Goal: Task Accomplishment & Management: Manage account settings

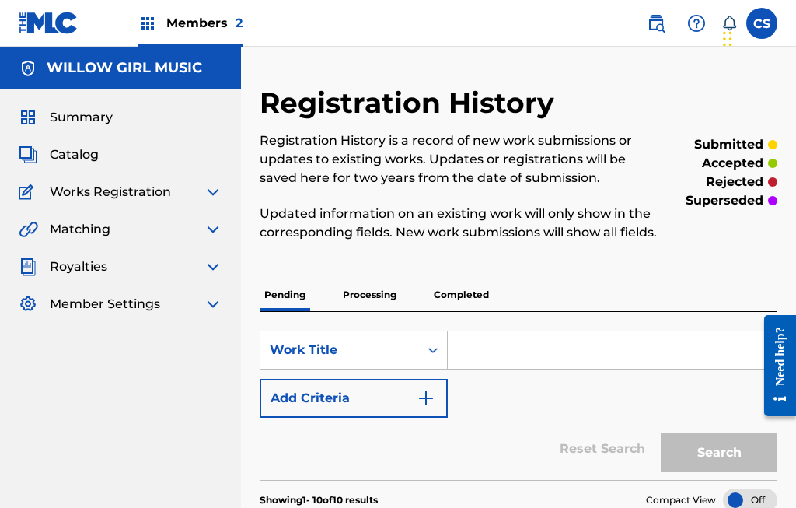
click at [211, 189] on img at bounding box center [213, 192] width 19 height 19
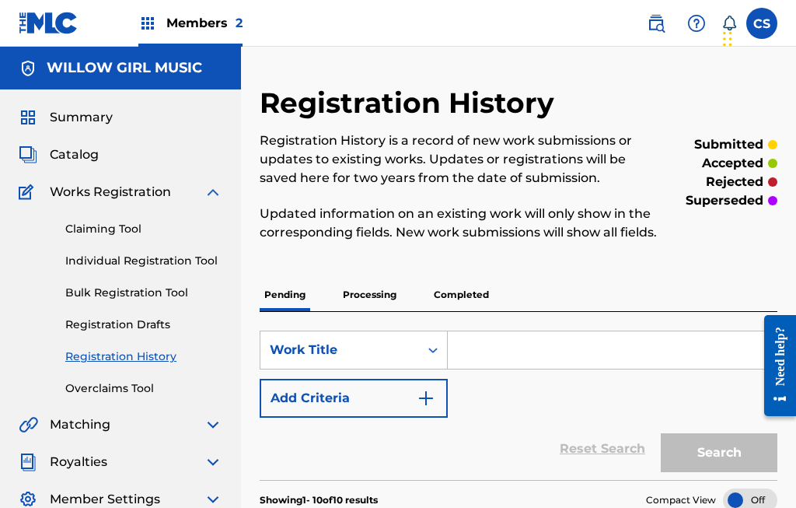
click at [124, 232] on link "Claiming Tool" at bounding box center [143, 229] width 157 height 16
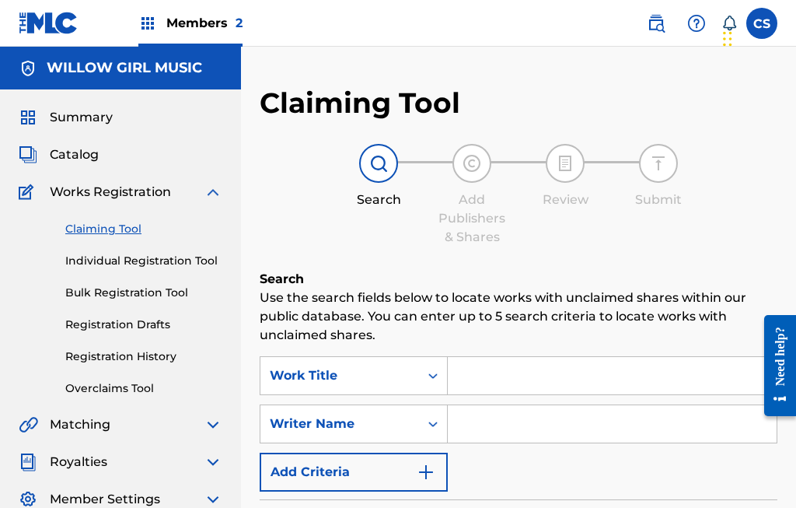
click at [571, 383] on input "Search Form" at bounding box center [612, 375] width 329 height 37
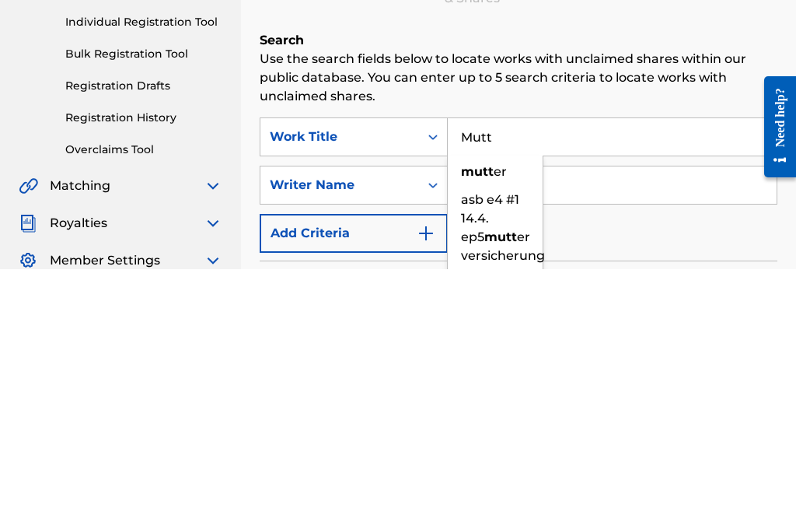
scroll to position [15, 0]
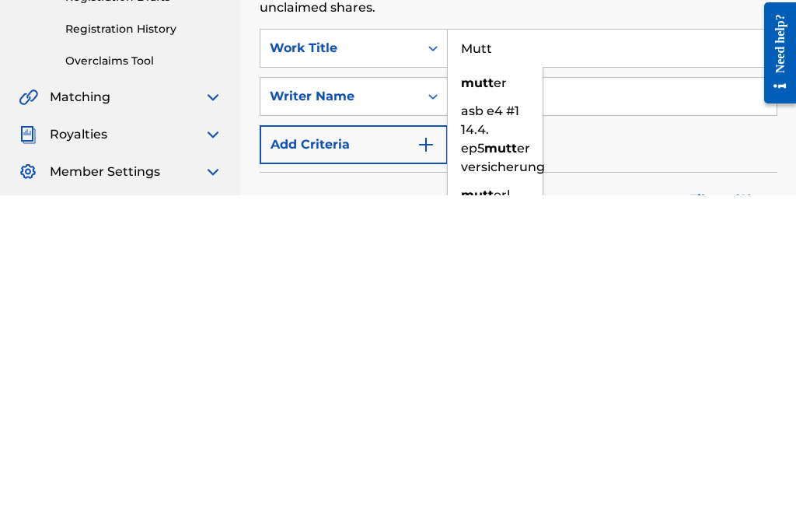
type input "Mutt"
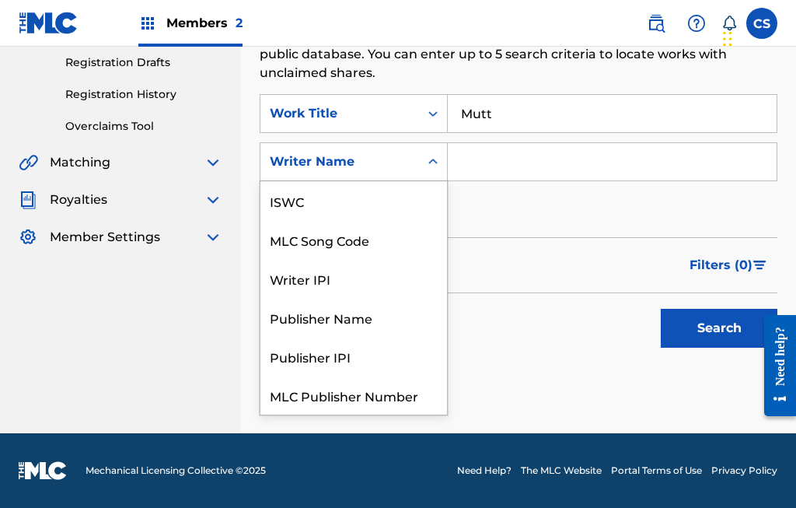
scroll to position [39, 0]
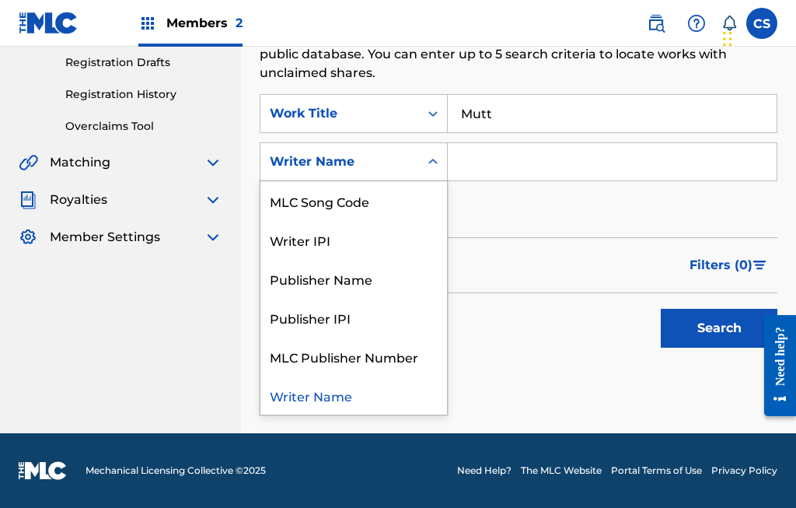
click at [382, 208] on div "MLC Song Code" at bounding box center [353, 200] width 187 height 39
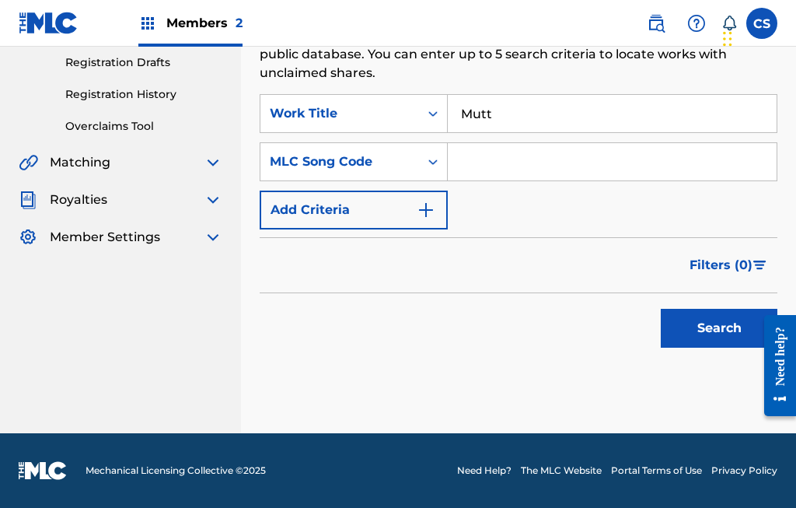
click at [531, 169] on input "Search Form" at bounding box center [612, 161] width 329 height 37
type input "Mn2f5m"
click at [716, 332] on button "Search" at bounding box center [719, 328] width 117 height 39
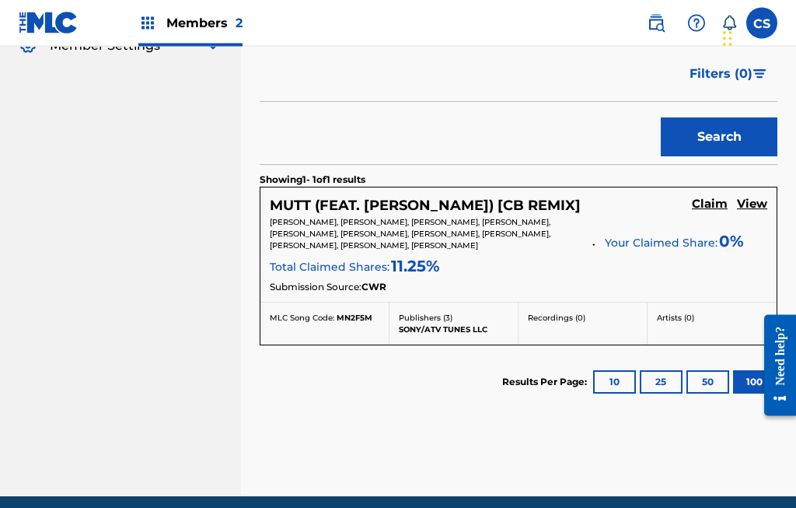
scroll to position [453, 0]
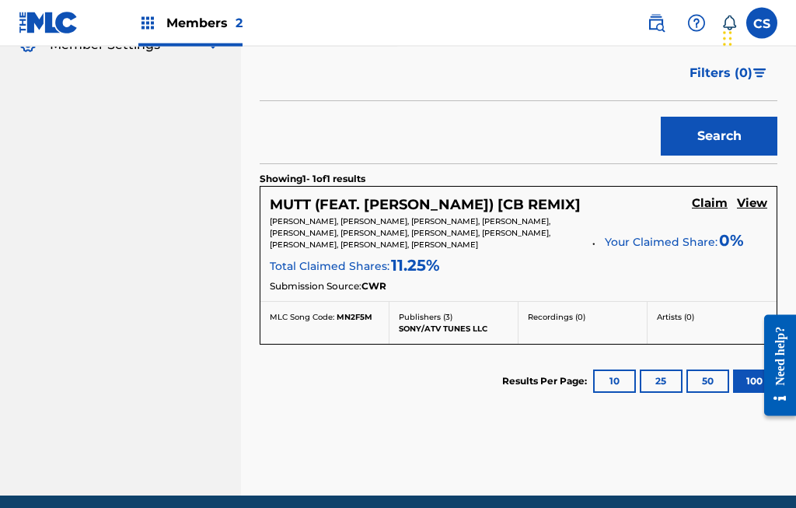
click at [615, 386] on button "10" at bounding box center [614, 381] width 43 height 23
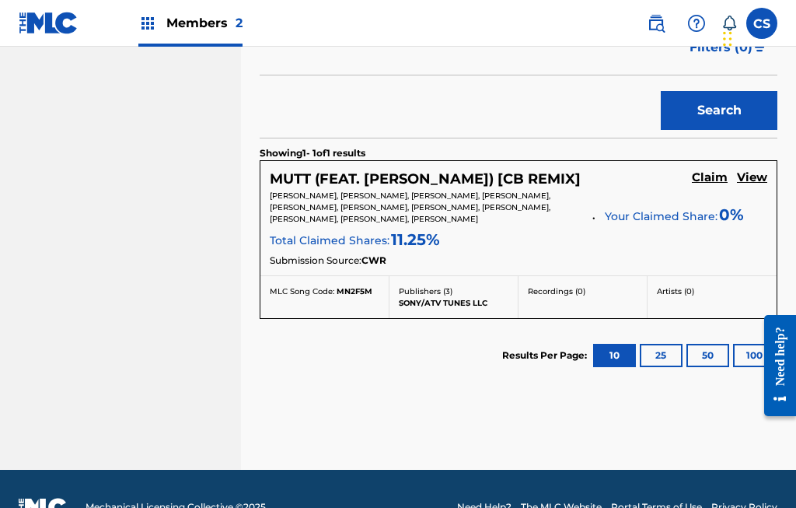
scroll to position [479, 0]
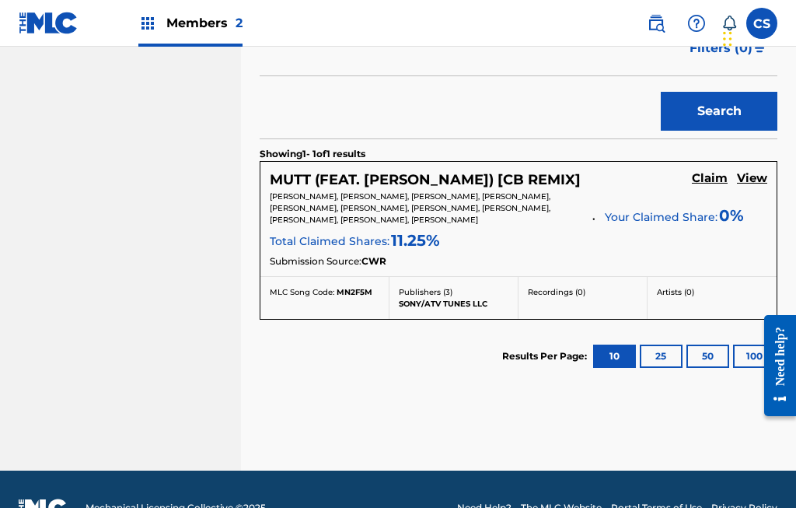
click at [713, 175] on h5 "Claim" at bounding box center [710, 178] width 36 height 15
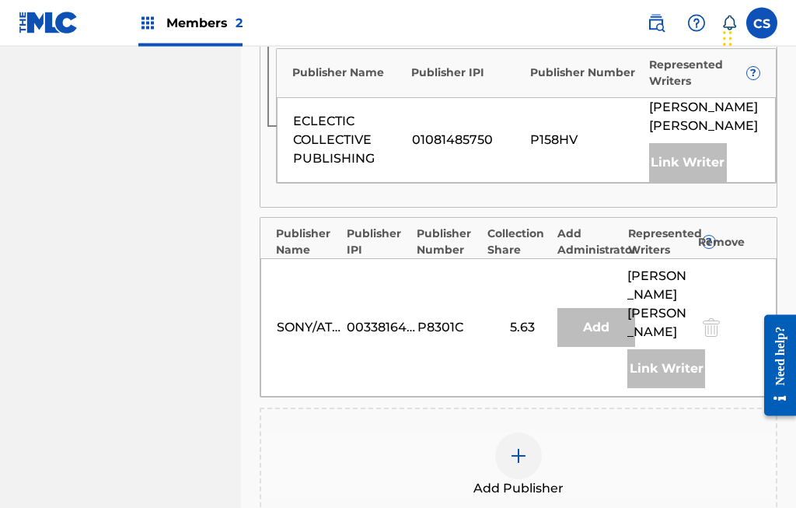
scroll to position [616, 0]
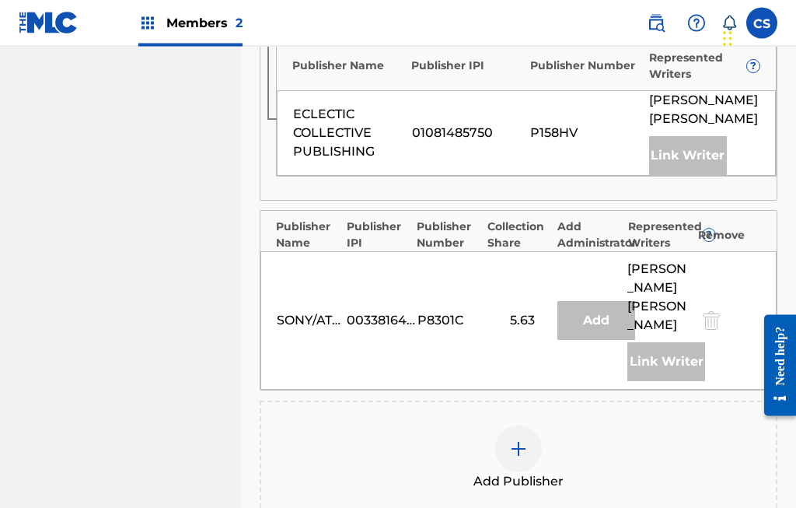
click at [517, 426] on div at bounding box center [518, 449] width 47 height 47
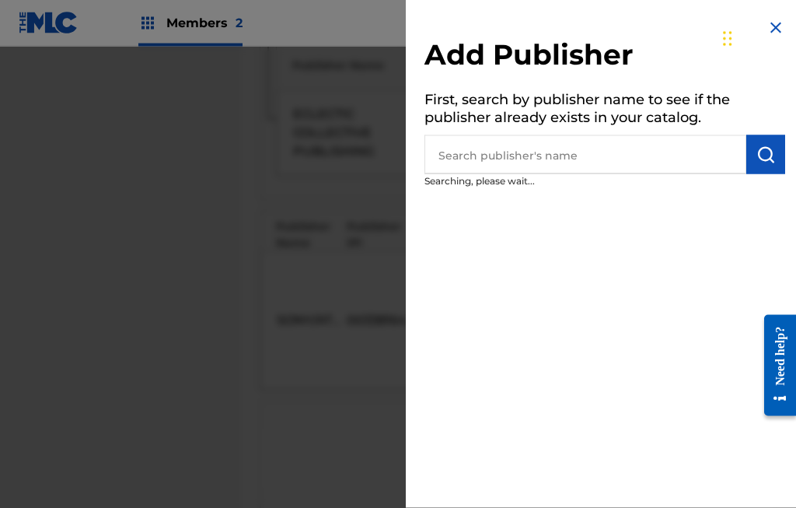
scroll to position [617, 0]
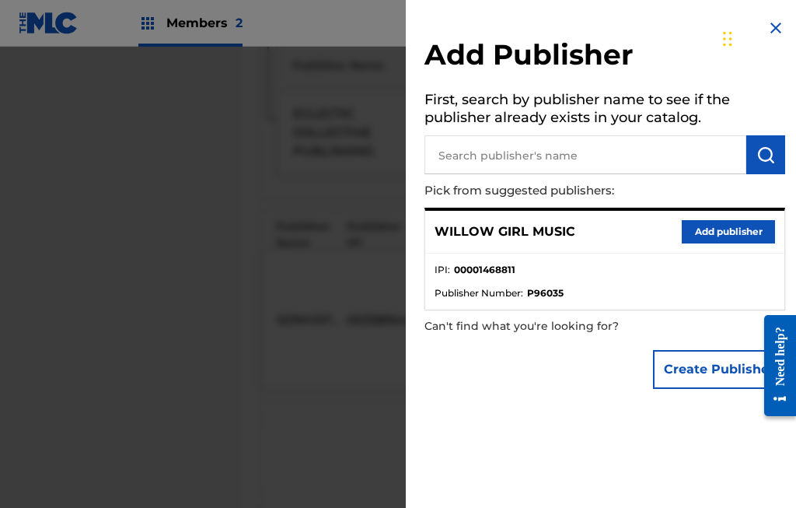
click at [727, 236] on button "Add publisher" at bounding box center [728, 231] width 93 height 23
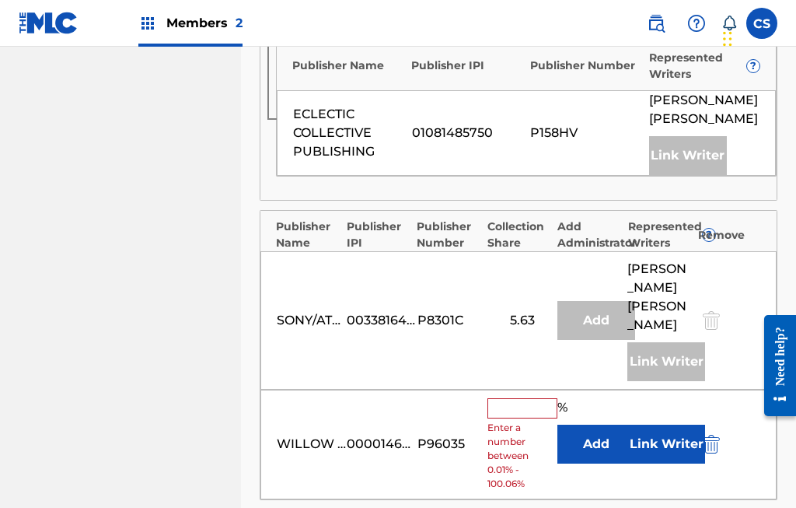
click at [526, 398] on input "text" at bounding box center [522, 408] width 70 height 20
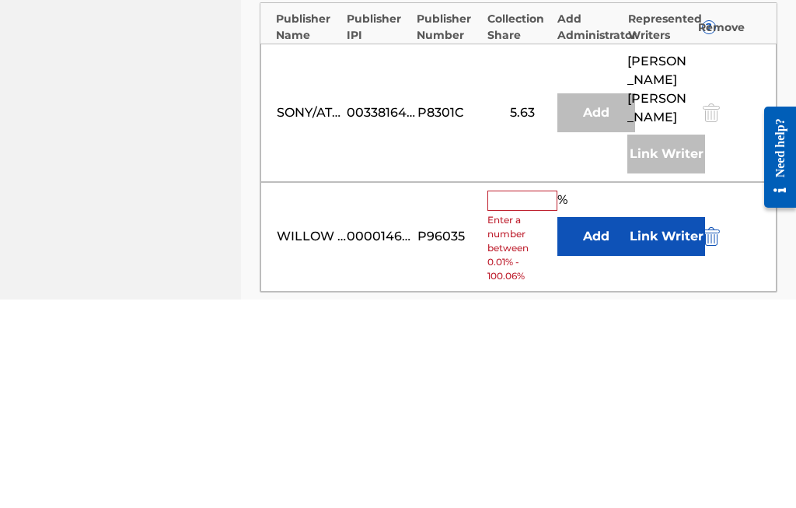
click at [668, 425] on button "Link Writer" at bounding box center [666, 444] width 78 height 39
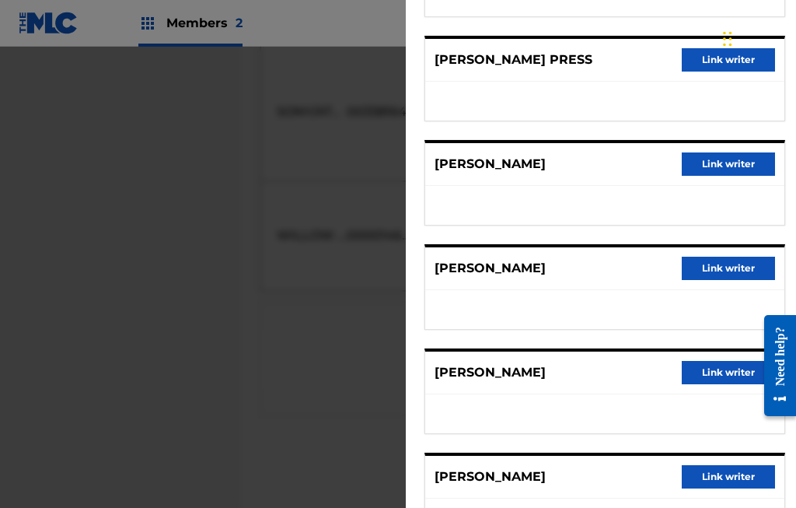
scroll to position [732, 0]
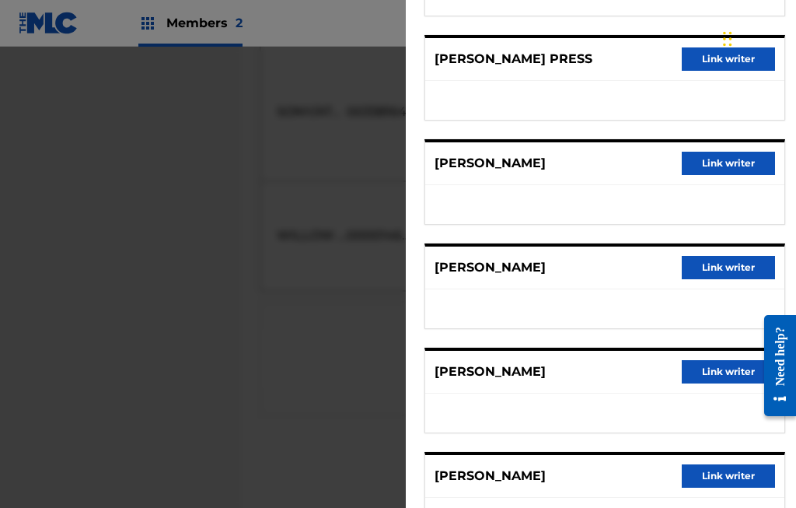
click at [730, 274] on button "Link writer" at bounding box center [728, 267] width 93 height 23
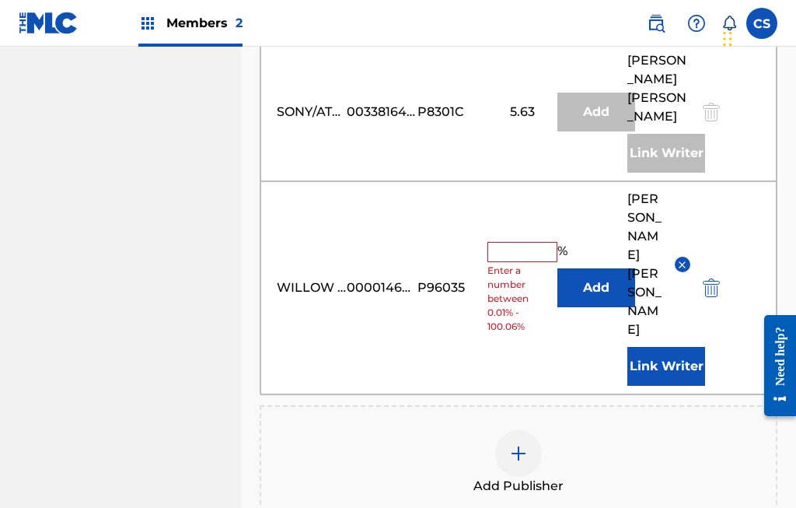
click at [524, 242] on input "text" at bounding box center [522, 252] width 70 height 20
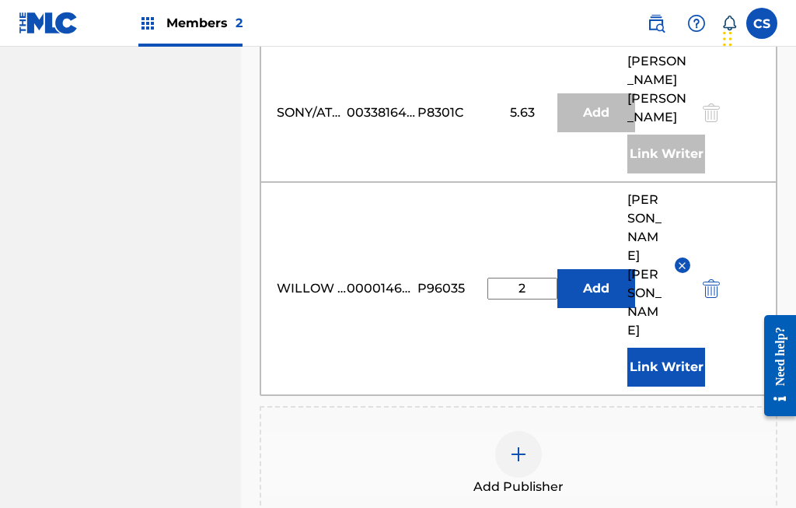
type input "20"
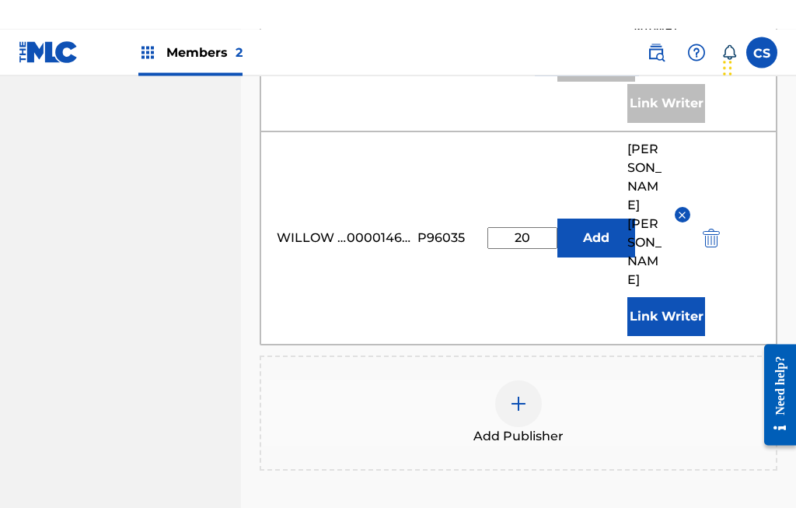
scroll to position [912, 0]
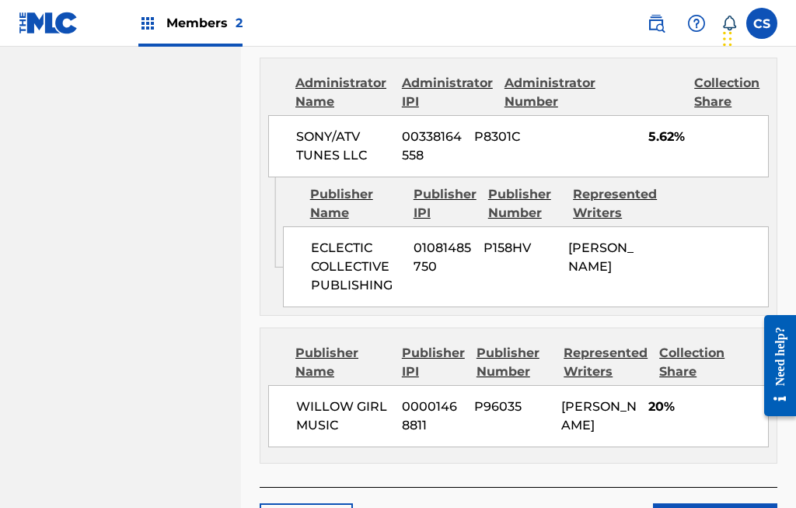
scroll to position [1349, 0]
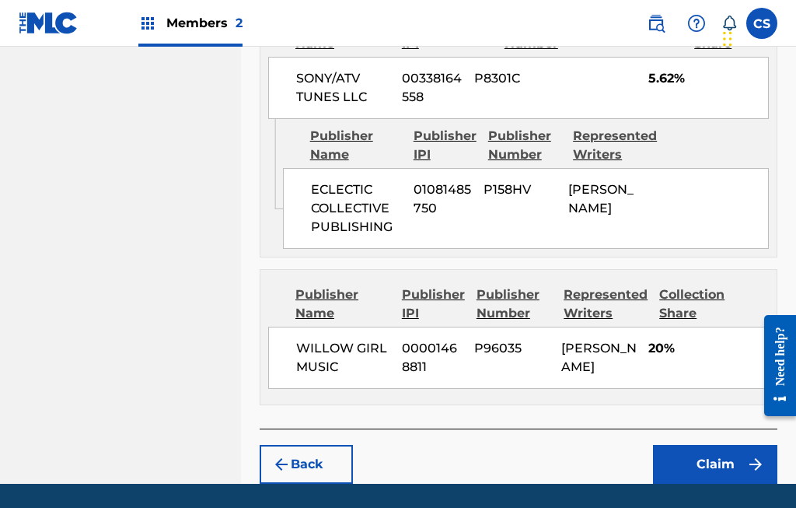
click at [714, 445] on button "Claim" at bounding box center [715, 464] width 124 height 39
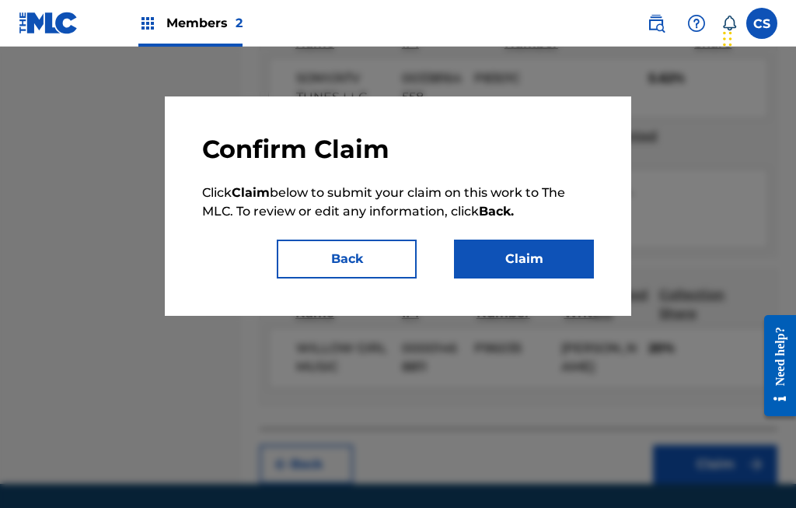
click at [350, 272] on button "Back" at bounding box center [347, 258] width 140 height 39
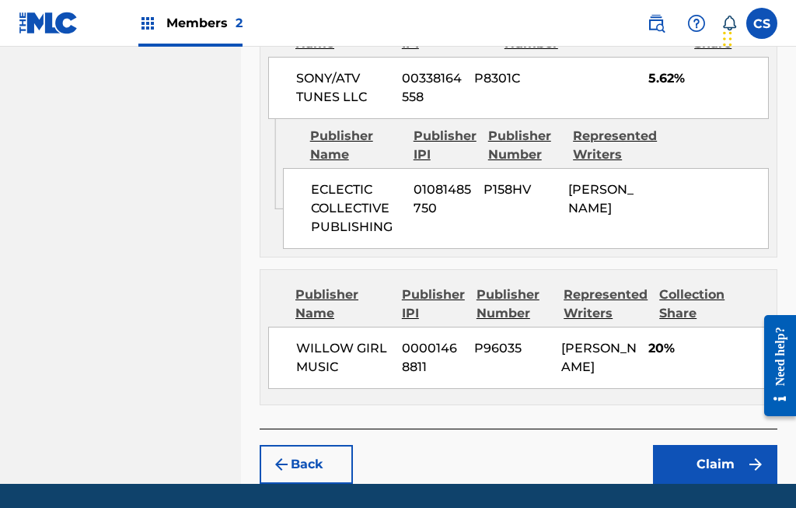
click at [715, 445] on button "Claim" at bounding box center [715, 464] width 124 height 39
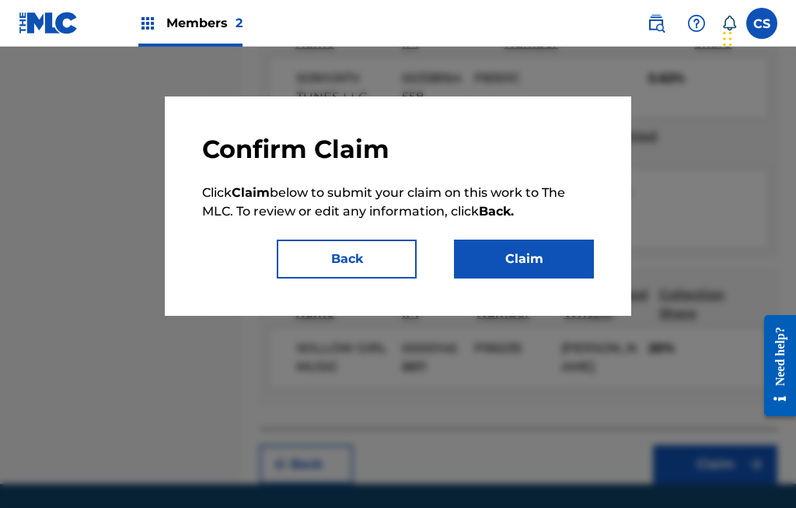
click at [535, 260] on button "Claim" at bounding box center [524, 258] width 140 height 39
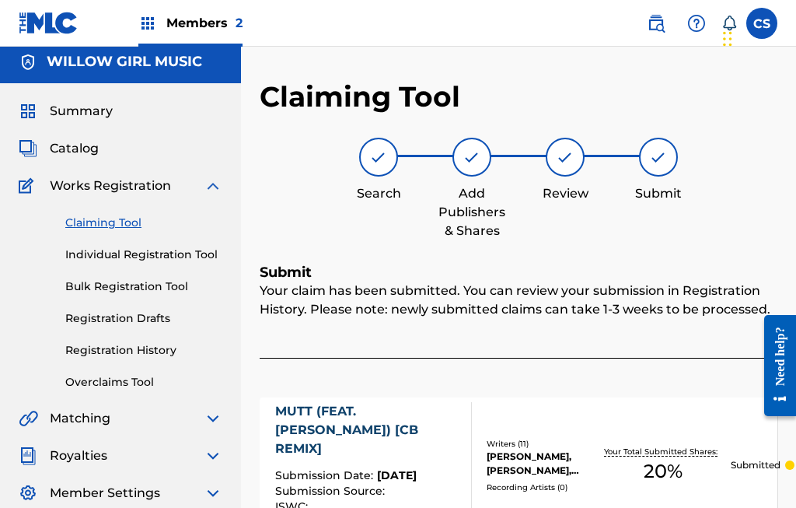
scroll to position [0, 0]
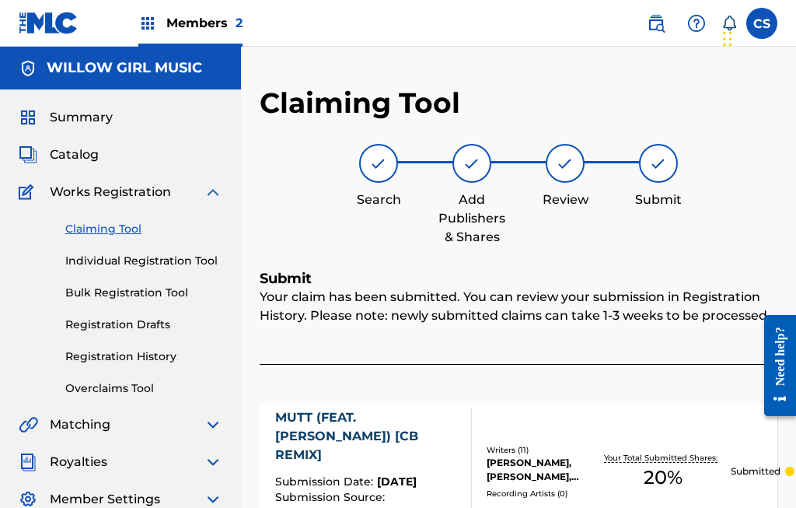
click at [88, 362] on link "Registration History" at bounding box center [143, 356] width 157 height 16
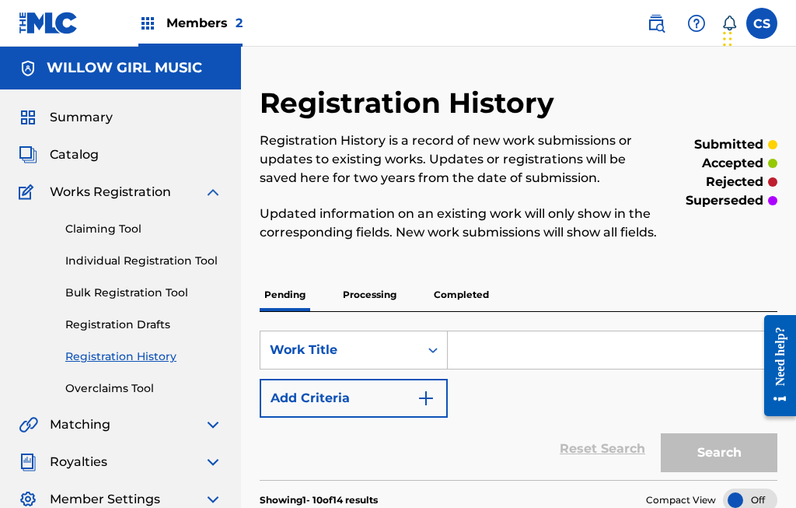
click at [201, 6] on div "Members 2" at bounding box center [190, 23] width 104 height 46
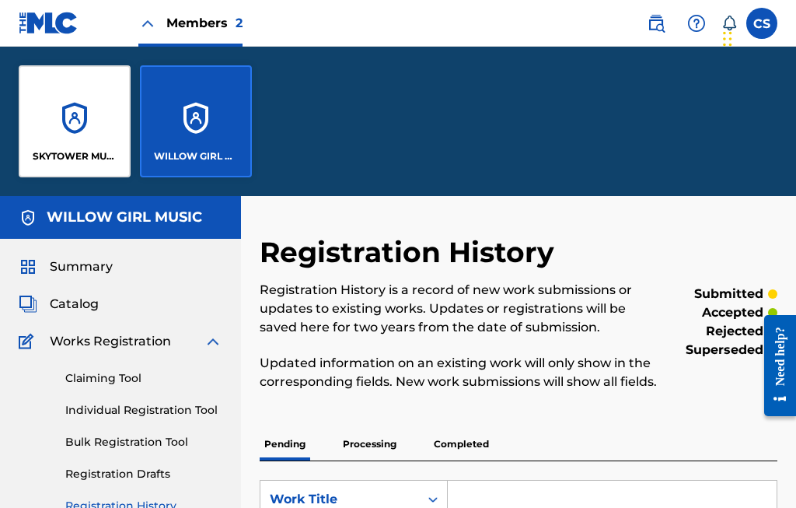
scroll to position [2, 0]
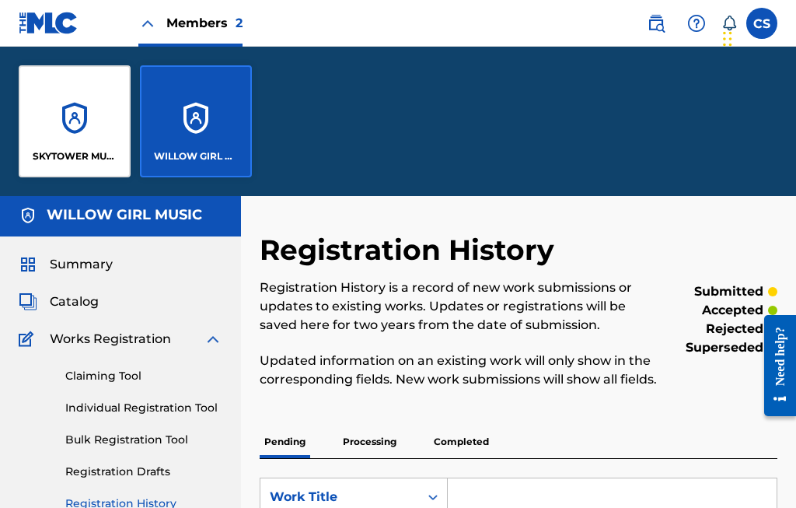
click at [74, 121] on div "SKYTOWER MUSIC LIMITED" at bounding box center [75, 121] width 112 height 112
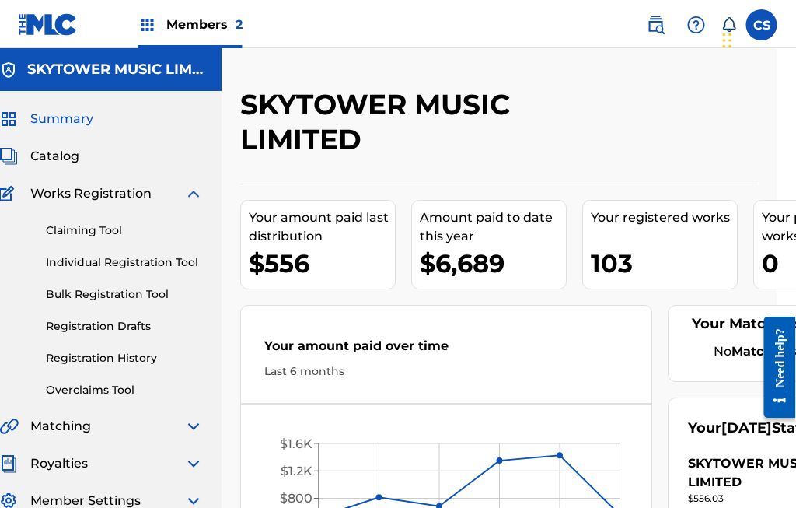
scroll to position [0, 19]
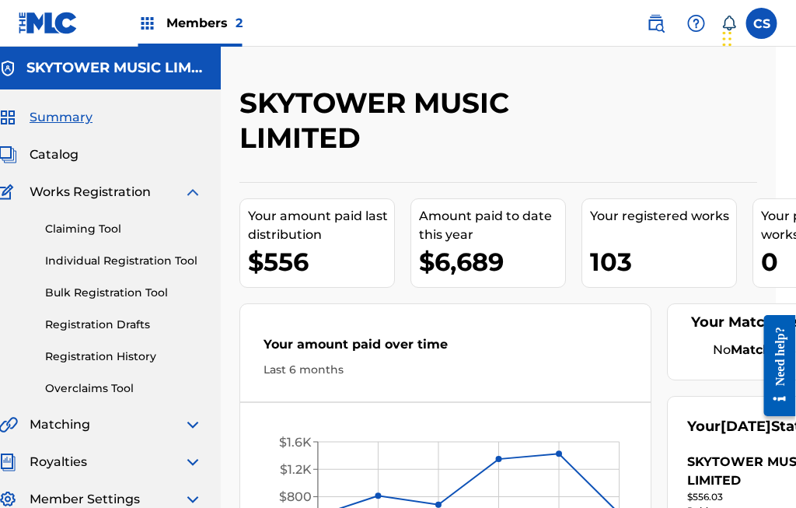
click at [80, 223] on link "Claiming Tool" at bounding box center [124, 229] width 157 height 16
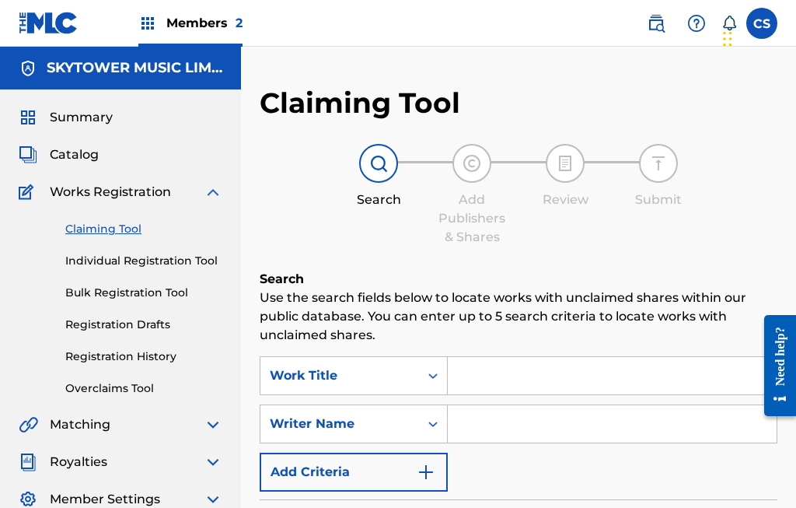
click at [571, 384] on input "Search Form" at bounding box center [612, 375] width 329 height 37
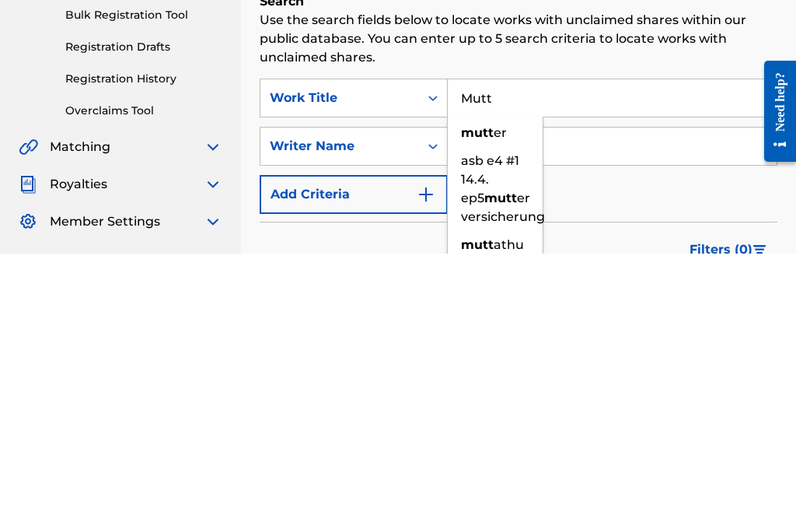
scroll to position [26, 0]
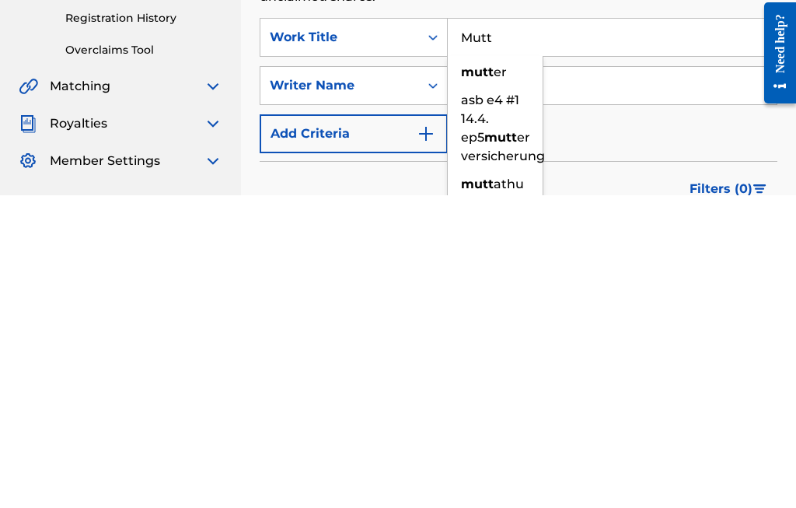
type input "Mutt"
click at [609, 379] on input "Search Form" at bounding box center [612, 397] width 329 height 37
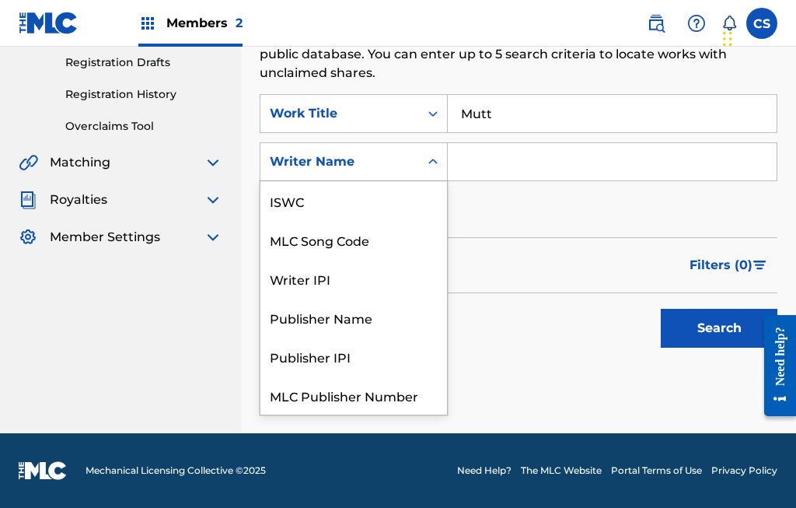
scroll to position [39, 0]
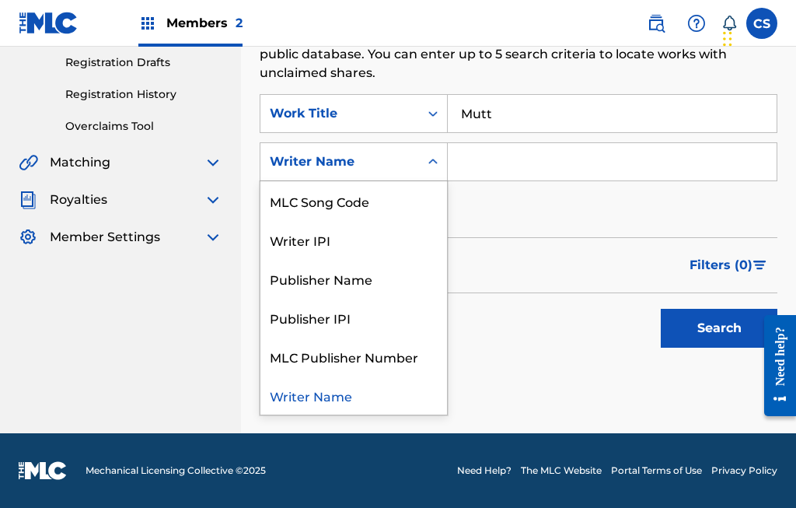
click at [387, 208] on div "MLC Song Code" at bounding box center [353, 200] width 187 height 39
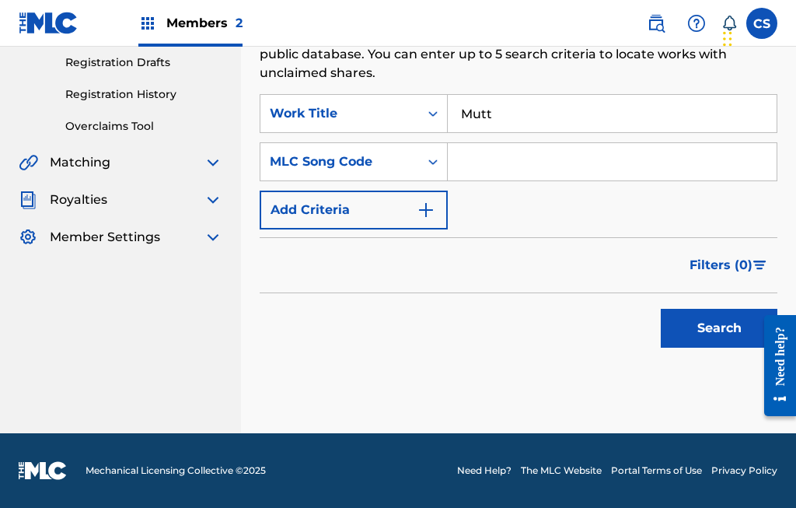
click at [532, 162] on input "Search Form" at bounding box center [612, 161] width 329 height 37
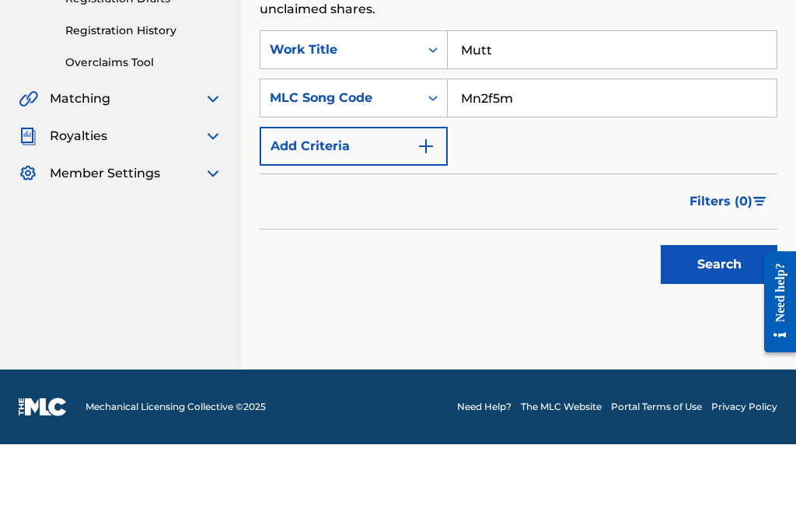
type input "Mn2f5m"
click at [743, 135] on div "SearchWithCriteriab0b13087-bb3f-41ac-96db-ea565820680e Work Title Mutt SearchWi…" at bounding box center [519, 161] width 518 height 135
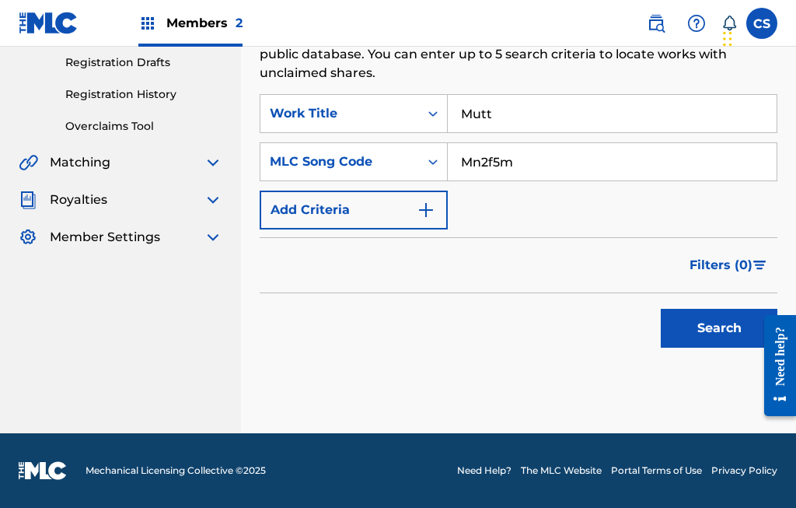
click at [712, 330] on button "Search" at bounding box center [719, 328] width 117 height 39
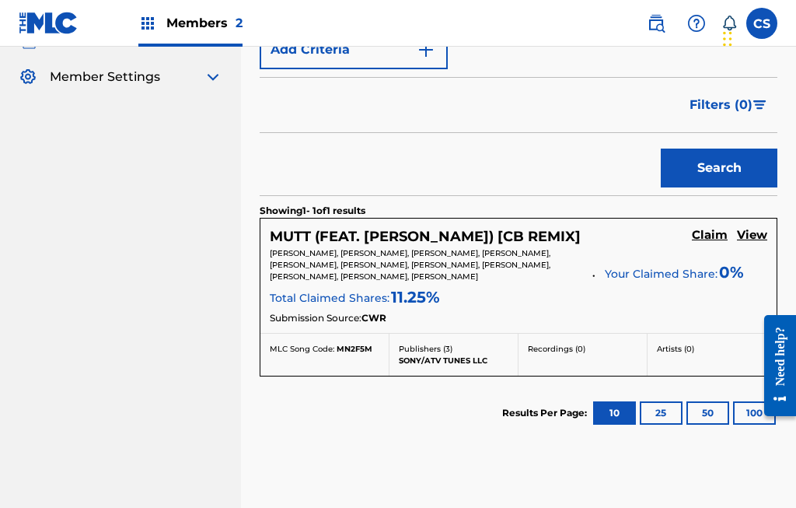
scroll to position [396, 0]
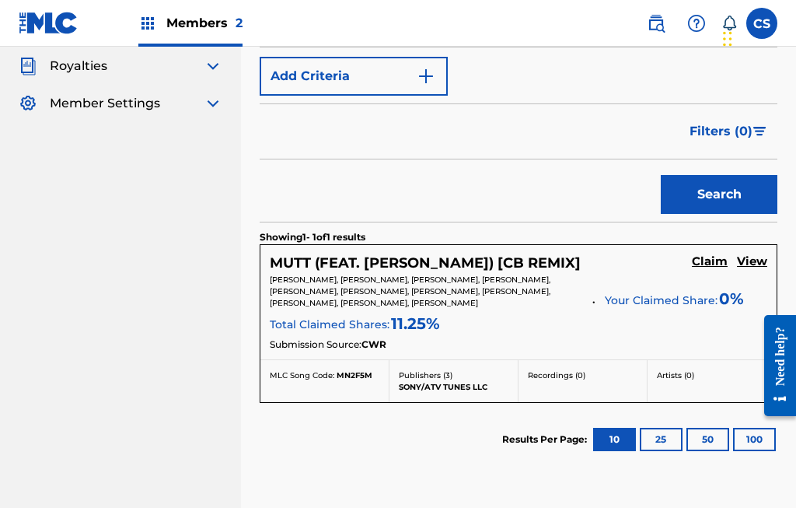
click at [707, 267] on h5 "Claim" at bounding box center [710, 261] width 36 height 15
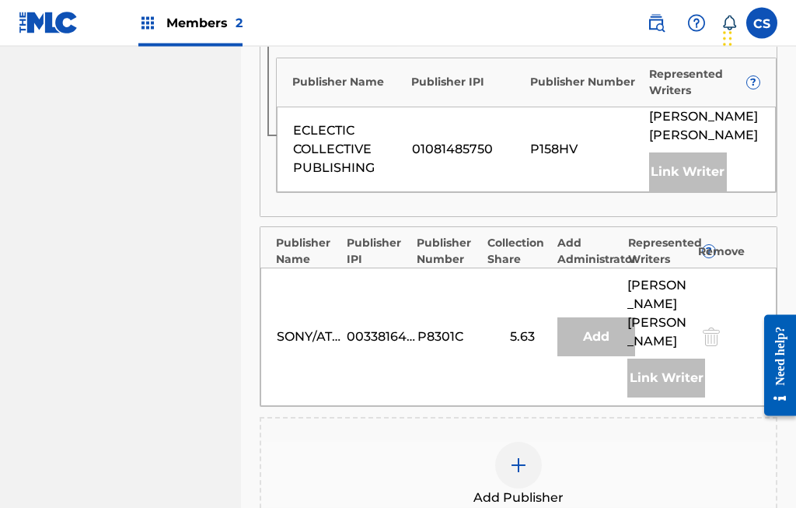
scroll to position [613, 0]
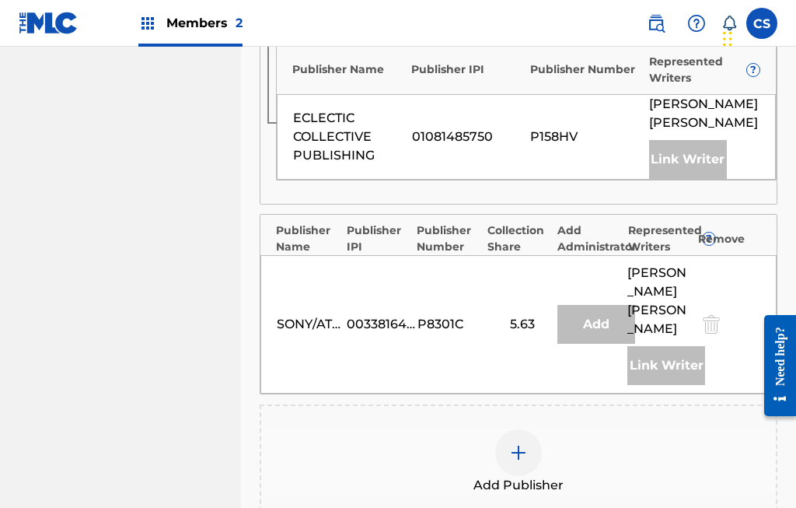
click at [520, 443] on img at bounding box center [518, 452] width 19 height 19
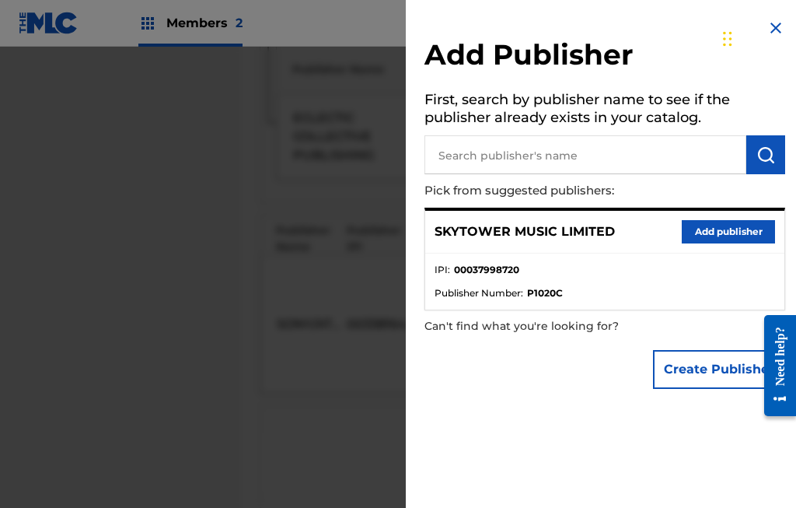
click at [719, 240] on button "Add publisher" at bounding box center [728, 231] width 93 height 23
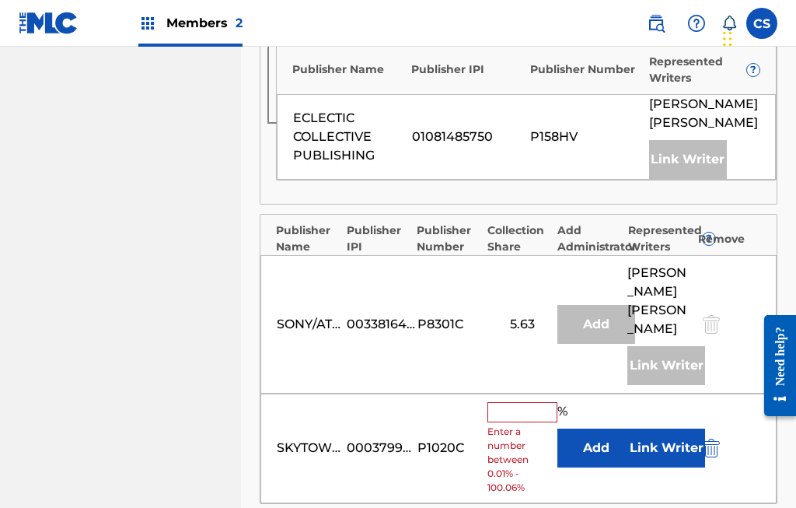
click at [518, 402] on input "text" at bounding box center [522, 412] width 70 height 20
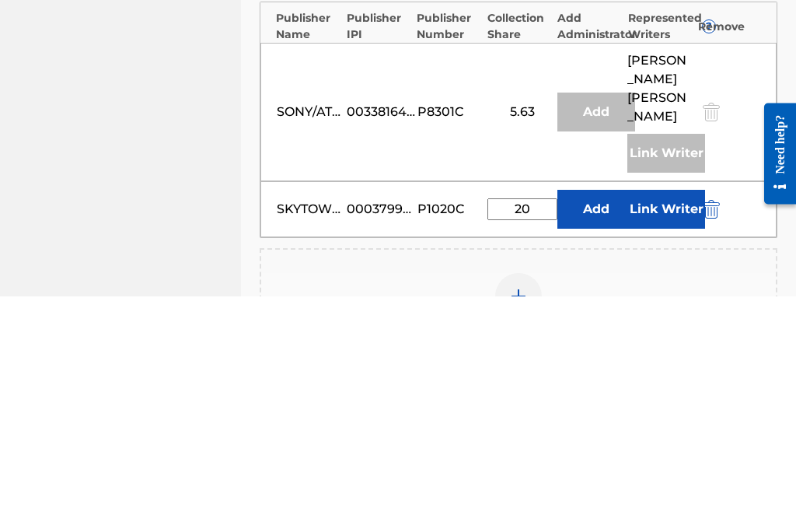
type input "20"
click at [672, 402] on button "Link Writer" at bounding box center [666, 421] width 78 height 39
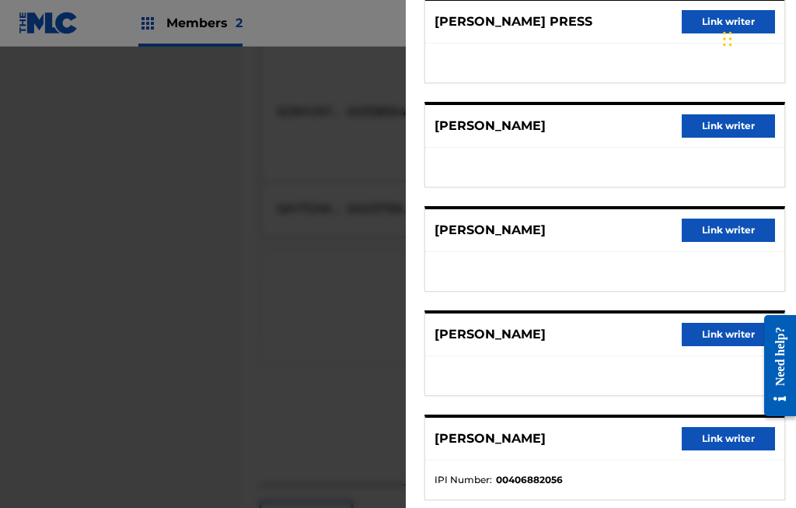
scroll to position [771, 0]
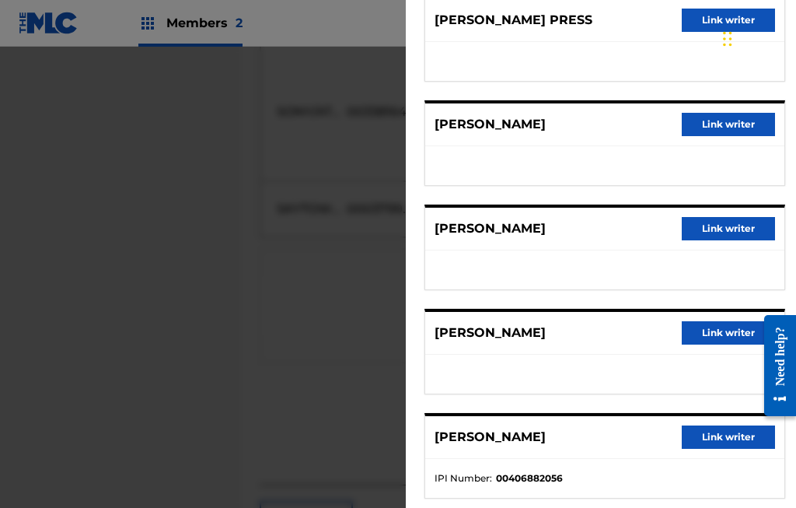
click at [726, 337] on button "Link writer" at bounding box center [728, 332] width 93 height 23
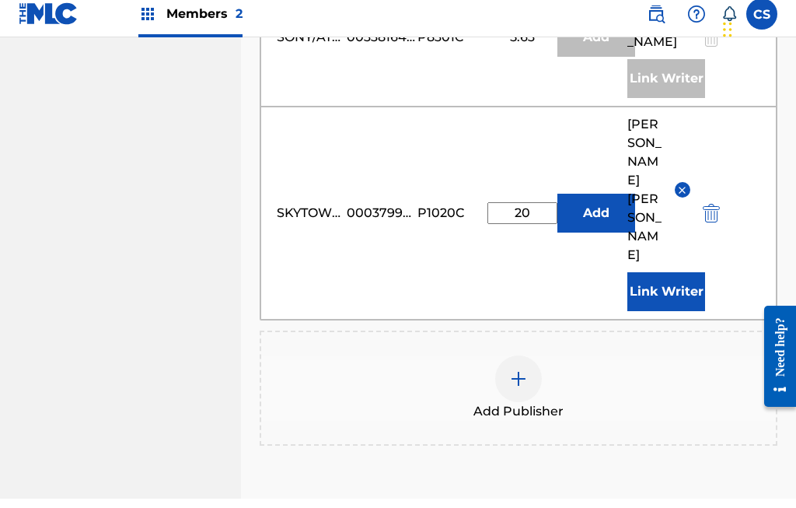
scroll to position [949, 0]
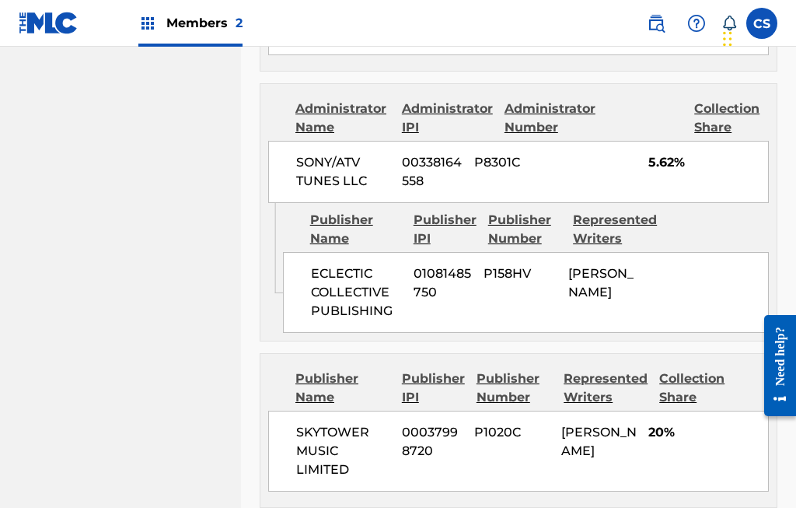
scroll to position [1310, 0]
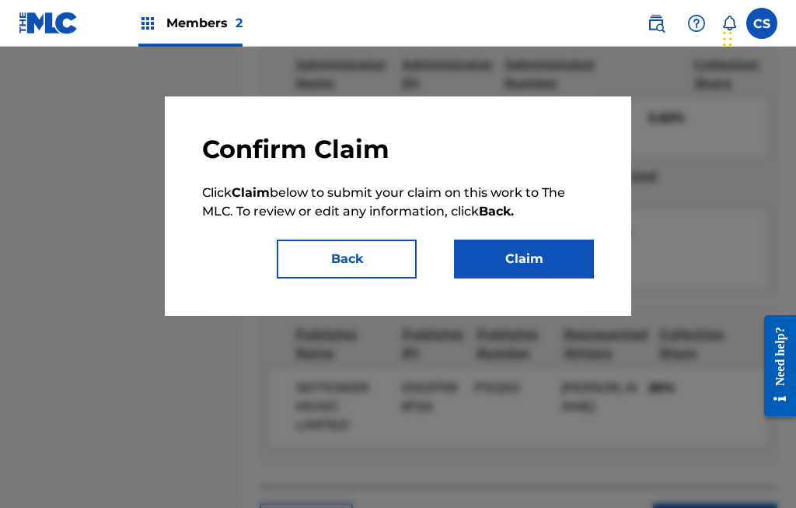
click at [548, 270] on button "Claim" at bounding box center [524, 258] width 140 height 39
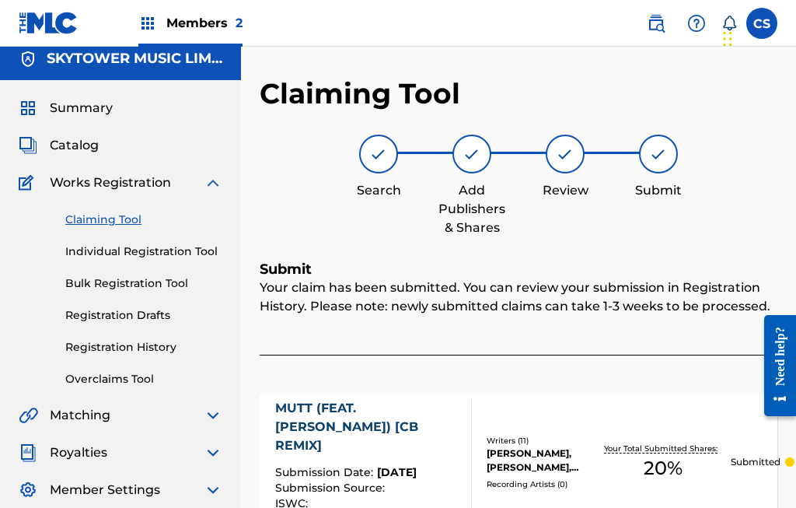
scroll to position [0, 0]
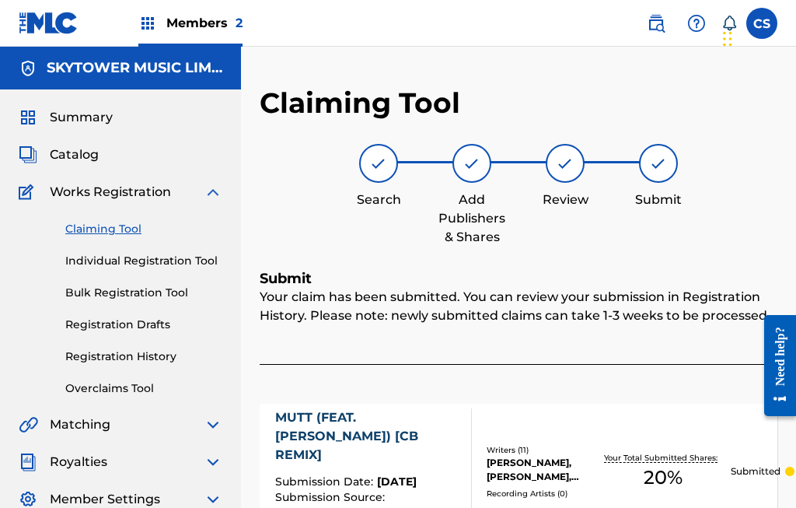
click at [73, 356] on link "Registration History" at bounding box center [143, 356] width 157 height 16
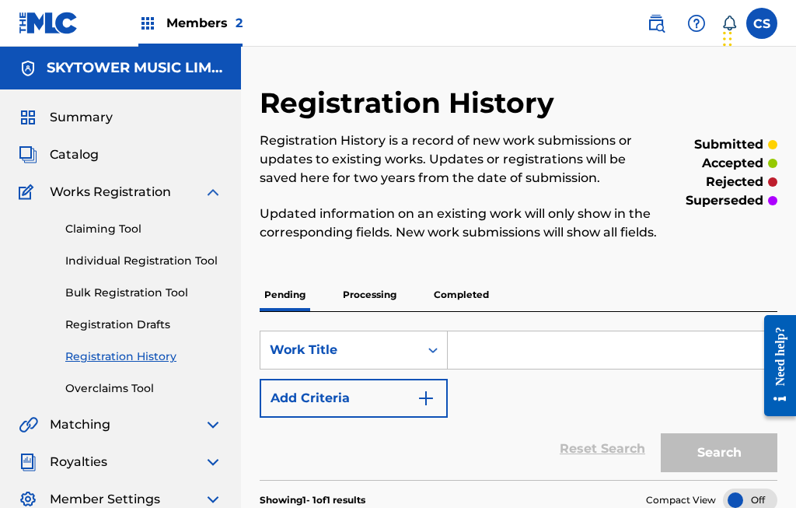
click at [96, 364] on link "Registration History" at bounding box center [143, 356] width 157 height 16
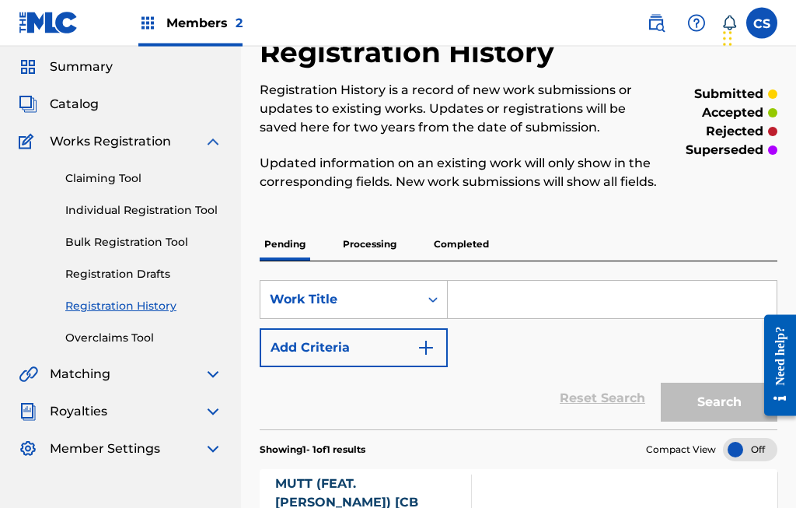
scroll to position [52, 0]
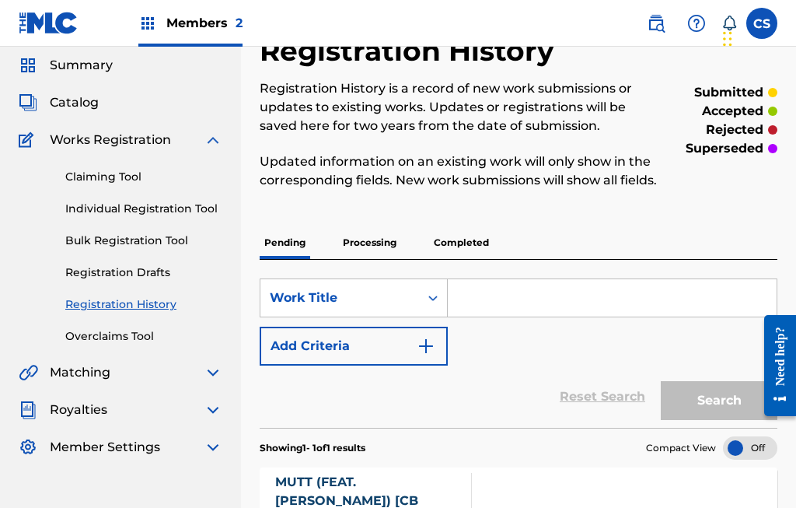
click at [211, 455] on img at bounding box center [213, 447] width 19 height 19
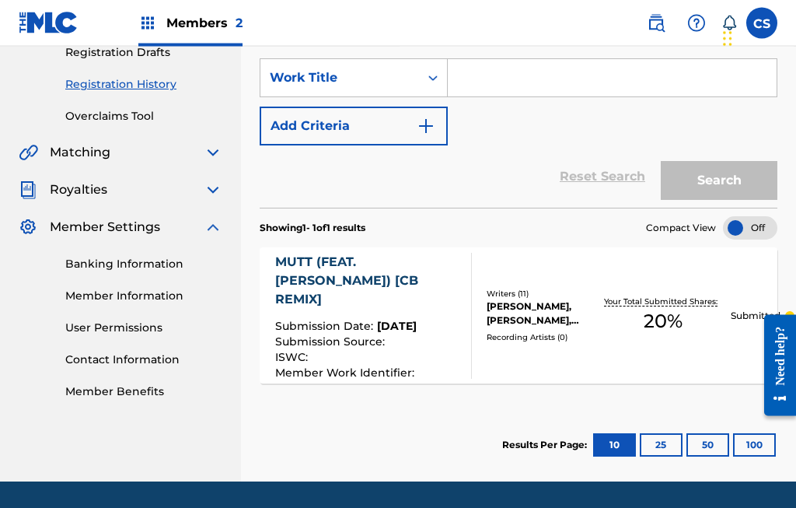
scroll to position [276, 0]
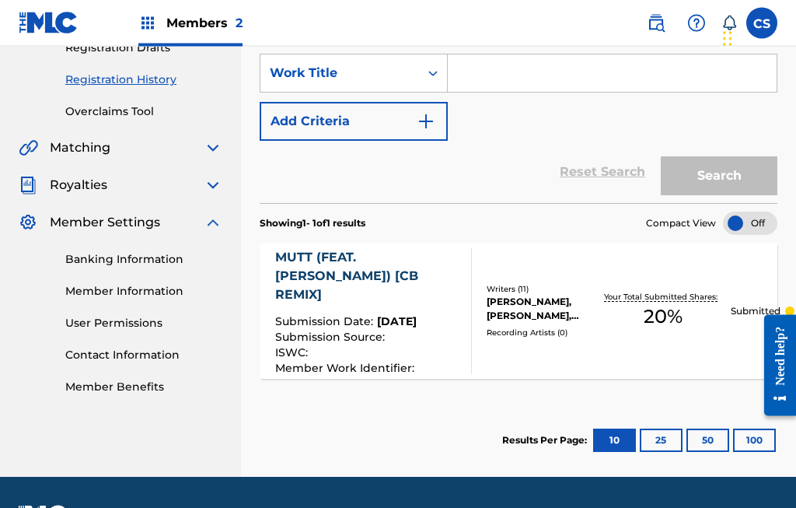
click at [79, 361] on link "Contact Information" at bounding box center [143, 355] width 157 height 16
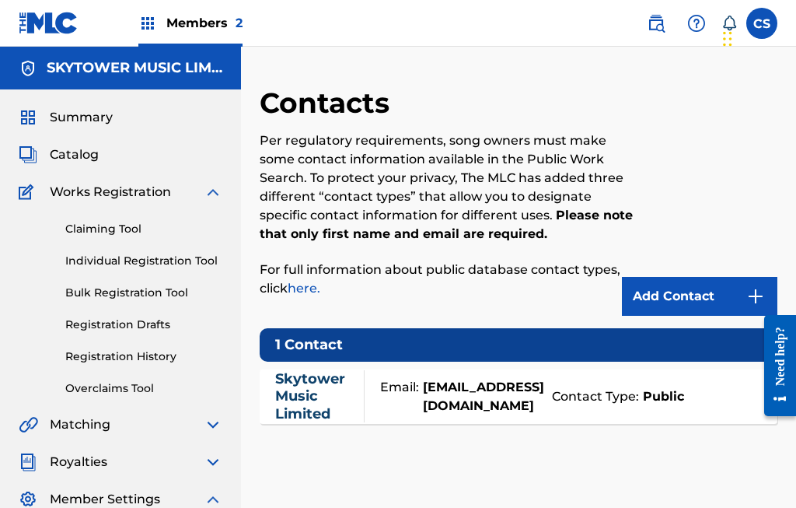
click at [185, 23] on span "Members 2" at bounding box center [204, 23] width 76 height 18
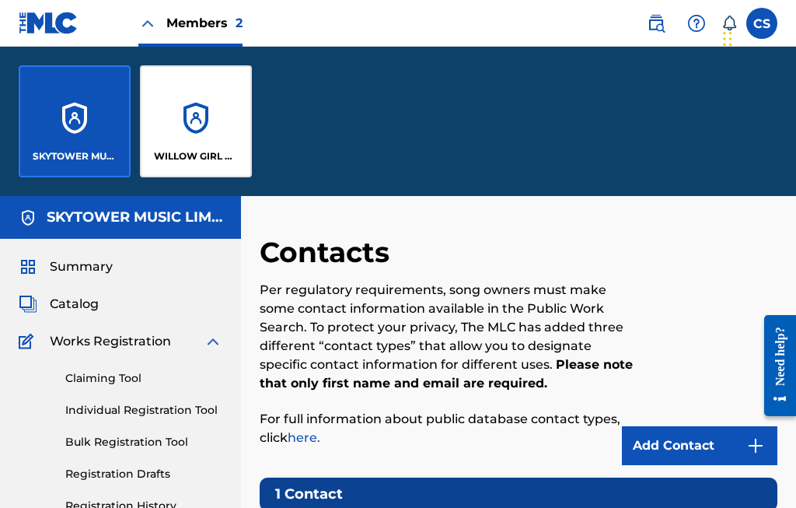
click at [177, 152] on p "WILLOW GIRL MUSIC" at bounding box center [196, 156] width 85 height 14
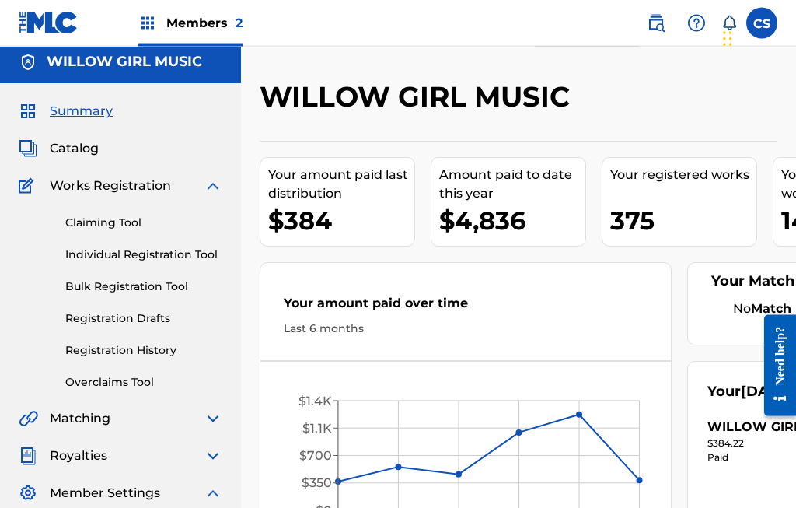
scroll to position [22, 0]
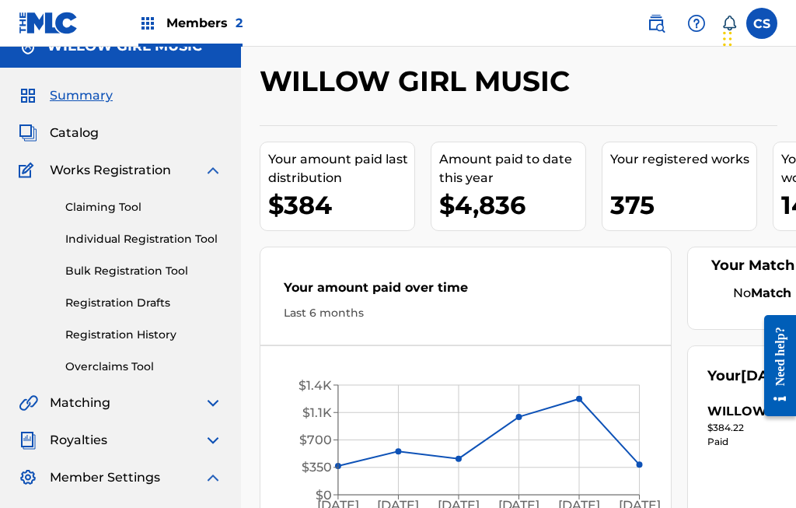
click at [82, 213] on link "Claiming Tool" at bounding box center [143, 207] width 157 height 16
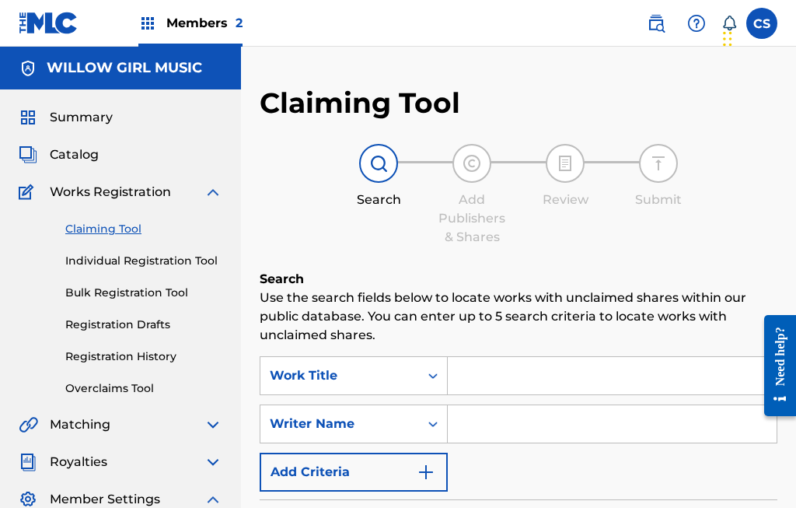
click at [566, 375] on input "Search Form" at bounding box center [612, 375] width 329 height 37
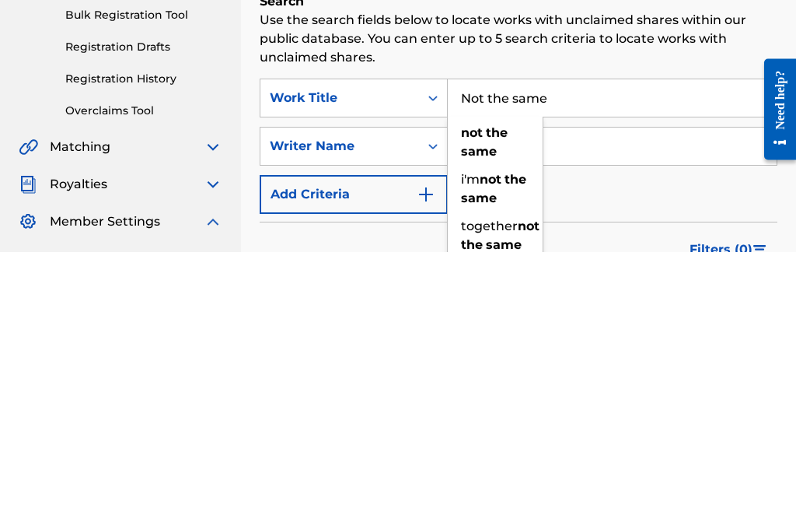
click at [513, 336] on input "Not the same" at bounding box center [612, 354] width 329 height 37
click at [606, 336] on input "Not the same" at bounding box center [612, 354] width 329 height 37
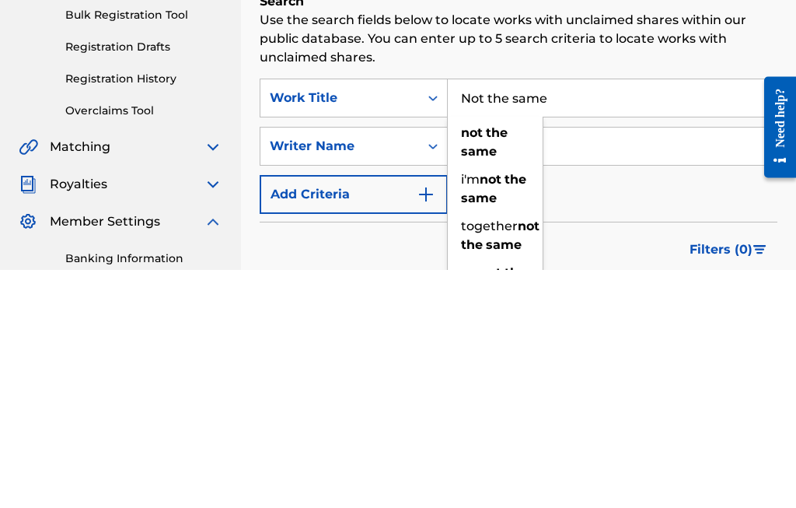
scroll to position [40, 0]
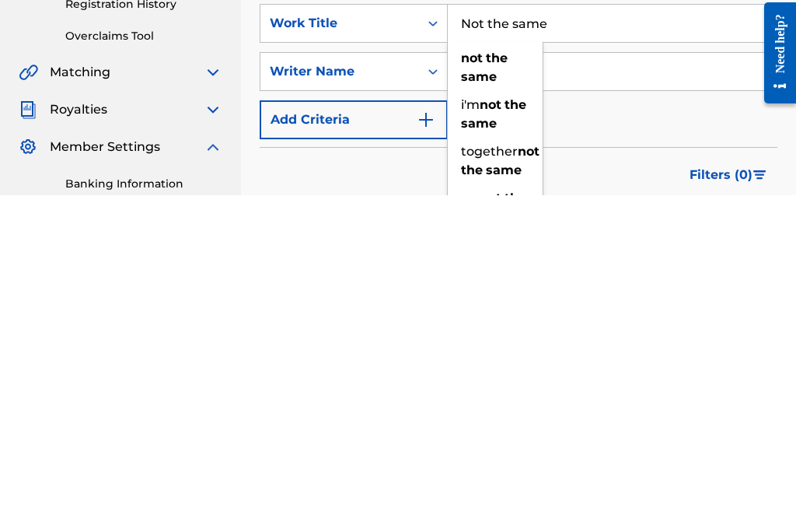
type input "Not the same"
click at [600, 365] on input "Search Form" at bounding box center [612, 383] width 329 height 37
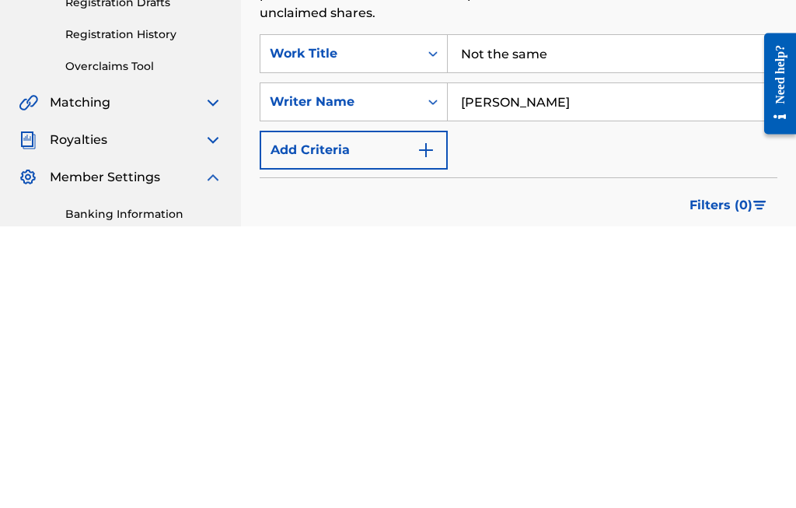
scroll to position [262, 0]
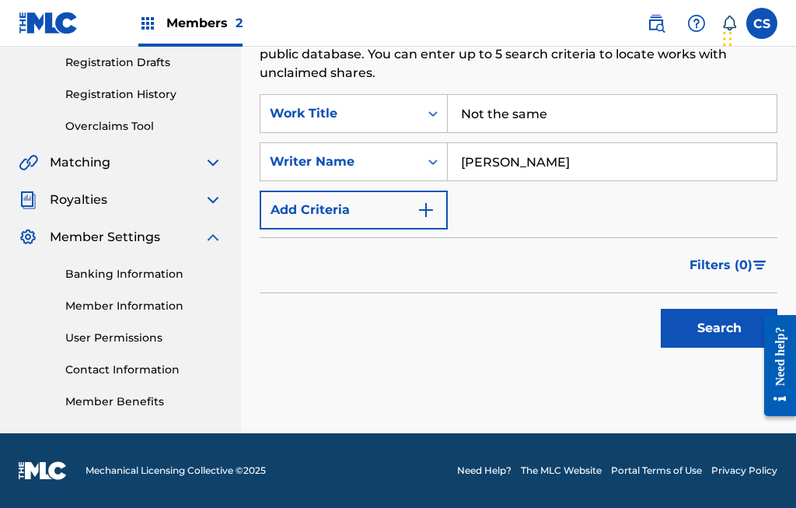
type input "Michael stokes"
click at [725, 330] on button "Search" at bounding box center [719, 328] width 117 height 39
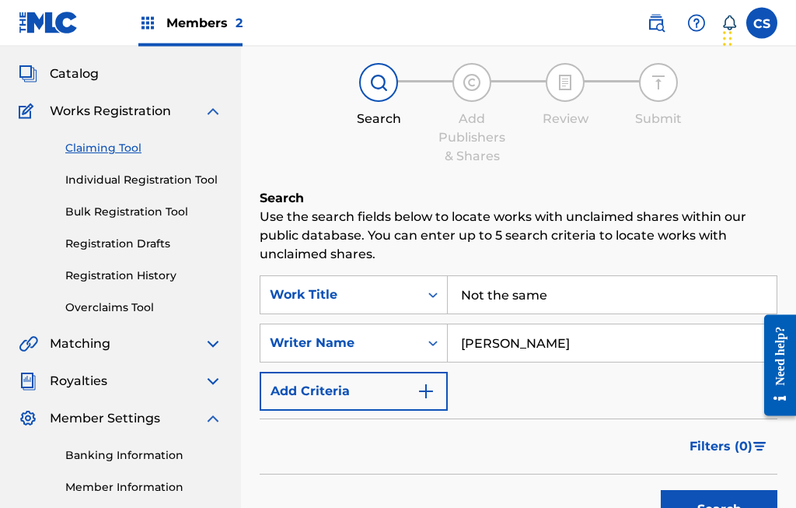
scroll to position [0, 0]
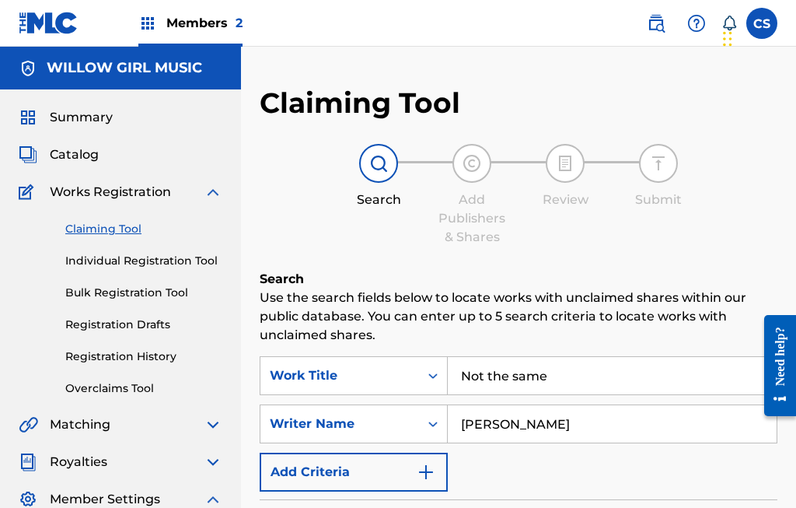
click at [574, 373] on input "Not the same" at bounding box center [612, 375] width 329 height 37
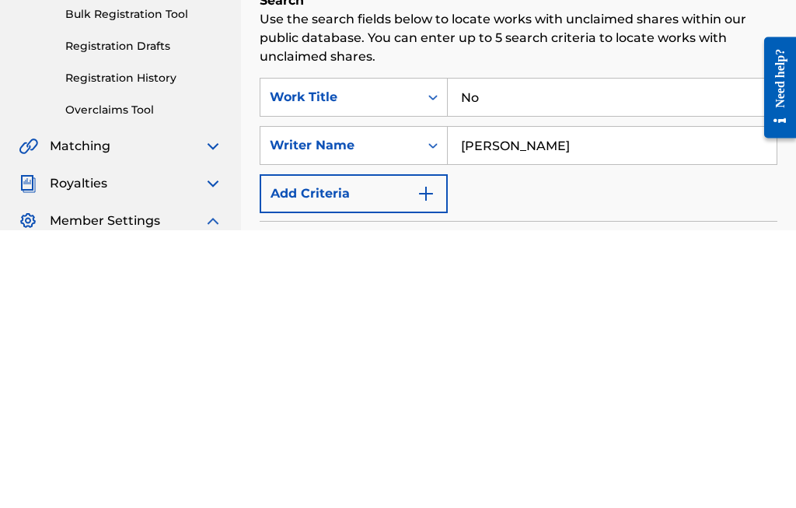
type input "N"
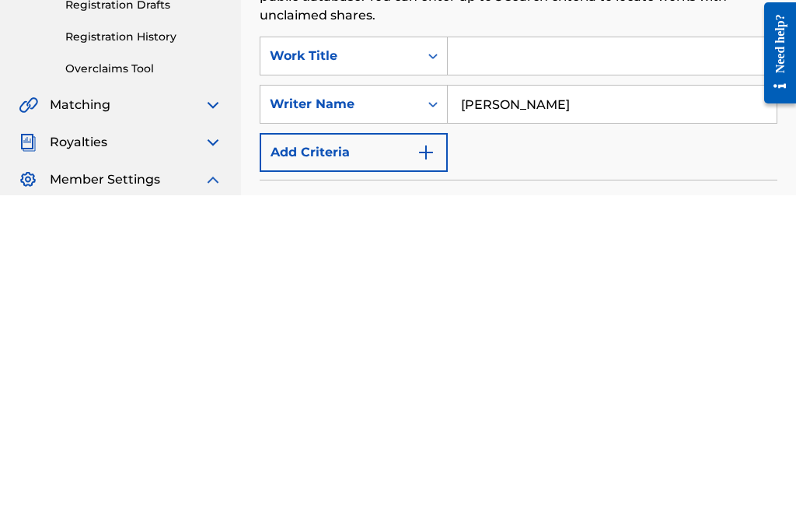
click at [601, 398] on input "Michael stokes" at bounding box center [612, 416] width 329 height 37
type input "M"
click at [538, 350] on input "Search Form" at bounding box center [612, 368] width 329 height 37
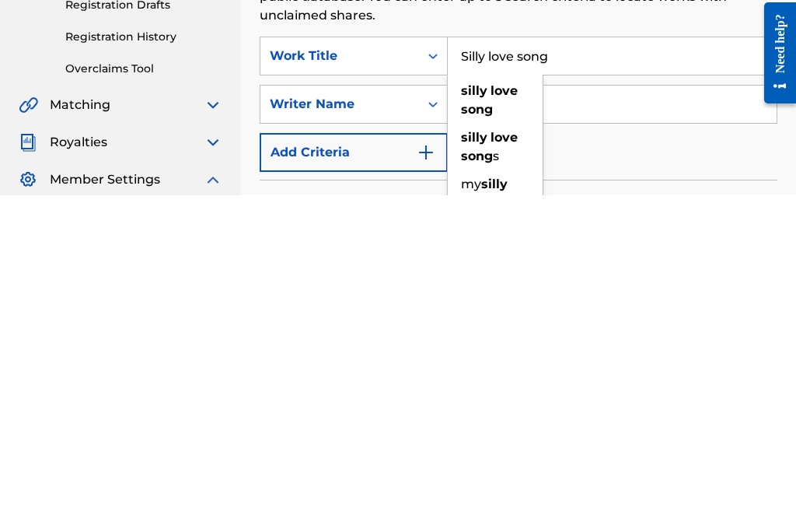
type input "Silly love song"
click at [602, 398] on input "Search Form" at bounding box center [612, 416] width 329 height 37
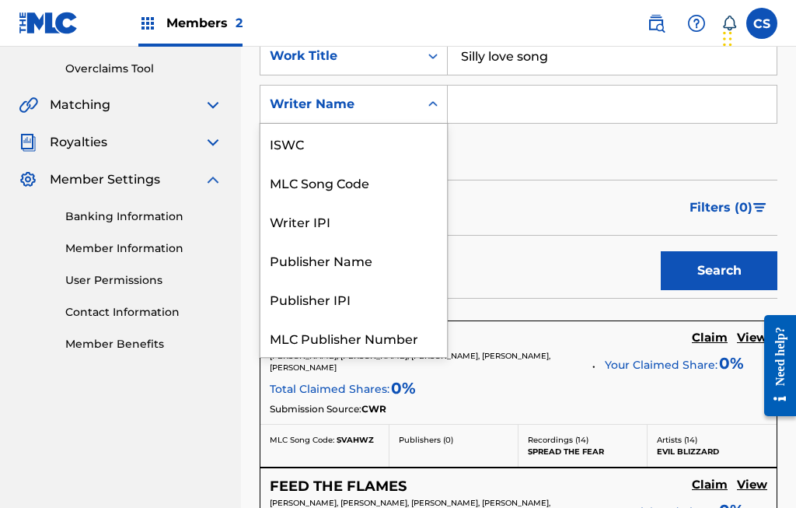
scroll to position [39, 0]
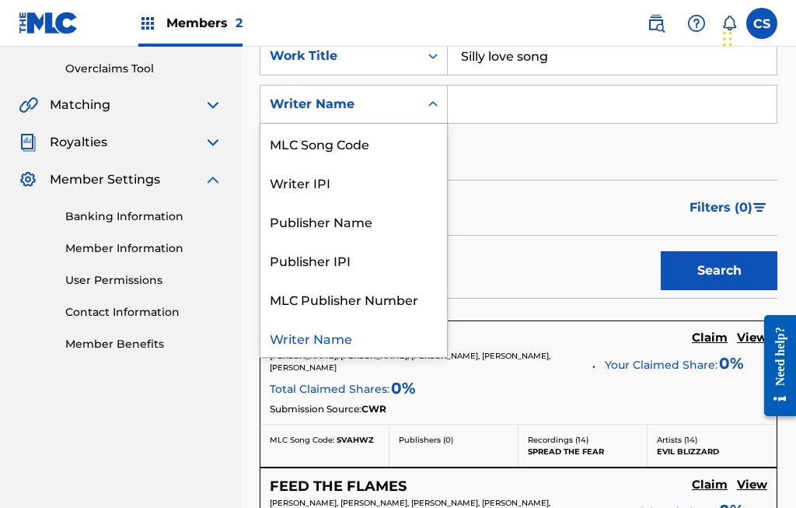
click at [383, 335] on div "Writer Name" at bounding box center [353, 337] width 187 height 39
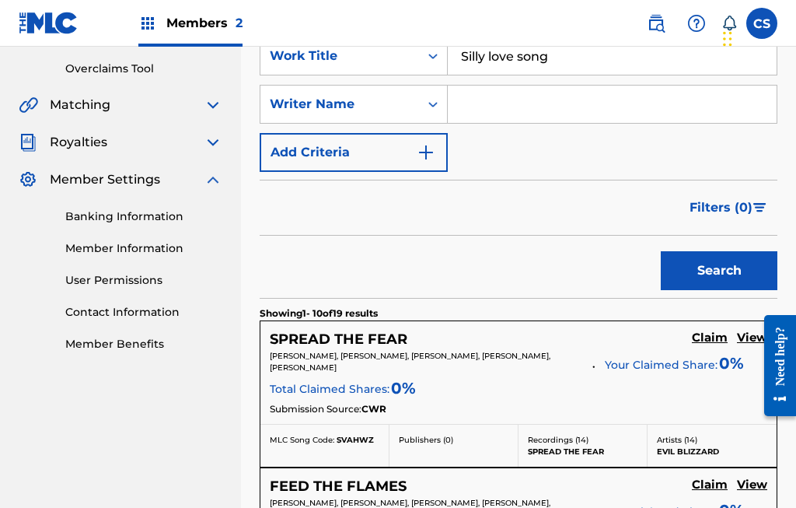
click at [601, 117] on input "Search Form" at bounding box center [612, 104] width 329 height 37
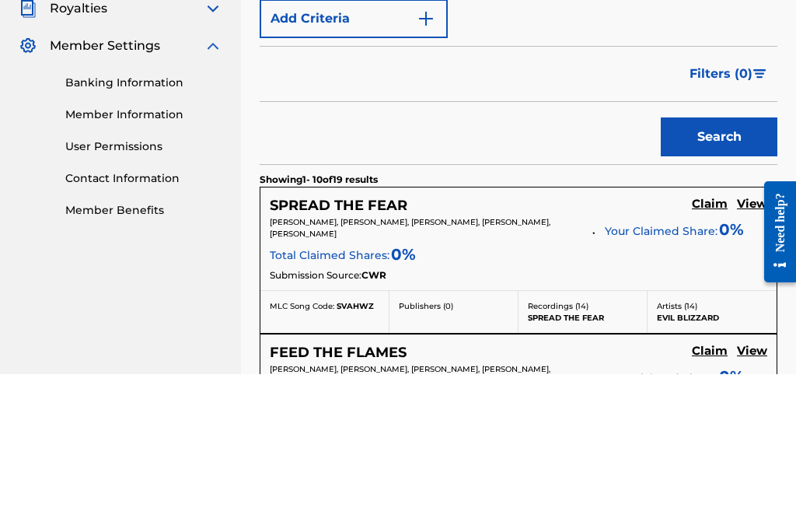
type input "Michael stokes"
click at [733, 251] on button "Search" at bounding box center [719, 270] width 117 height 39
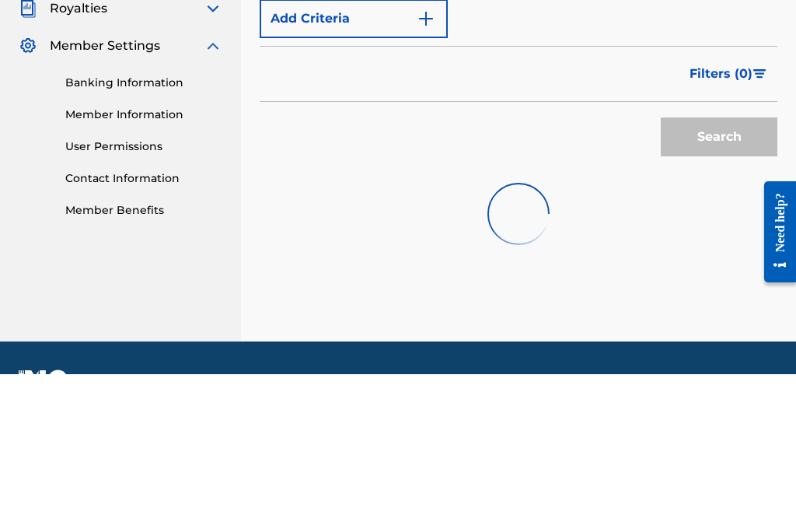
scroll to position [361, 0]
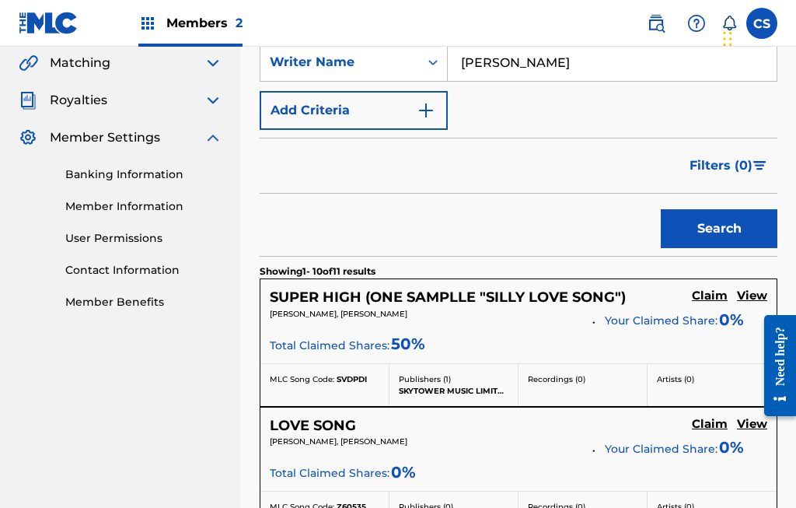
click at [735, 236] on button "Search" at bounding box center [719, 228] width 117 height 39
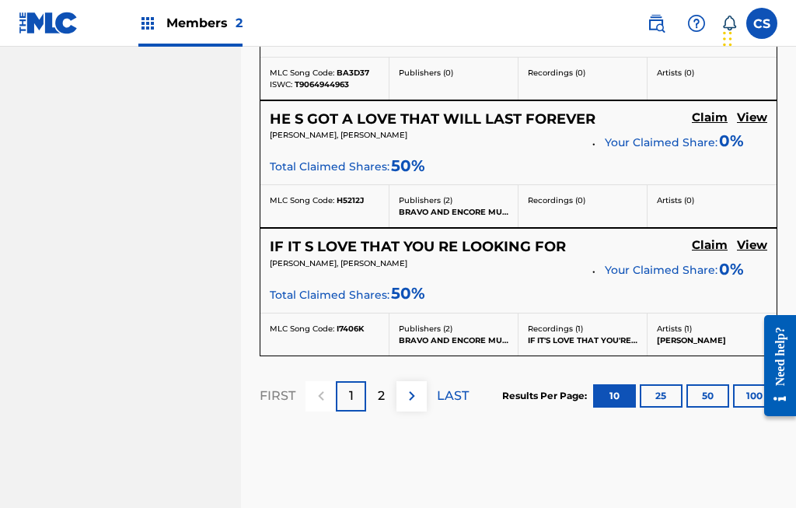
scroll to position [1623, 0]
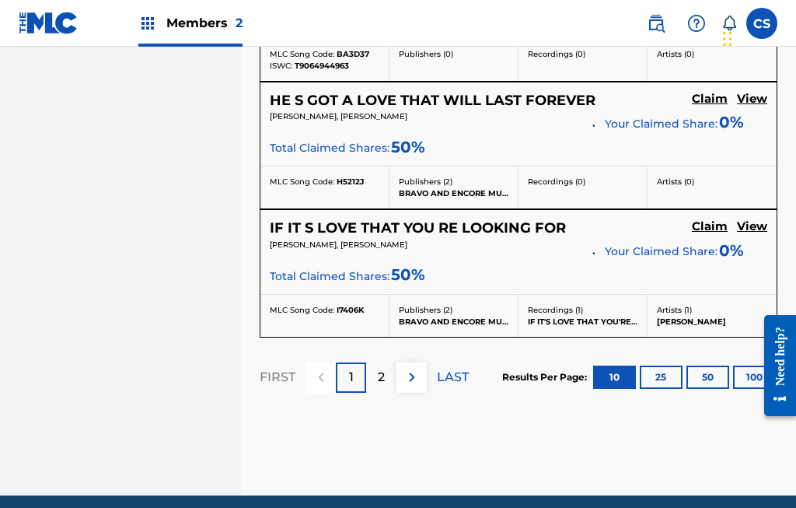
click at [666, 374] on button "25" at bounding box center [661, 376] width 43 height 23
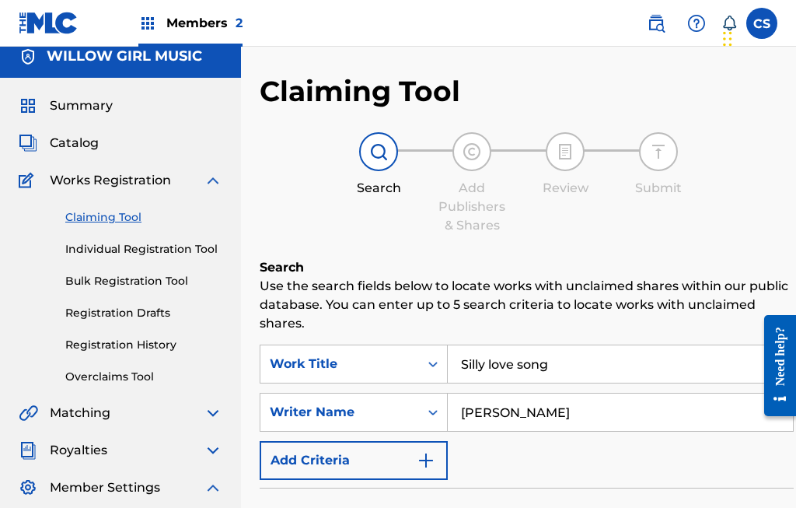
scroll to position [0, 0]
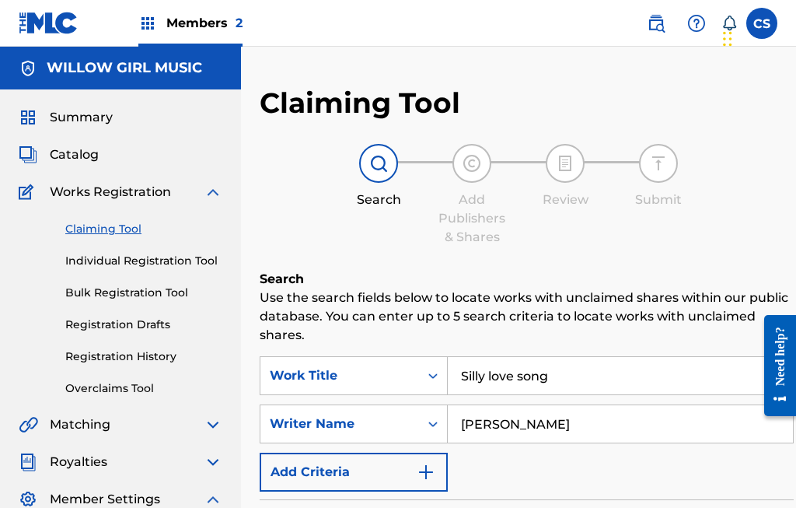
click at [85, 152] on span "Catalog" at bounding box center [74, 154] width 49 height 19
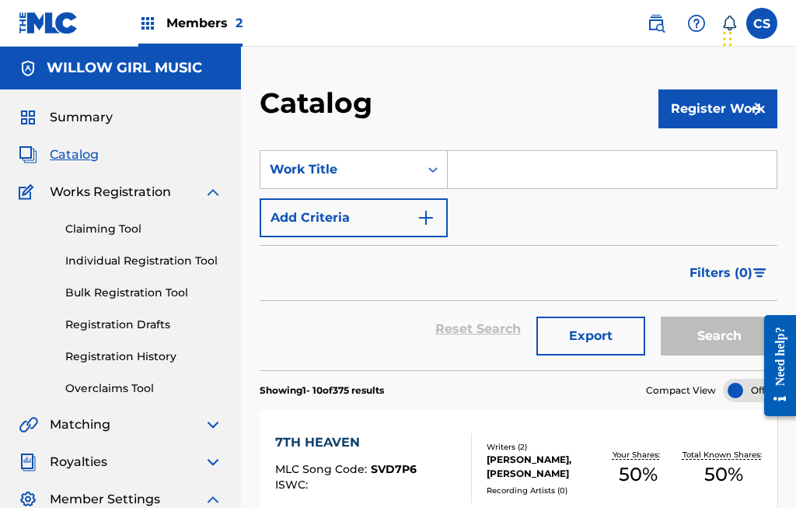
click at [539, 174] on input "Search Form" at bounding box center [612, 169] width 329 height 37
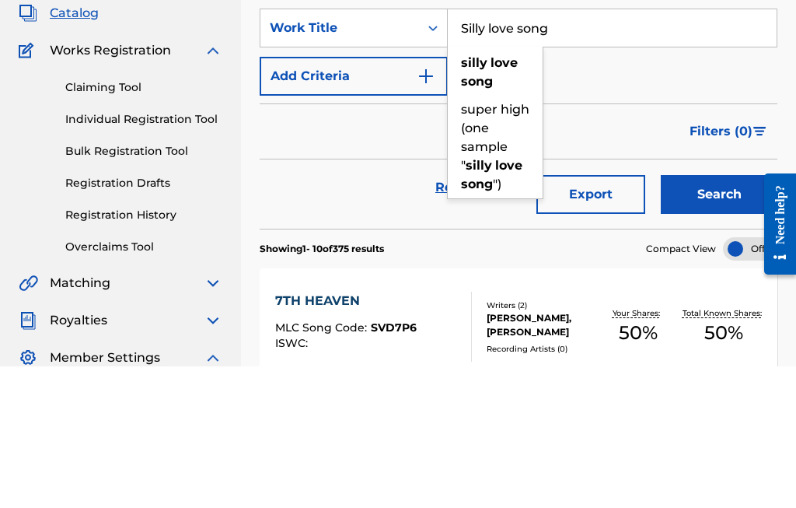
type input "Silly love song"
click at [422, 208] on img "Search Form" at bounding box center [426, 217] width 19 height 19
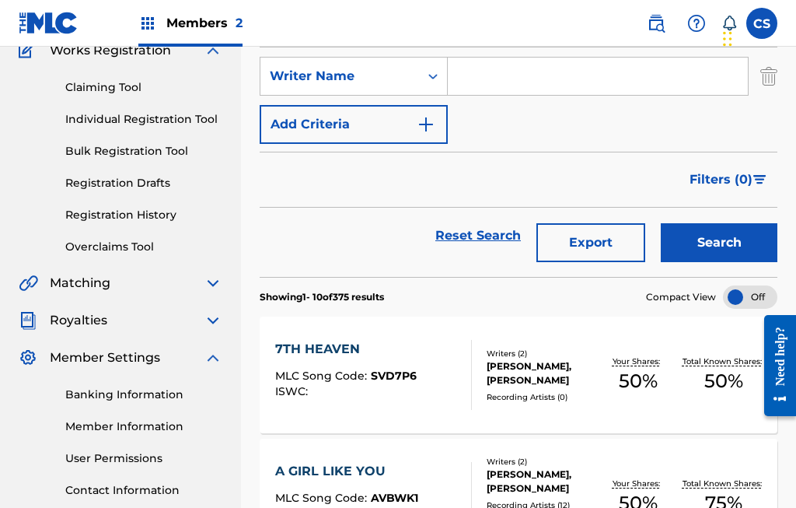
click at [426, 132] on img "Search Form" at bounding box center [426, 124] width 19 height 19
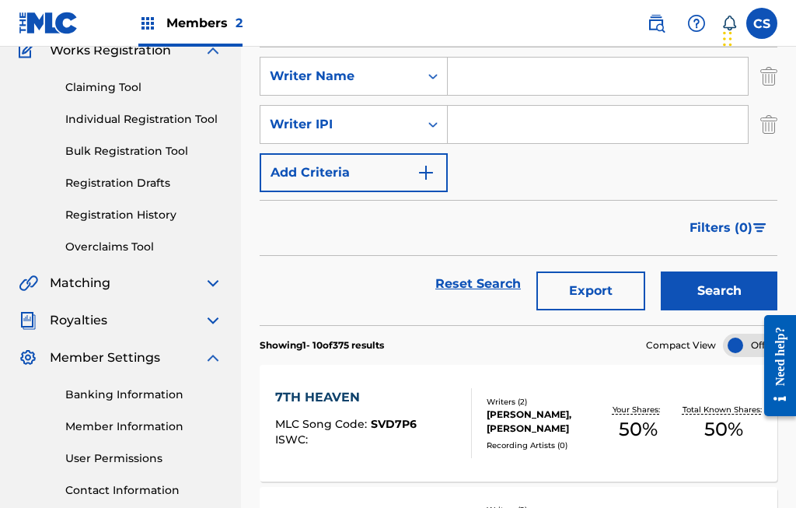
click at [424, 179] on img "Search Form" at bounding box center [426, 172] width 19 height 19
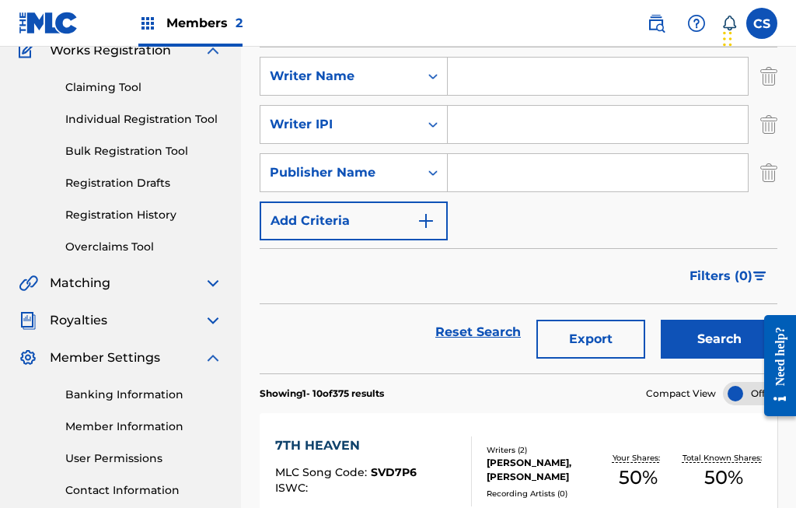
click at [423, 225] on img "Search Form" at bounding box center [426, 220] width 19 height 19
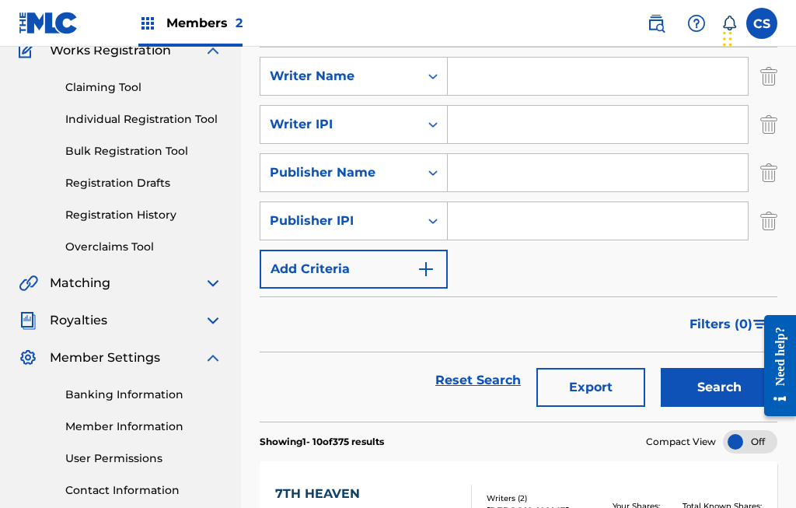
click at [423, 268] on img "Search Form" at bounding box center [426, 269] width 19 height 19
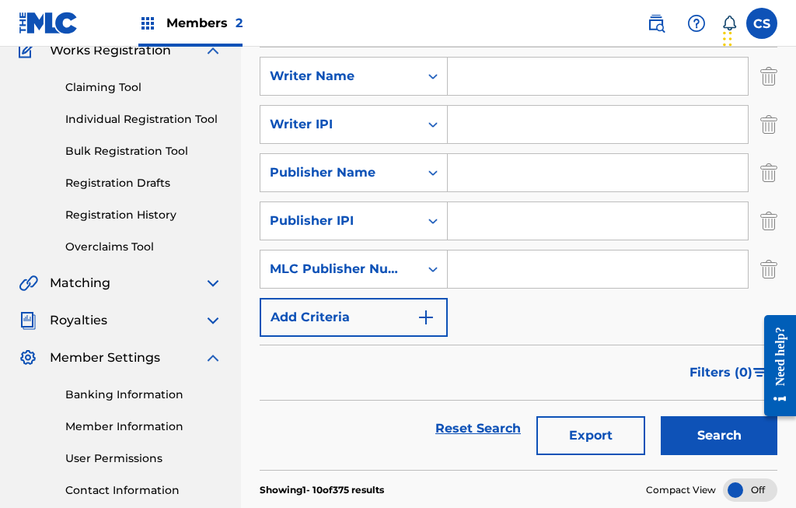
click at [424, 318] on img "Search Form" at bounding box center [426, 317] width 19 height 19
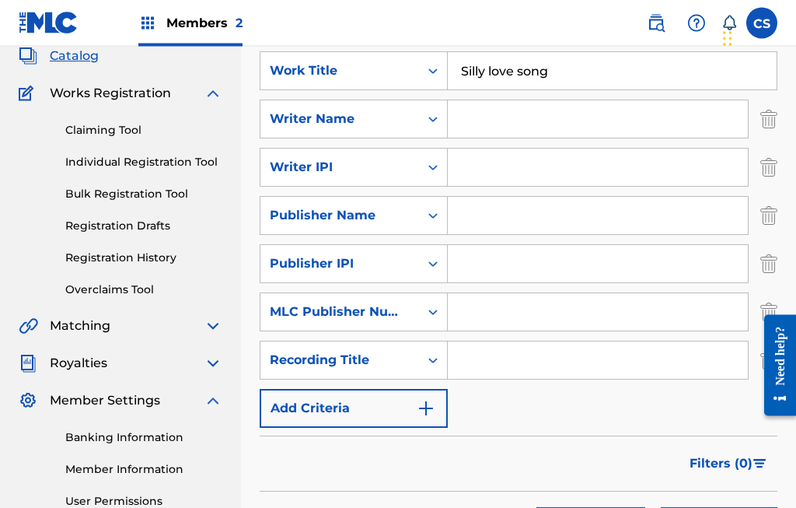
scroll to position [97, 0]
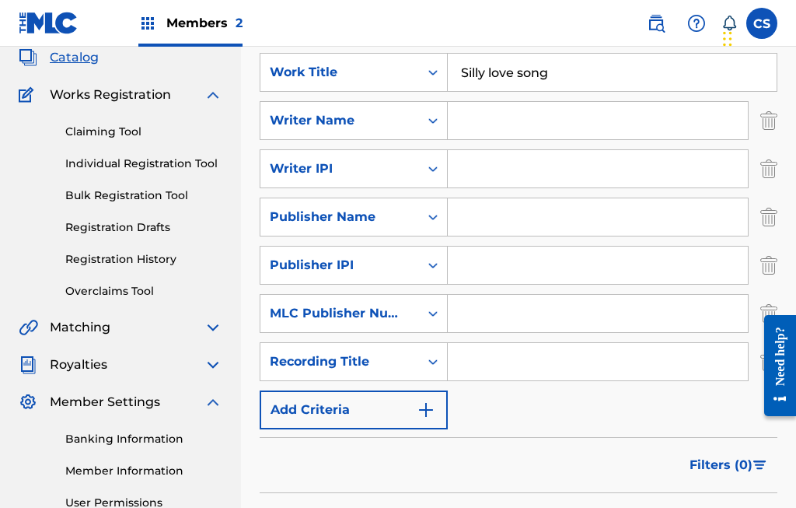
click at [582, 130] on input "Search Form" at bounding box center [598, 120] width 300 height 37
click at [704, 124] on input "Michael stokes" at bounding box center [598, 120] width 300 height 37
click at [707, 112] on input "Michael stokes" at bounding box center [598, 120] width 300 height 37
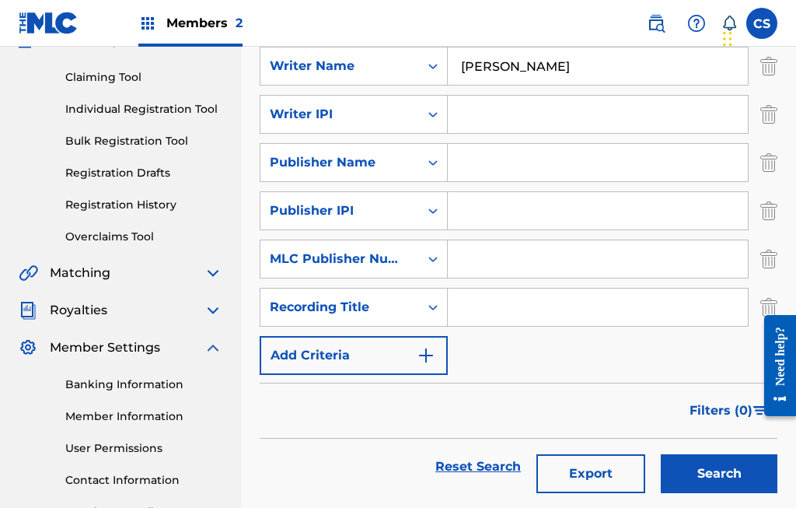
scroll to position [174, 0]
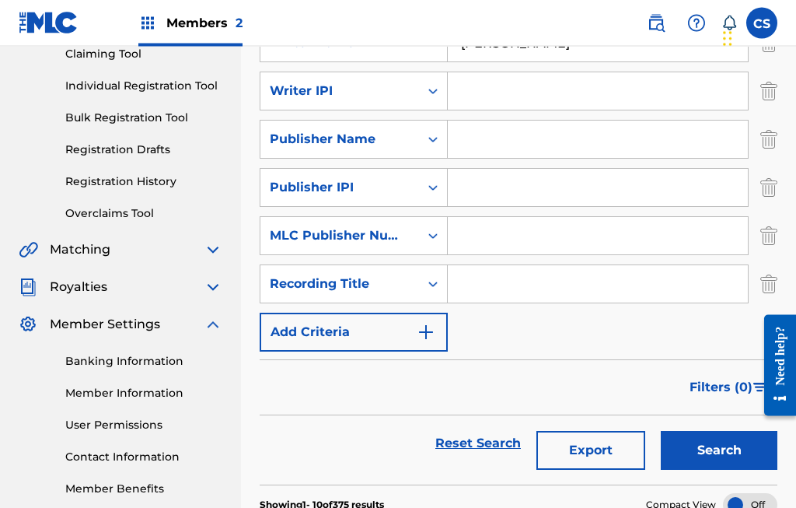
type input "Michael stokes"
click at [725, 453] on button "Search" at bounding box center [719, 450] width 117 height 39
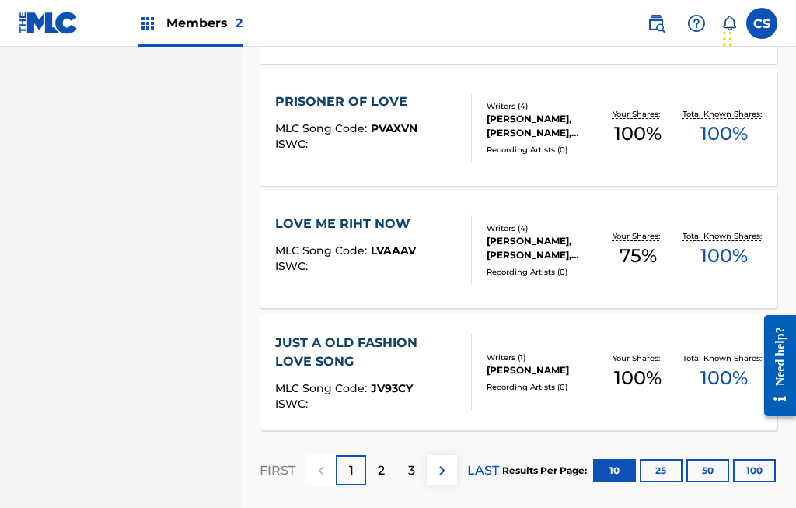
scroll to position [1502, 0]
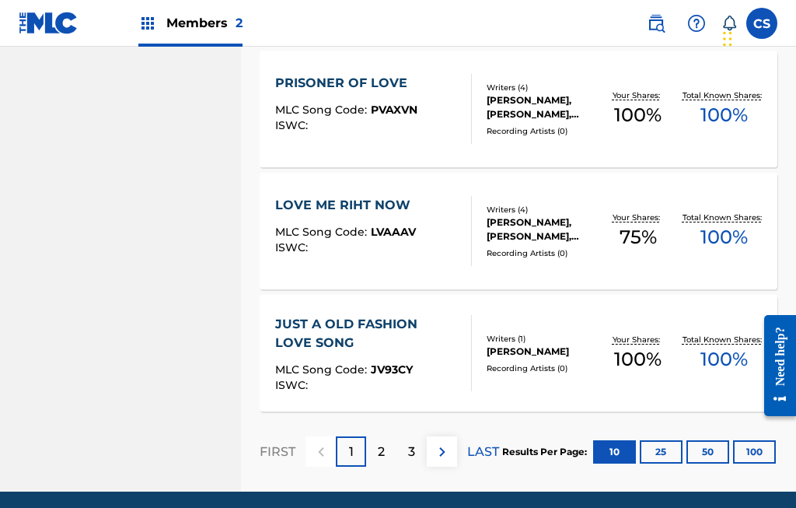
click at [387, 459] on div "2" at bounding box center [381, 451] width 30 height 30
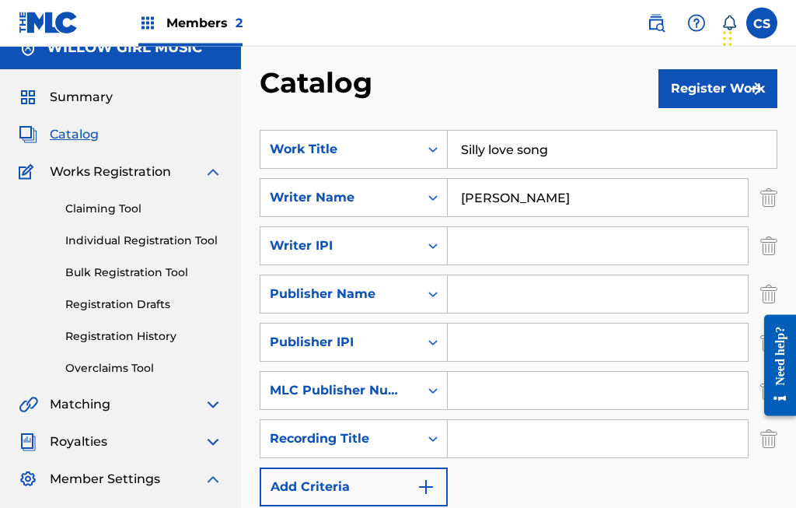
scroll to position [0, 0]
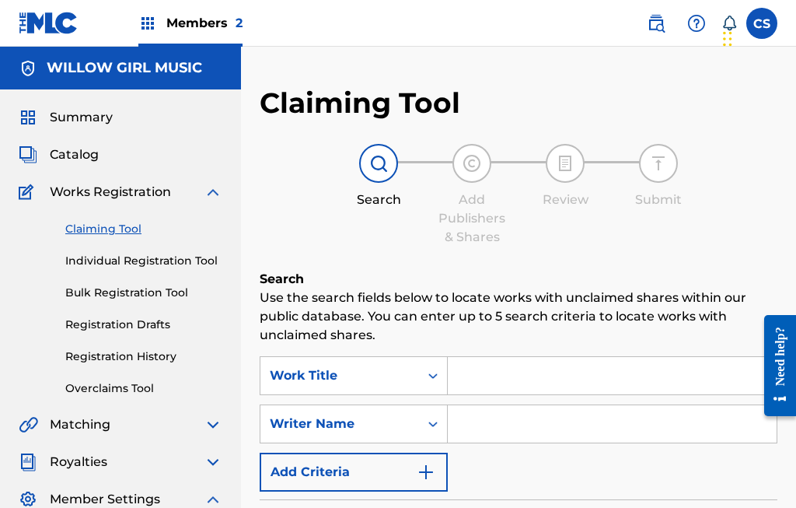
click at [553, 375] on input "Search Form" at bounding box center [612, 375] width 329 height 37
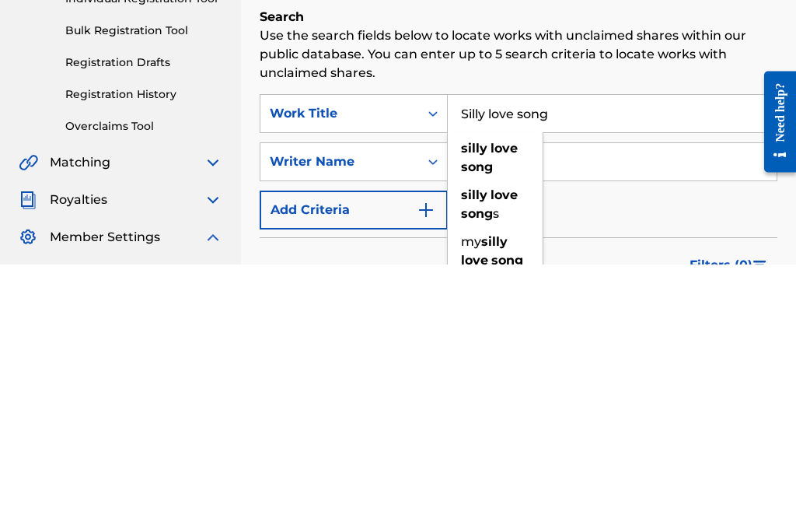
scroll to position [21, 0]
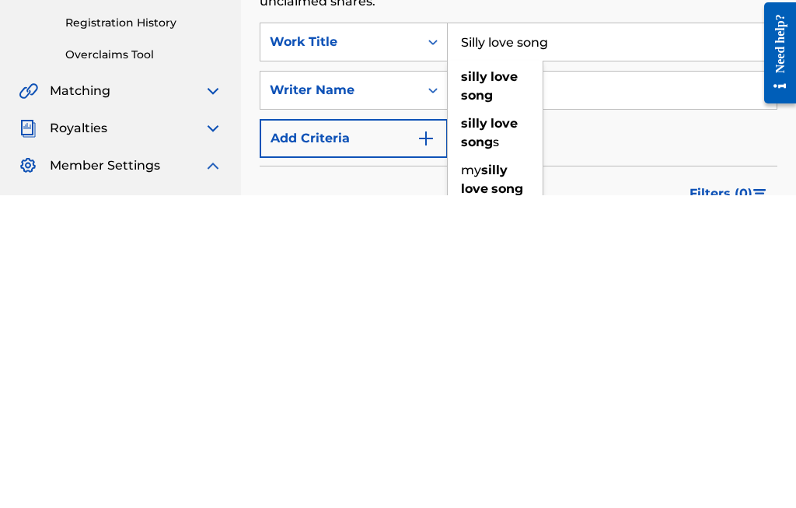
type input "Silly love song"
click at [609, 384] on input "Search Form" at bounding box center [612, 402] width 329 height 37
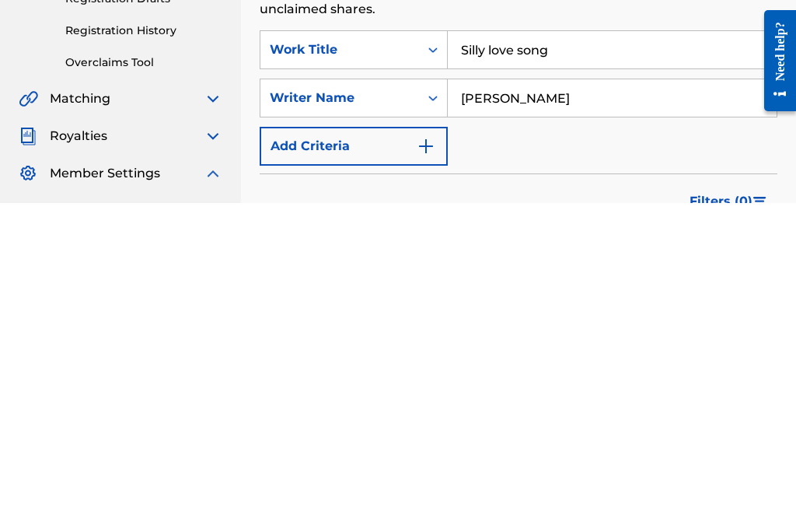
scroll to position [262, 0]
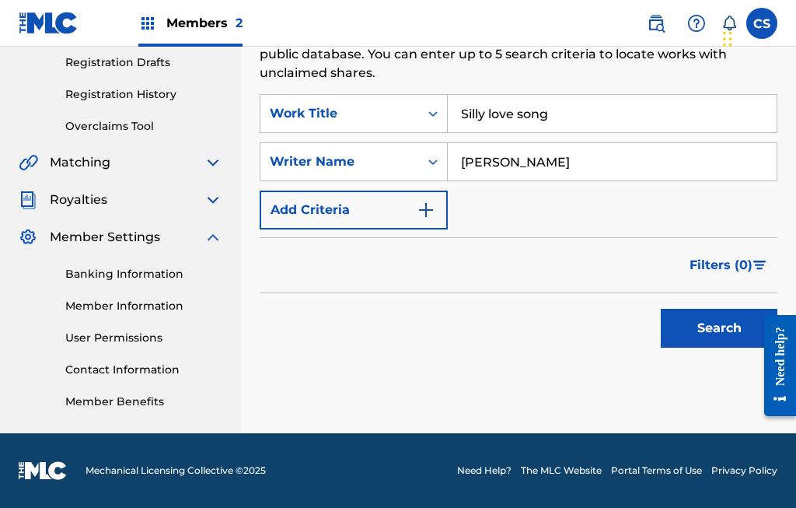
type input "Michael stokes"
click at [725, 332] on button "Search" at bounding box center [719, 328] width 117 height 39
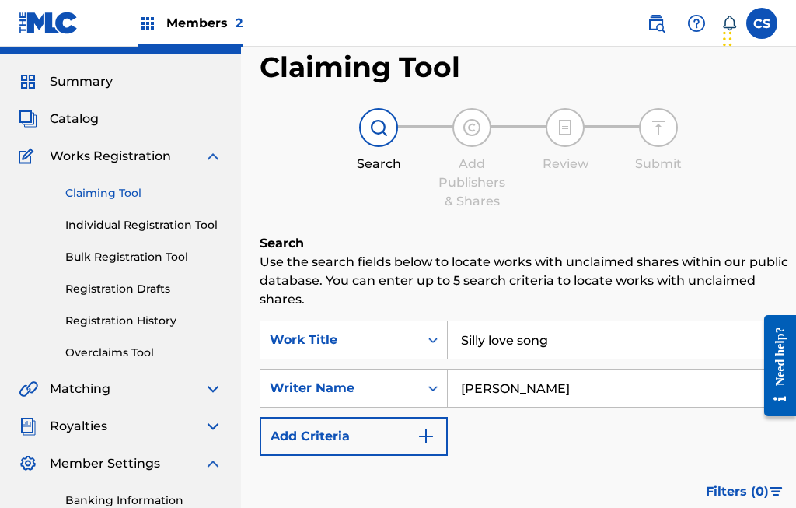
scroll to position [18, 0]
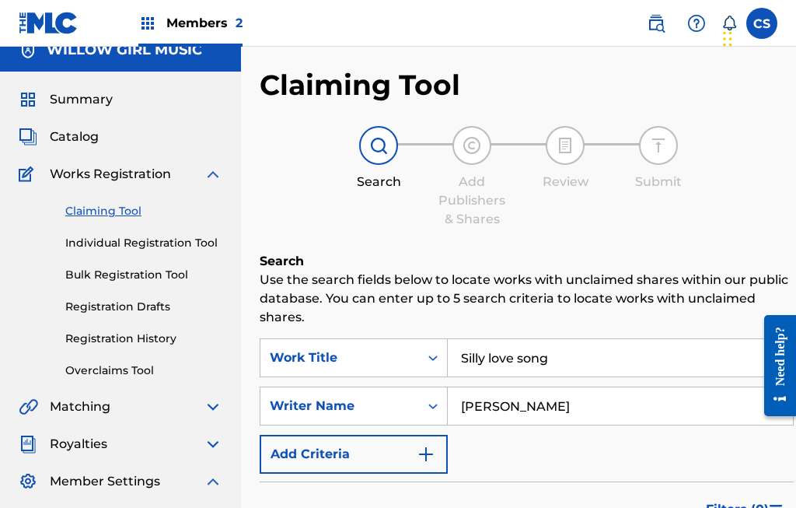
click at [97, 139] on span "Catalog" at bounding box center [74, 136] width 49 height 19
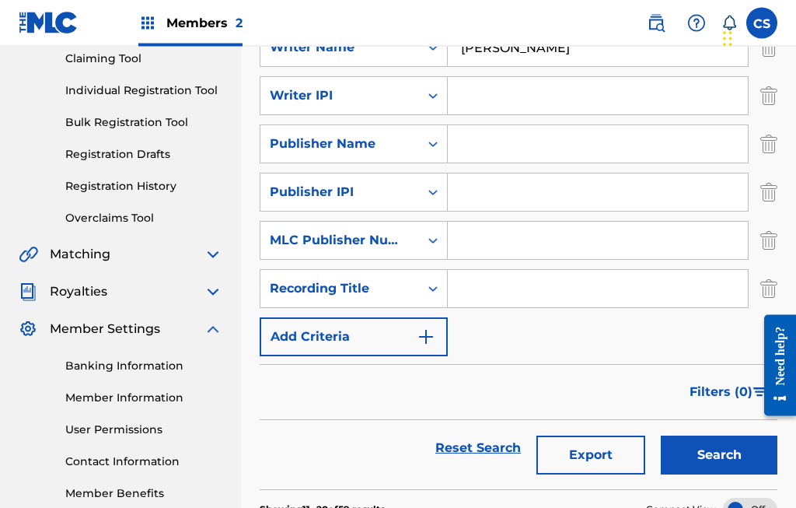
click at [728, 451] on button "Search" at bounding box center [719, 455] width 117 height 39
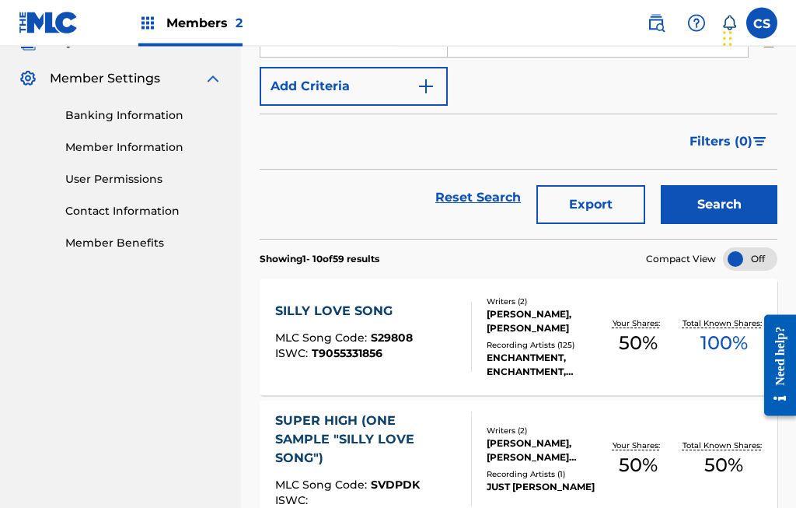
scroll to position [423, 0]
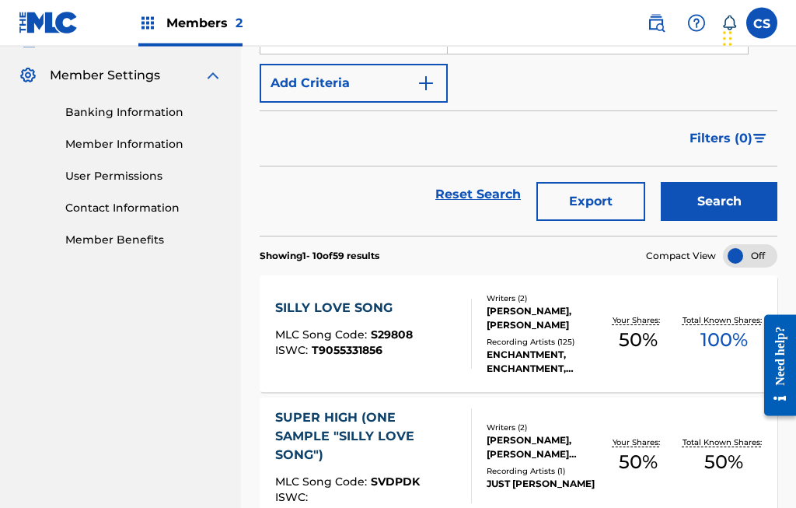
click at [604, 208] on button "Export" at bounding box center [590, 202] width 109 height 39
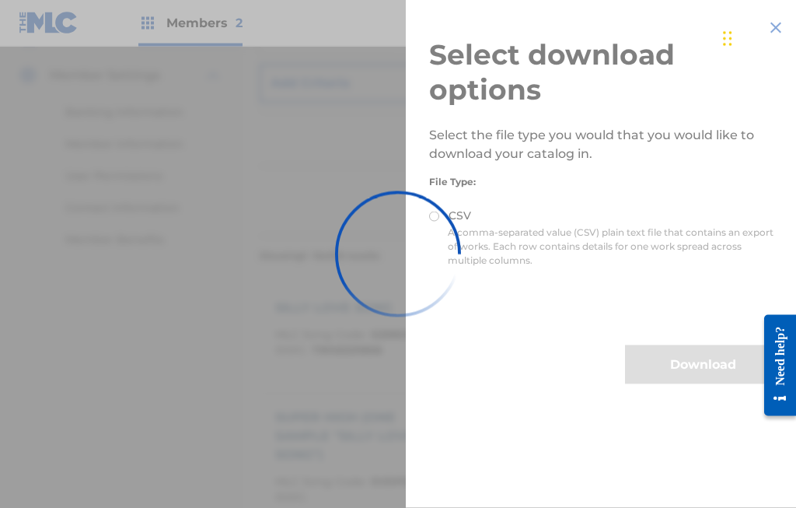
scroll to position [424, 0]
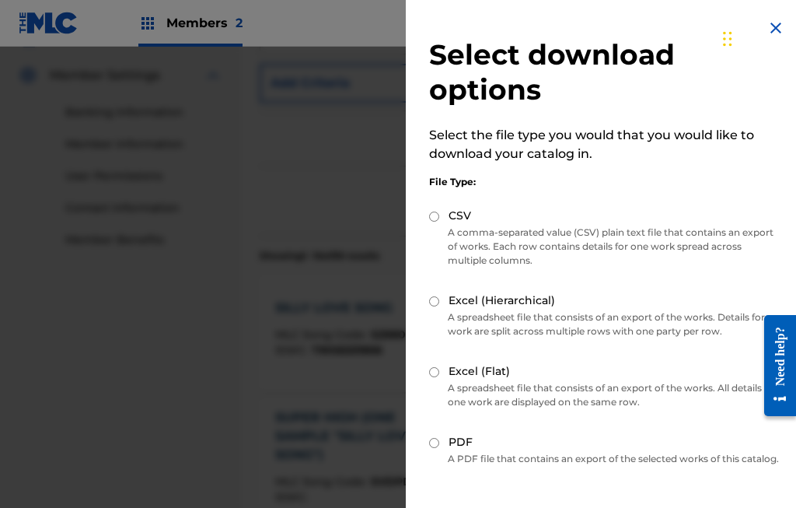
click at [439, 441] on input "PDF" at bounding box center [434, 443] width 10 height 10
radio input "true"
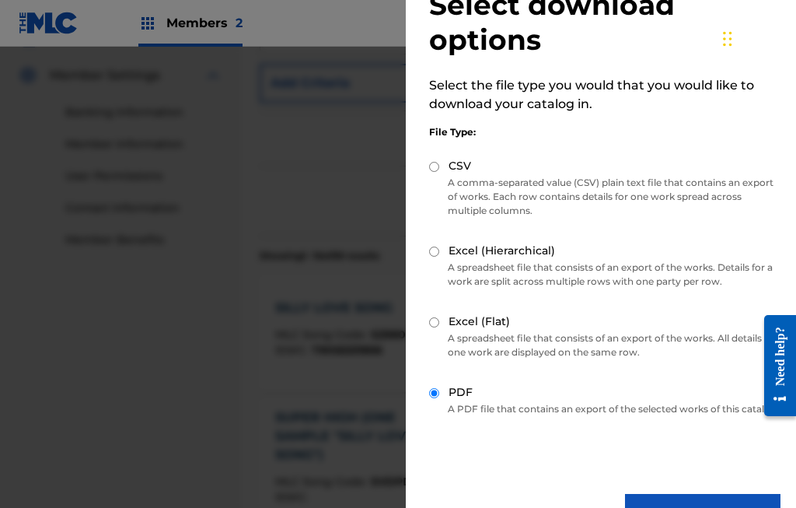
scroll to position [49, 0]
click at [710, 507] on button "Download" at bounding box center [702, 513] width 155 height 39
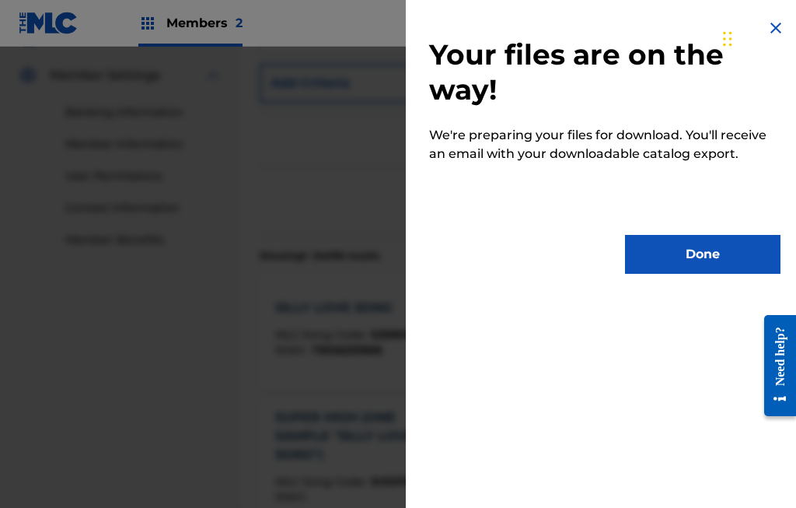
scroll to position [0, 0]
click at [707, 252] on button "Done" at bounding box center [702, 254] width 155 height 39
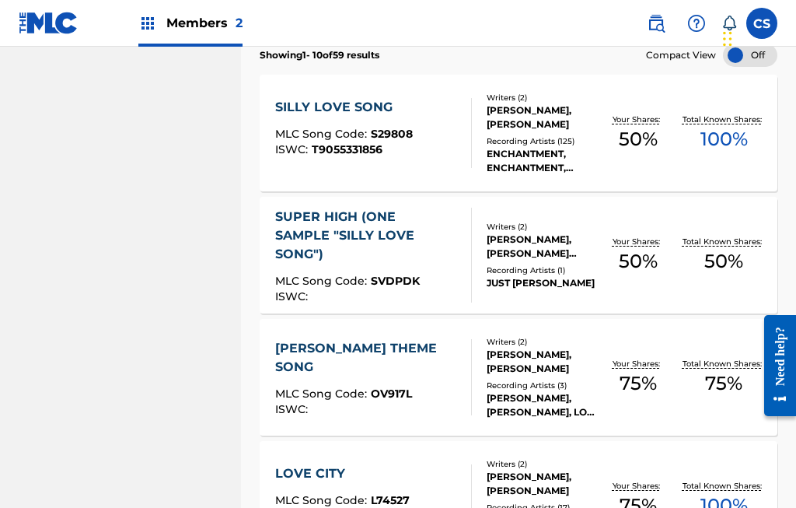
scroll to position [622, 0]
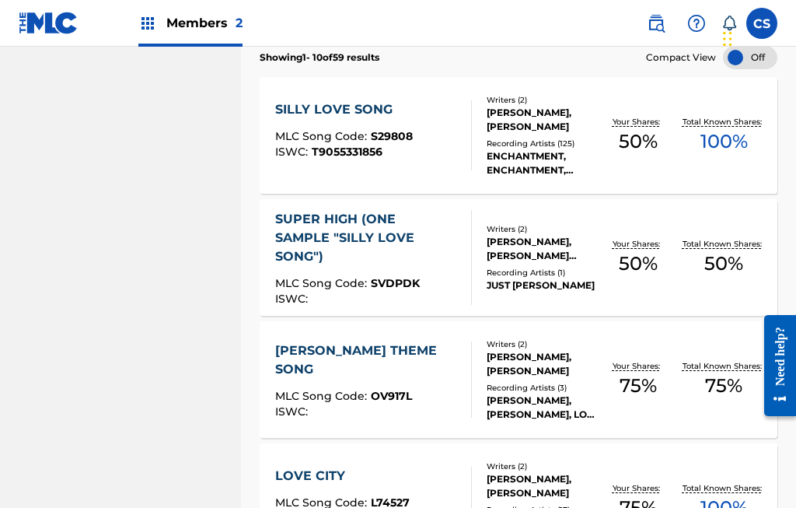
click at [389, 240] on div "SUPER HIGH (ONE SAMPLE "SILLY LOVE SONG")" at bounding box center [366, 238] width 183 height 56
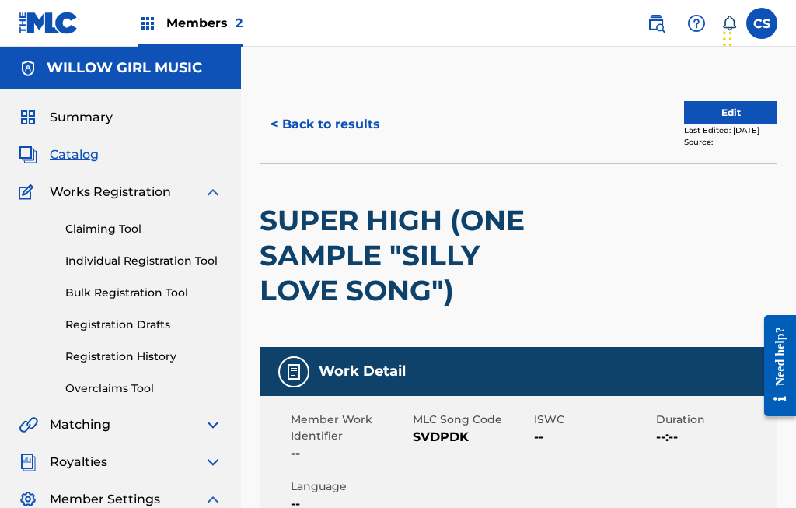
click at [732, 119] on button "Edit" at bounding box center [730, 112] width 93 height 23
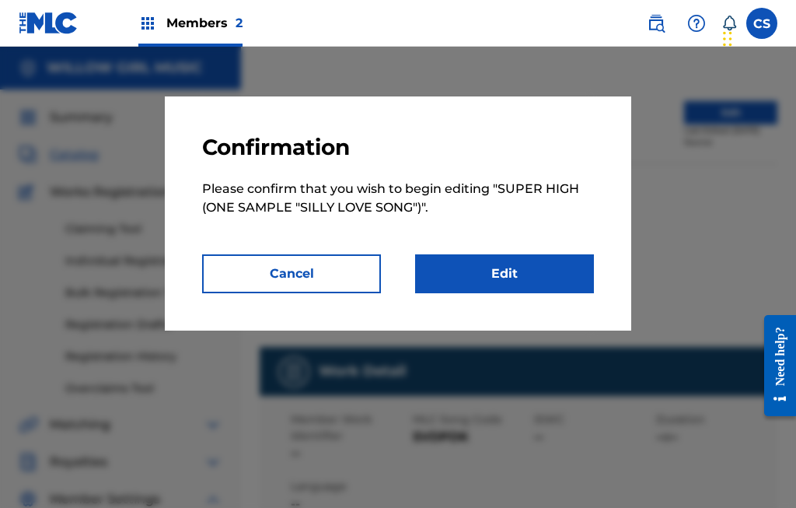
click at [523, 276] on link "Edit" at bounding box center [504, 273] width 179 height 39
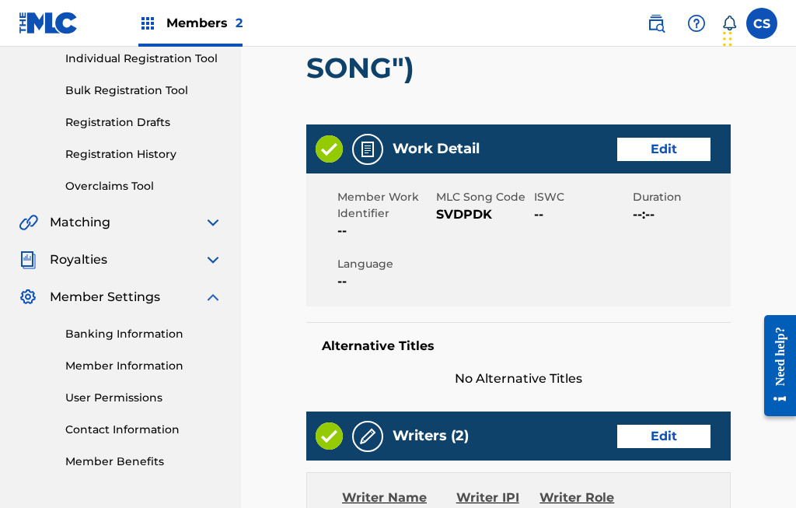
scroll to position [200, 0]
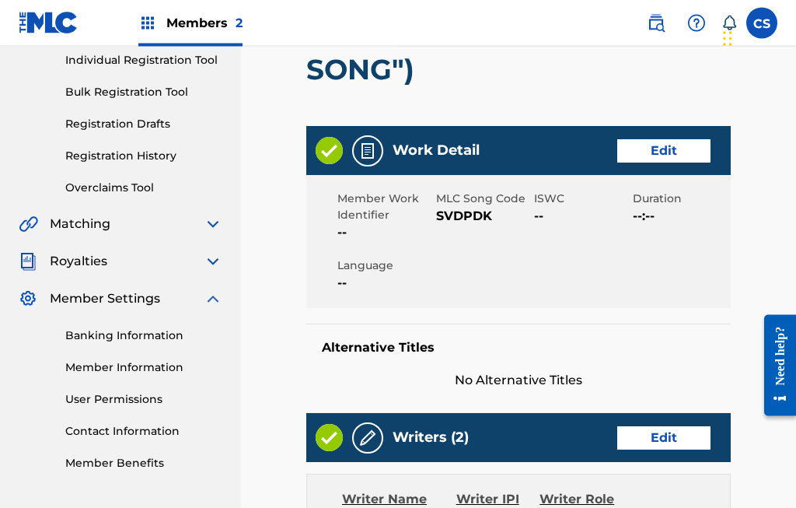
click at [674, 155] on link "Edit" at bounding box center [663, 151] width 93 height 23
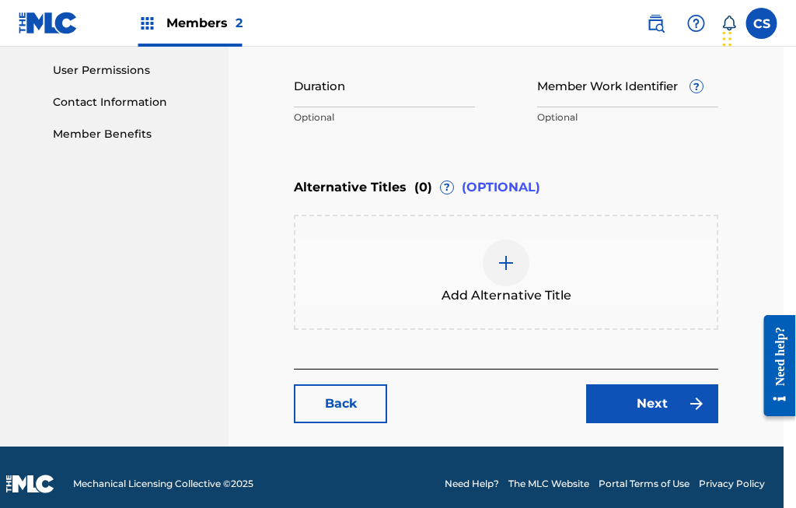
scroll to position [529, 12]
click at [347, 405] on link "Back" at bounding box center [340, 403] width 93 height 39
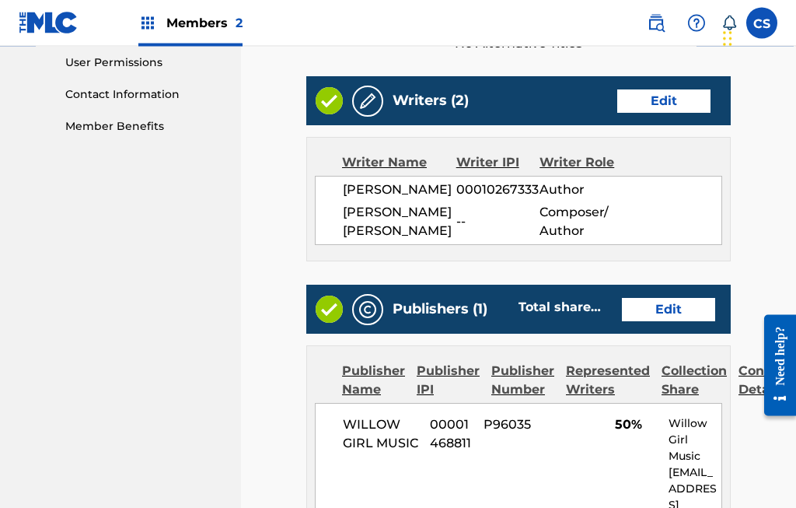
scroll to position [539, 0]
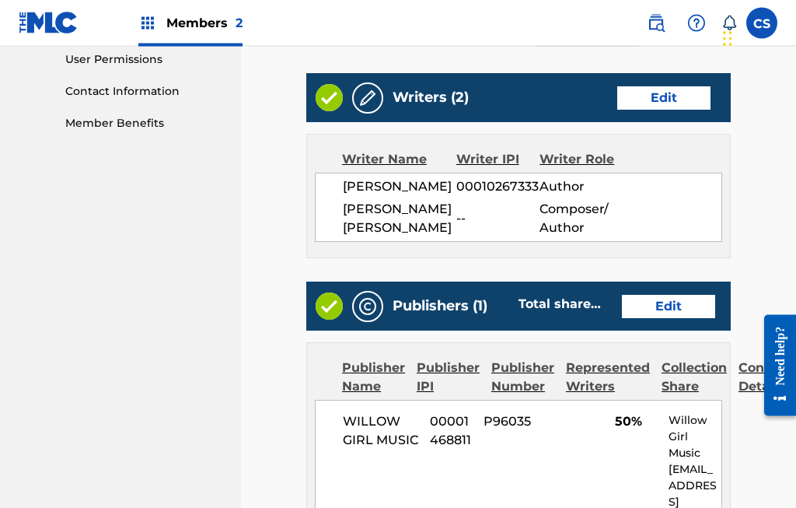
click at [693, 319] on link "Edit" at bounding box center [668, 306] width 93 height 23
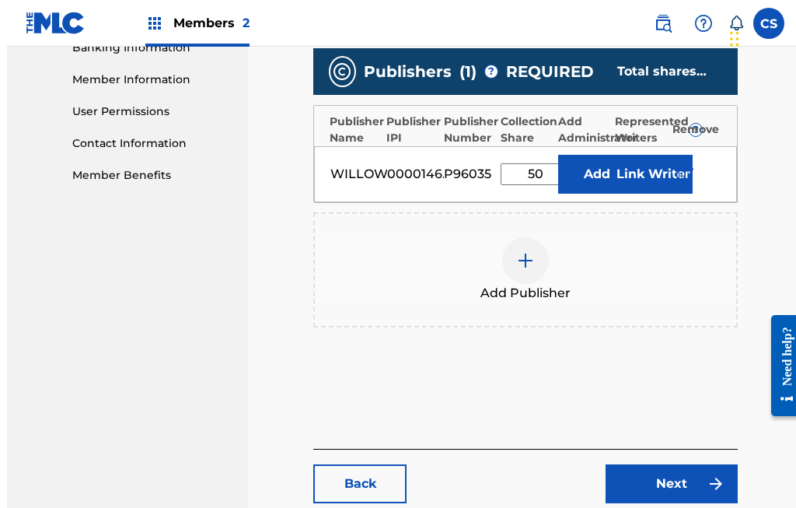
scroll to position [486, 0]
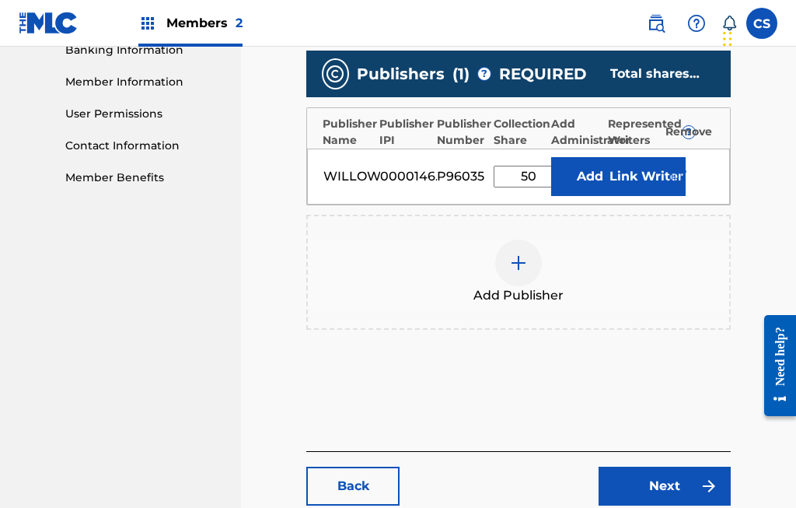
click at [551, 177] on button "Add" at bounding box center [590, 176] width 78 height 39
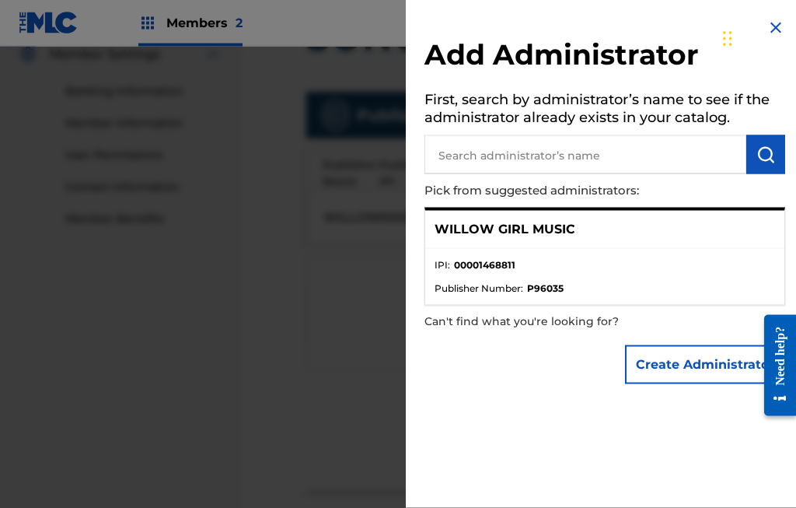
scroll to position [445, 0]
click at [773, 25] on img at bounding box center [775, 28] width 19 height 19
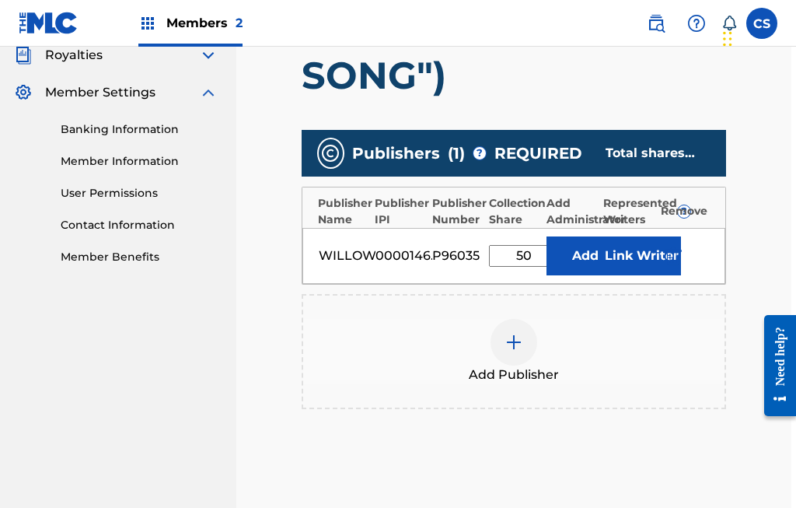
scroll to position [406, 5]
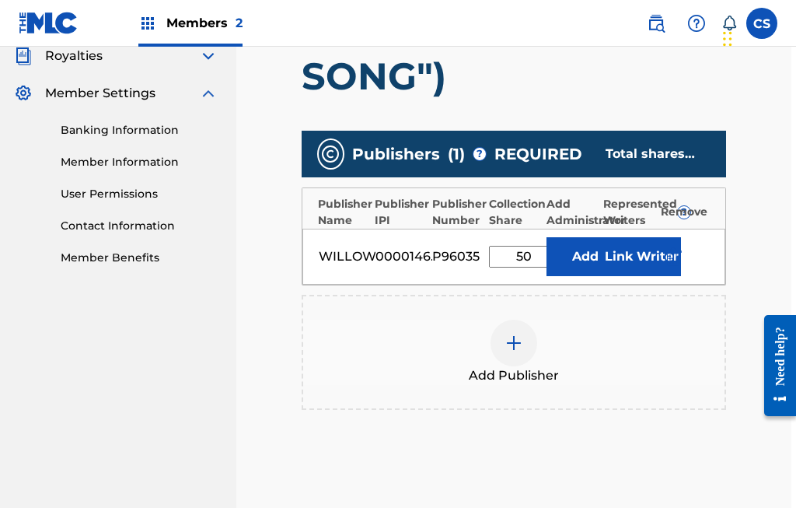
click at [522, 246] on input "50" at bounding box center [524, 257] width 70 height 22
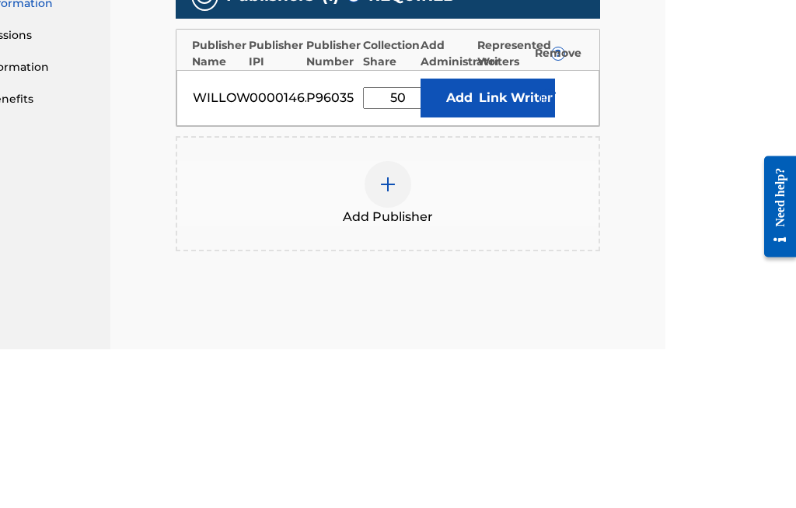
click at [421, 238] on button "Add" at bounding box center [460, 257] width 78 height 39
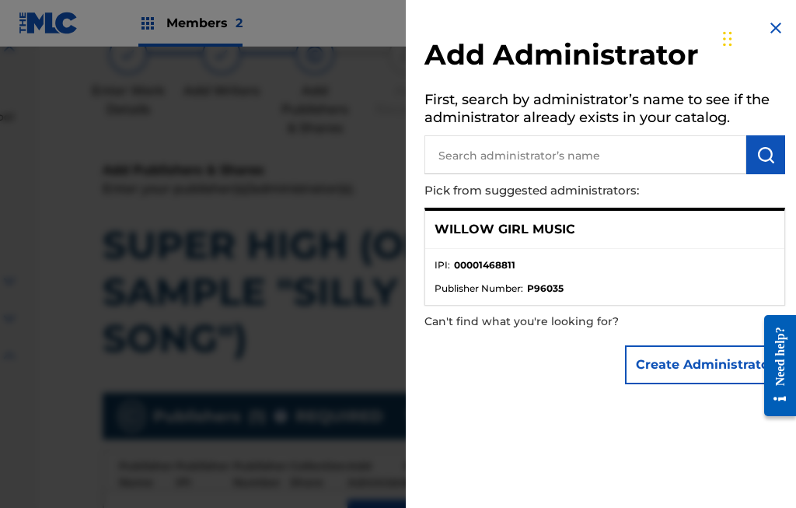
scroll to position [144, 204]
click at [768, 33] on img at bounding box center [775, 28] width 19 height 19
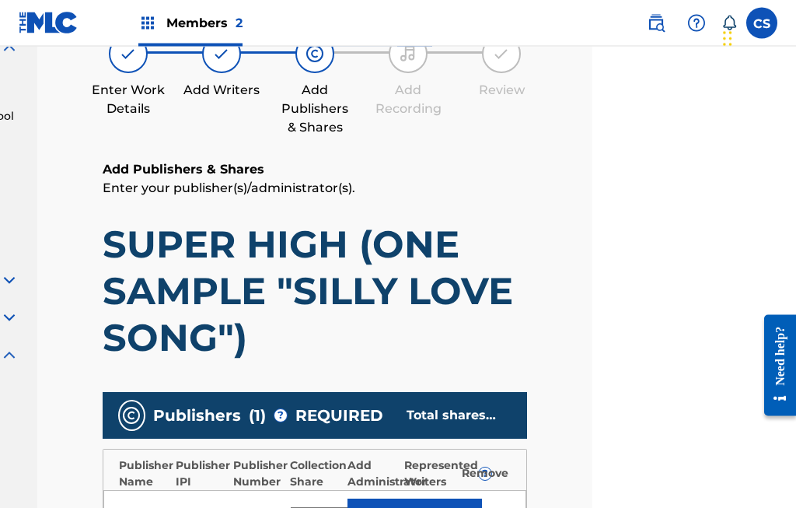
scroll to position [145, 204]
click at [338, 507] on input "50" at bounding box center [325, 518] width 70 height 22
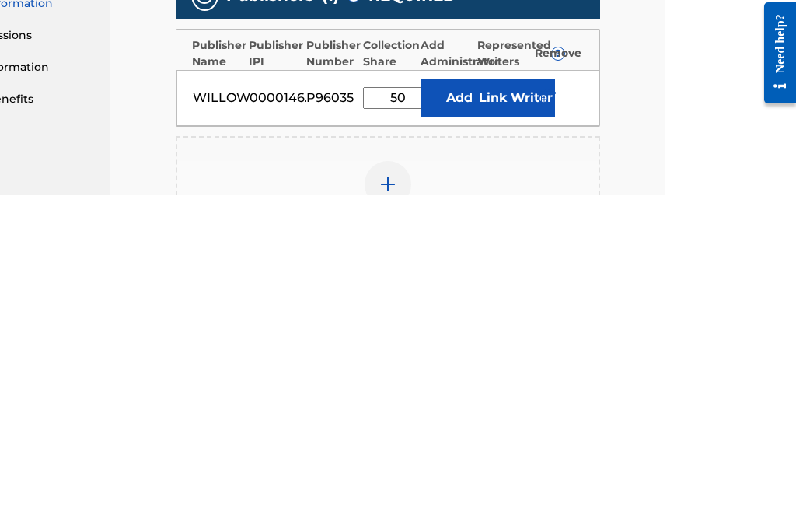
type input "5"
type input "37.5"
click at [514, 391] on button "Link Writer" at bounding box center [516, 410] width 78 height 39
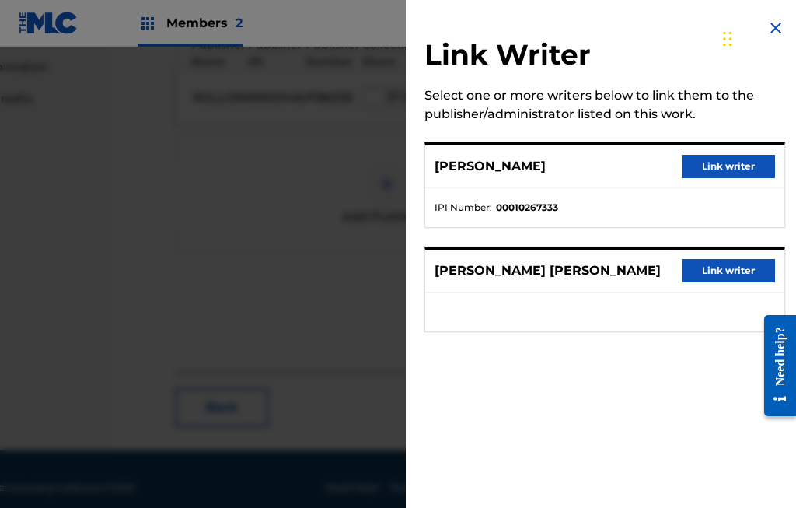
click at [735, 269] on button "Link writer" at bounding box center [728, 270] width 93 height 23
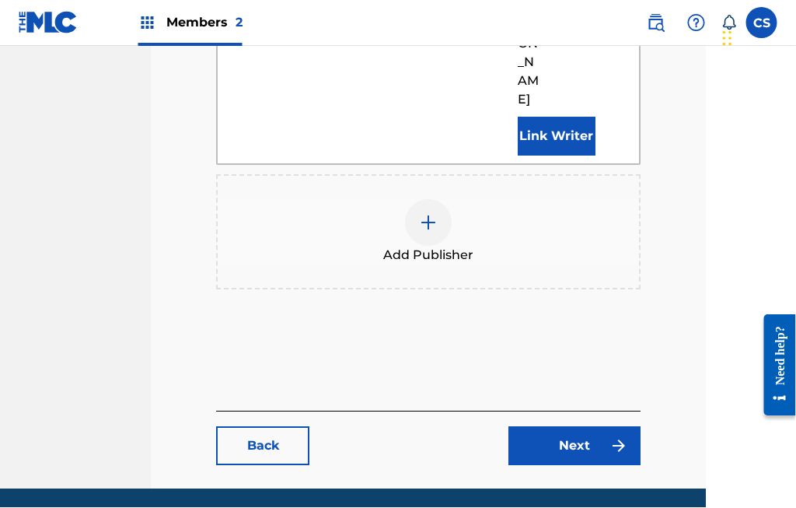
scroll to position [757, 92]
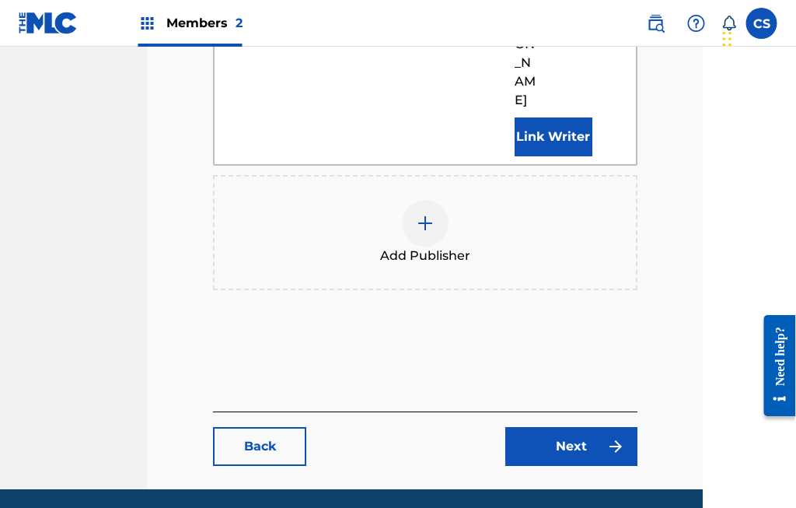
click at [577, 427] on link "Next" at bounding box center [572, 446] width 132 height 39
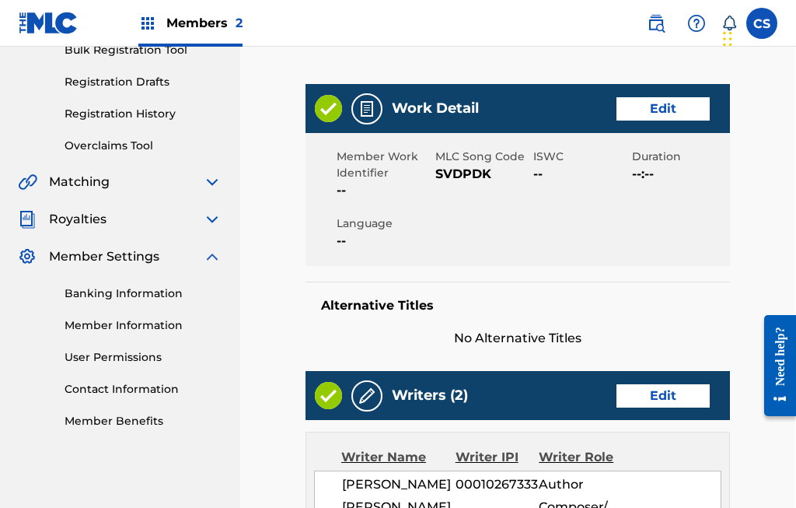
scroll to position [232, 1]
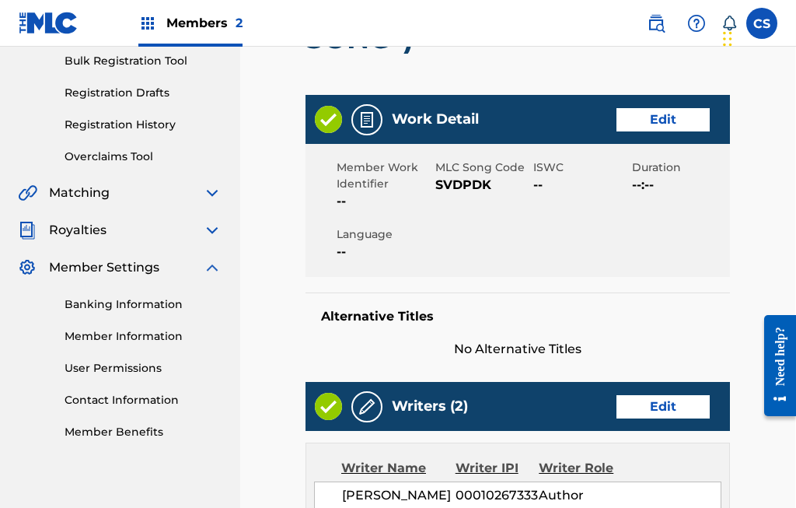
click at [664, 125] on link "Edit" at bounding box center [662, 119] width 93 height 23
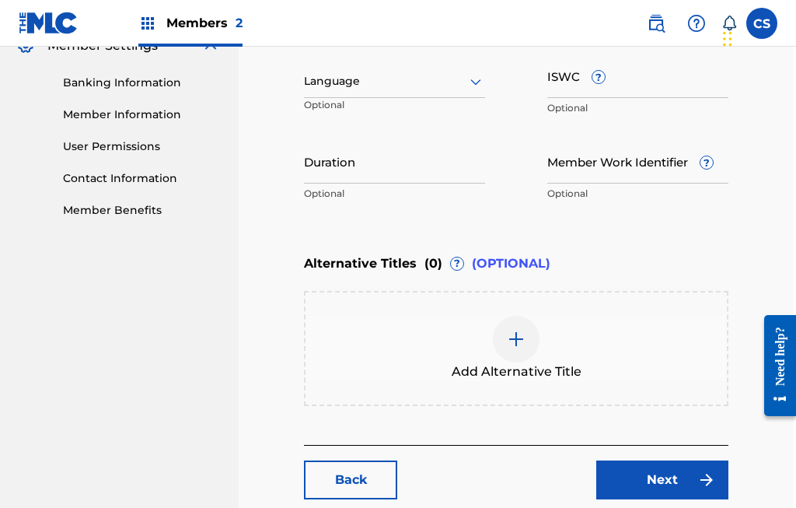
scroll to position [445, 3]
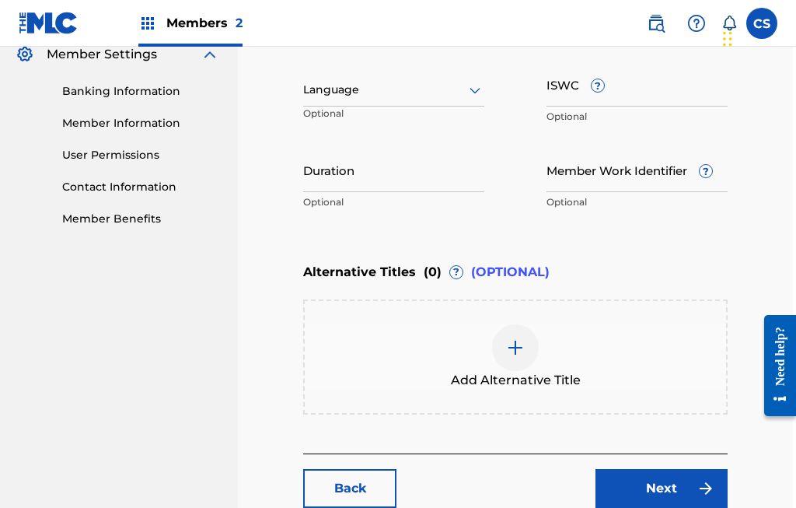
click at [512, 353] on img at bounding box center [515, 347] width 19 height 19
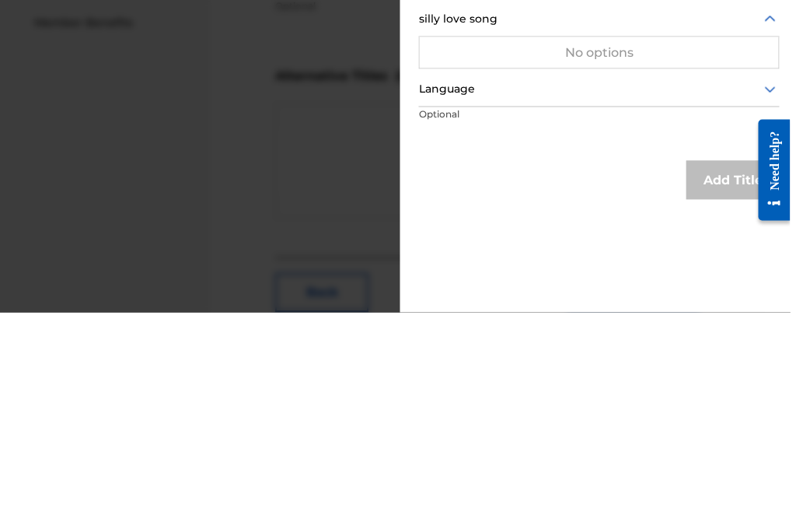
scroll to position [445, 26]
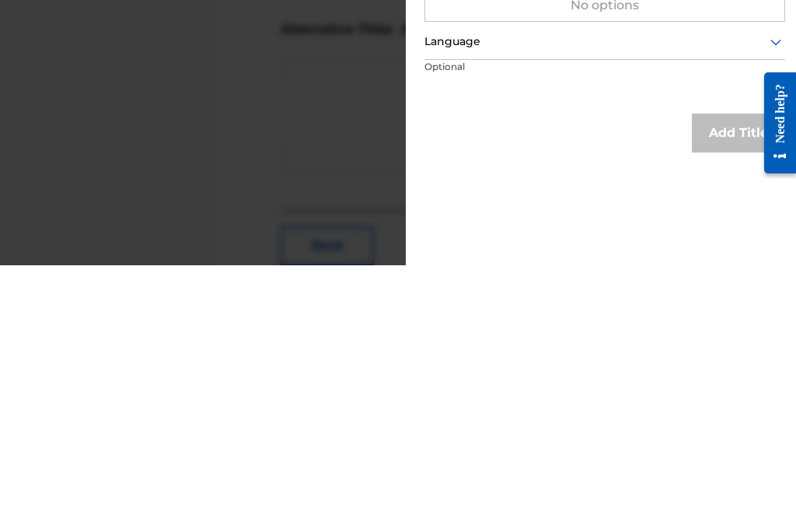
type input "silly love song"
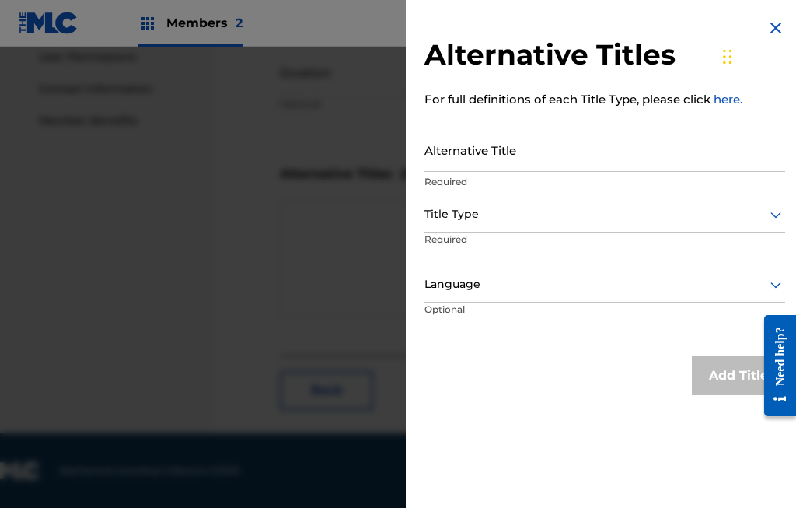
click at [723, 276] on div at bounding box center [604, 283] width 361 height 19
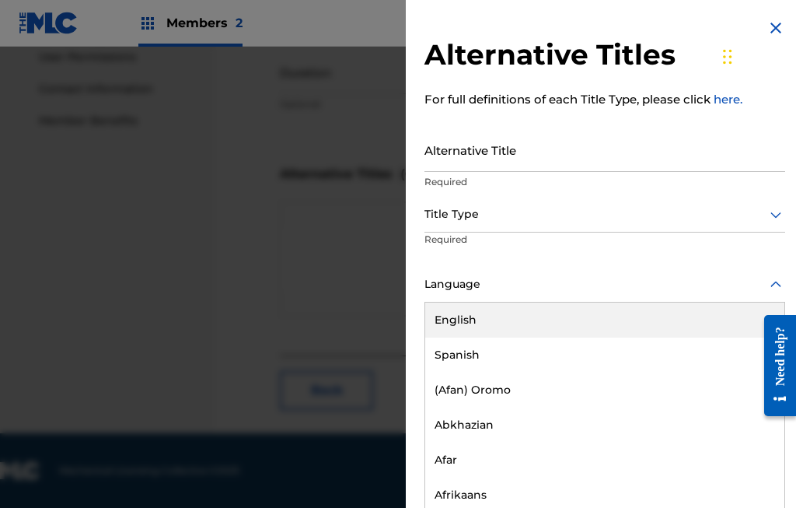
scroll to position [543, 54]
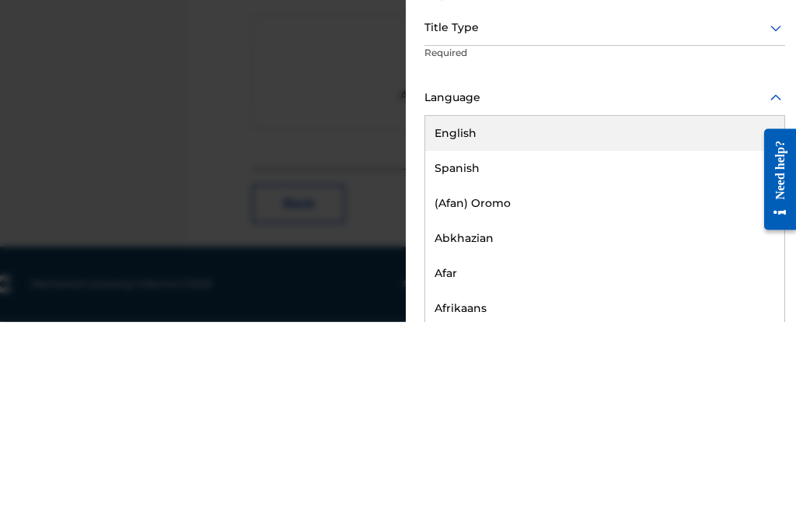
click at [690, 302] on div "English" at bounding box center [604, 319] width 359 height 35
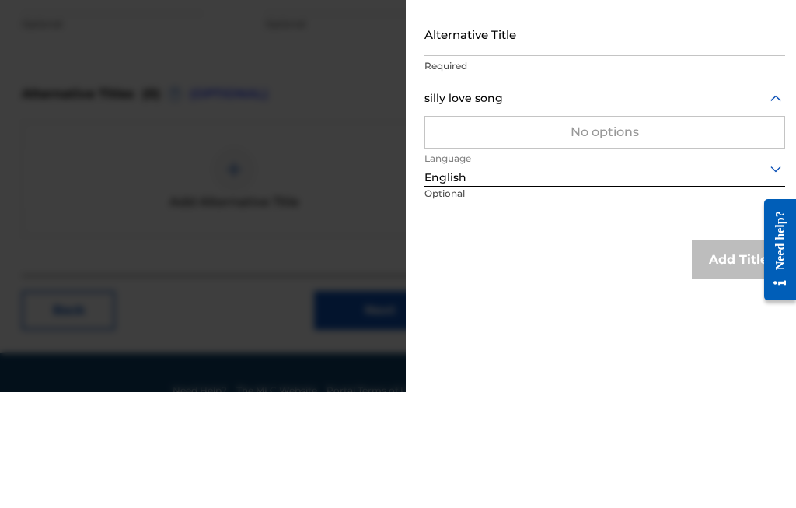
scroll to position [543, 284]
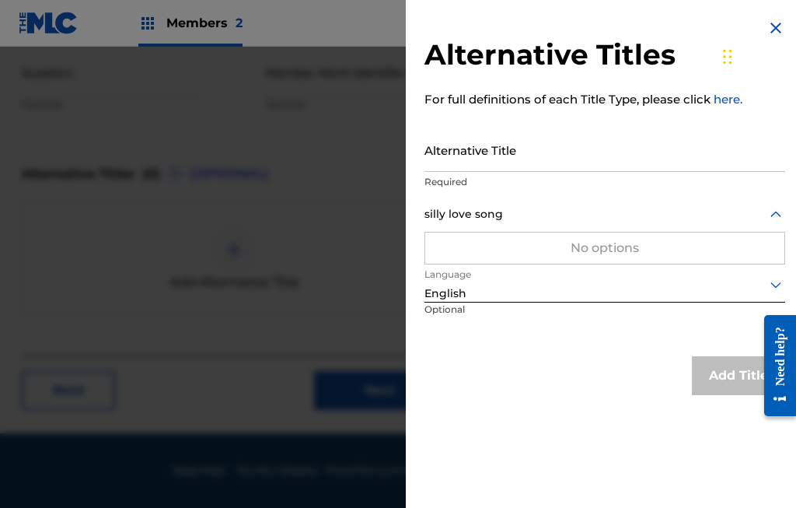
type input "silly love song"
click at [313, 119] on div at bounding box center [398, 301] width 796 height 508
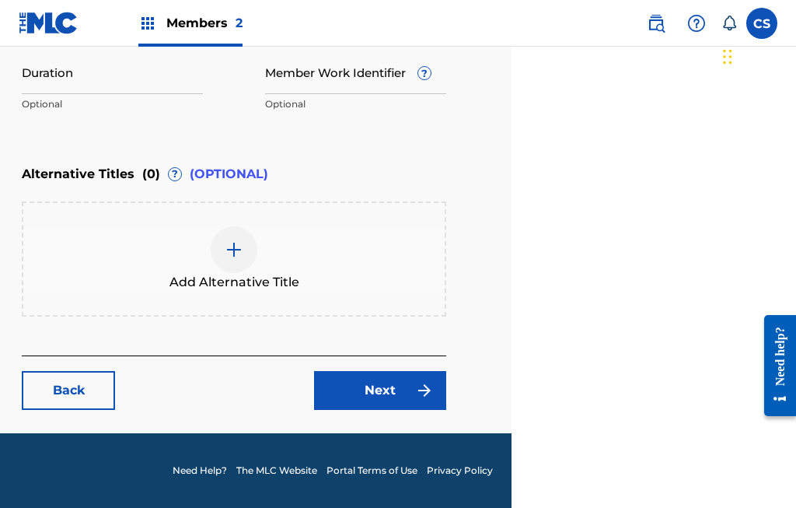
click at [382, 388] on link "Next" at bounding box center [380, 390] width 132 height 39
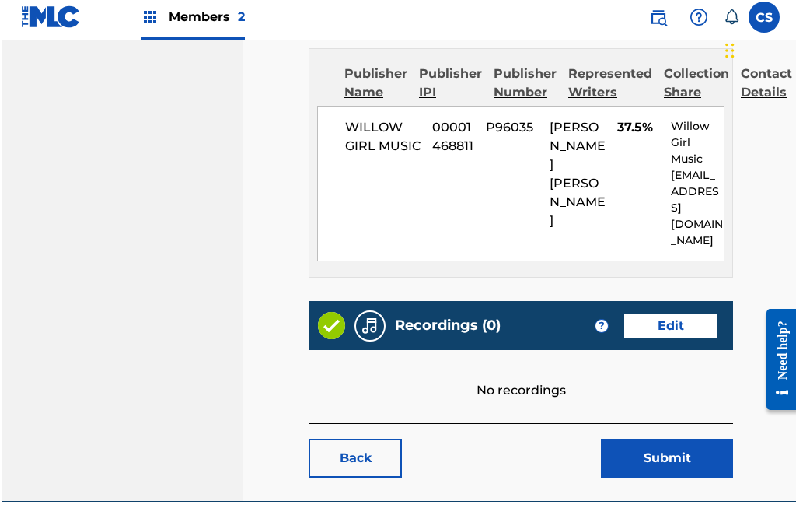
scroll to position [886, 0]
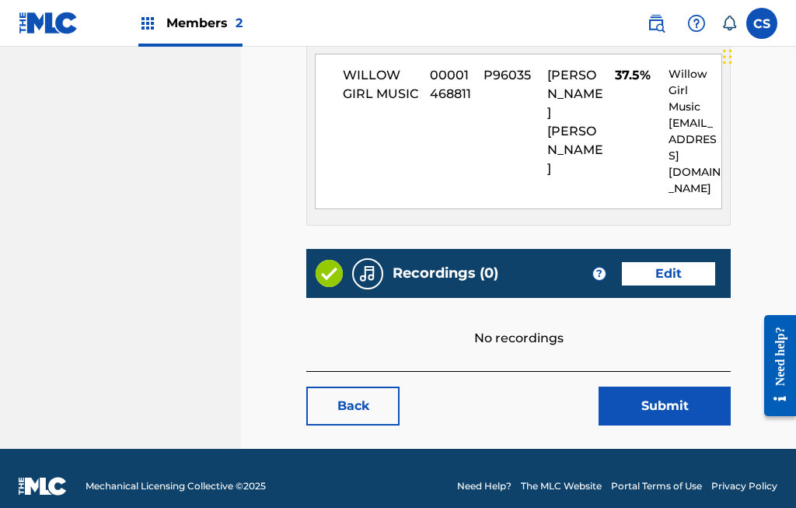
click at [672, 262] on link "Edit" at bounding box center [668, 273] width 93 height 23
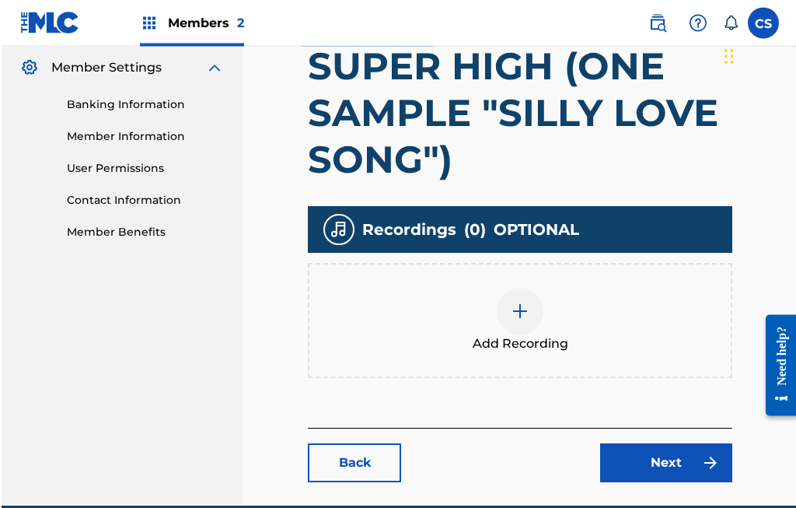
scroll to position [430, 0]
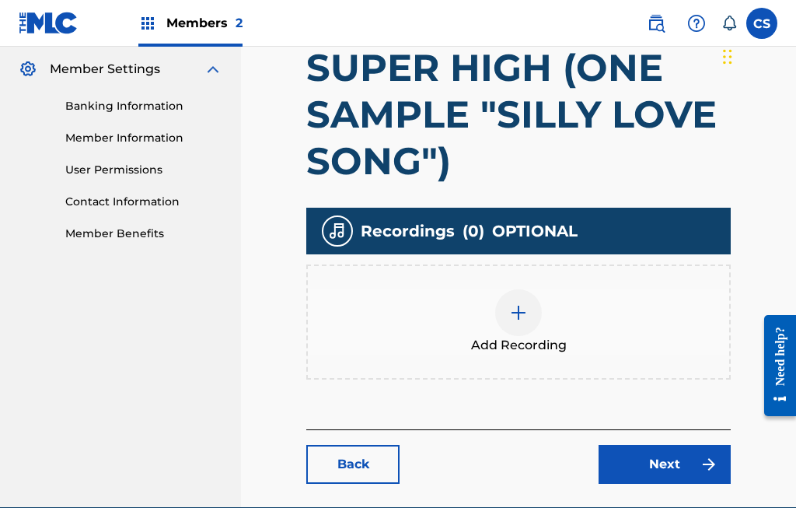
click at [518, 313] on img at bounding box center [518, 312] width 19 height 19
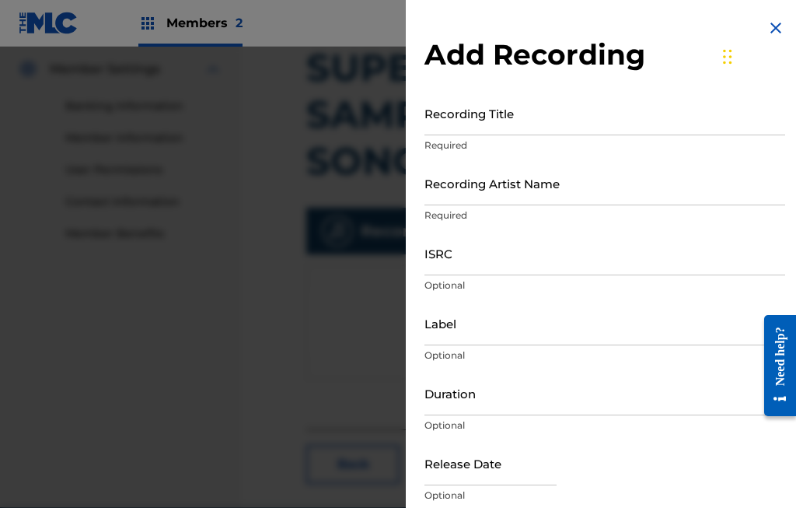
click at [489, 112] on input "Recording Title" at bounding box center [604, 113] width 361 height 44
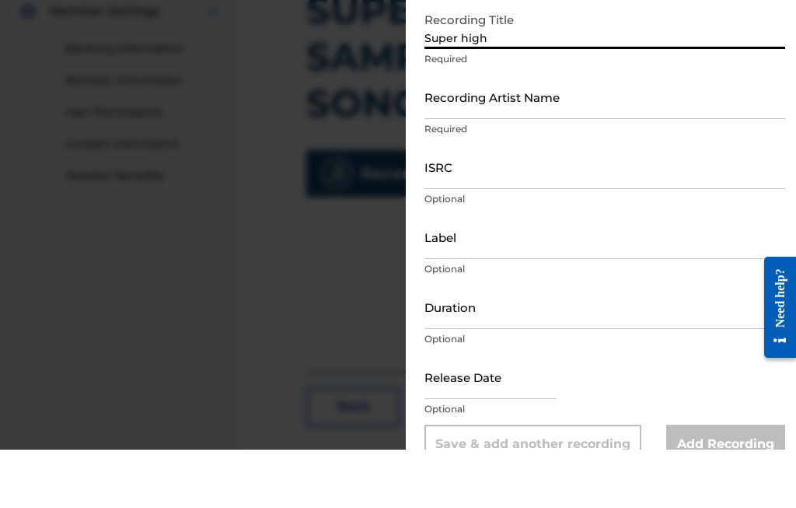
scroll to position [24, 0]
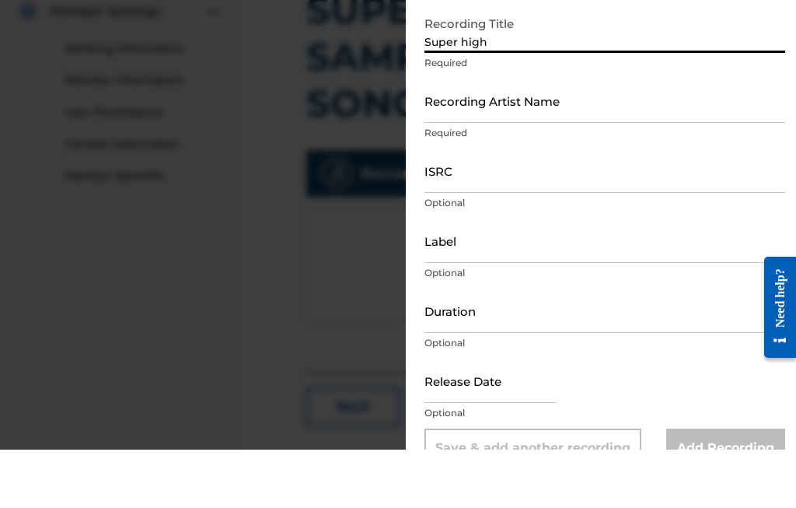
type input "Super high"
click at [462, 137] on input "Recording Artist Name" at bounding box center [604, 159] width 361 height 44
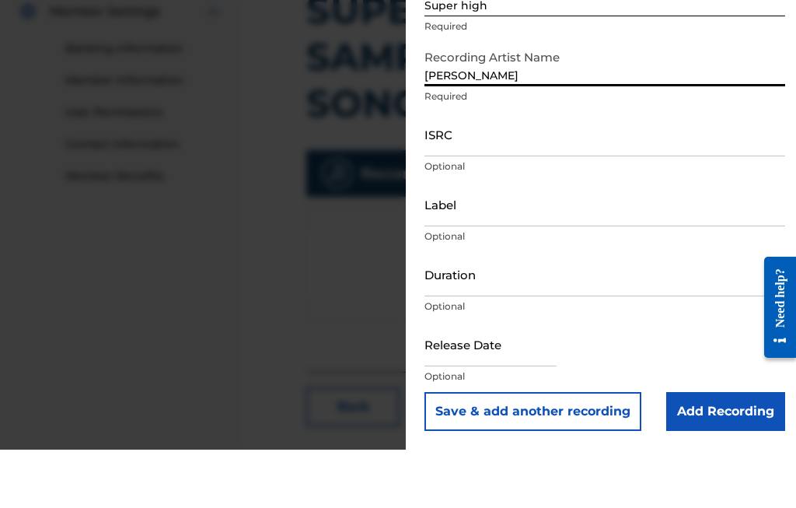
scroll to position [61, 0]
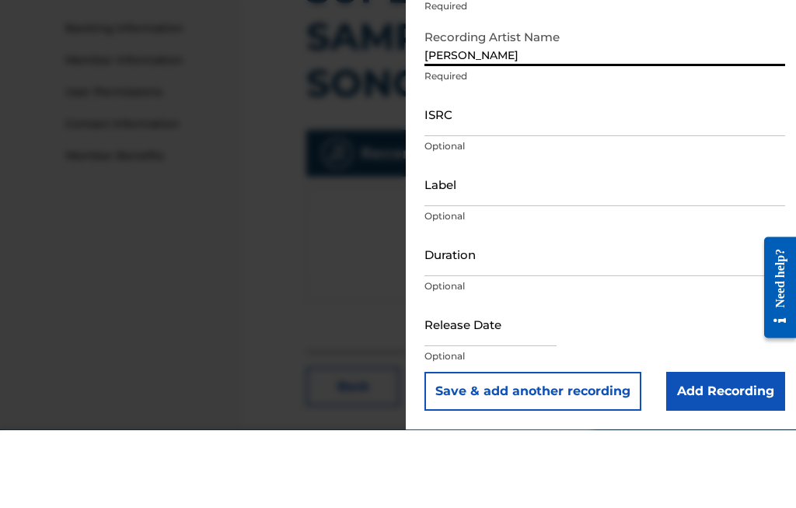
type input "Rick ross"
click at [509, 170] on input "ISRC" at bounding box center [604, 192] width 361 height 44
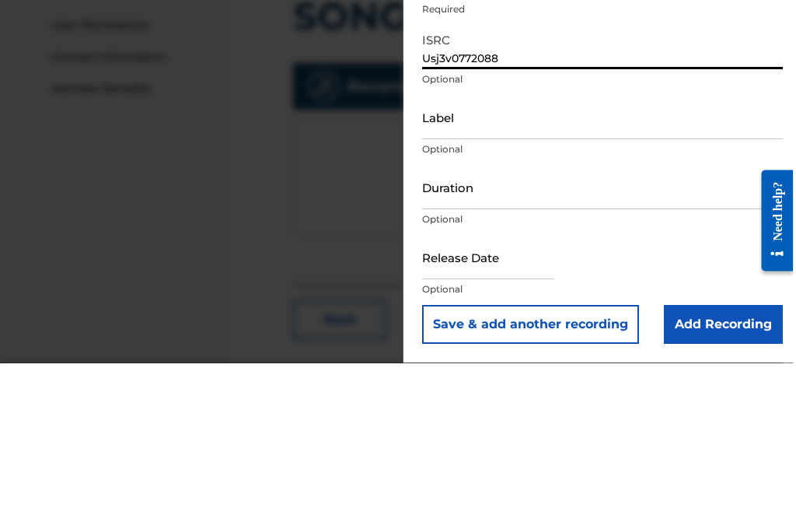
scroll to position [429, 9]
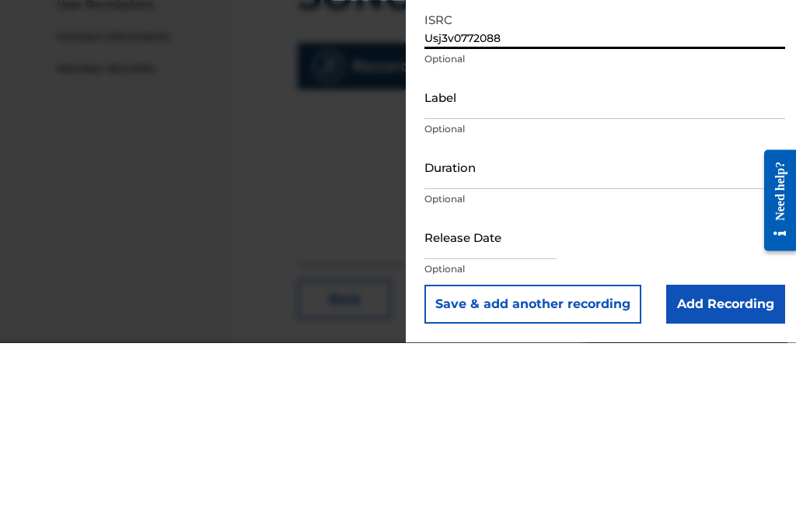
type input "Usj3v0772088"
click at [462, 240] on input "Label" at bounding box center [604, 262] width 361 height 44
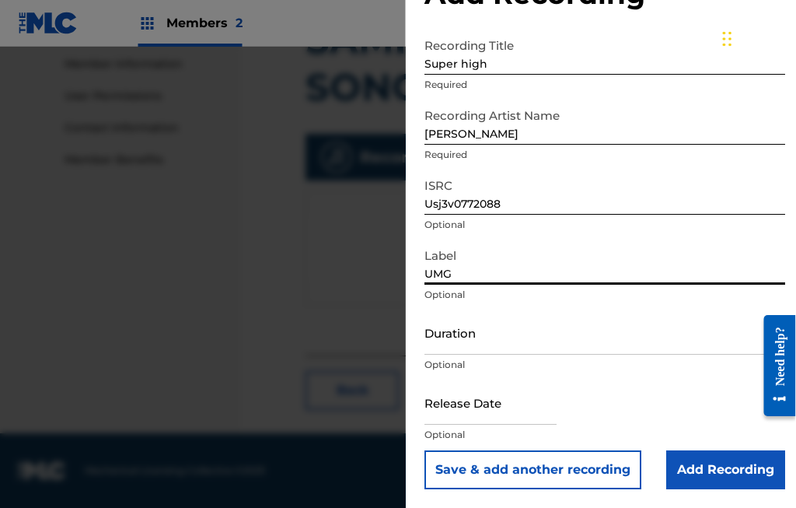
scroll to position [2, 0]
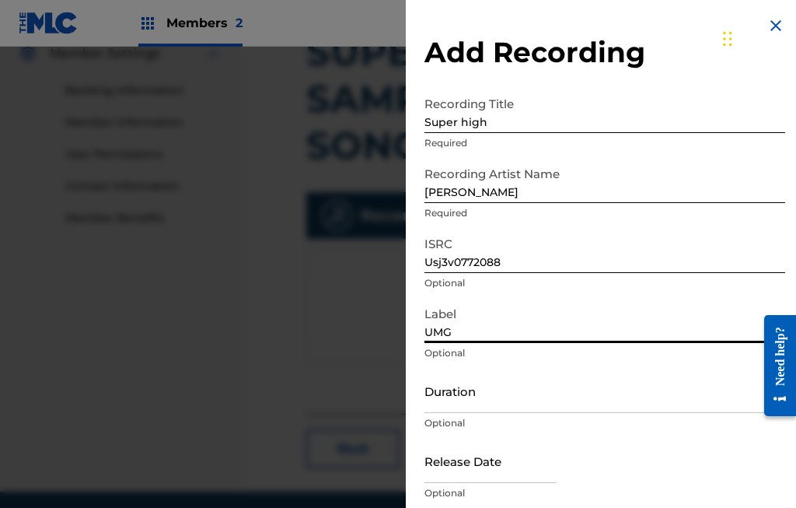
type input "UMG"
click at [450, 475] on input "text" at bounding box center [490, 460] width 132 height 44
select select "7"
select select "2025"
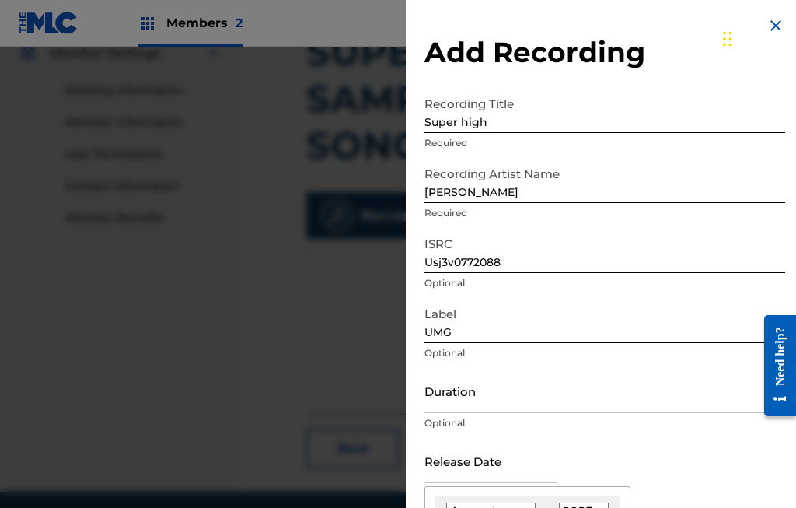
scroll to position [495, 97]
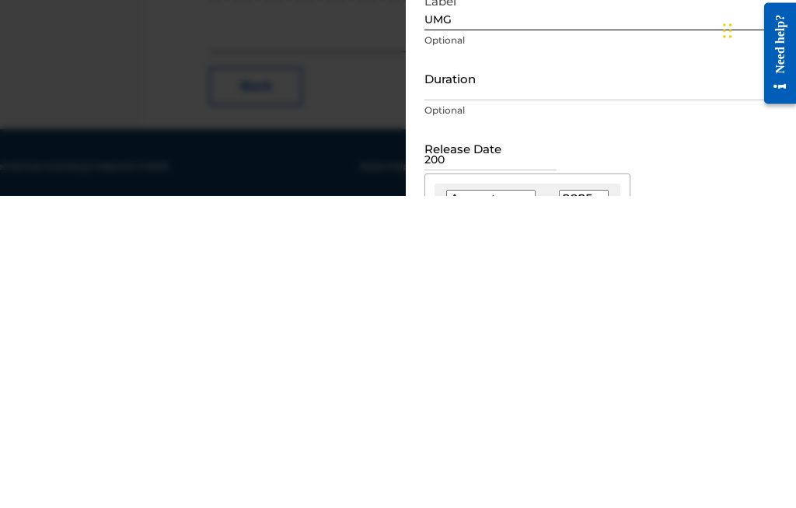
type input "2007"
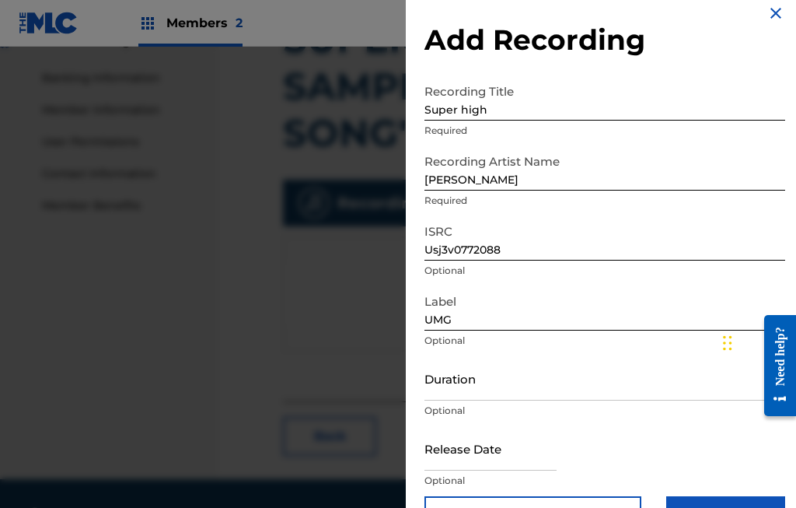
scroll to position [2, 0]
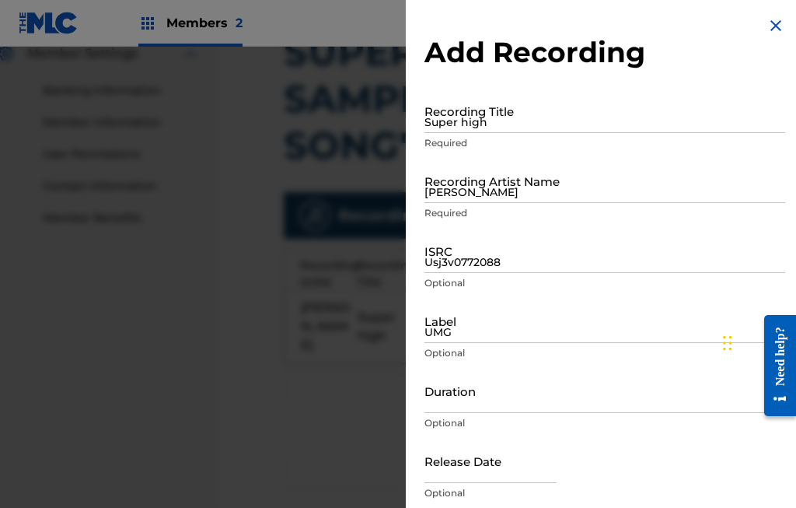
click at [775, 28] on img at bounding box center [775, 25] width 19 height 19
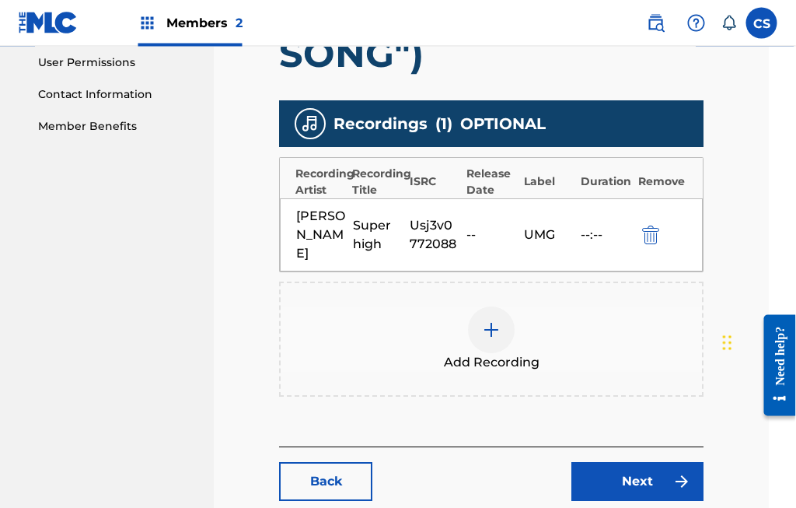
scroll to position [527, 47]
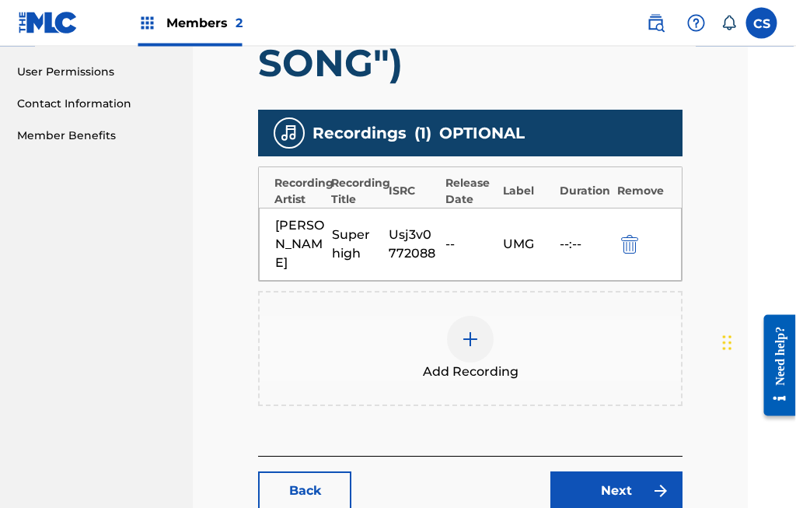
click at [618, 472] on link "Next" at bounding box center [617, 491] width 132 height 39
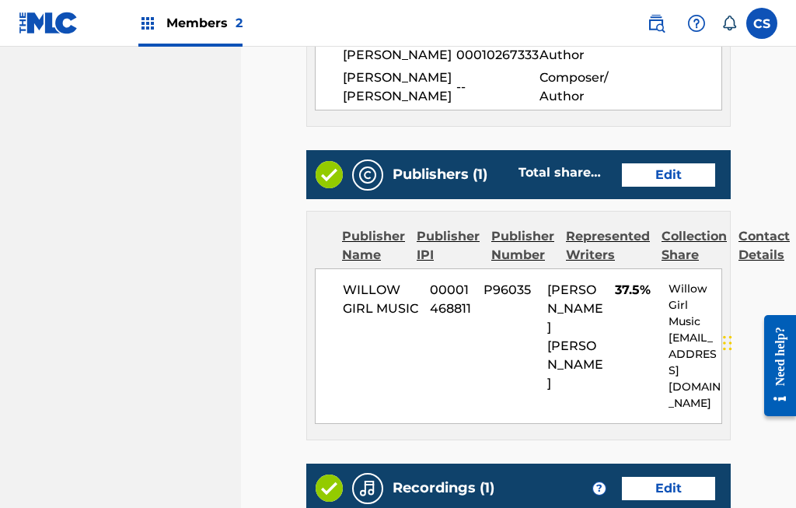
scroll to position [671, 0]
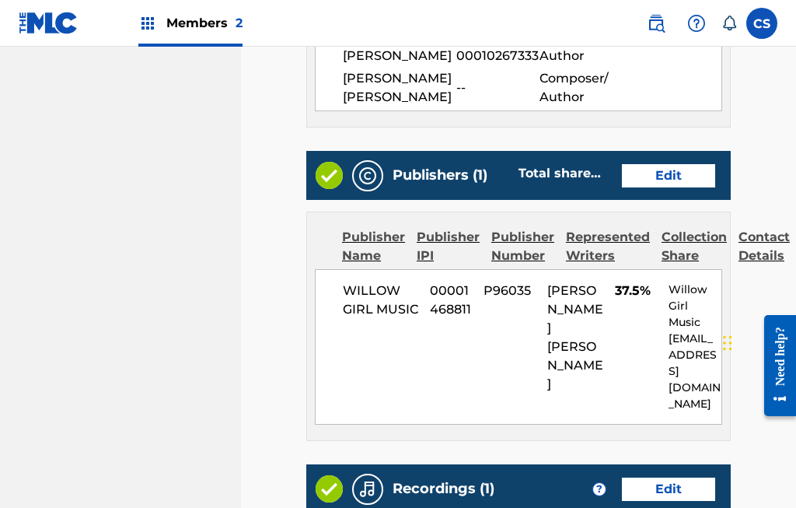
click at [219, 19] on span "Members 2" at bounding box center [204, 23] width 76 height 18
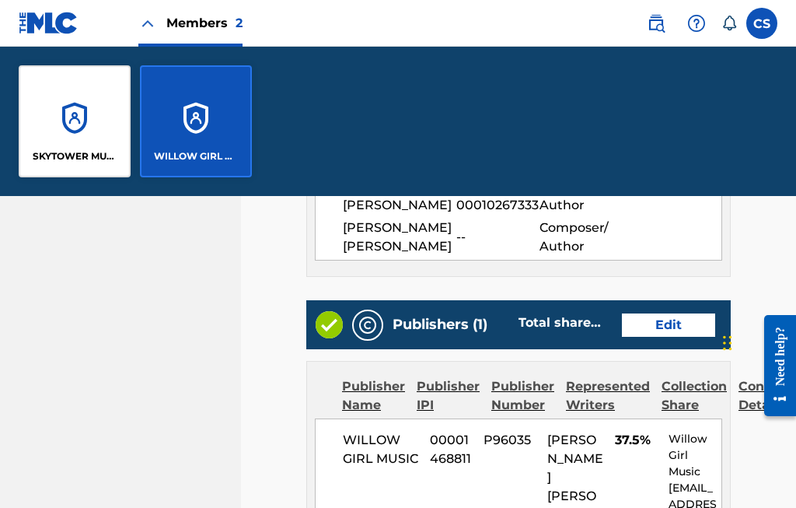
click at [89, 131] on div "SKYTOWER MUSIC LIMITED" at bounding box center [75, 121] width 112 height 112
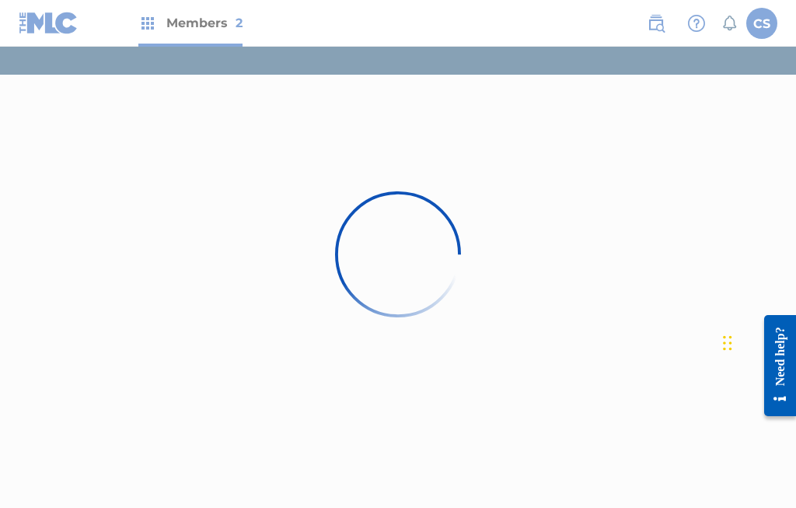
scroll to position [58, 0]
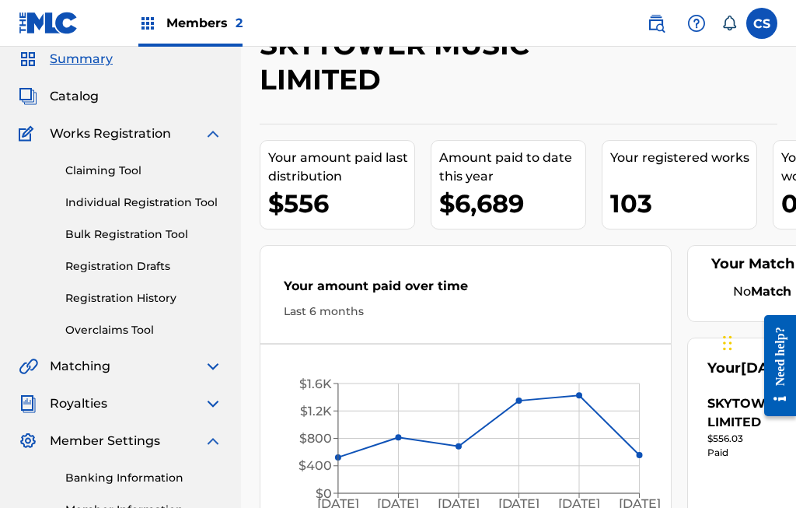
click at [151, 167] on link "Claiming Tool" at bounding box center [143, 170] width 157 height 16
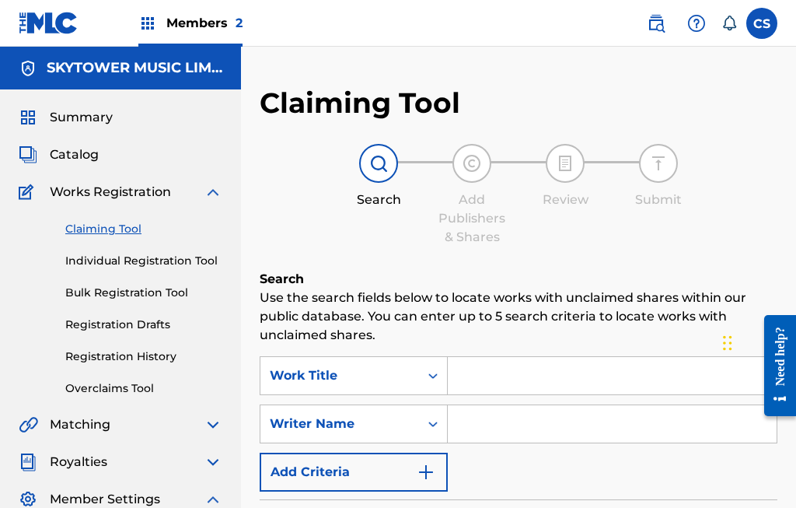
click at [488, 375] on input "Search Form" at bounding box center [612, 375] width 329 height 37
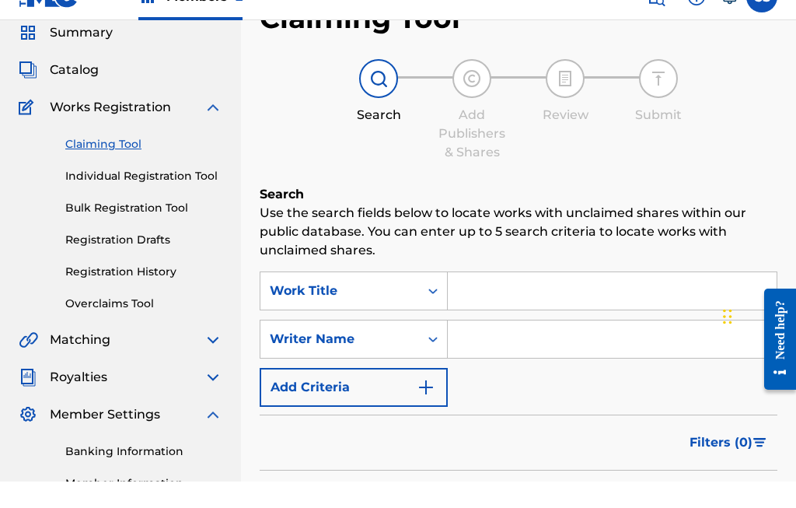
click at [96, 87] on span "Catalog" at bounding box center [74, 96] width 49 height 19
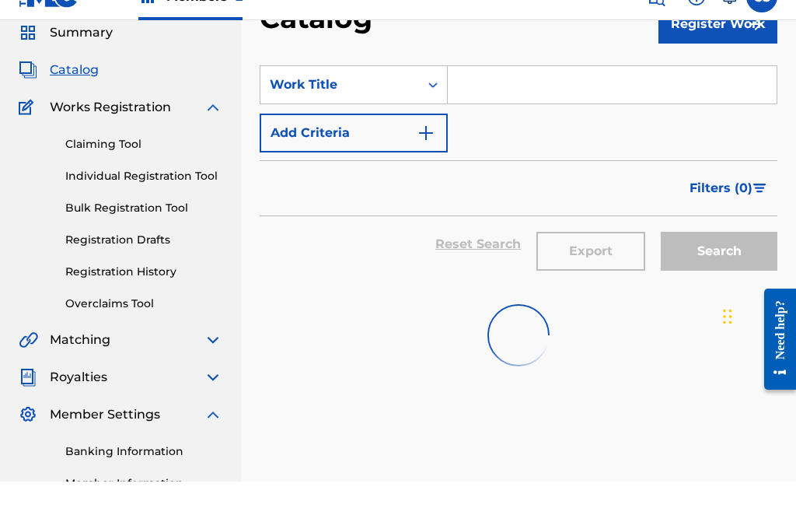
scroll to position [85, 0]
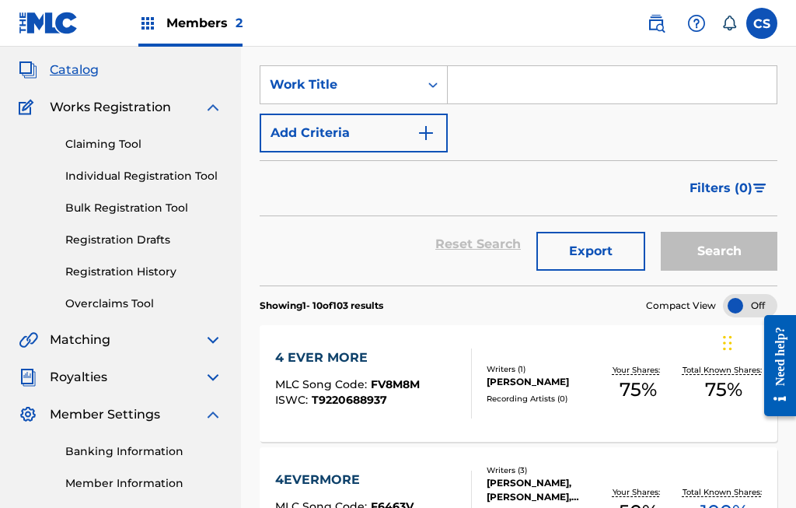
click at [494, 87] on input "Search Form" at bounding box center [612, 84] width 329 height 37
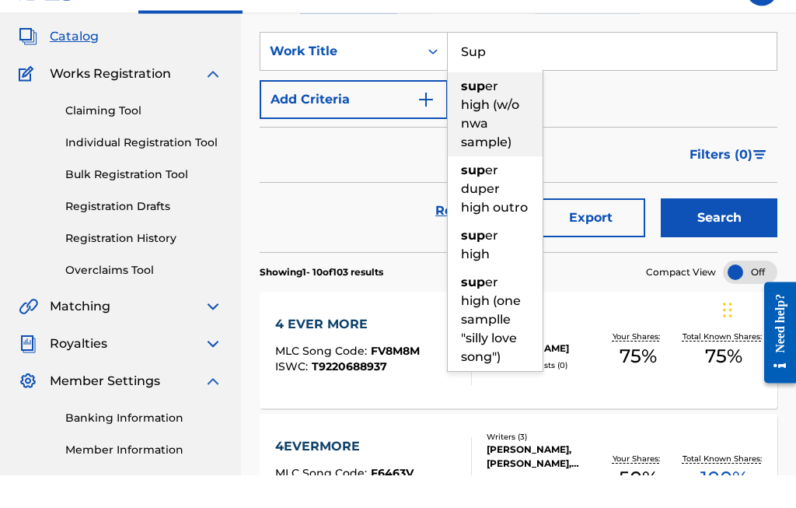
click at [490, 112] on span "er high (w/o nwa sample)" at bounding box center [490, 147] width 58 height 71
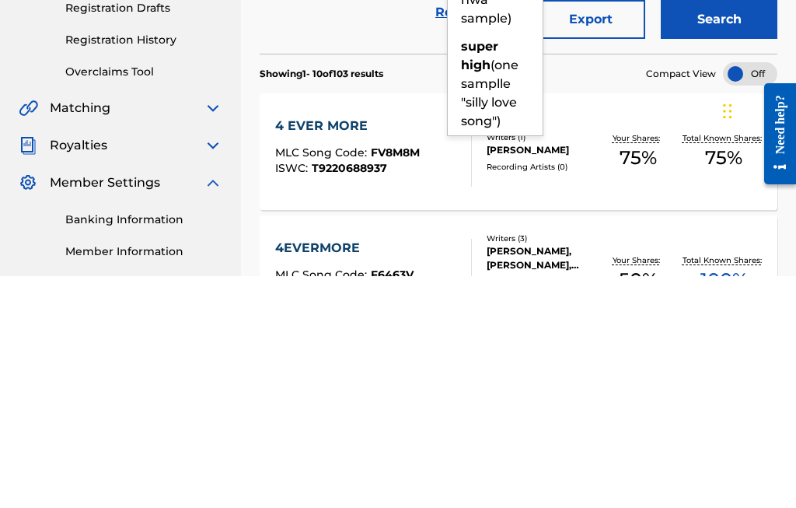
click at [493, 289] on span "(one samplle "silly love song")" at bounding box center [490, 324] width 58 height 71
type input "super high (one samplle "silly love song")"
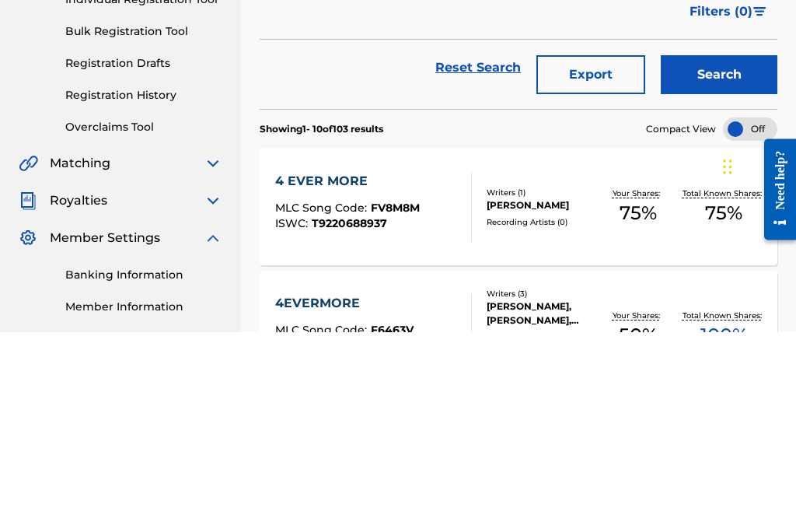
click at [733, 232] on button "Search" at bounding box center [719, 251] width 117 height 39
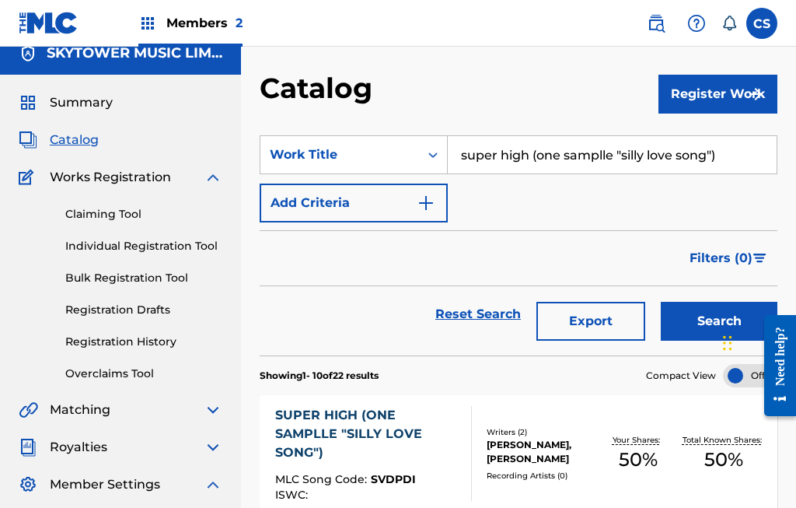
scroll to position [14, 0]
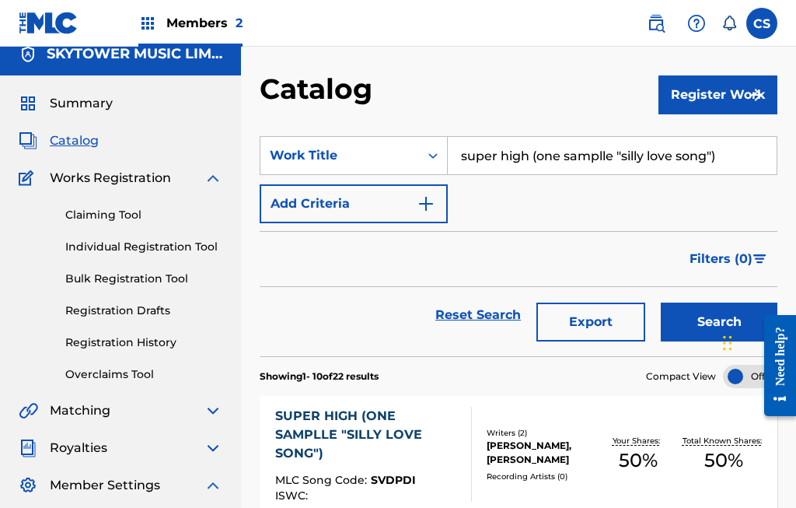
click at [423, 204] on img "Search Form" at bounding box center [426, 203] width 19 height 19
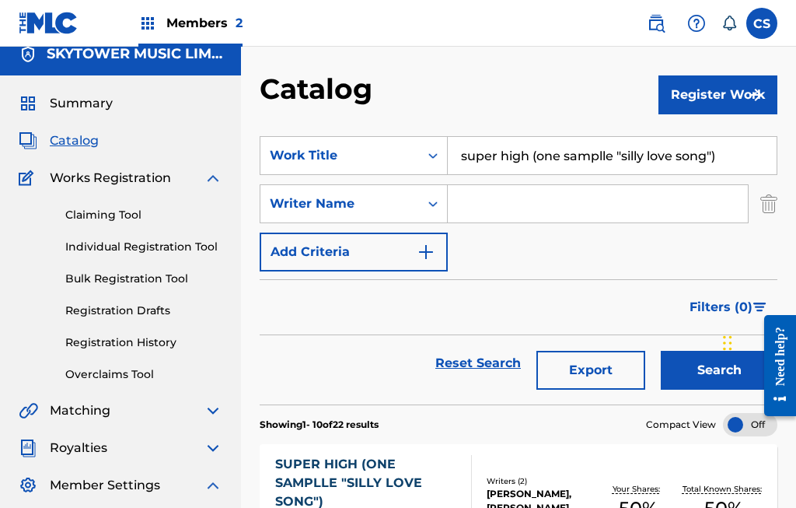
click at [429, 250] on img "Search Form" at bounding box center [426, 252] width 19 height 19
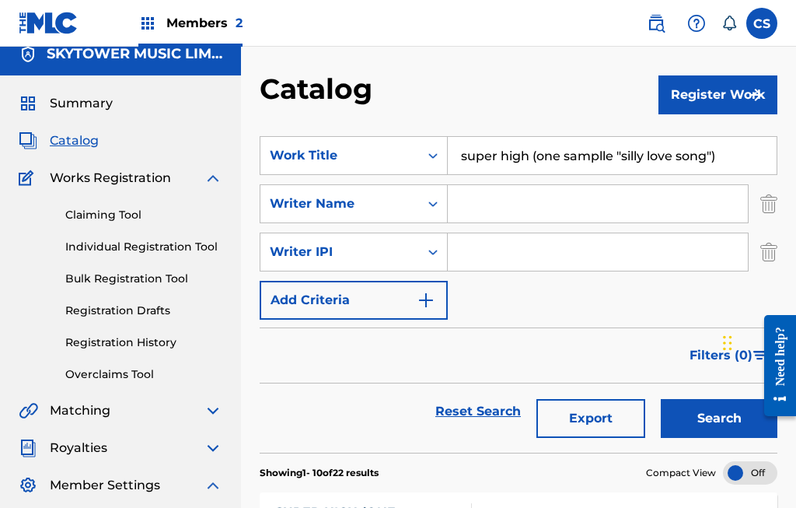
click at [419, 301] on img "Search Form" at bounding box center [426, 300] width 19 height 19
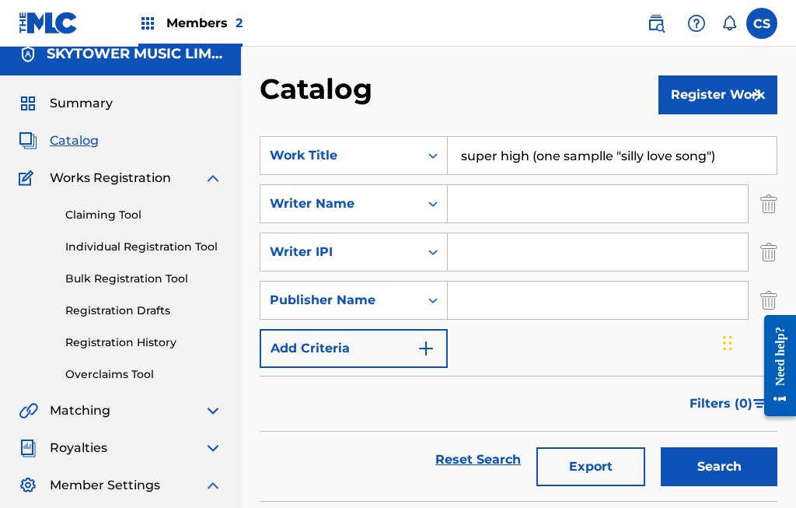
click at [431, 354] on img "Search Form" at bounding box center [426, 348] width 19 height 19
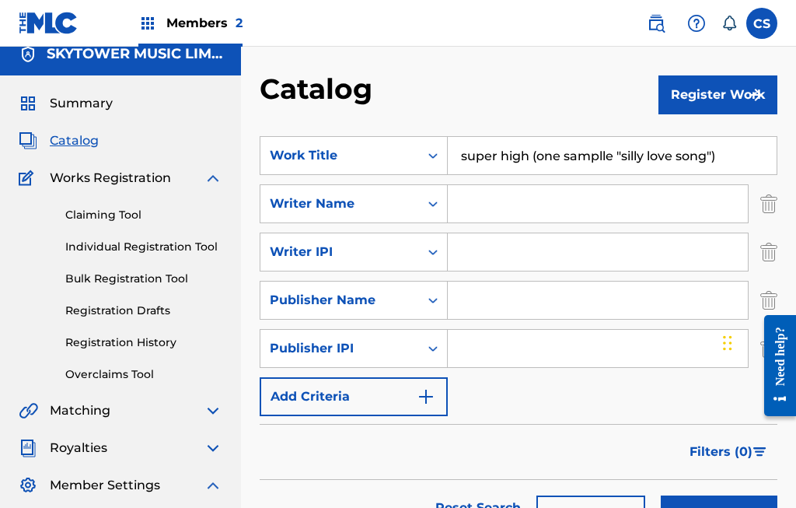
click at [431, 394] on img "Search Form" at bounding box center [426, 396] width 19 height 19
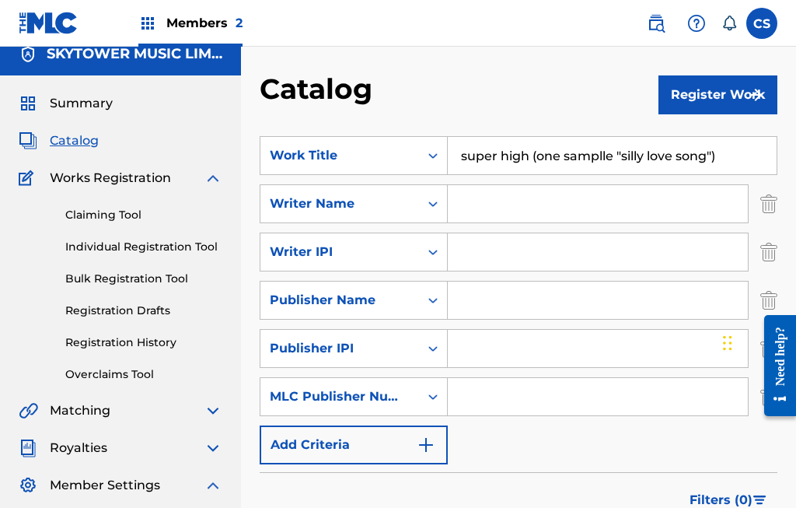
click at [427, 449] on img "Search Form" at bounding box center [426, 444] width 19 height 19
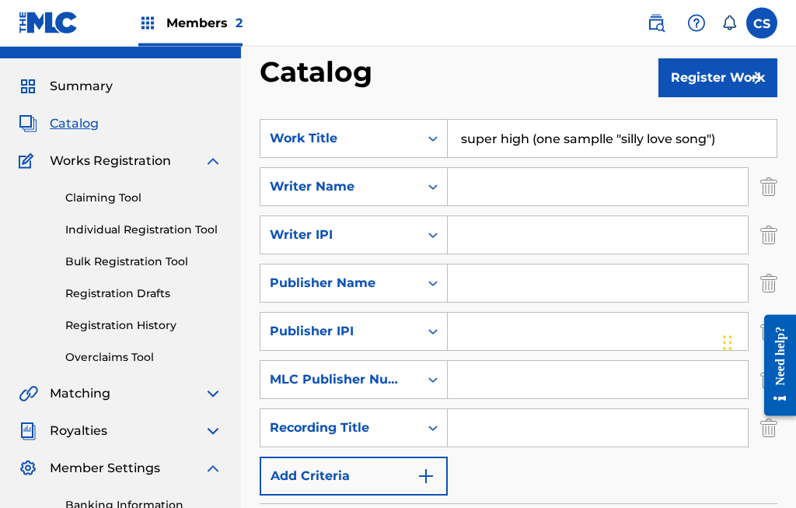
scroll to position [0, 0]
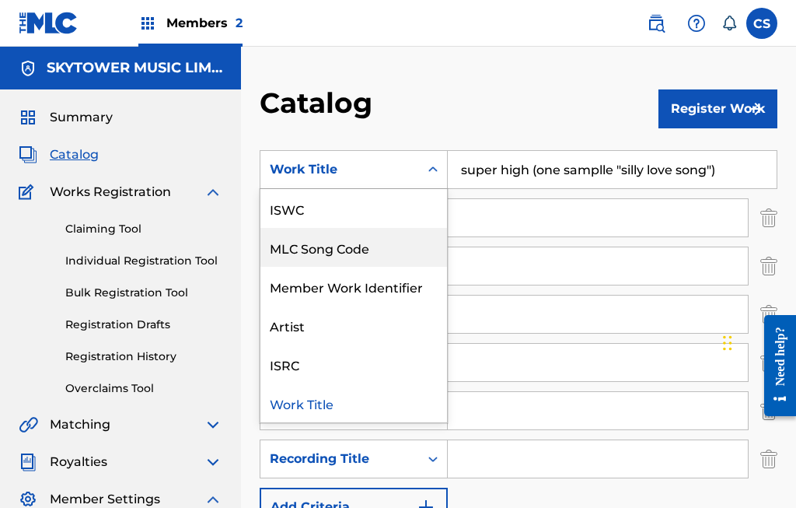
click at [359, 250] on div "MLC Song Code" at bounding box center [353, 247] width 187 height 39
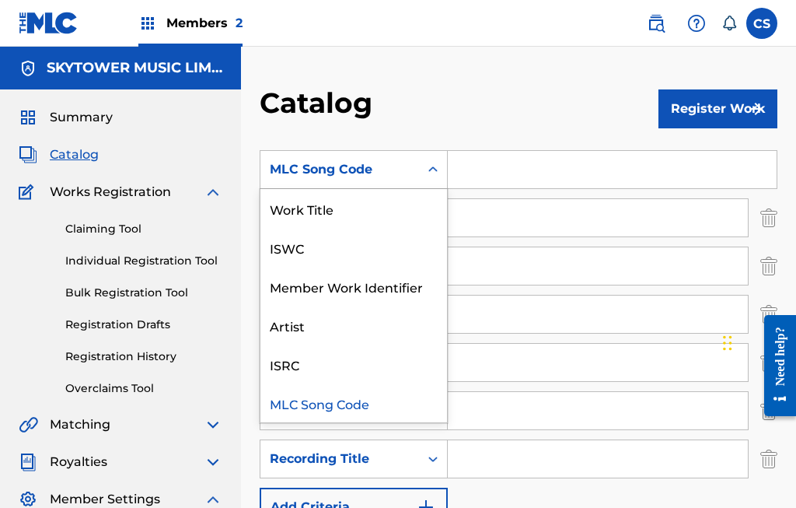
click at [365, 401] on div "MLC Song Code" at bounding box center [353, 402] width 187 height 39
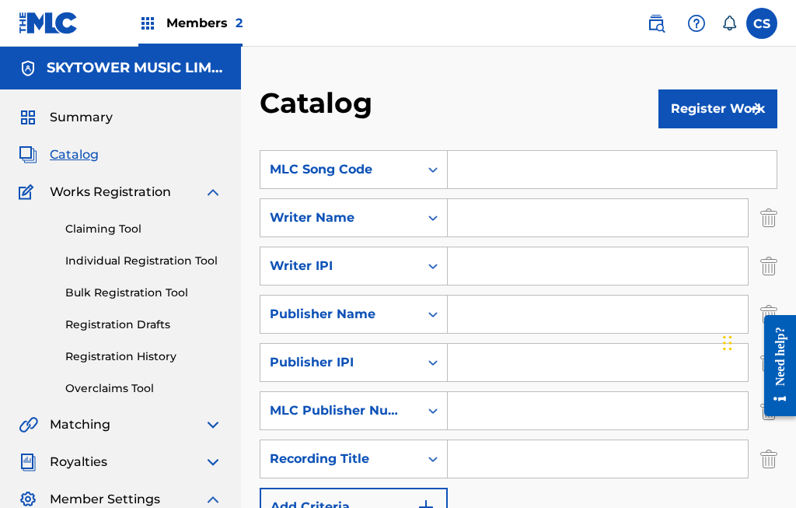
click at [502, 165] on input "Search Form" at bounding box center [612, 169] width 329 height 37
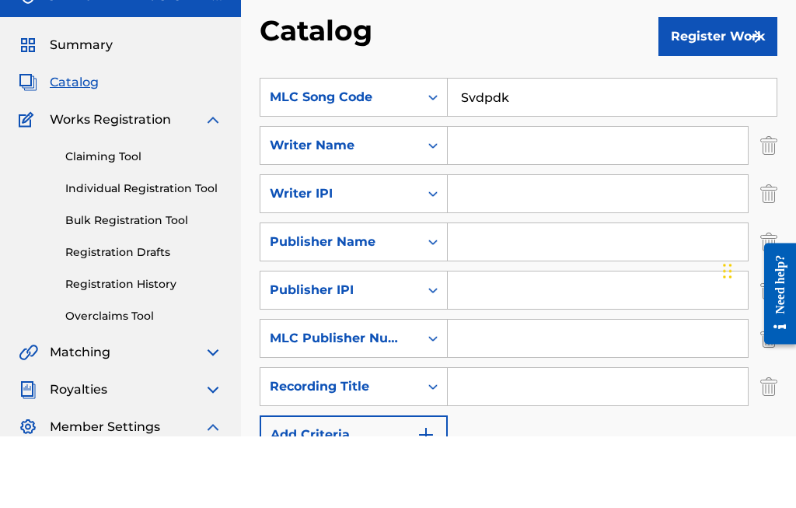
scroll to position [72, 0]
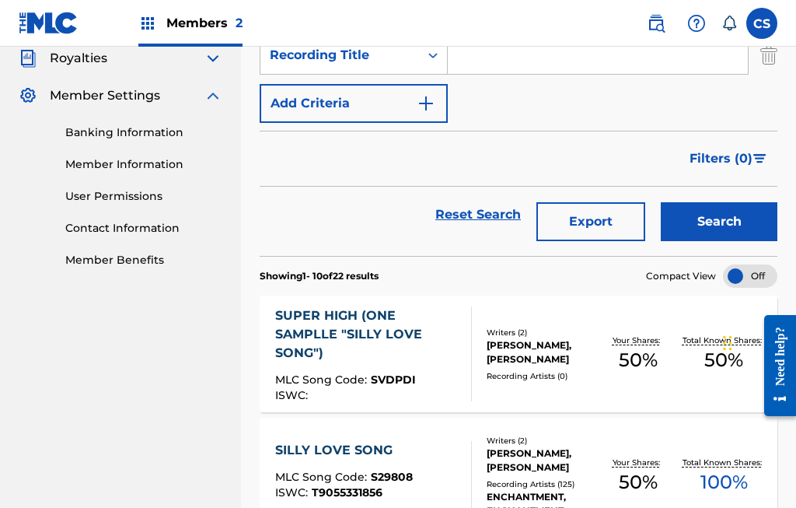
type input "Svdpdk"
click at [738, 222] on button "Search" at bounding box center [719, 221] width 117 height 39
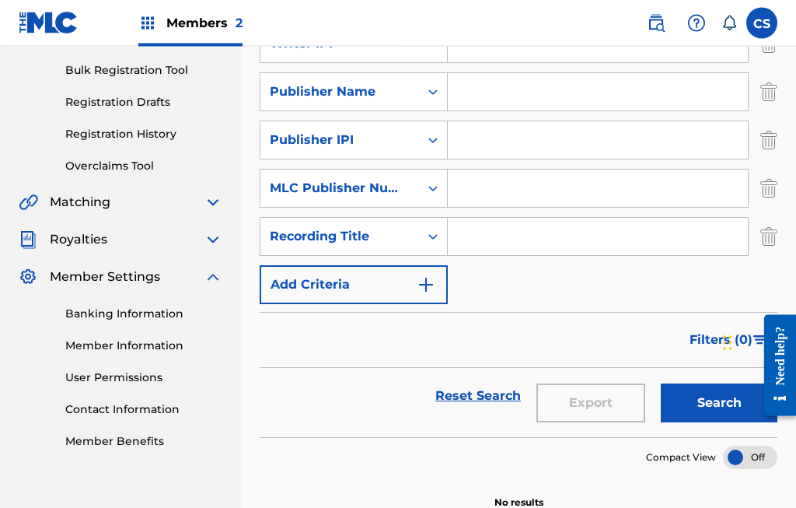
scroll to position [240, 0]
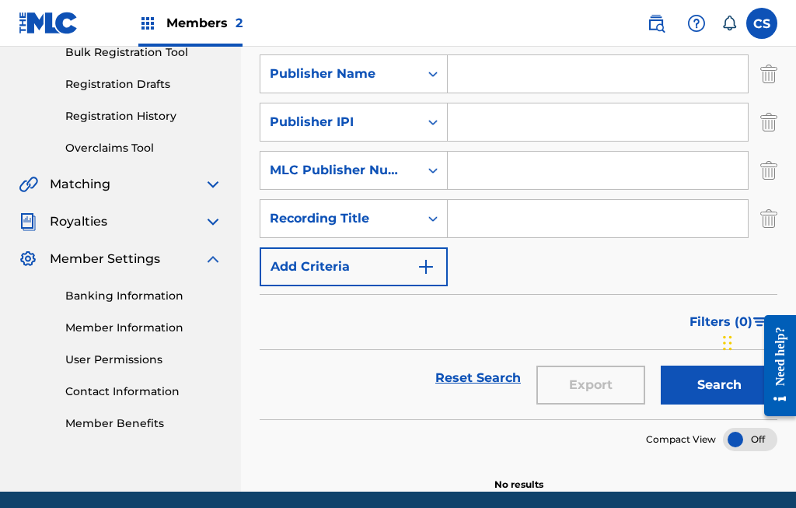
click at [707, 394] on button "Search" at bounding box center [719, 384] width 117 height 39
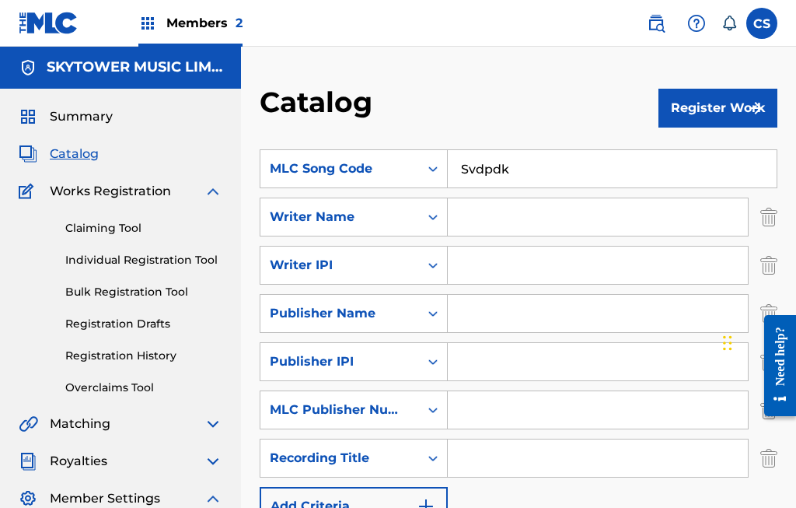
scroll to position [0, 0]
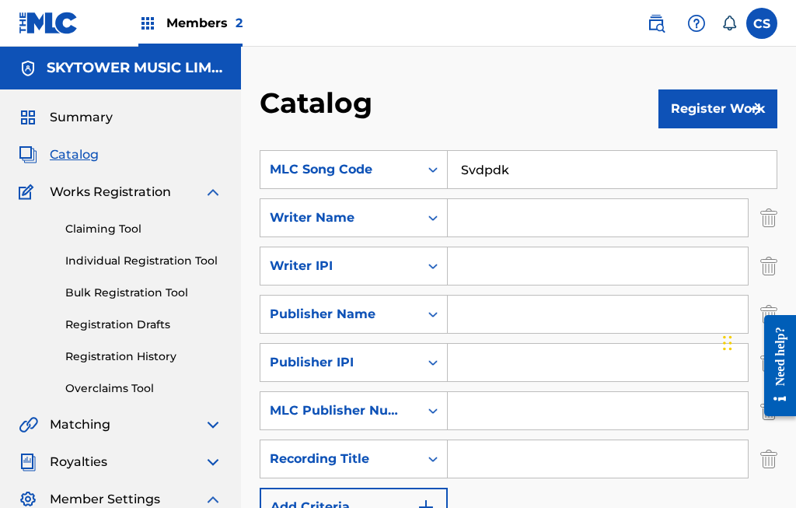
click at [501, 171] on input "Svdpdk" at bounding box center [612, 169] width 329 height 37
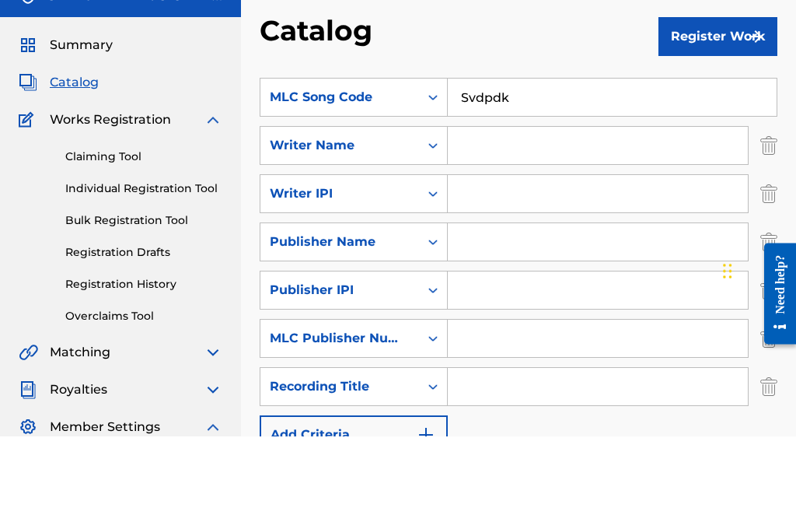
click at [582, 86] on div "Catalog" at bounding box center [459, 109] width 399 height 46
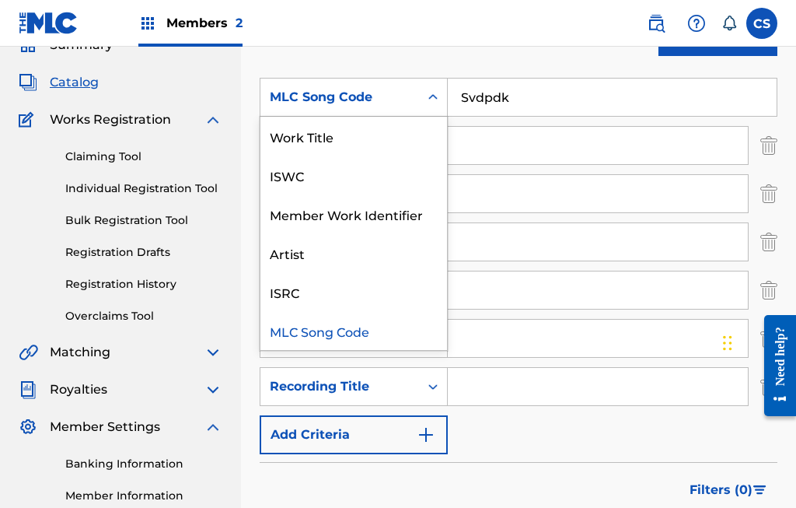
click at [385, 139] on div "Work Title" at bounding box center [353, 136] width 187 height 39
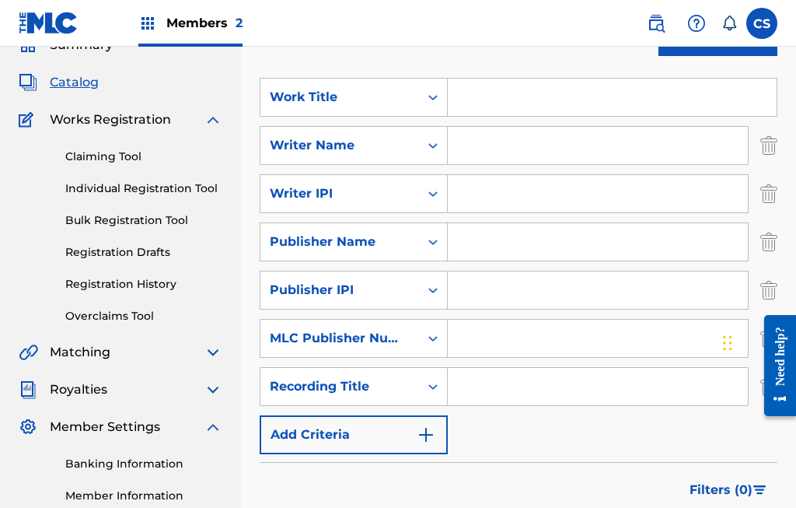
click at [510, 97] on input "Search Form" at bounding box center [612, 97] width 329 height 37
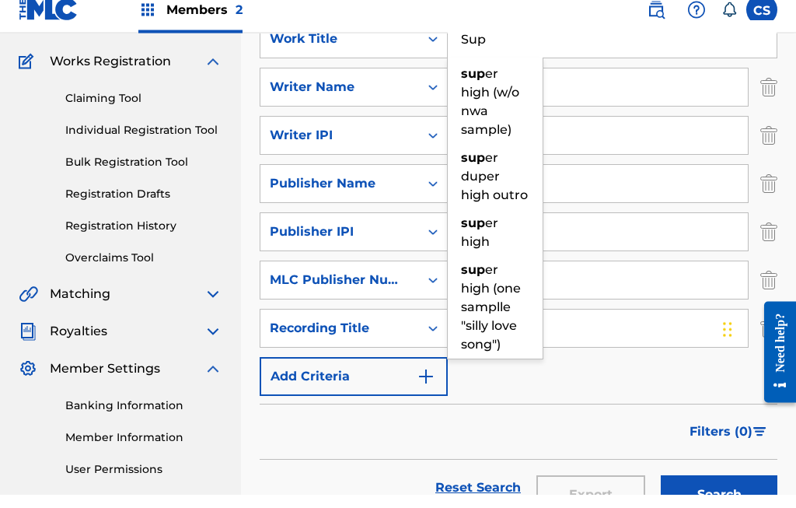
scroll to position [122, 0]
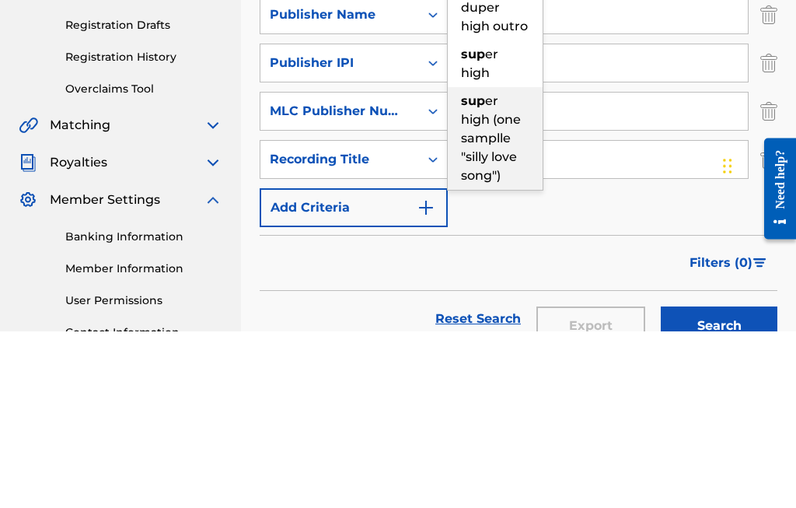
click at [501, 270] on span "er high (one samplle "silly love song")" at bounding box center [491, 314] width 60 height 89
type input "super high (one samplle "silly love song")"
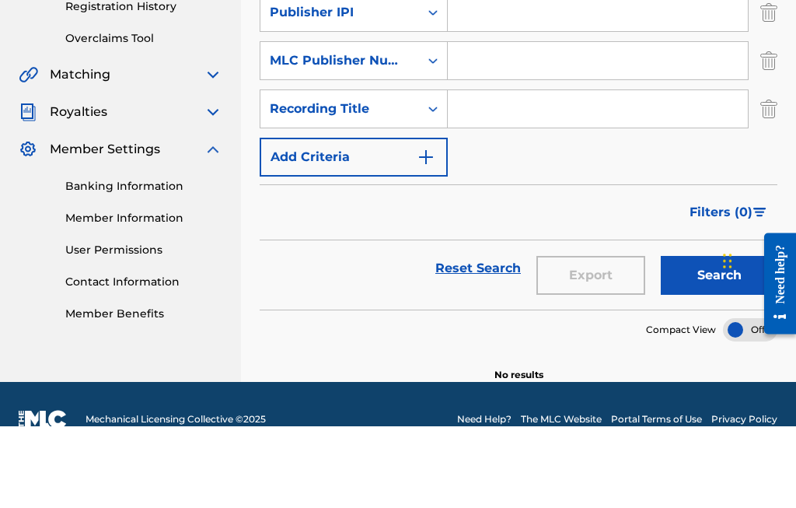
scroll to position [298, 0]
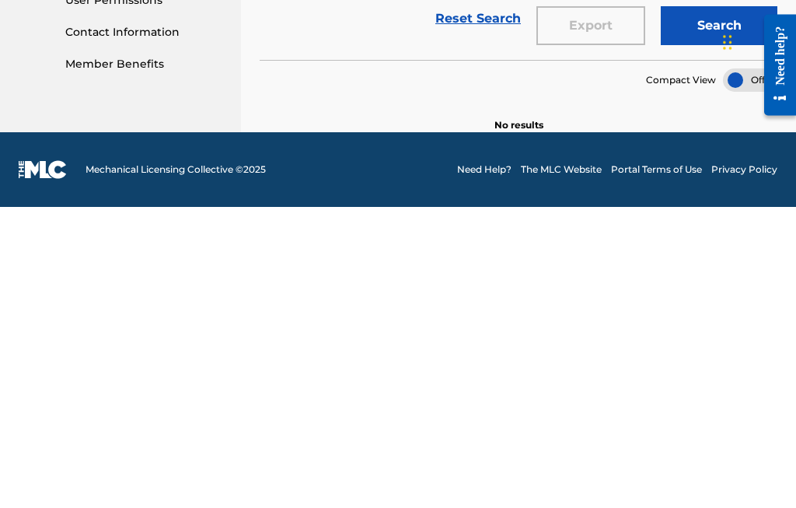
click at [709, 307] on button "Search" at bounding box center [719, 326] width 117 height 39
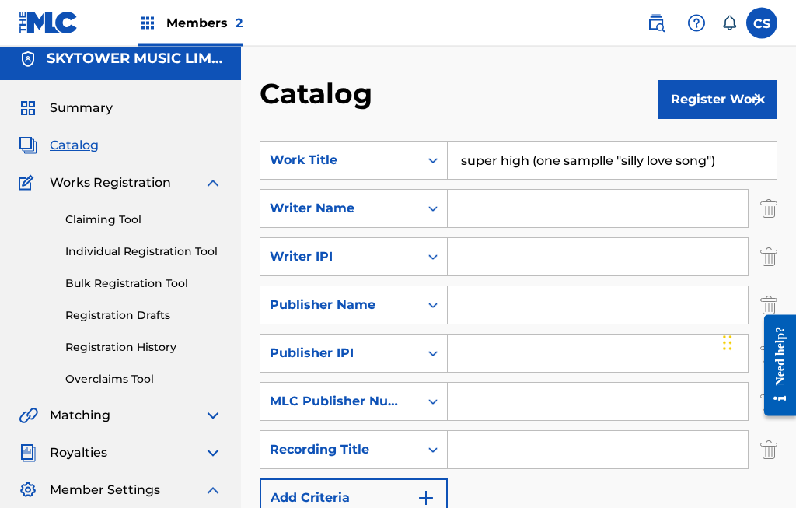
scroll to position [0, 0]
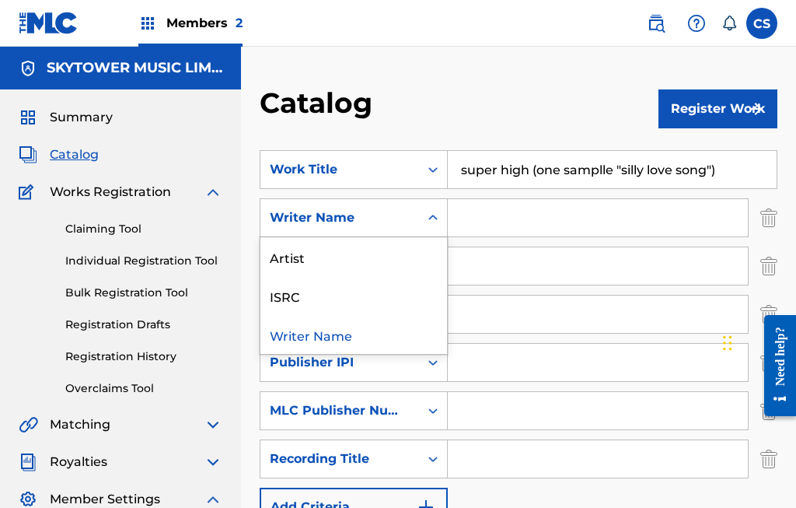
click at [374, 333] on div "Writer Name" at bounding box center [353, 334] width 187 height 39
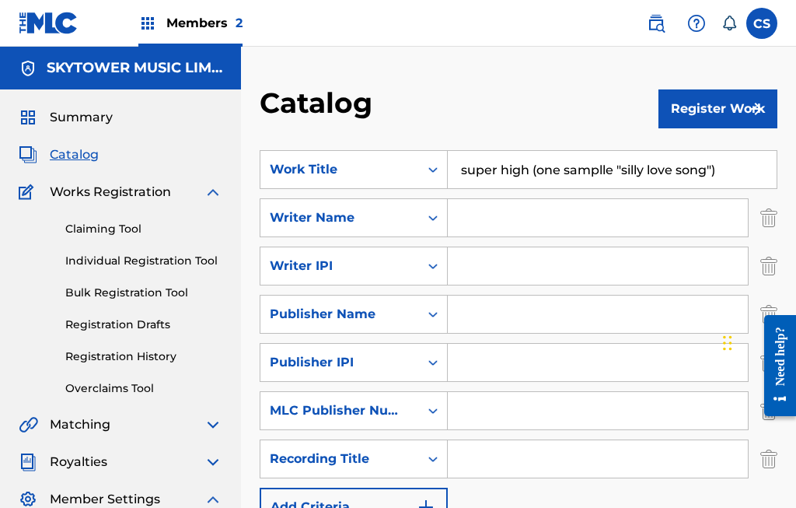
click at [498, 217] on input "Search Form" at bounding box center [598, 217] width 300 height 37
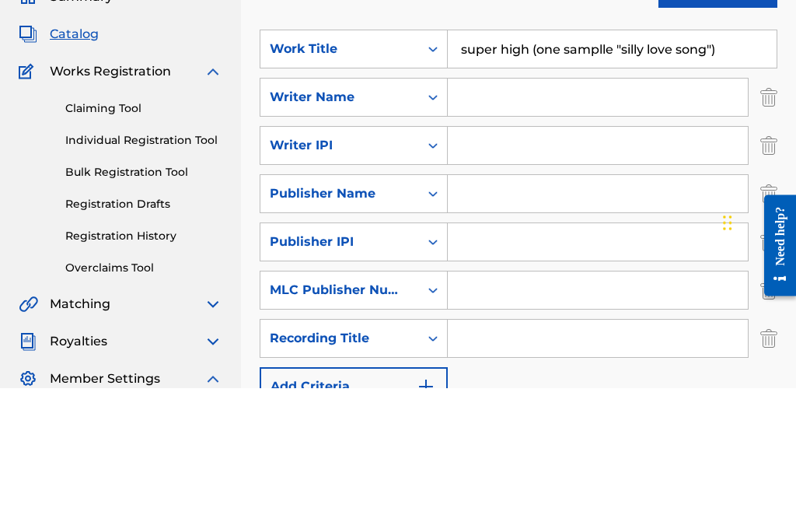
type input "M"
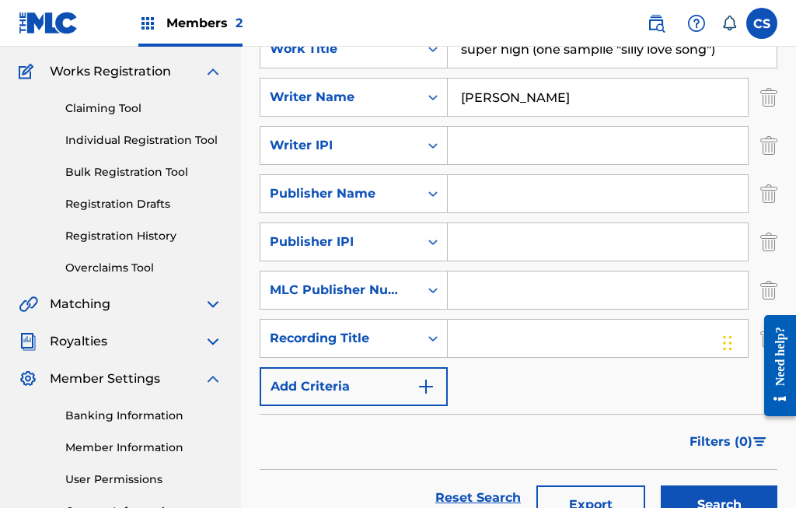
type input "[PERSON_NAME]"
click at [717, 499] on button "Search" at bounding box center [719, 504] width 117 height 39
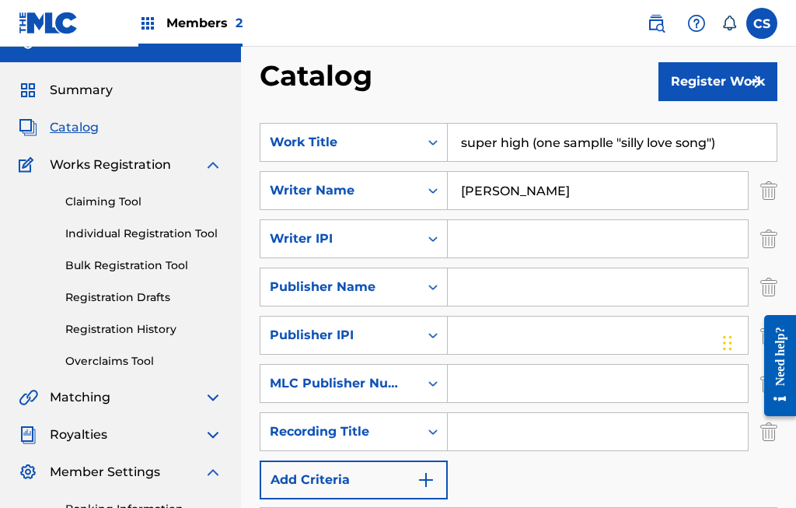
scroll to position [0, 0]
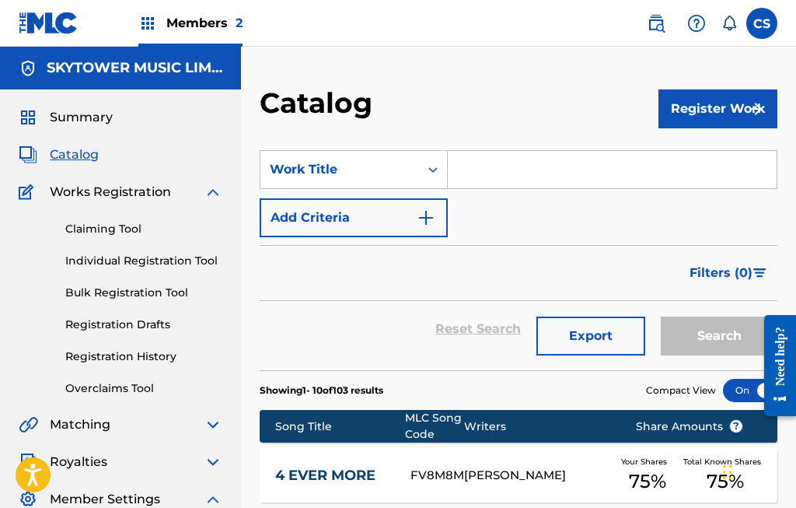
click at [103, 147] on div "Catalog" at bounding box center [121, 154] width 204 height 19
click at [82, 152] on span "Catalog" at bounding box center [74, 154] width 49 height 19
click at [532, 164] on input "Search Form" at bounding box center [612, 169] width 329 height 37
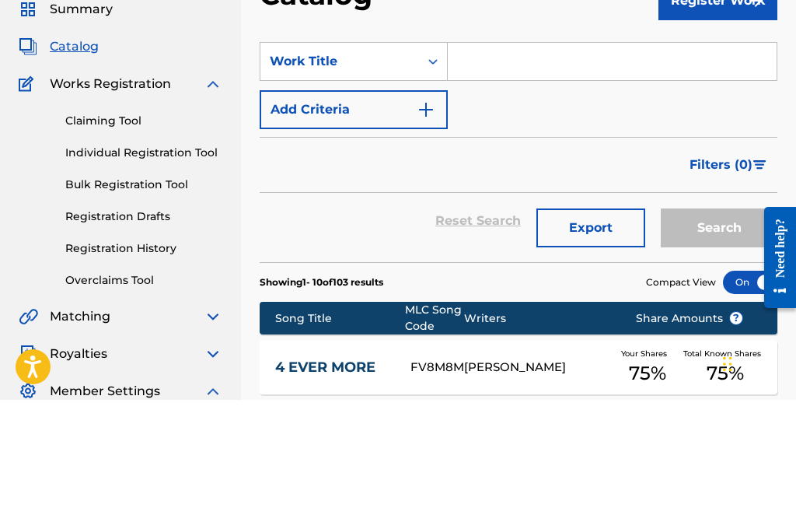
click at [145, 221] on link "Claiming Tool" at bounding box center [143, 229] width 157 height 16
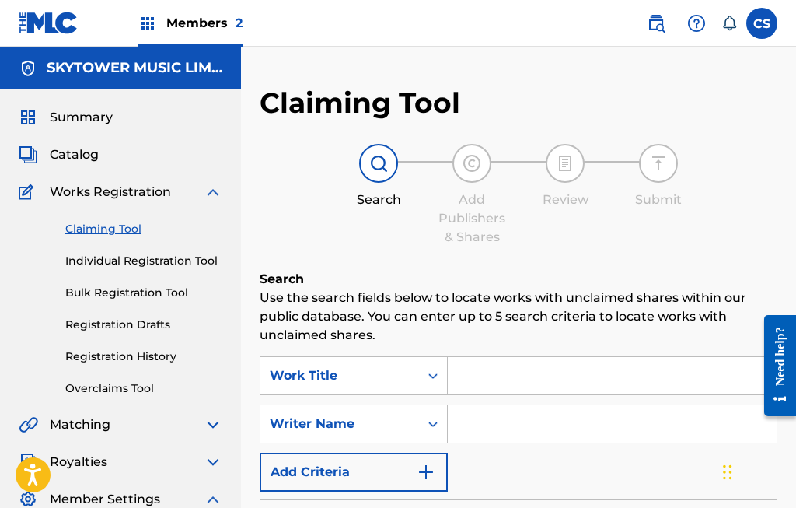
click at [81, 154] on span "Catalog" at bounding box center [74, 154] width 49 height 19
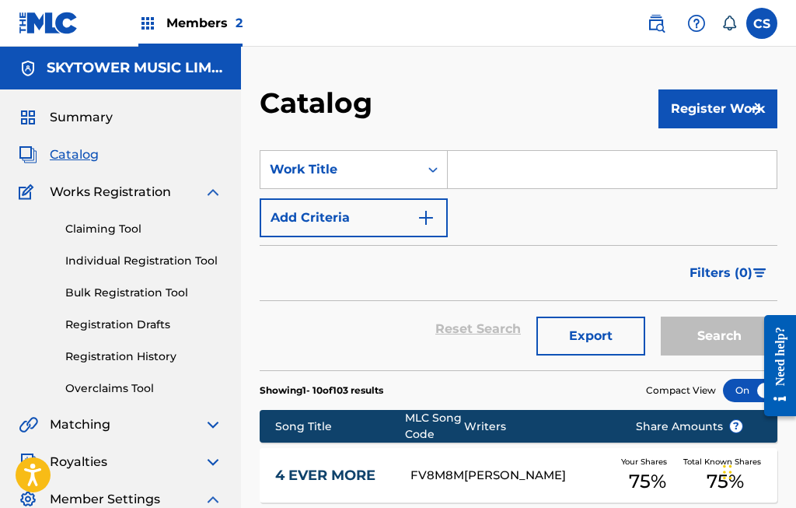
click at [515, 169] on input "Search Form" at bounding box center [612, 169] width 329 height 37
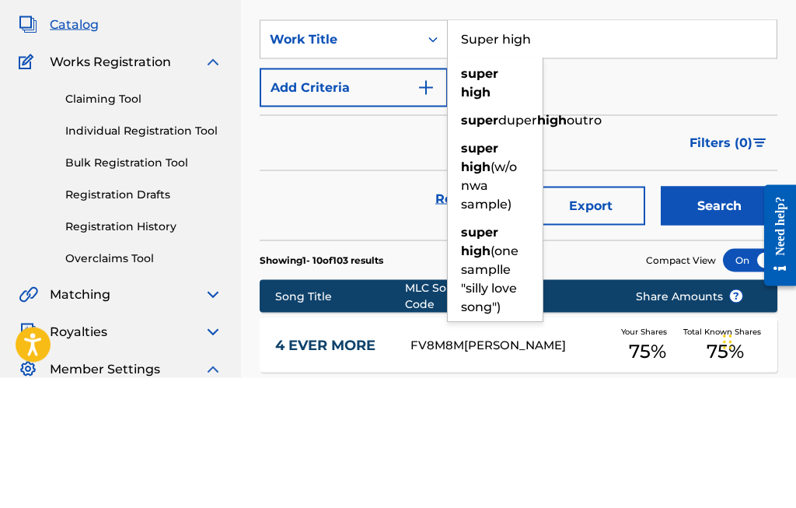
type input "Super high"
click at [431, 208] on img "Search Form" at bounding box center [426, 217] width 19 height 19
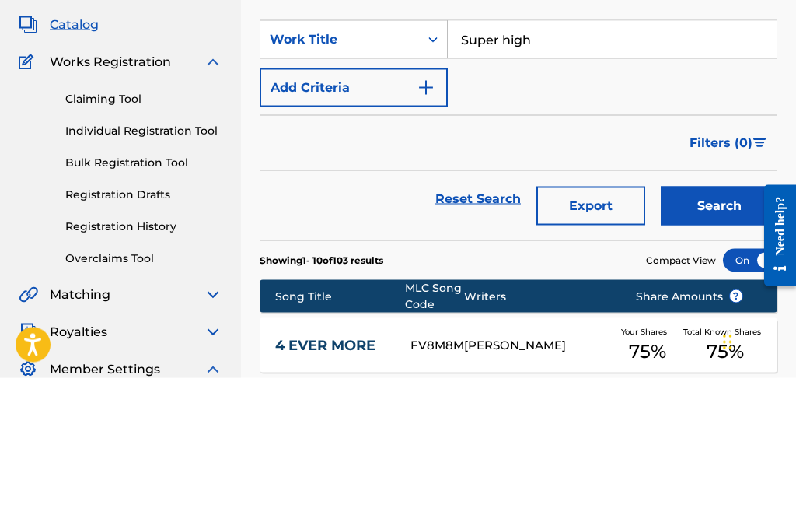
scroll to position [131, 0]
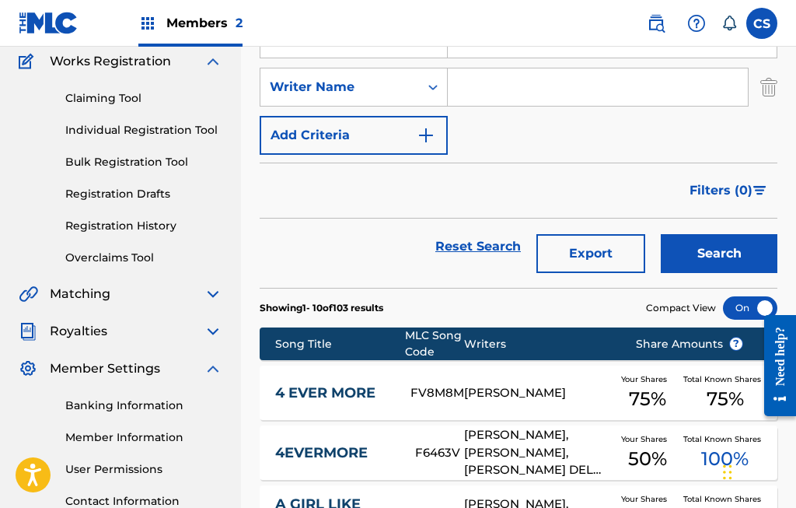
click at [507, 93] on input "Search Form" at bounding box center [598, 86] width 300 height 37
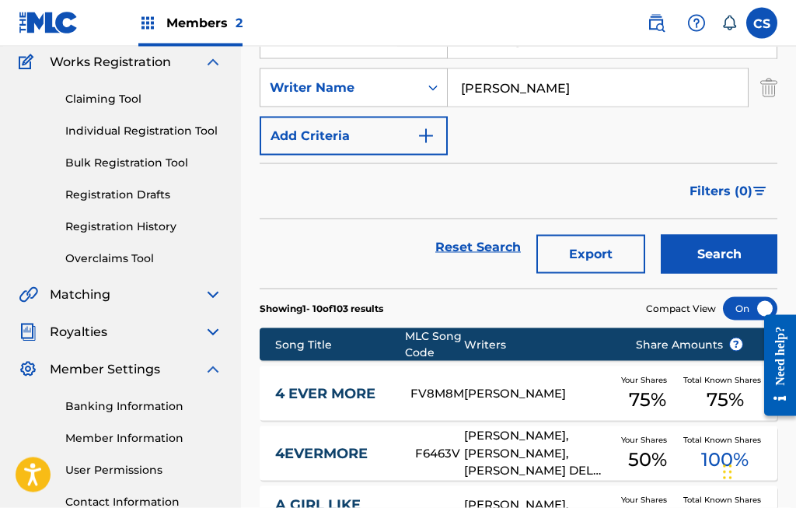
type input "[PERSON_NAME]"
click at [719, 255] on button "Search" at bounding box center [719, 254] width 117 height 39
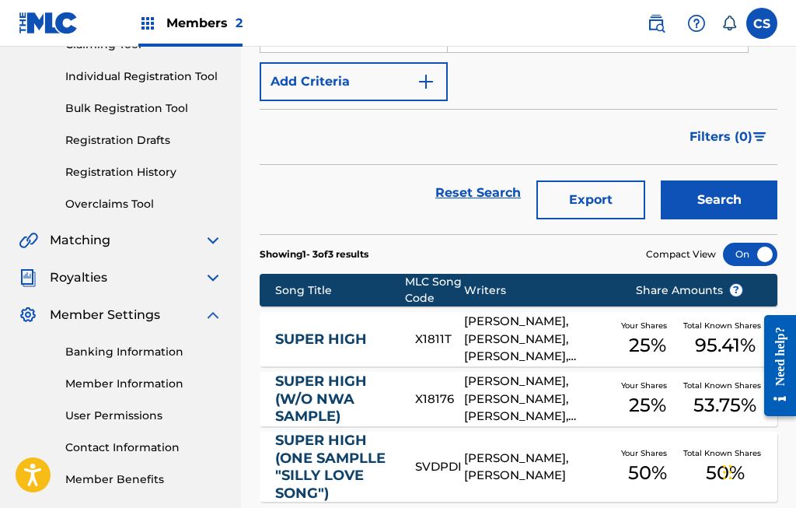
scroll to position [199, 0]
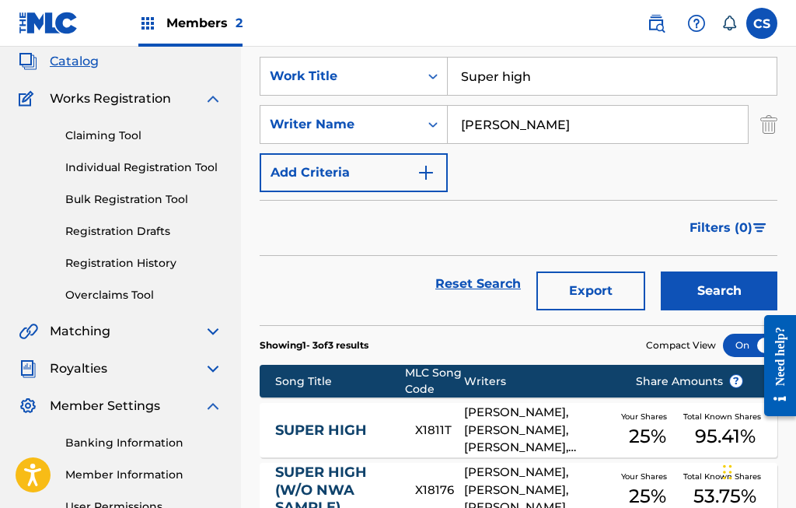
scroll to position [87, 0]
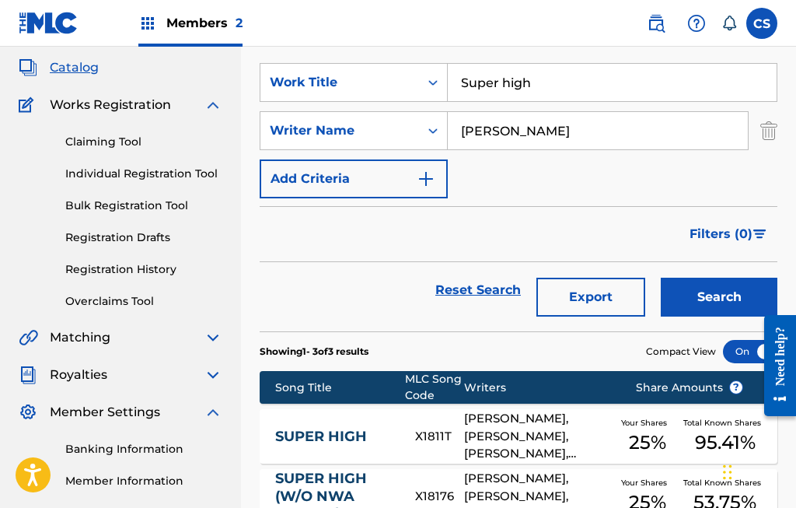
click at [134, 148] on link "Claiming Tool" at bounding box center [143, 142] width 157 height 16
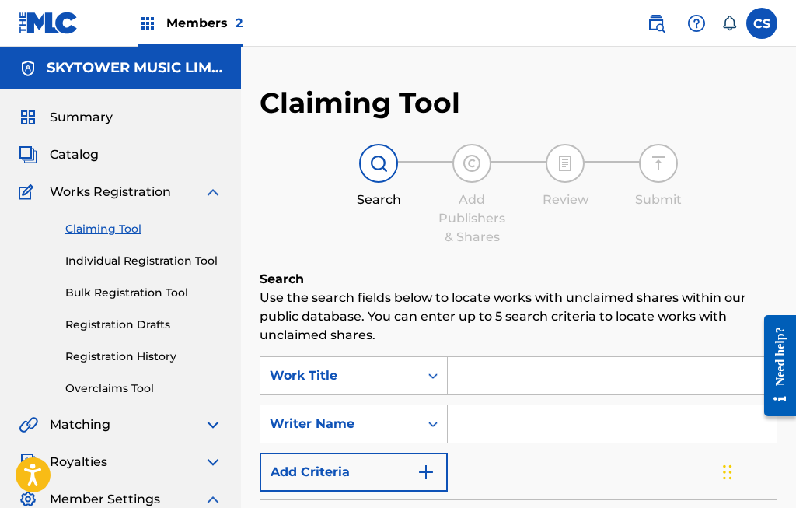
click at [492, 374] on input "Search Form" at bounding box center [612, 375] width 329 height 37
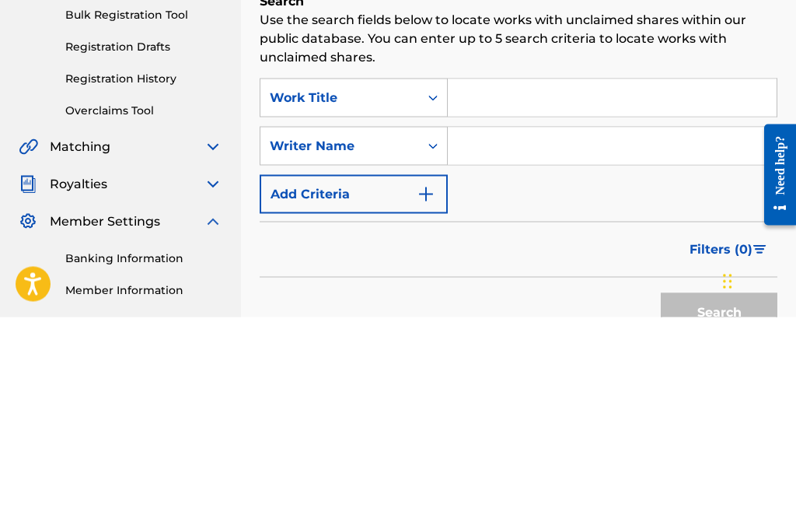
type input "S"
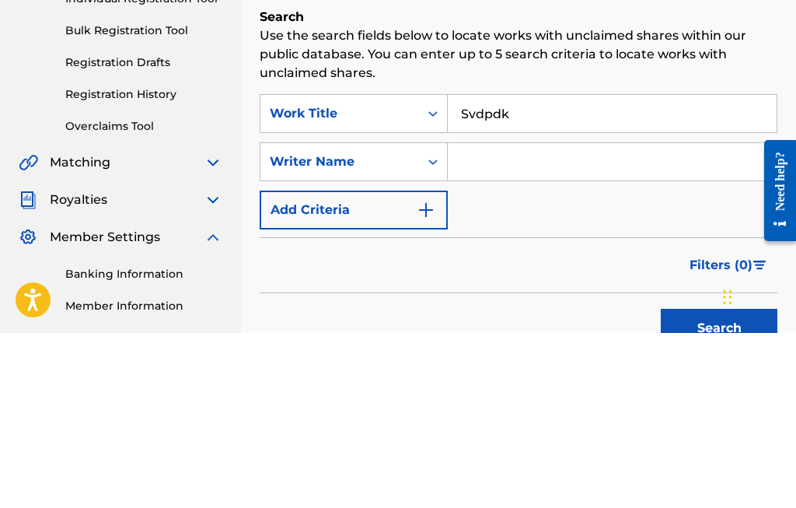
scroll to position [262, 0]
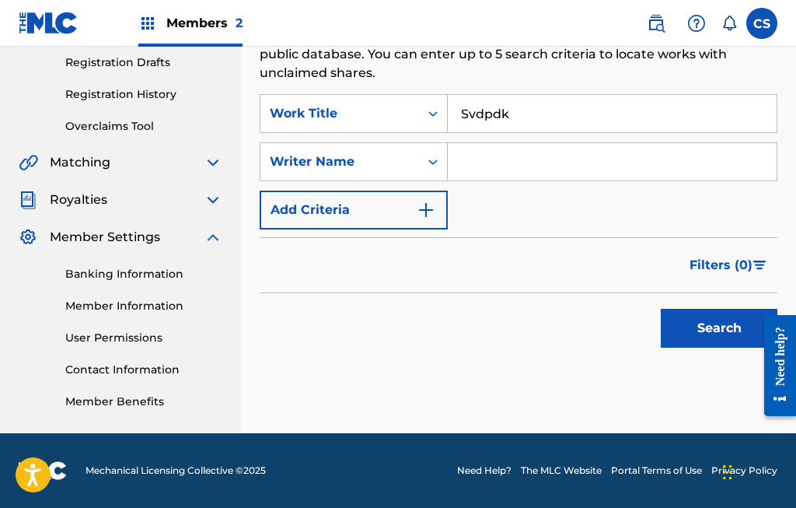
type input "Svdpdk"
click at [719, 325] on button "Search" at bounding box center [719, 328] width 117 height 39
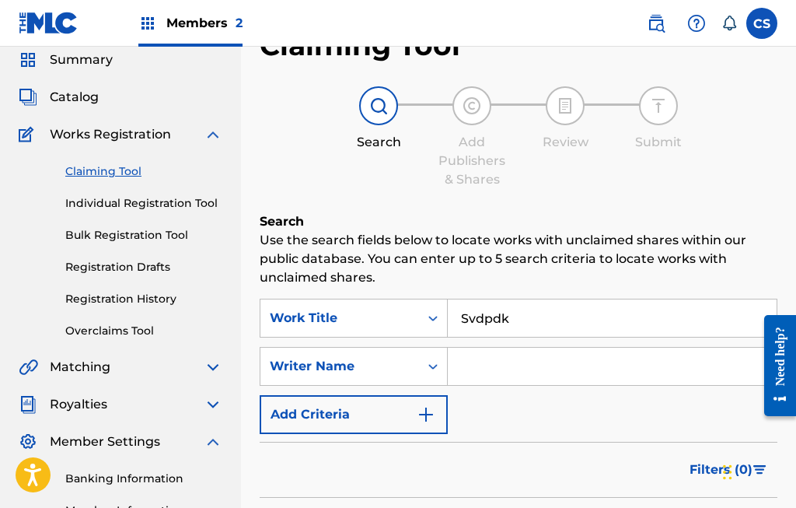
scroll to position [68, 0]
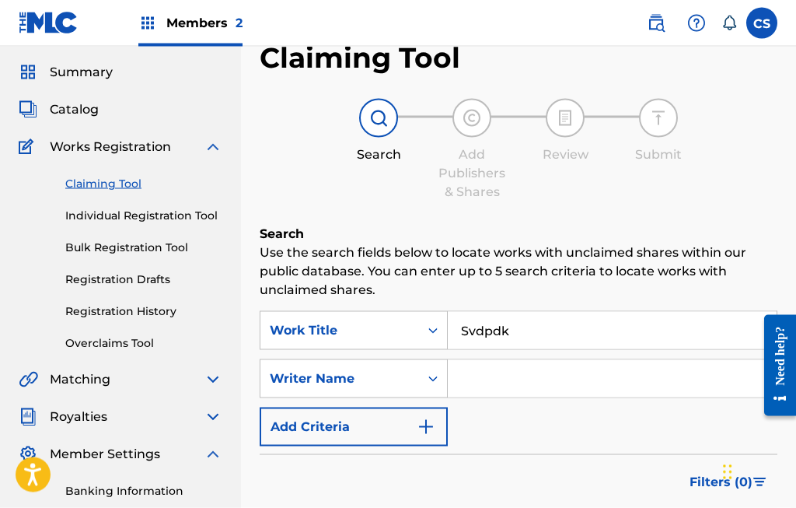
scroll to position [0, 0]
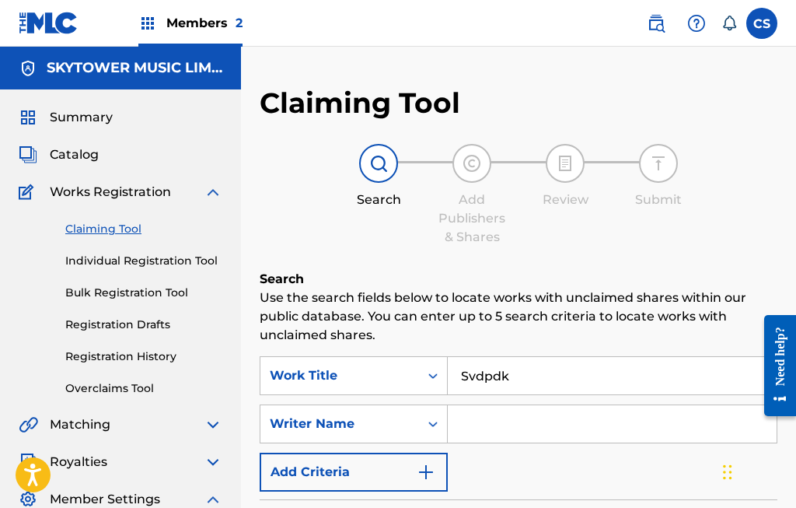
click at [762, 26] on label at bounding box center [761, 23] width 31 height 31
click at [762, 23] on input "CS [PERSON_NAME] [EMAIL_ADDRESS][DOMAIN_NAME] Notification Preferences Profile …" at bounding box center [762, 23] width 0 height 0
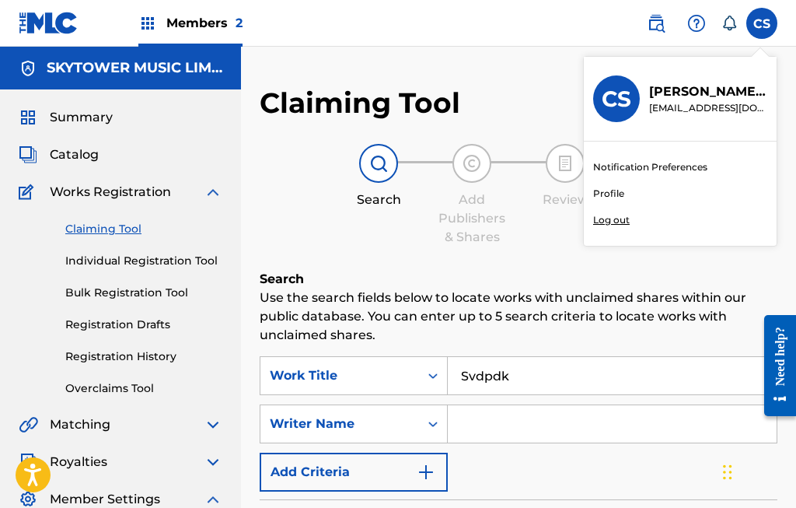
click at [629, 213] on p "Log out" at bounding box center [611, 220] width 37 height 14
click at [762, 23] on input "CS [PERSON_NAME] [EMAIL_ADDRESS][DOMAIN_NAME] Notification Preferences Profile …" at bounding box center [762, 23] width 0 height 0
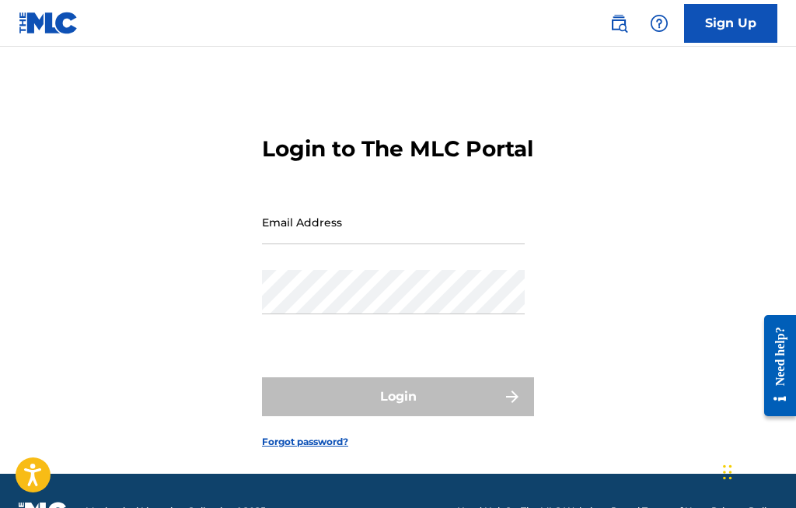
click at [324, 244] on input "Email Address" at bounding box center [393, 222] width 263 height 44
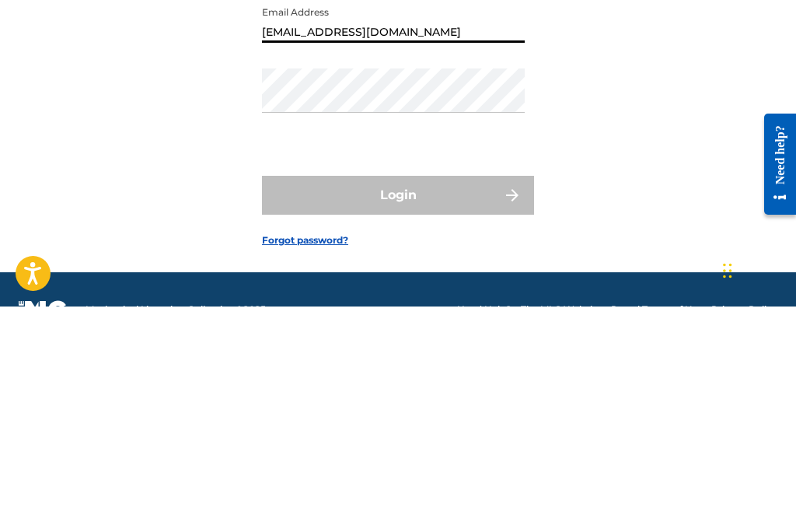
type input "[EMAIL_ADDRESS][DOMAIN_NAME]"
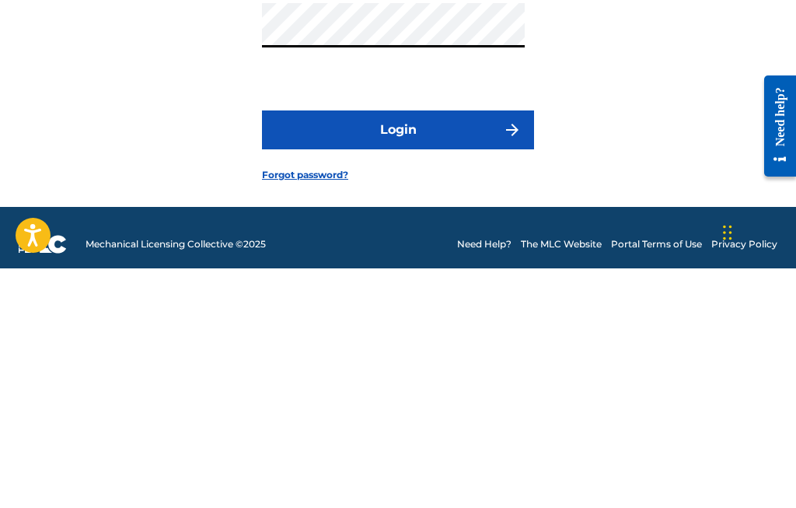
scroll to position [79, 0]
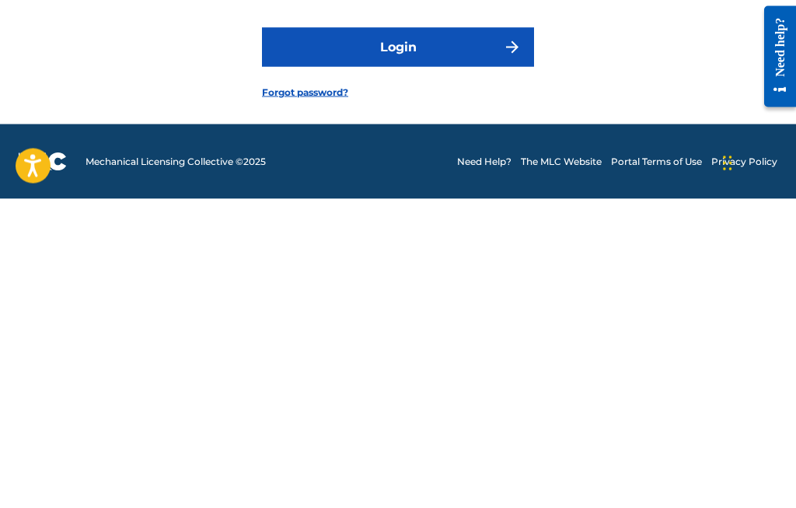
click at [429, 337] on button "Login" at bounding box center [398, 356] width 272 height 39
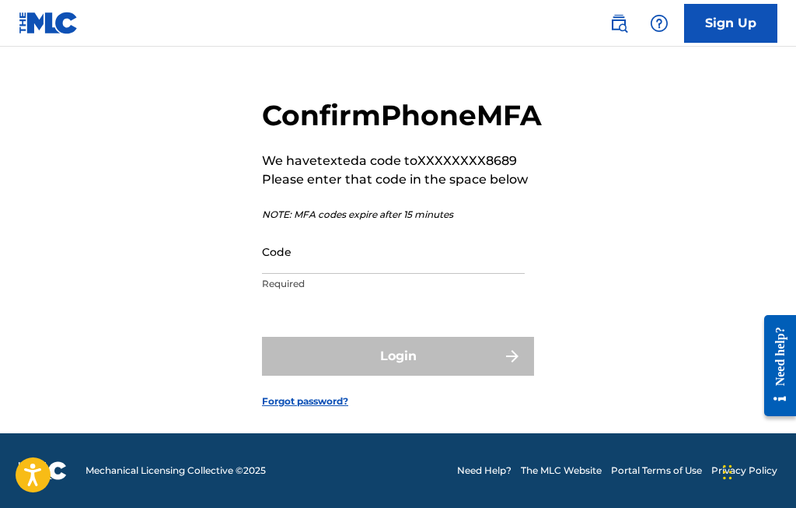
click at [344, 257] on input "Code" at bounding box center [393, 251] width 263 height 44
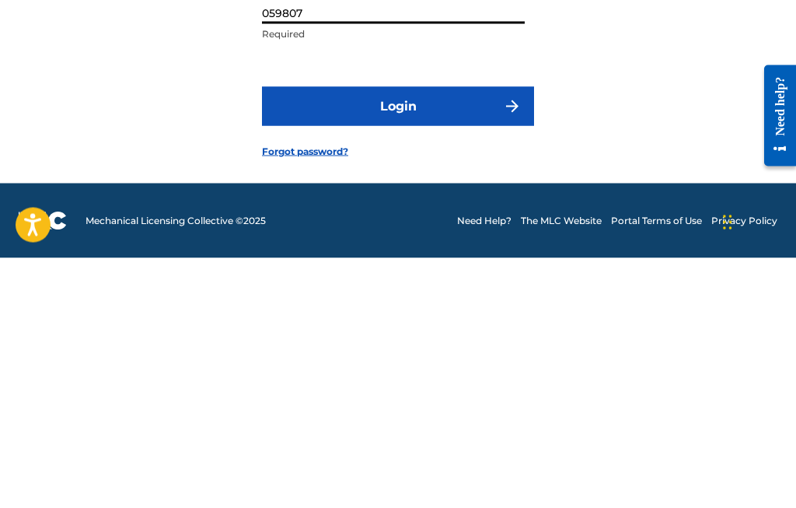
type input "059807"
click at [424, 337] on button "Login" at bounding box center [398, 356] width 272 height 39
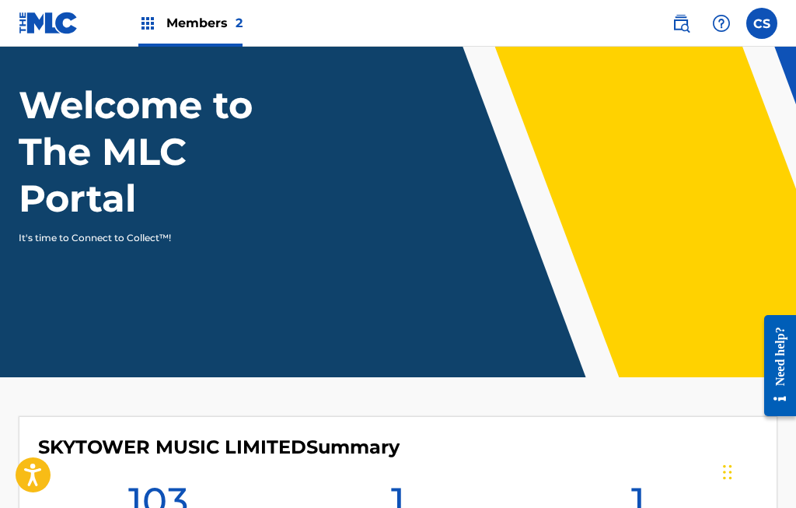
scroll to position [58, 0]
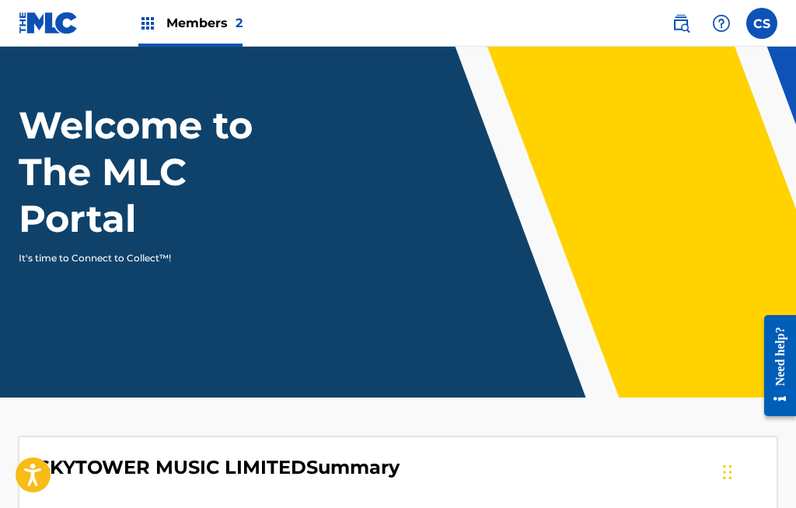
click at [211, 25] on span "Members 2" at bounding box center [204, 23] width 76 height 18
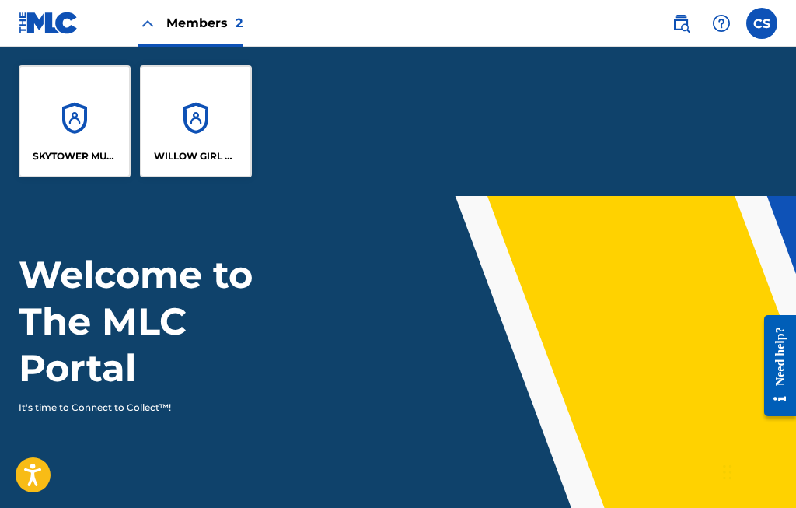
click at [81, 127] on div "SKYTOWER MUSIC LIMITED" at bounding box center [75, 121] width 112 height 112
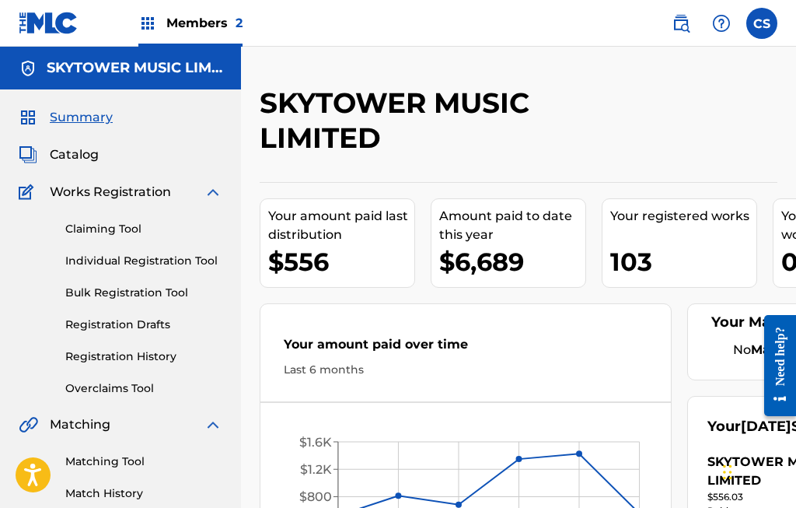
click at [144, 224] on link "Claiming Tool" at bounding box center [143, 229] width 157 height 16
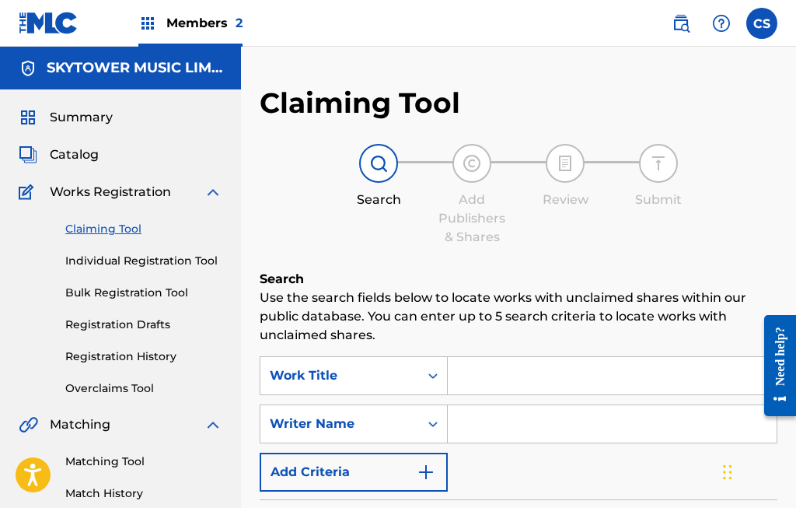
click at [486, 374] on input "Search Form" at bounding box center [612, 375] width 329 height 37
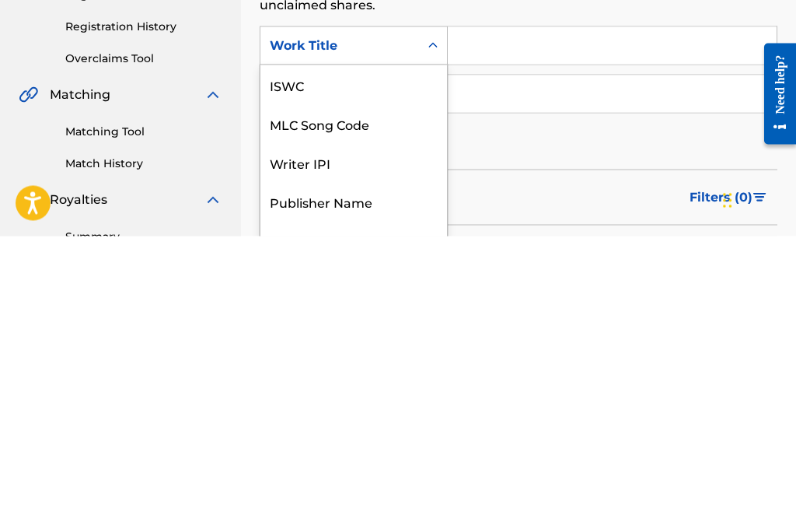
scroll to position [39, 0]
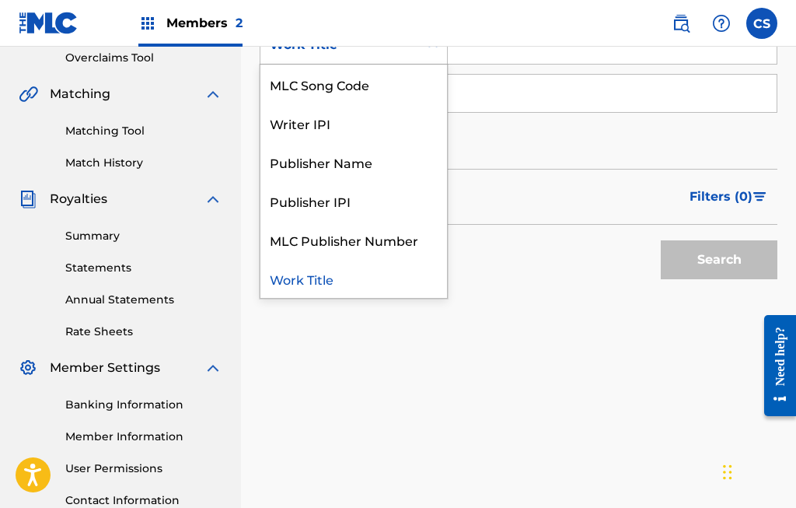
click at [388, 86] on div "MLC Song Code" at bounding box center [353, 84] width 187 height 39
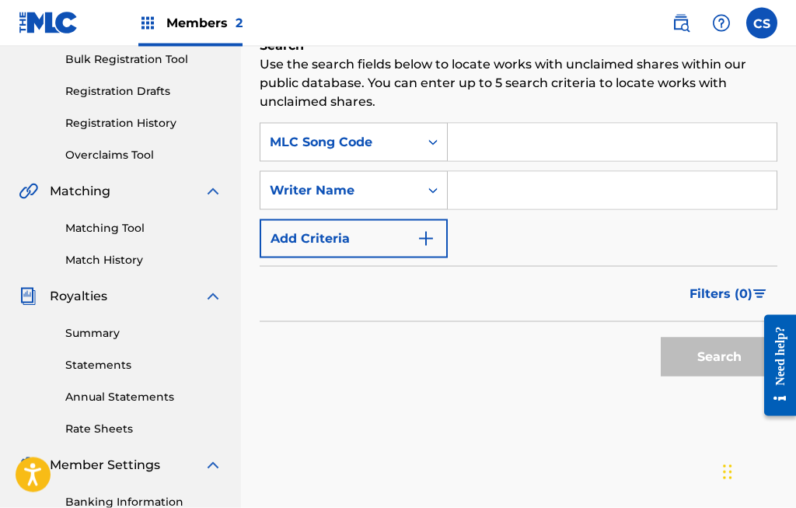
scroll to position [232, 0]
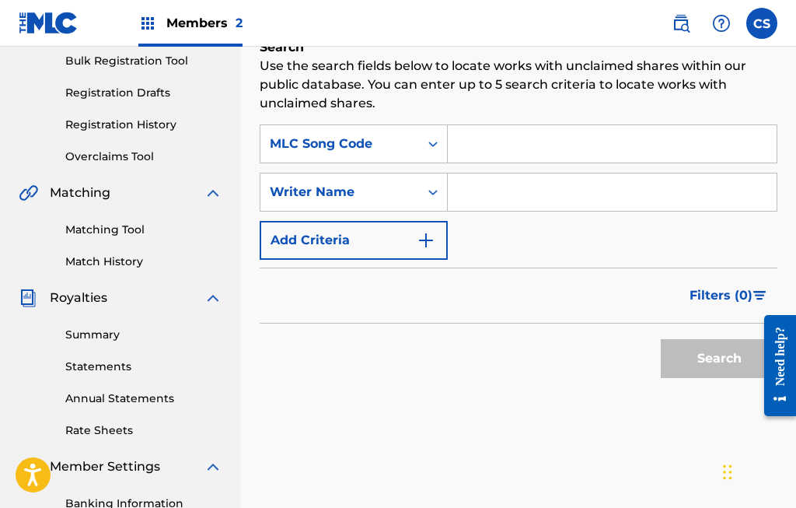
click at [495, 141] on input "Search Form" at bounding box center [612, 143] width 329 height 37
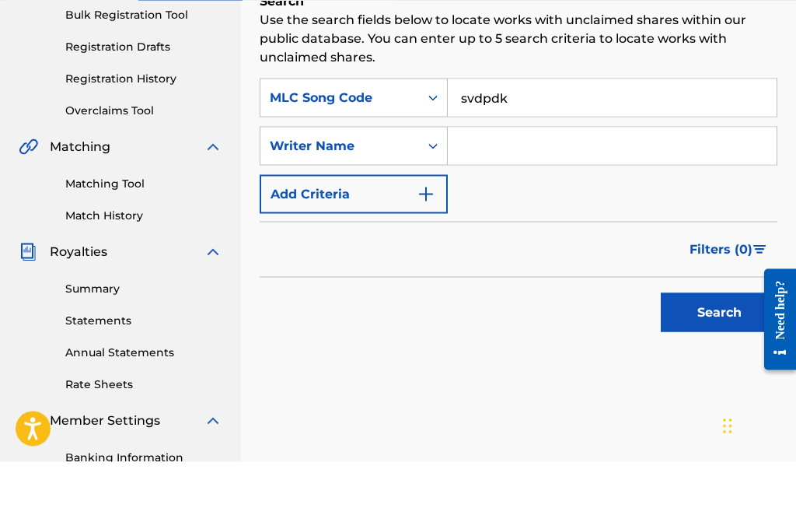
scroll to position [278, 0]
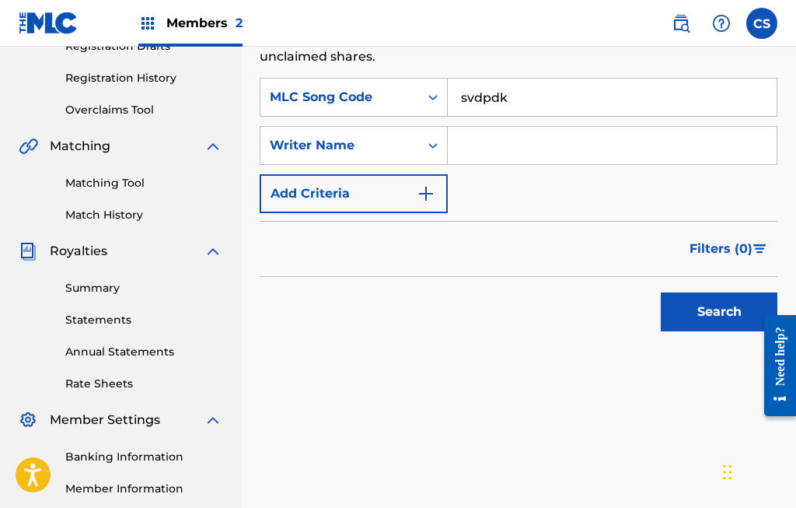
type input "svdpdk"
click at [709, 318] on button "Search" at bounding box center [719, 311] width 117 height 39
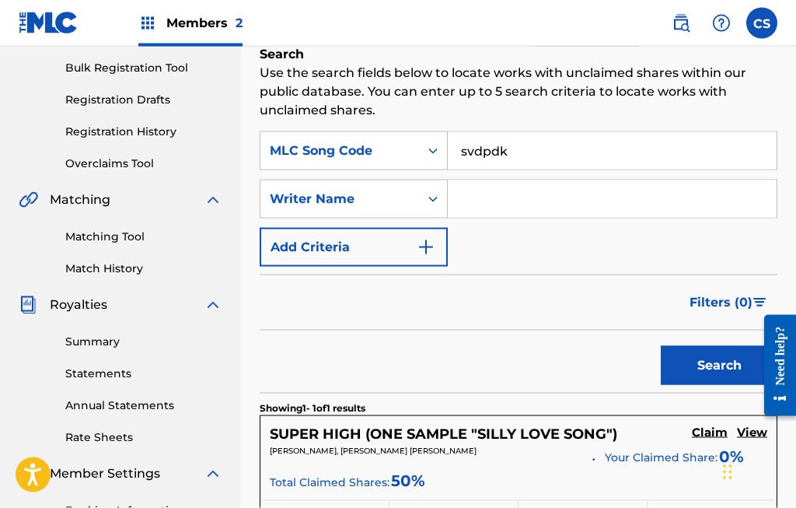
scroll to position [225, 0]
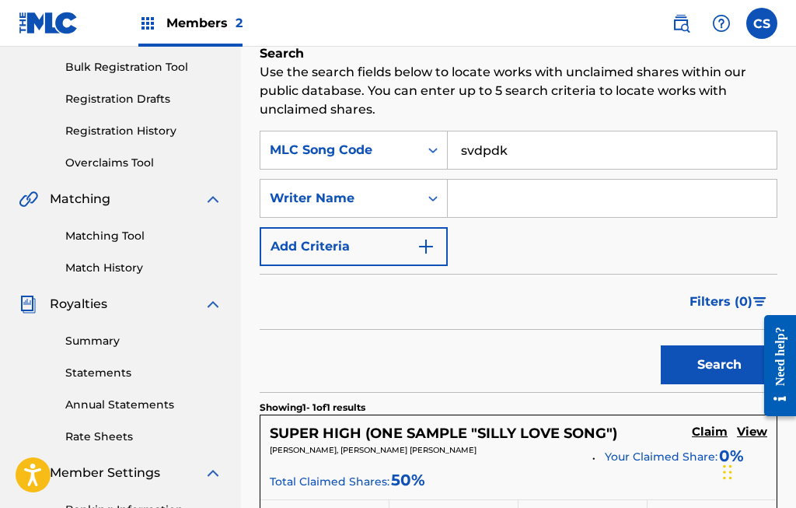
click at [578, 455] on div "[PERSON_NAME], [PERSON_NAME] [PERSON_NAME]" at bounding box center [426, 455] width 312 height 22
click at [721, 426] on h5 "Claim" at bounding box center [710, 431] width 36 height 15
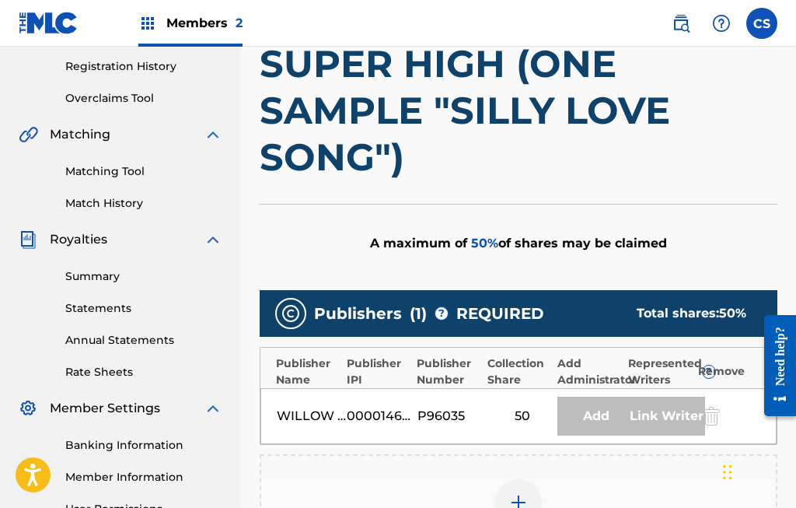
scroll to position [291, 0]
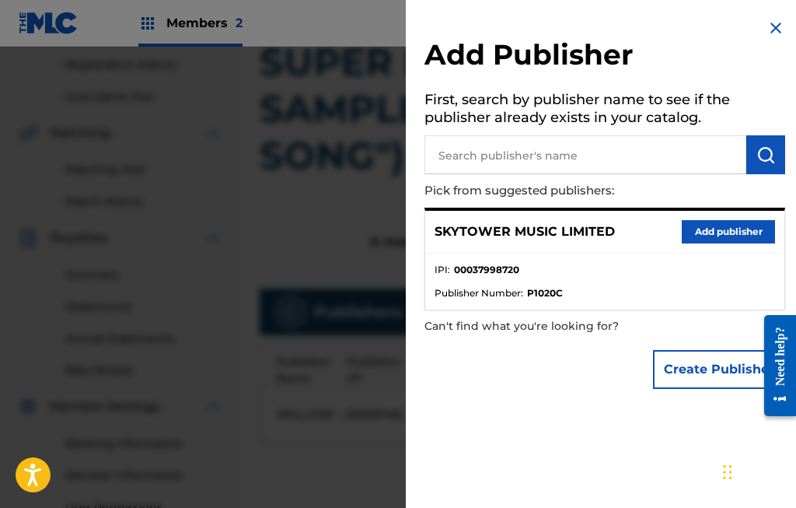
click at [736, 225] on button "Add publisher" at bounding box center [728, 231] width 93 height 23
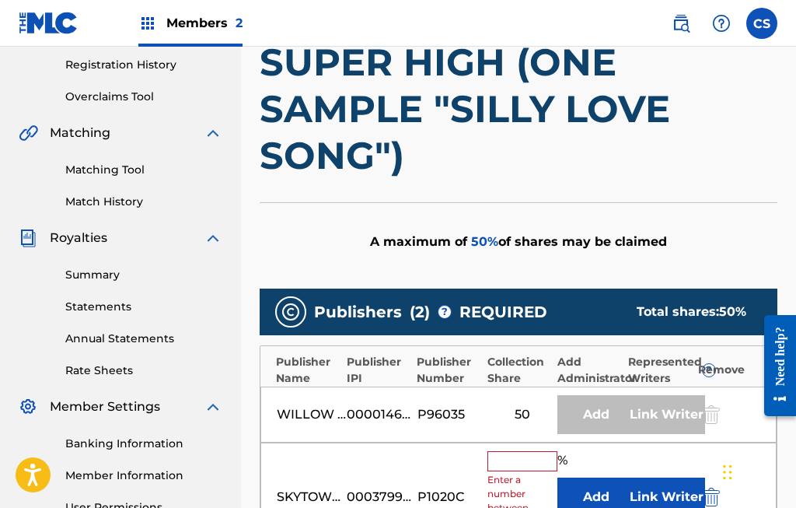
click at [508, 463] on input "text" at bounding box center [522, 461] width 70 height 20
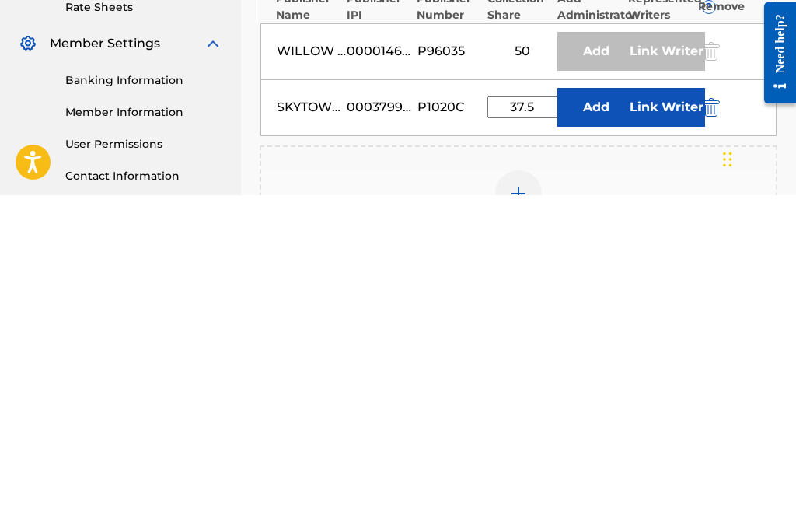
type input "37.5"
click at [528, 354] on div "50" at bounding box center [522, 363] width 70 height 19
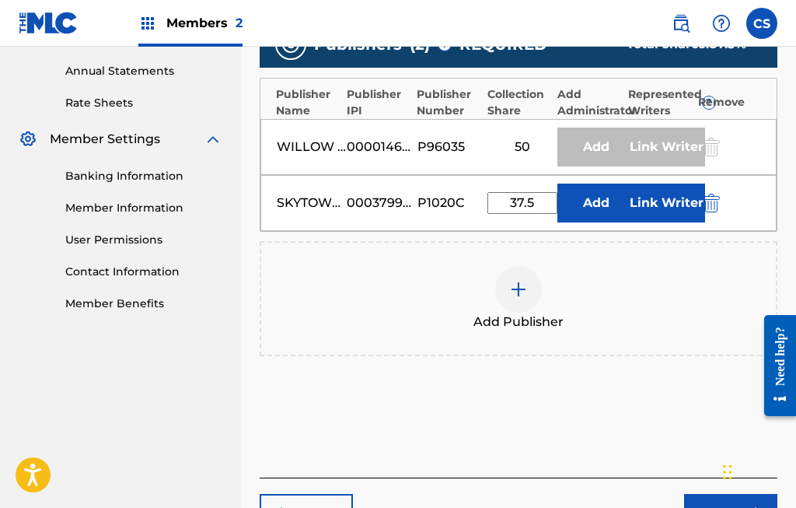
scroll to position [557, 0]
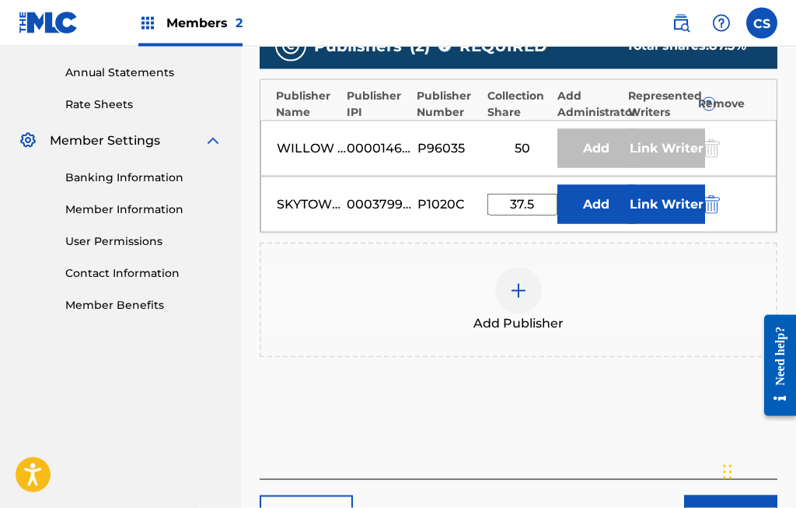
click at [532, 139] on div "50" at bounding box center [522, 148] width 70 height 19
click at [528, 141] on div "50" at bounding box center [522, 148] width 70 height 19
click at [711, 147] on div at bounding box center [709, 148] width 23 height 18
click at [602, 145] on div "Add" at bounding box center [596, 148] width 78 height 39
click at [667, 199] on button "Link Writer" at bounding box center [666, 204] width 78 height 39
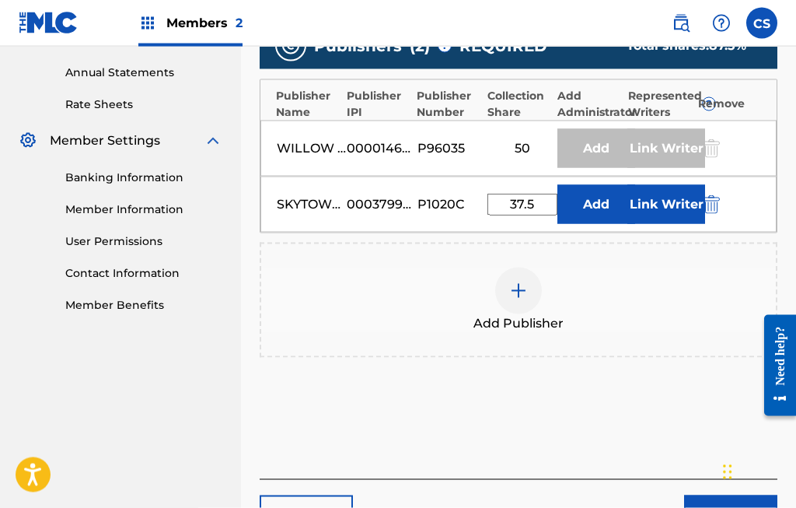
scroll to position [558, 0]
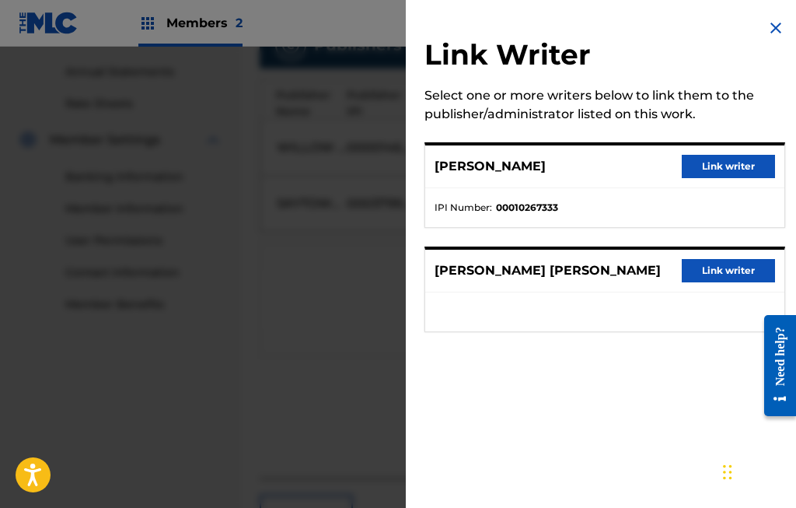
click at [726, 161] on button "Link writer" at bounding box center [728, 166] width 93 height 23
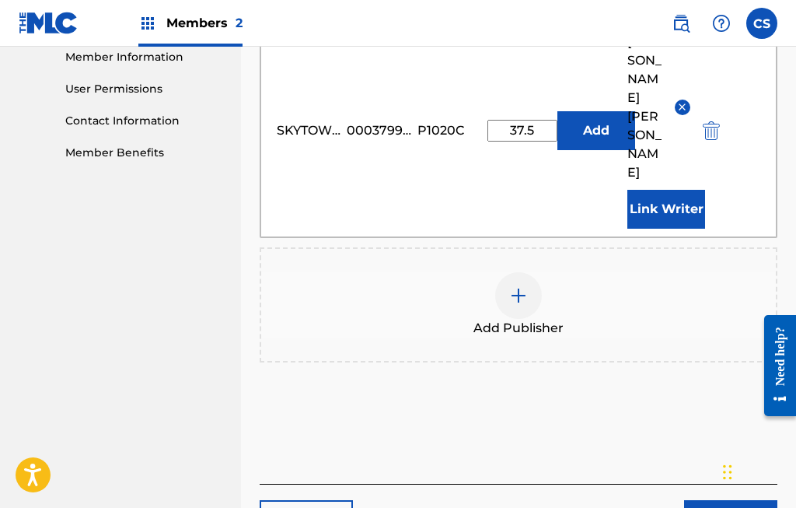
scroll to position [720, 0]
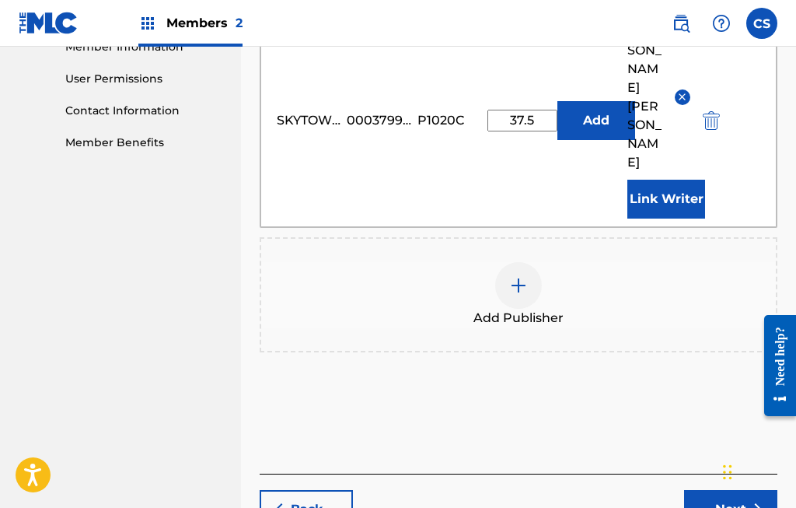
click at [718, 490] on button "Next" at bounding box center [730, 509] width 93 height 39
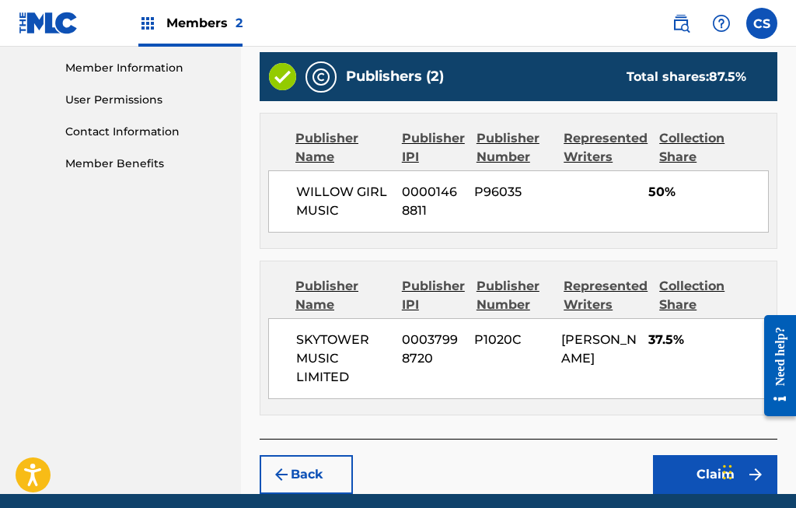
scroll to position [757, 0]
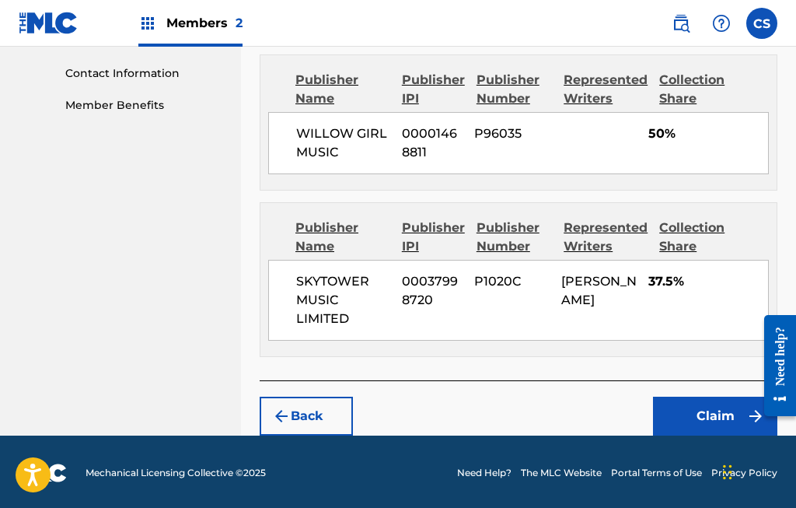
click at [728, 404] on button "Claim" at bounding box center [715, 415] width 124 height 39
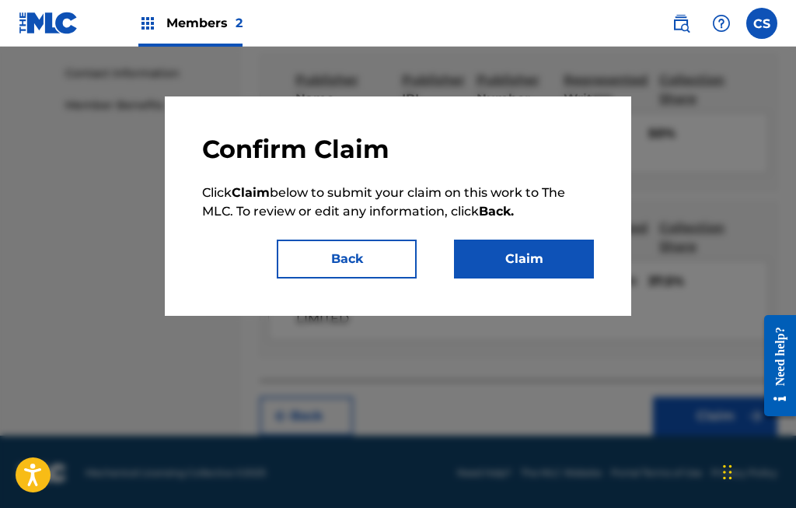
click at [547, 257] on button "Claim" at bounding box center [524, 258] width 140 height 39
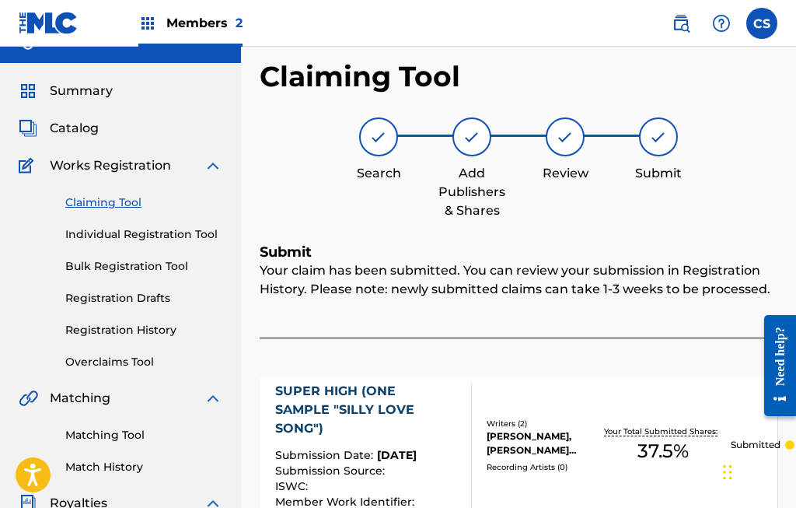
scroll to position [0, 0]
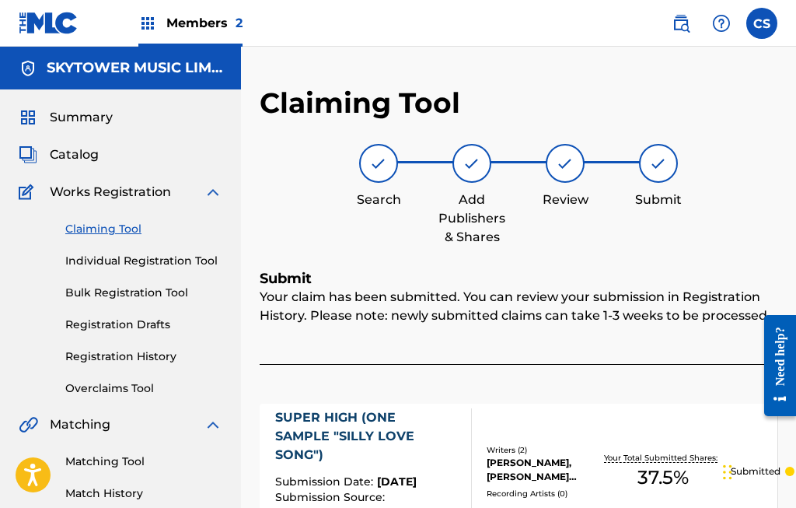
click at [106, 156] on div "Catalog" at bounding box center [121, 154] width 204 height 19
click at [78, 155] on span "Catalog" at bounding box center [74, 154] width 49 height 19
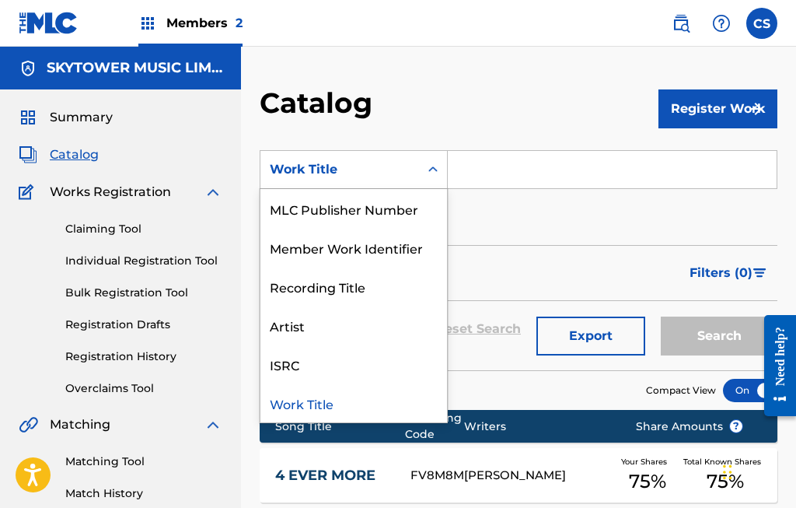
click at [518, 154] on input "Search Form" at bounding box center [612, 169] width 329 height 37
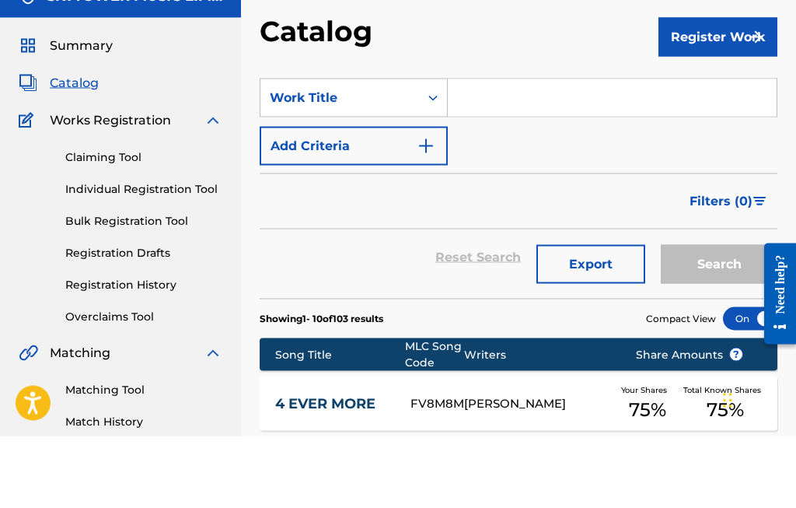
click at [529, 151] on input "Search Form" at bounding box center [612, 169] width 329 height 37
click at [232, 138] on div "Summary Catalog Works Registration Claiming Tool Individual Registration Tool B…" at bounding box center [120, 489] width 241 height 800
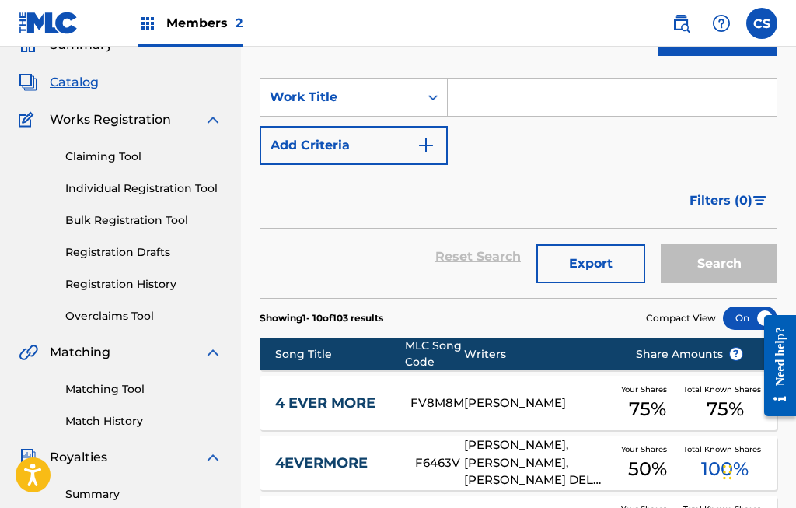
click at [179, 16] on span "Members 2" at bounding box center [204, 23] width 76 height 18
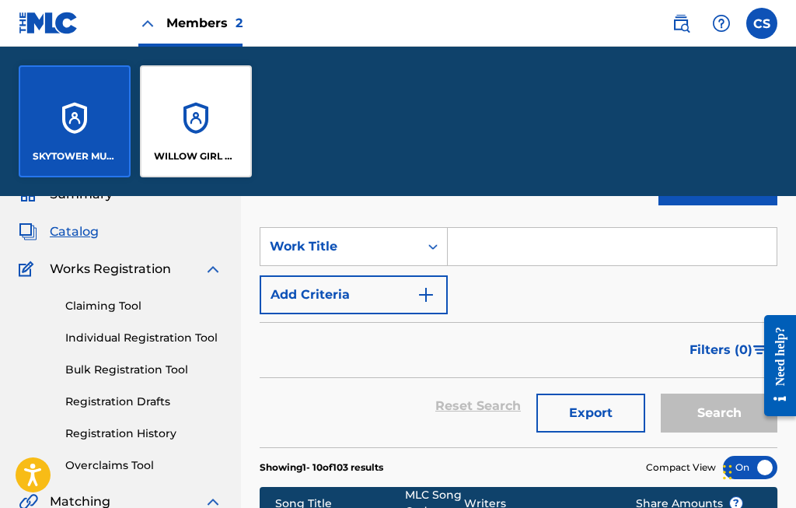
click at [207, 124] on div "WILLOW GIRL MUSIC" at bounding box center [196, 121] width 112 height 112
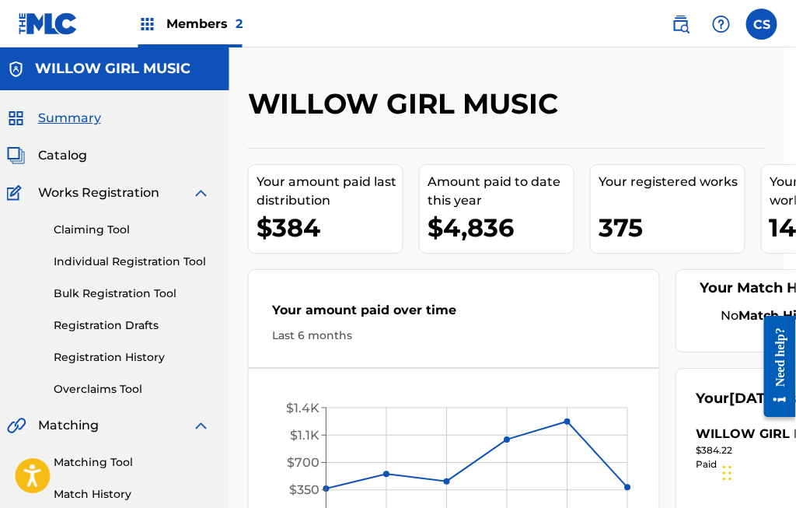
scroll to position [0, 12]
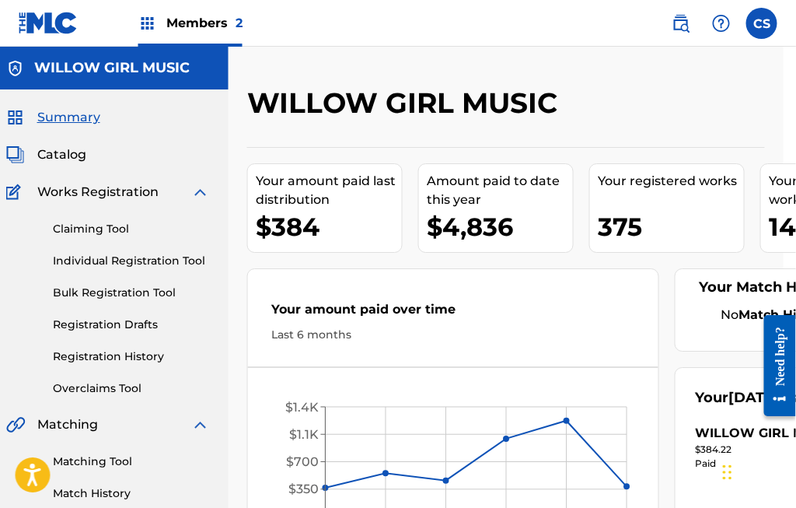
click at [107, 152] on div "Catalog" at bounding box center [108, 154] width 204 height 19
click at [54, 162] on span "Catalog" at bounding box center [61, 154] width 49 height 19
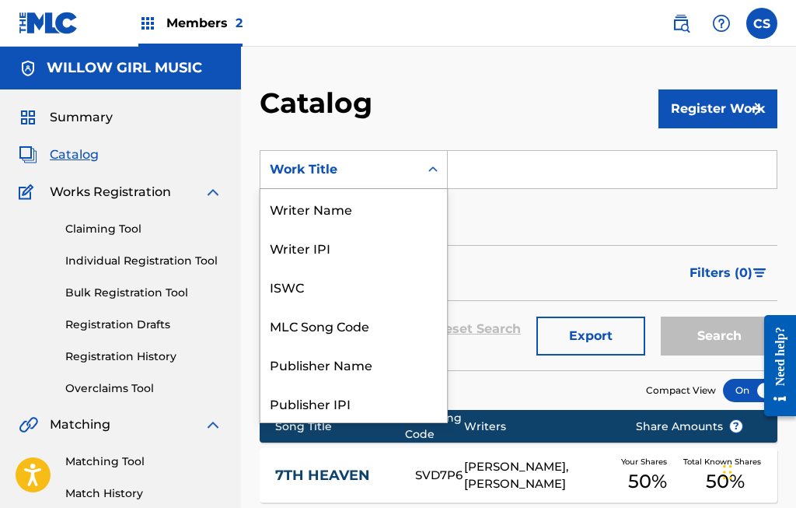
scroll to position [233, 0]
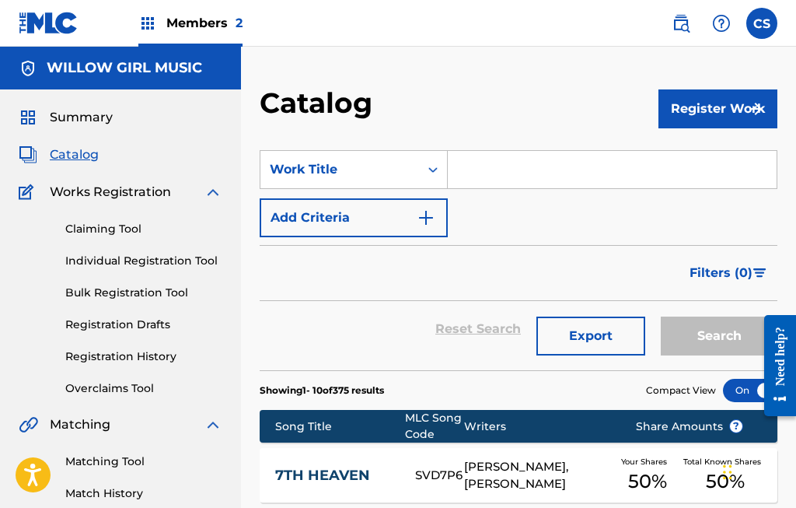
click at [523, 106] on div "Catalog" at bounding box center [459, 109] width 399 height 46
click at [426, 219] on img "Search Form" at bounding box center [426, 217] width 19 height 19
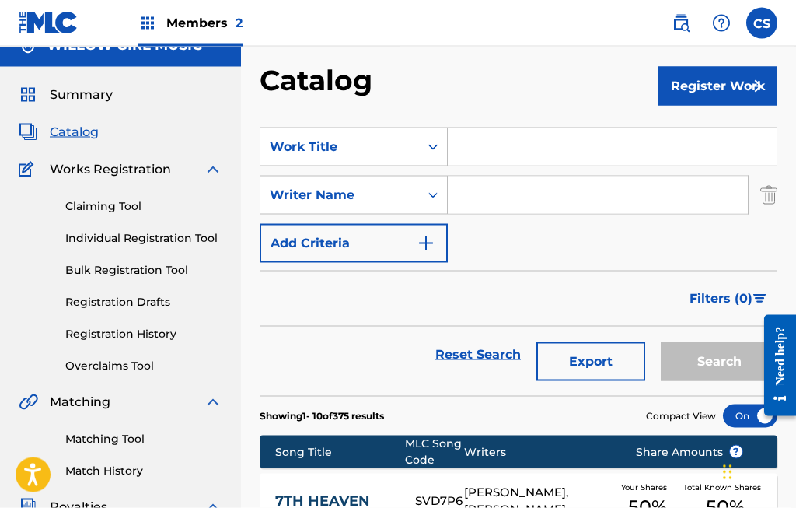
scroll to position [23, 0]
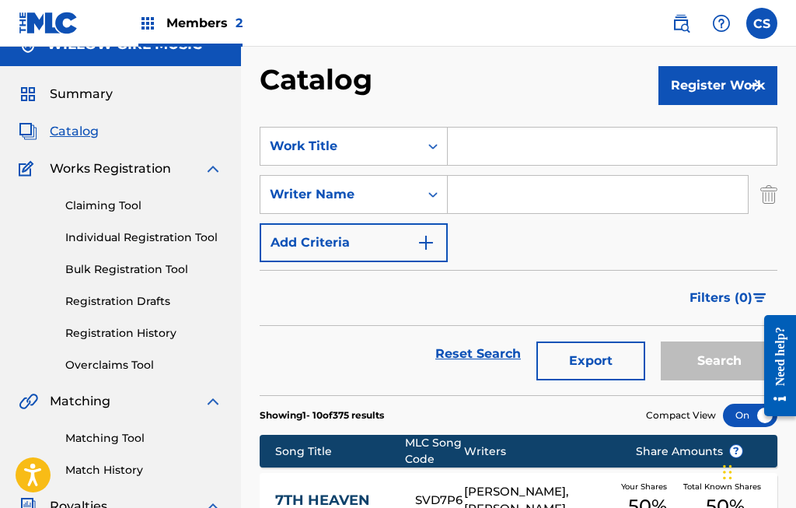
click at [531, 84] on div "Catalog" at bounding box center [459, 85] width 399 height 46
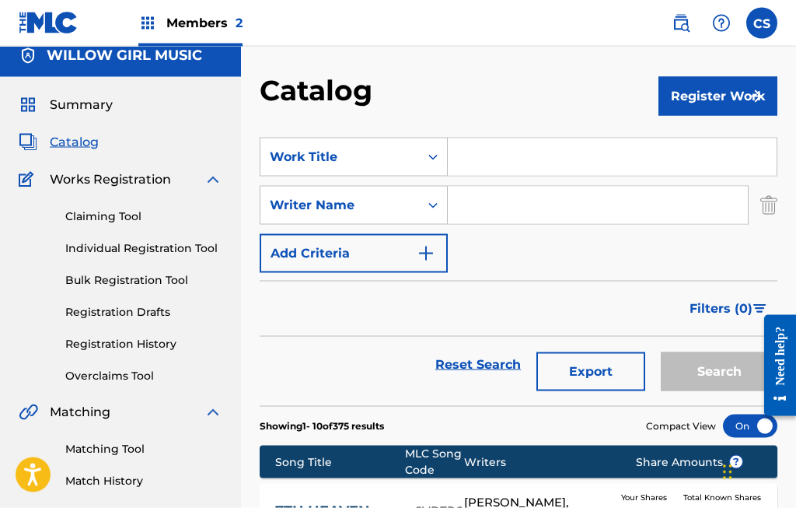
scroll to position [0, 0]
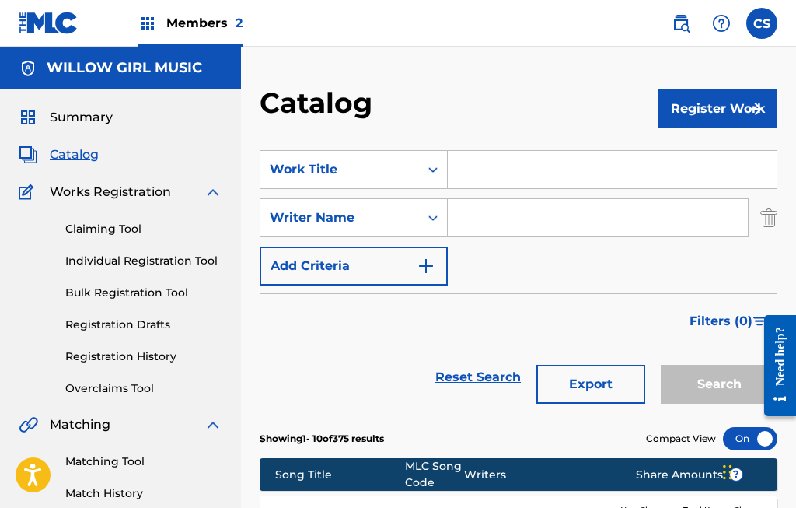
click at [81, 159] on span "Catalog" at bounding box center [74, 154] width 49 height 19
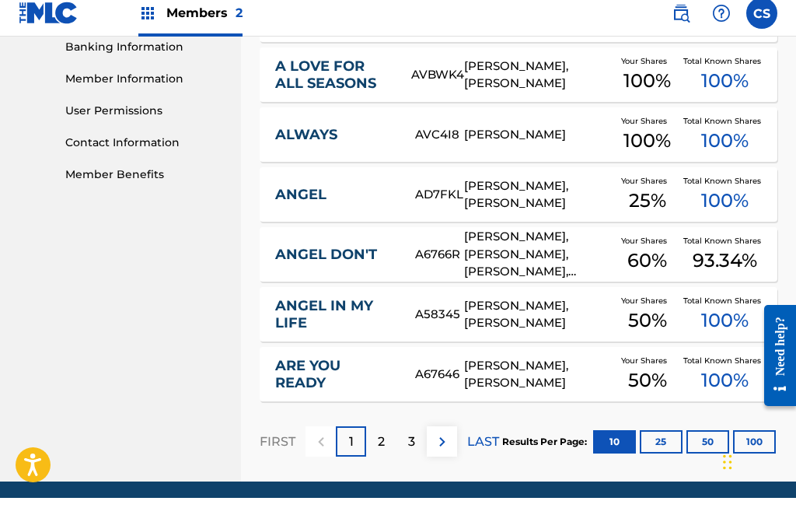
scroll to position [736, 0]
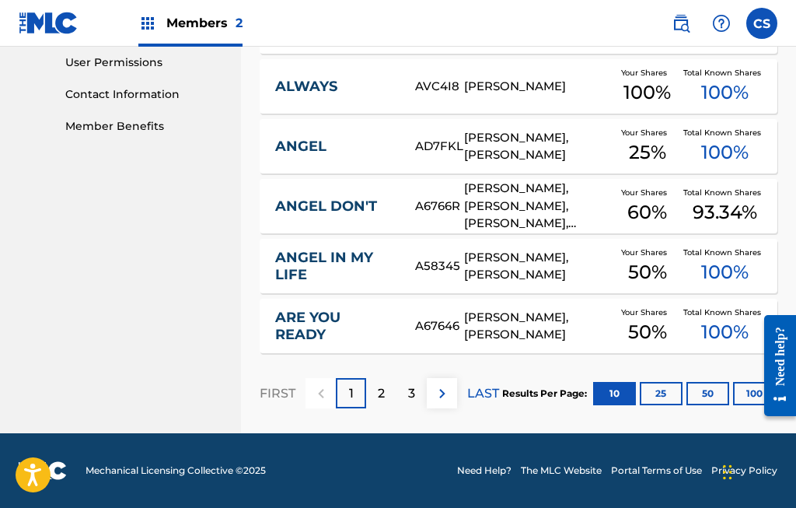
click at [751, 389] on button "100" at bounding box center [754, 393] width 43 height 23
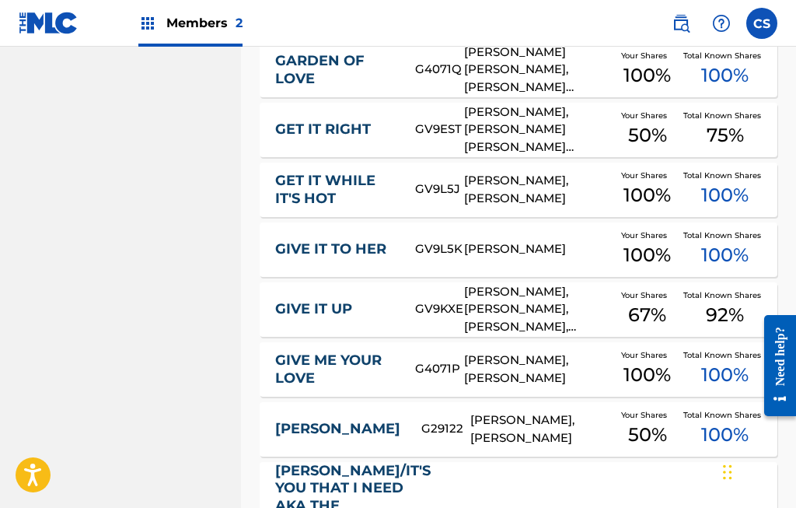
scroll to position [6292, 0]
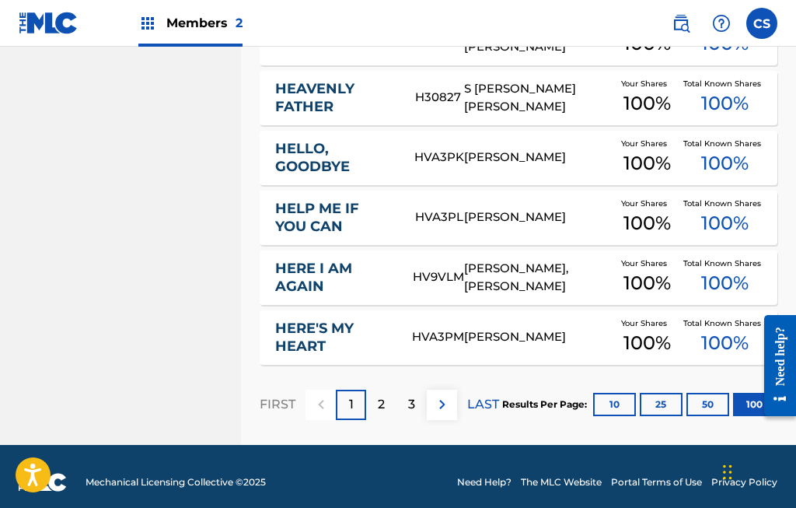
click at [382, 397] on p "2" at bounding box center [381, 404] width 7 height 19
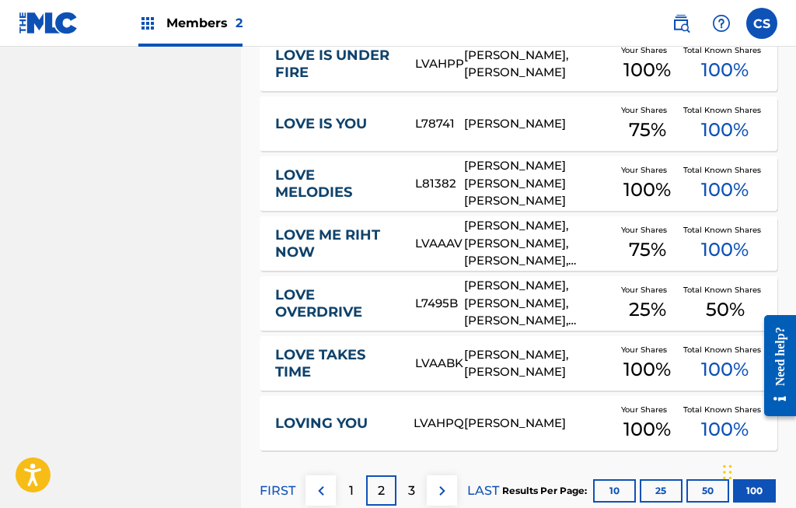
scroll to position [6092, 0]
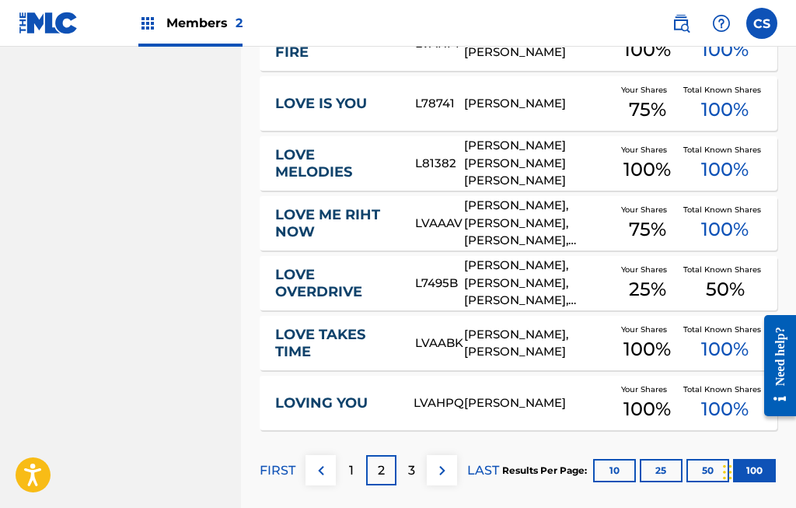
click at [415, 458] on div "3" at bounding box center [411, 470] width 30 height 30
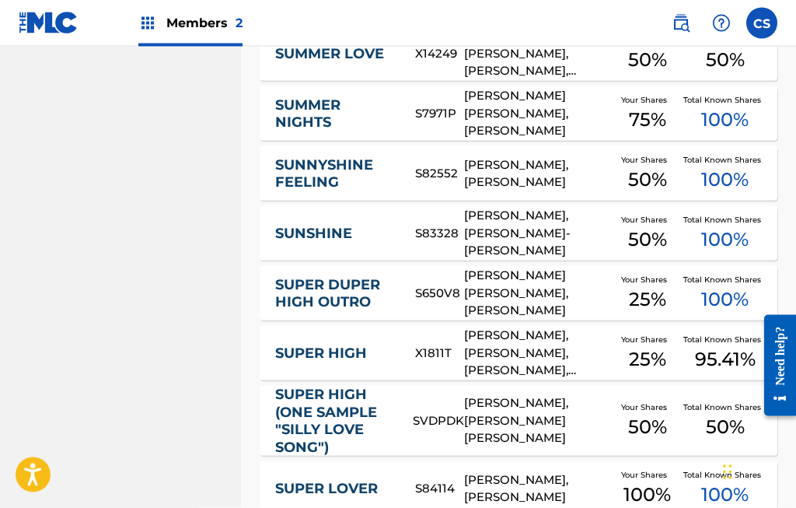
scroll to position [5917, 0]
click at [514, 412] on div "[PERSON_NAME], [PERSON_NAME] [PERSON_NAME]" at bounding box center [538, 419] width 148 height 53
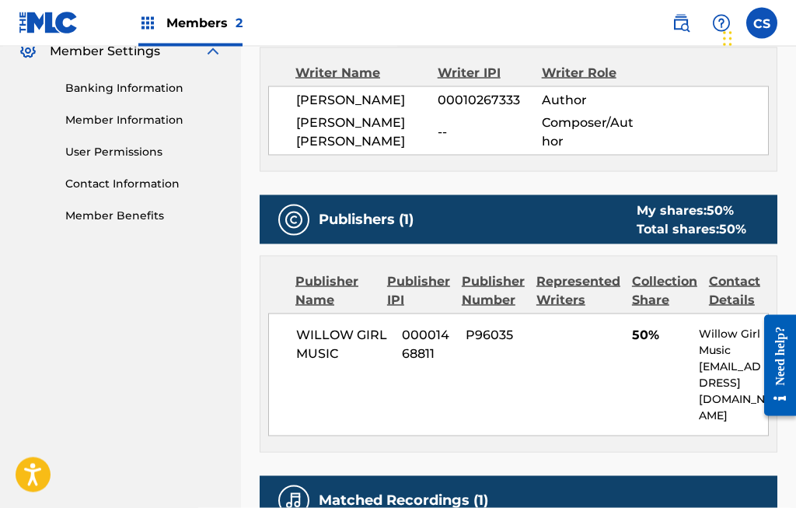
scroll to position [646, 0]
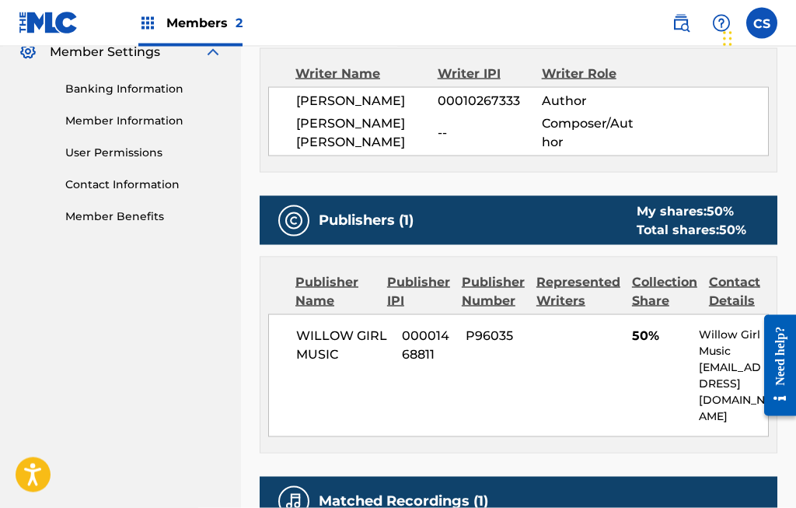
click at [609, 365] on div "WILLOW GIRL MUSIC 00001468811 P96035 50% Willow Girl Music [EMAIL_ADDRESS][DOMA…" at bounding box center [518, 375] width 501 height 123
click at [641, 333] on span "50%" at bounding box center [659, 335] width 55 height 19
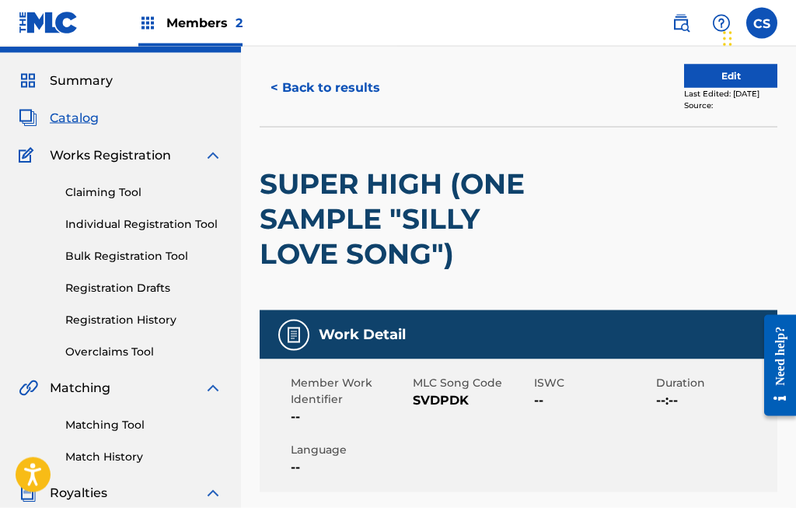
scroll to position [0, 0]
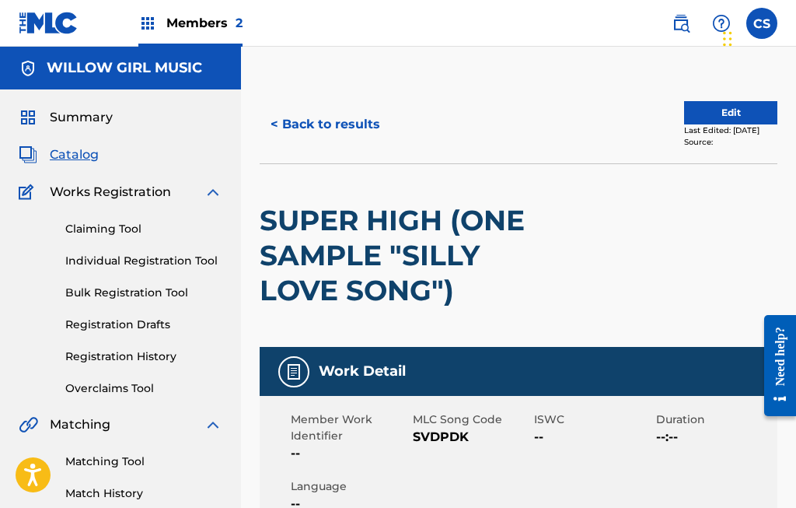
click at [724, 109] on button "Edit" at bounding box center [730, 112] width 93 height 23
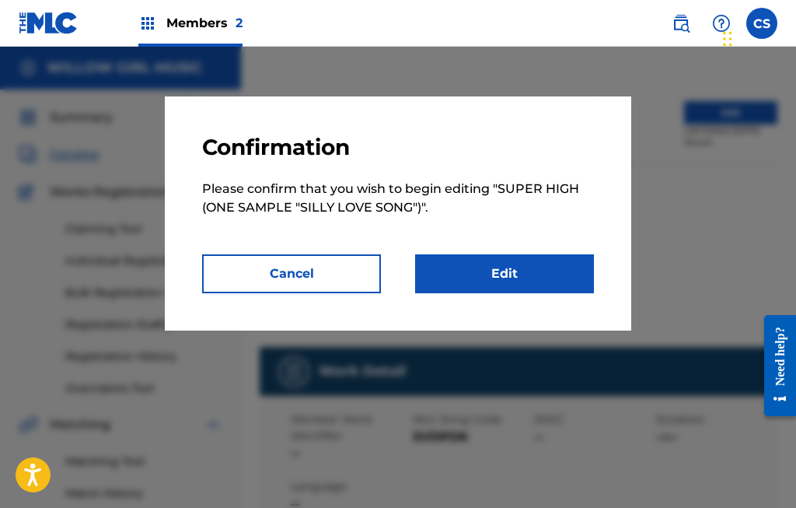
click at [529, 275] on link "Edit" at bounding box center [504, 273] width 179 height 39
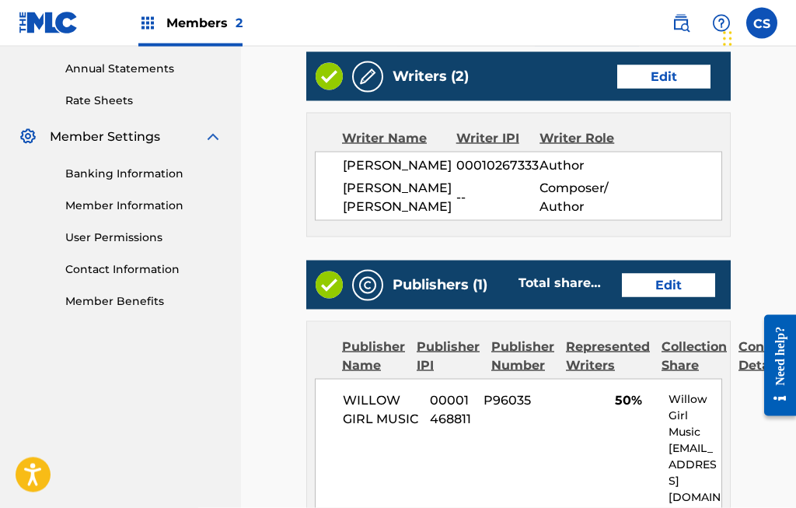
scroll to position [562, 0]
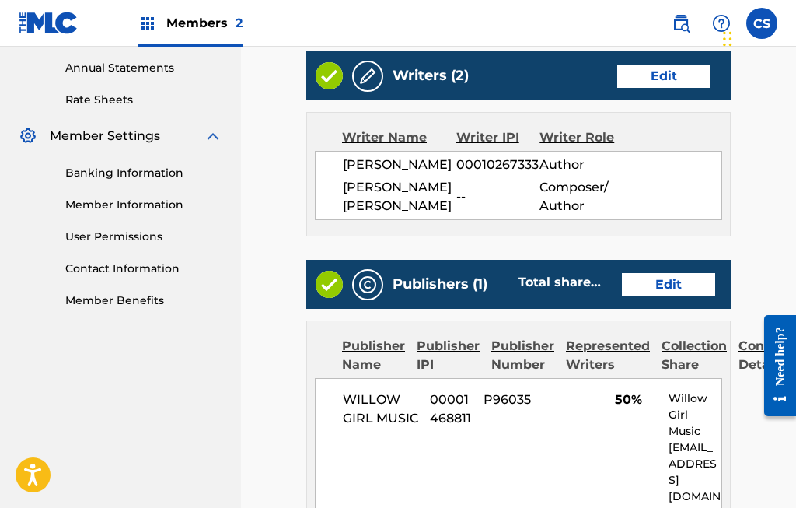
click at [686, 296] on link "Edit" at bounding box center [668, 284] width 93 height 23
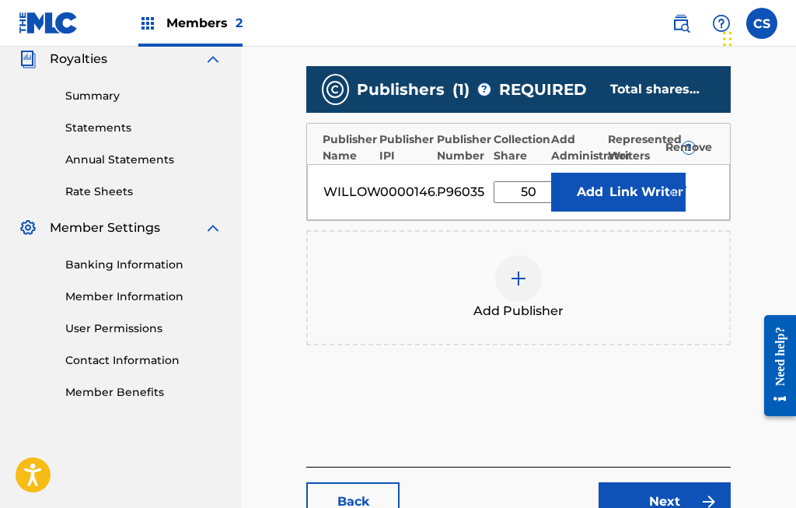
scroll to position [469, 0]
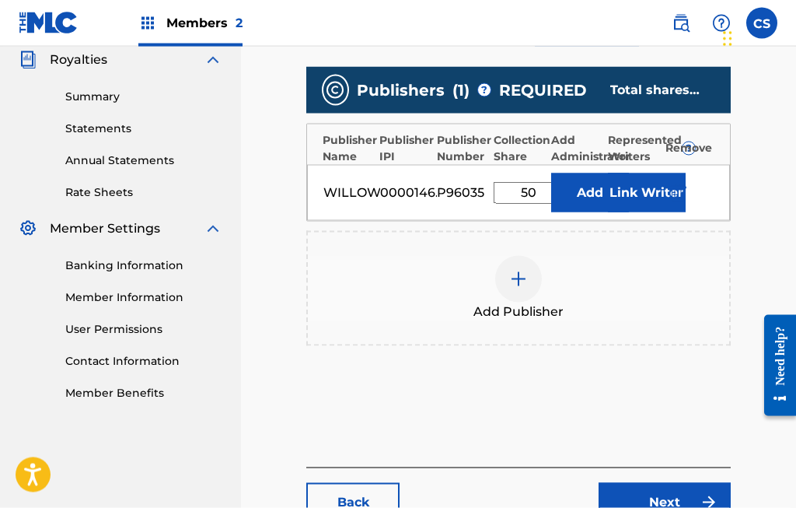
click at [538, 185] on input "50" at bounding box center [529, 193] width 70 height 22
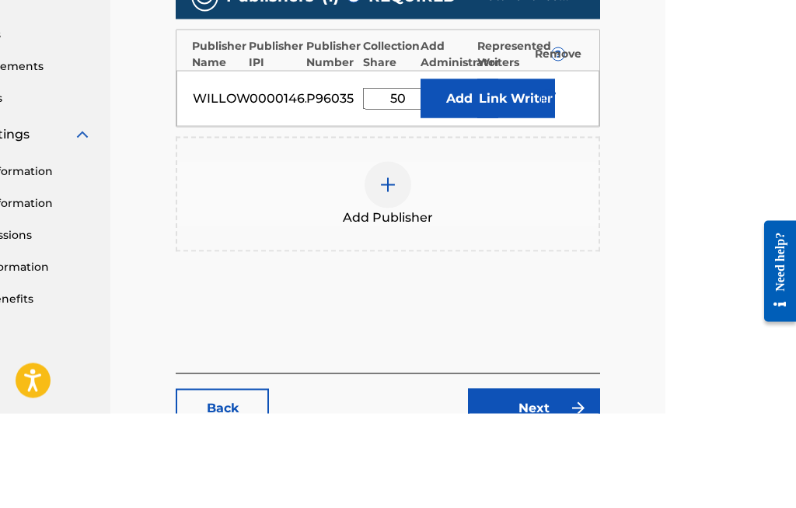
type input "5"
type input "37.5"
click at [524, 173] on button "Link Writer" at bounding box center [516, 192] width 78 height 39
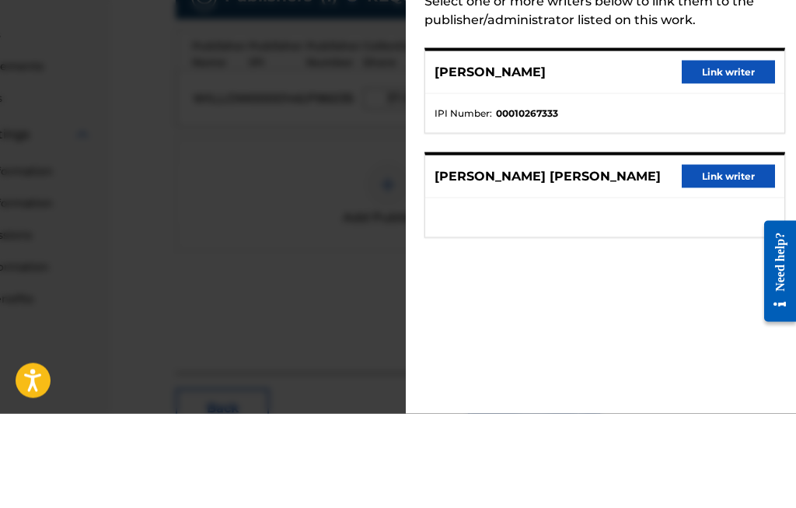
scroll to position [564, 131]
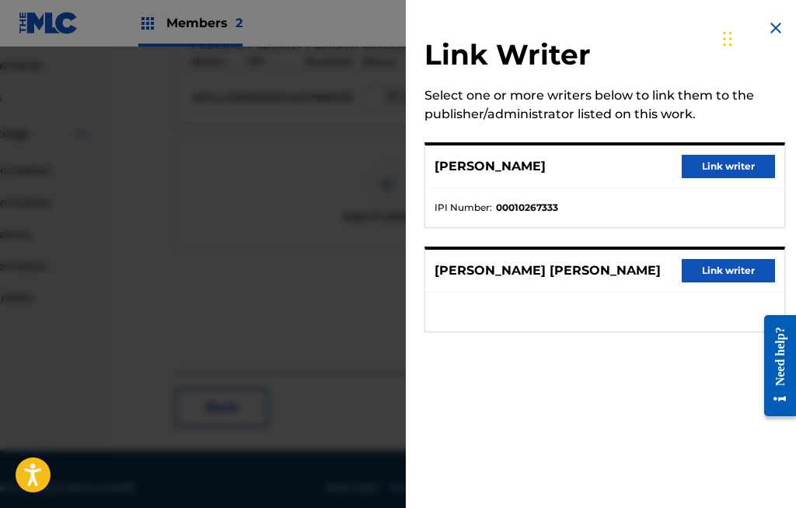
click at [721, 263] on button "Link writer" at bounding box center [728, 270] width 93 height 23
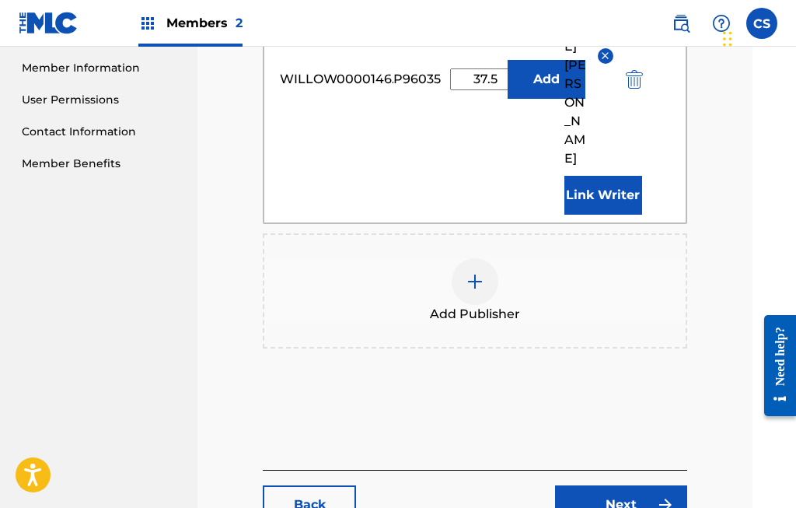
scroll to position [699, 43]
click at [629, 485] on link "Next" at bounding box center [622, 504] width 132 height 39
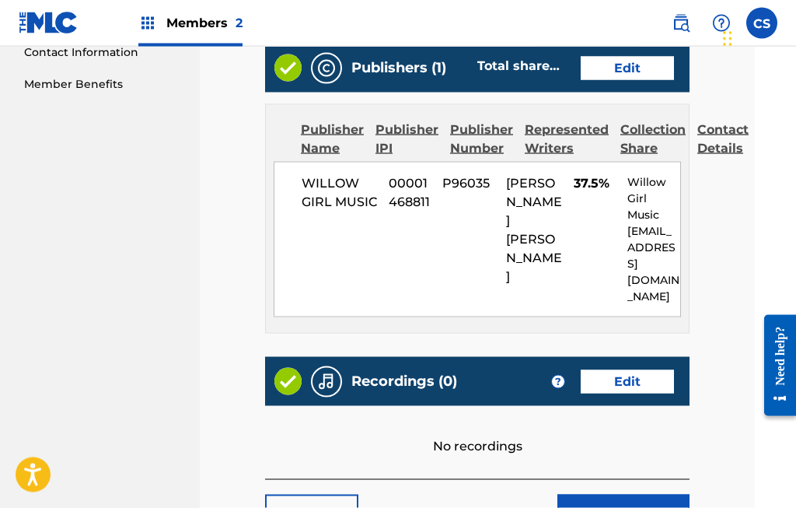
scroll to position [808, 46]
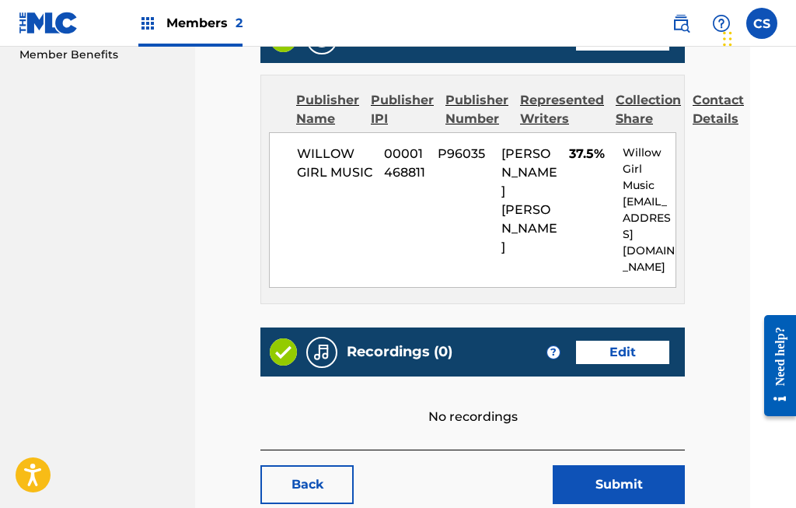
click at [647, 465] on button "Submit" at bounding box center [619, 484] width 132 height 39
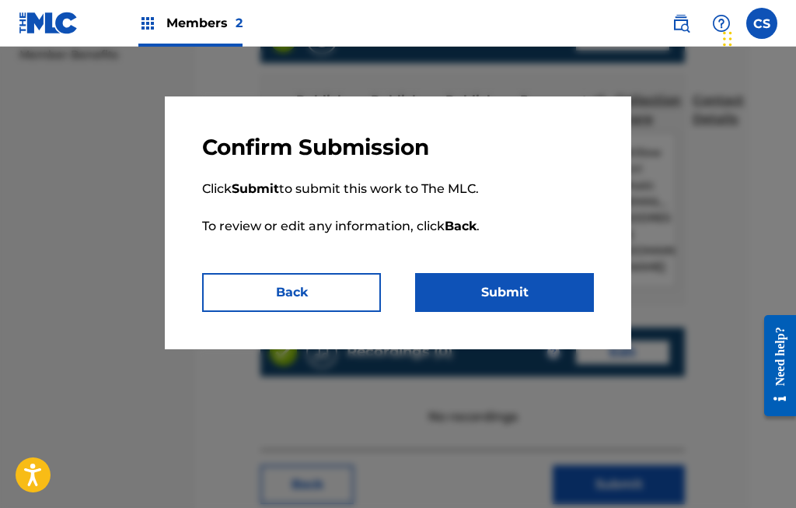
click at [545, 277] on button "Submit" at bounding box center [504, 292] width 179 height 39
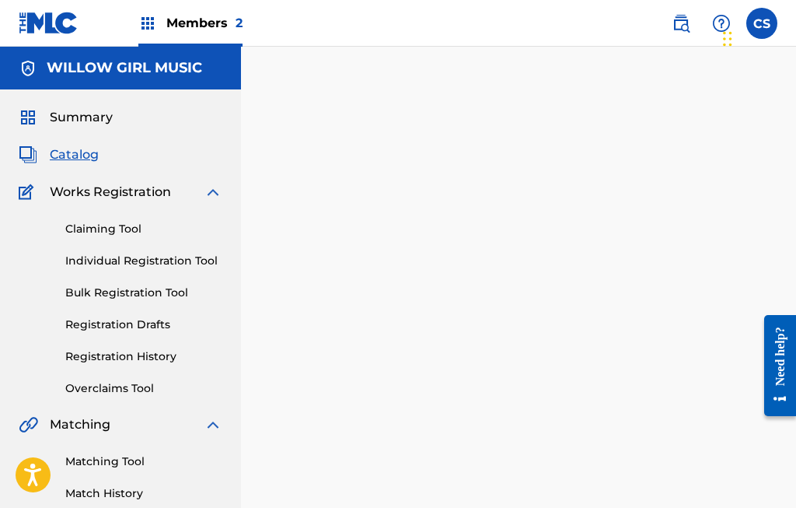
click at [140, 232] on link "Claiming Tool" at bounding box center [143, 229] width 157 height 16
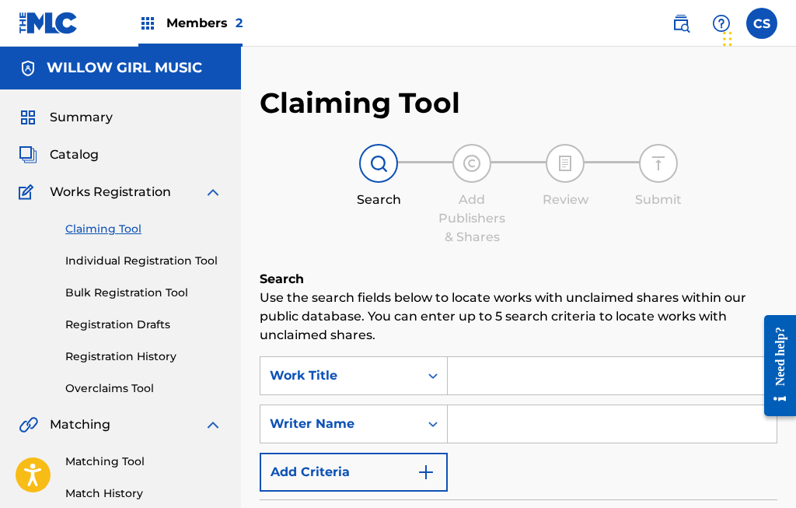
click at [158, 358] on link "Registration History" at bounding box center [143, 356] width 157 height 16
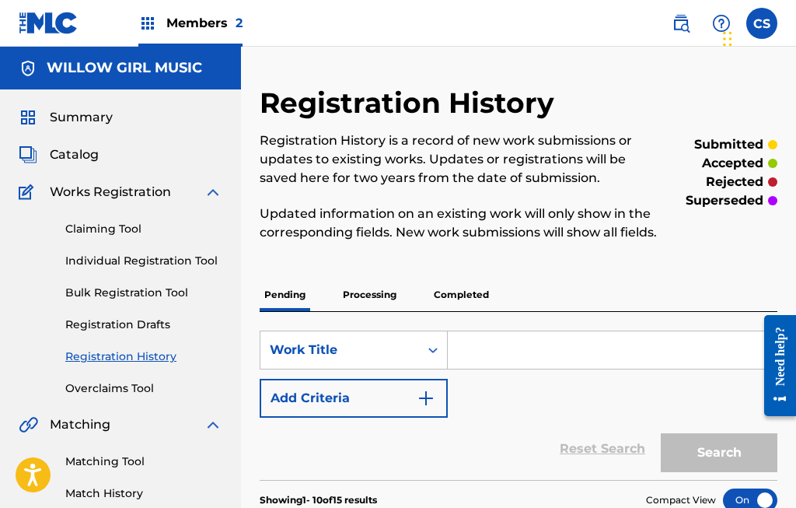
click at [142, 229] on link "Claiming Tool" at bounding box center [143, 229] width 157 height 16
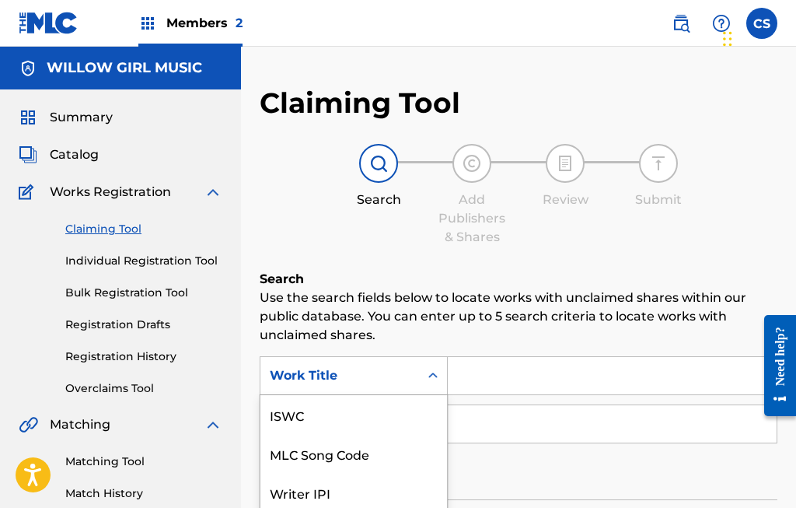
scroll to position [39, 0]
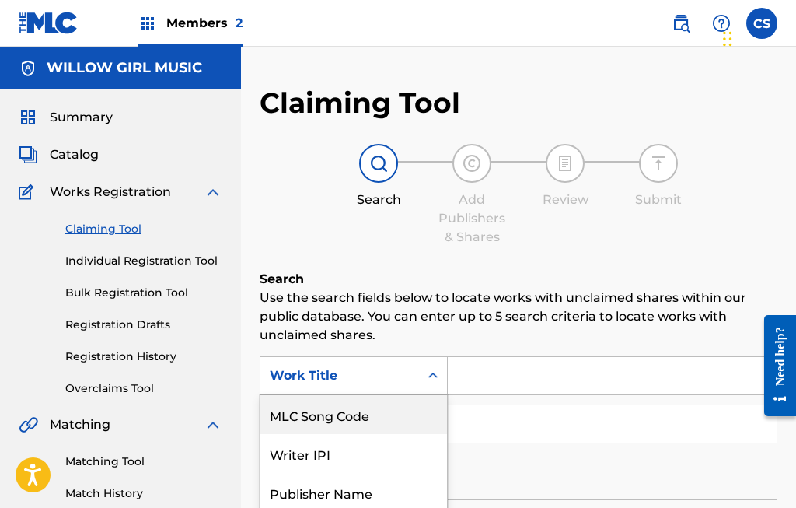
click at [393, 410] on div "MLC Song Code" at bounding box center [353, 414] width 187 height 39
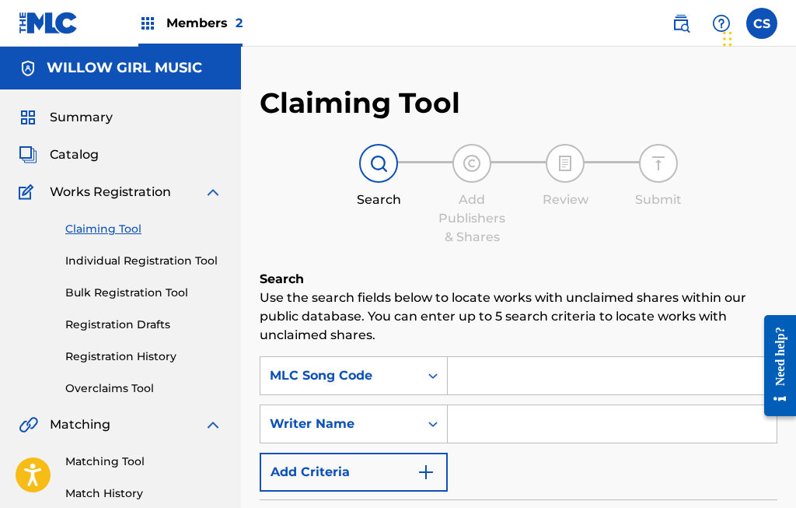
click at [480, 380] on input "Search Form" at bounding box center [612, 375] width 329 height 37
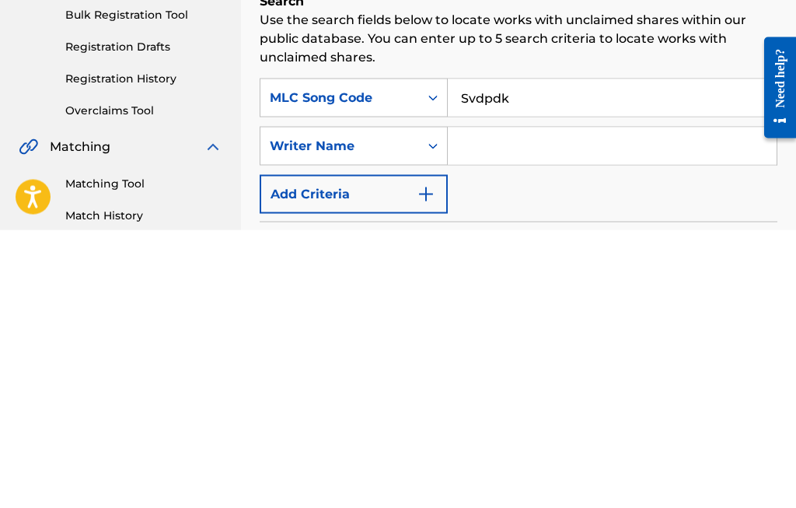
scroll to position [278, 0]
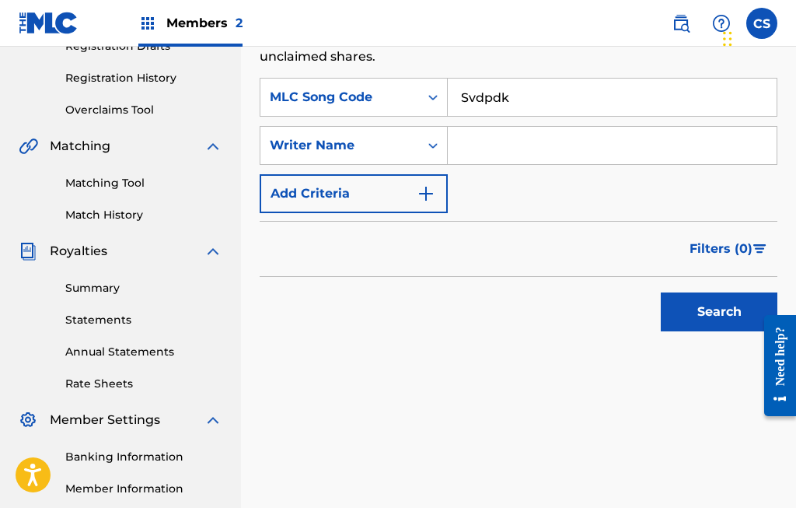
click at [727, 308] on button "Search" at bounding box center [719, 311] width 117 height 39
click at [550, 100] on input "Svdpdk" at bounding box center [612, 97] width 329 height 37
type input "Svdpdi"
click at [732, 310] on button "Search" at bounding box center [719, 312] width 117 height 39
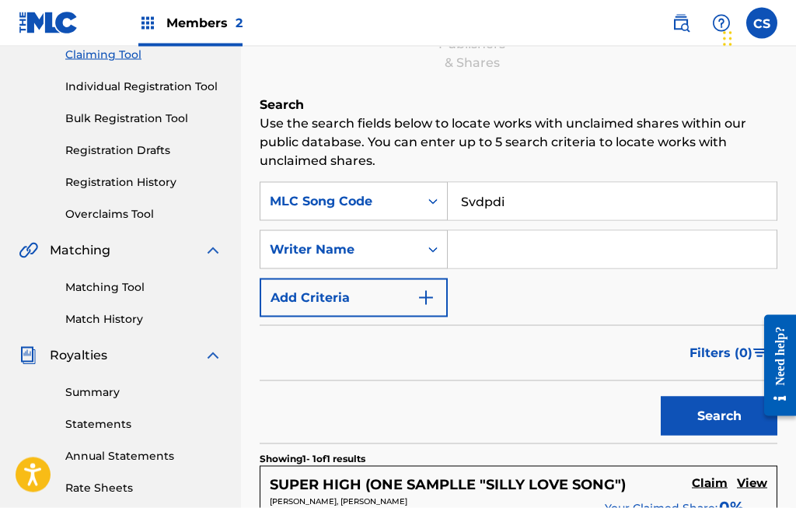
scroll to position [175, 0]
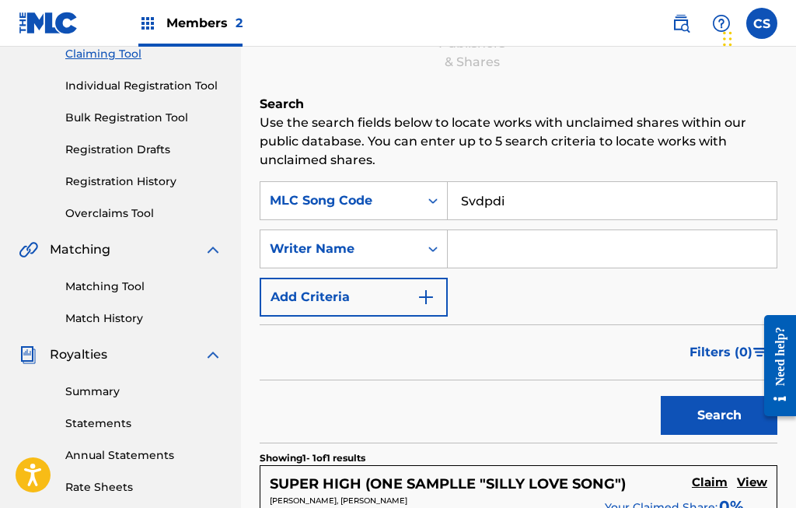
click at [714, 479] on h5 "Claim" at bounding box center [710, 482] width 36 height 15
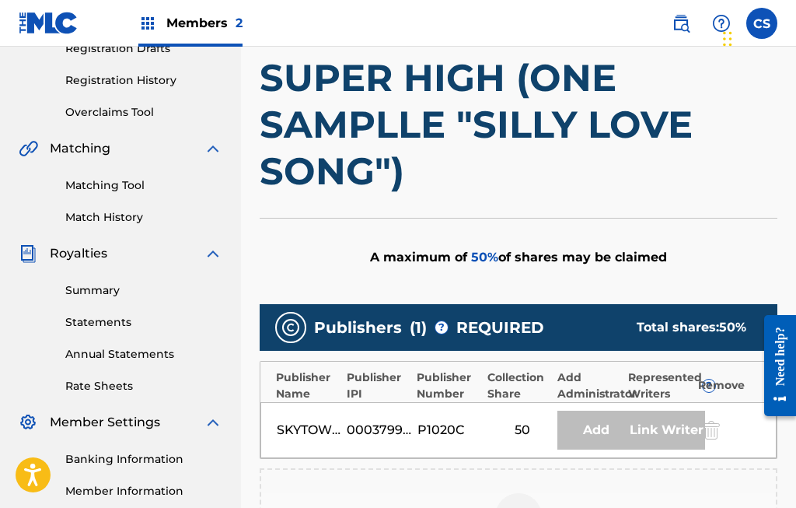
scroll to position [279, 0]
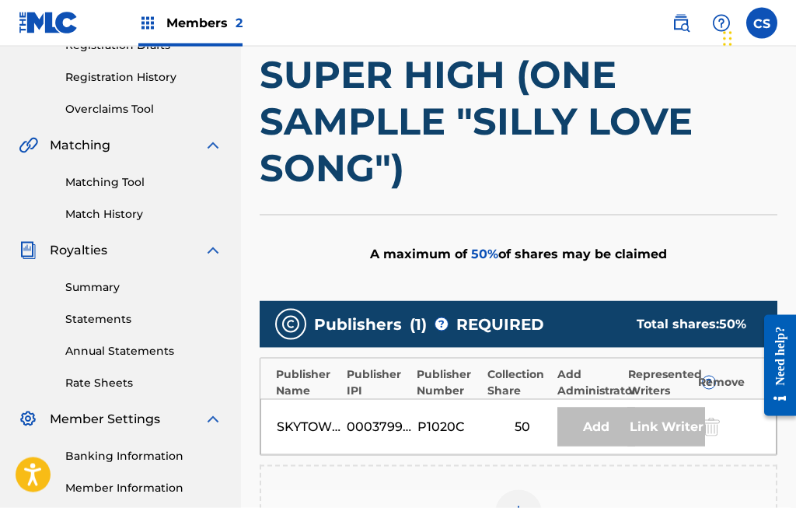
click at [485, 421] on div "P1020C" at bounding box center [452, 426] width 70 height 19
click at [525, 507] on img at bounding box center [518, 513] width 19 height 19
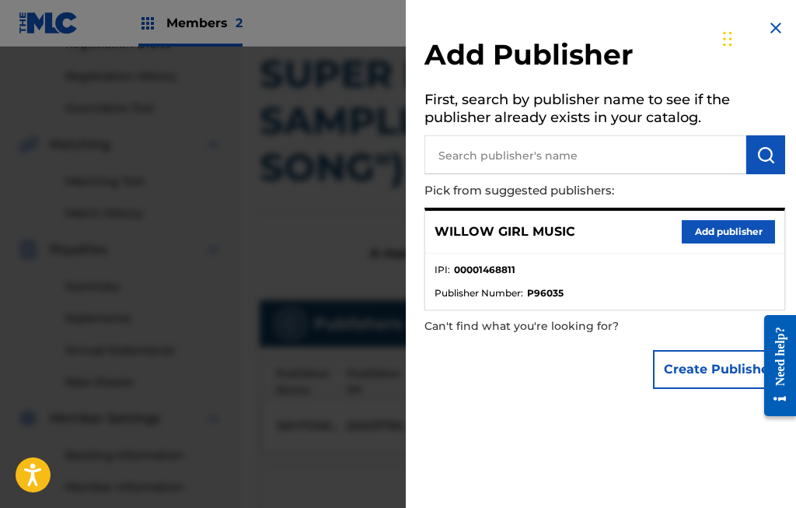
click at [738, 223] on button "Add publisher" at bounding box center [728, 231] width 93 height 23
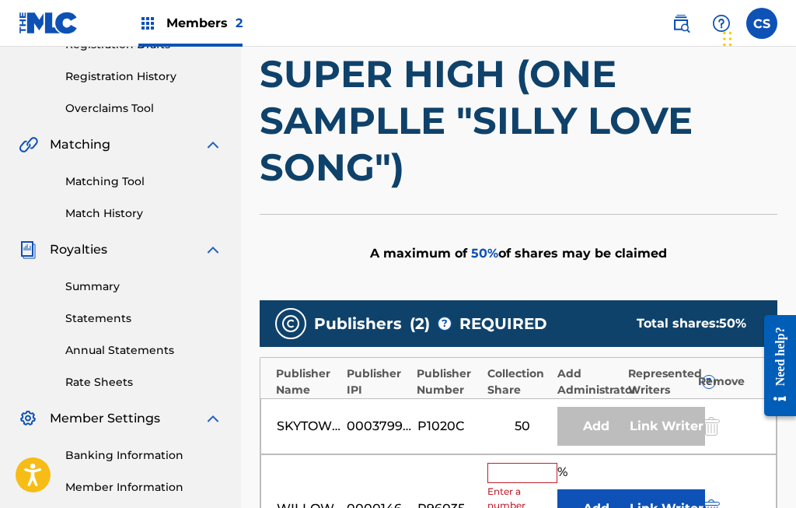
click at [510, 476] on input "text" at bounding box center [522, 472] width 70 height 20
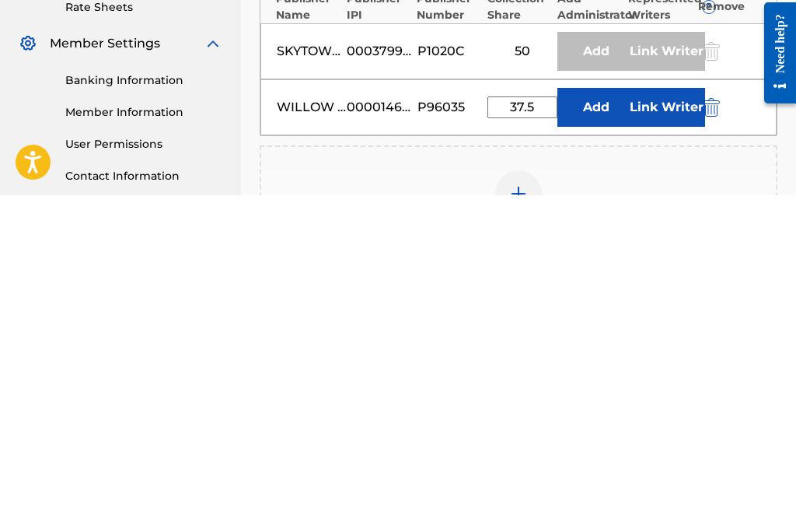
type input "37.5"
click at [659, 400] on button "Link Writer" at bounding box center [666, 419] width 78 height 39
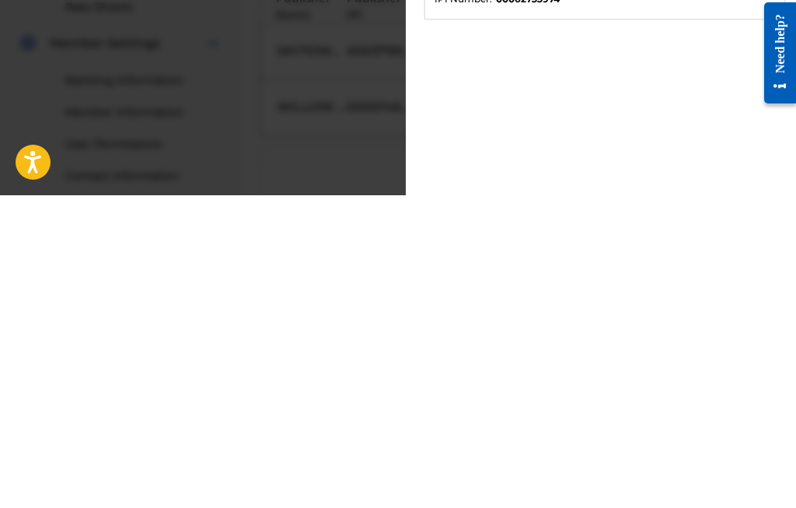
scroll to position [654, 0]
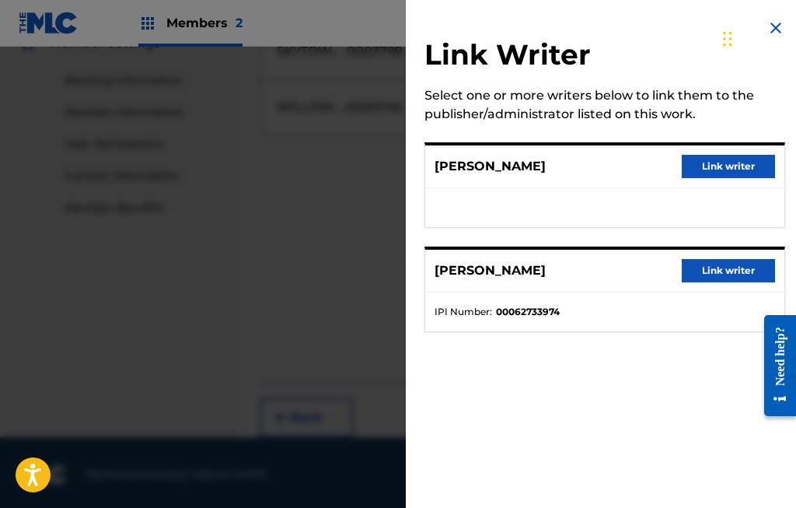
click at [736, 268] on button "Link writer" at bounding box center [728, 270] width 93 height 23
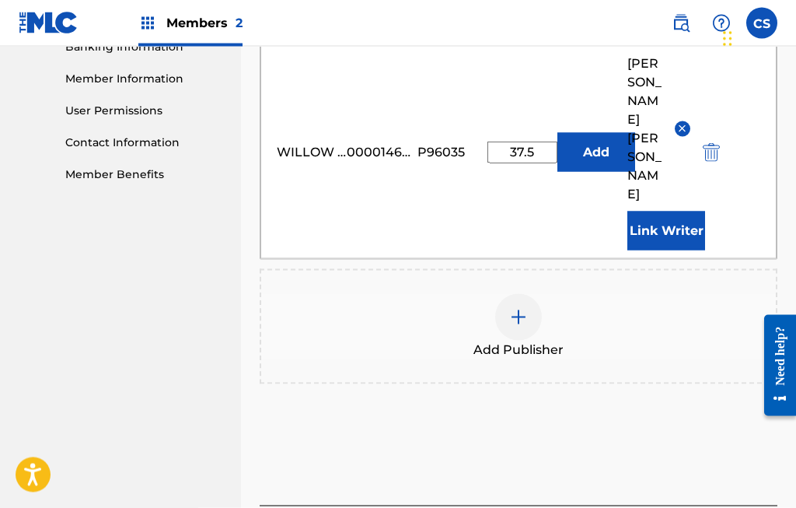
scroll to position [695, 0]
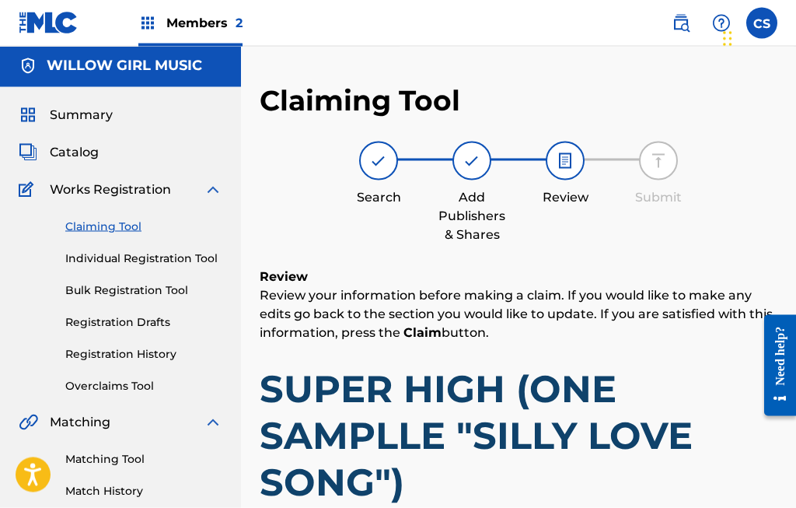
scroll to position [0, 0]
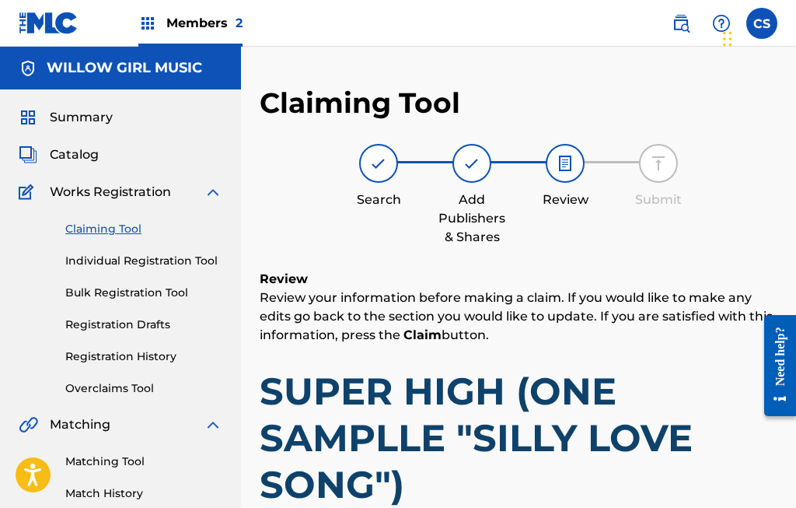
click at [142, 231] on link "Claiming Tool" at bounding box center [143, 229] width 157 height 16
click at [120, 236] on link "Claiming Tool" at bounding box center [143, 229] width 157 height 16
click at [120, 235] on link "Claiming Tool" at bounding box center [143, 229] width 157 height 16
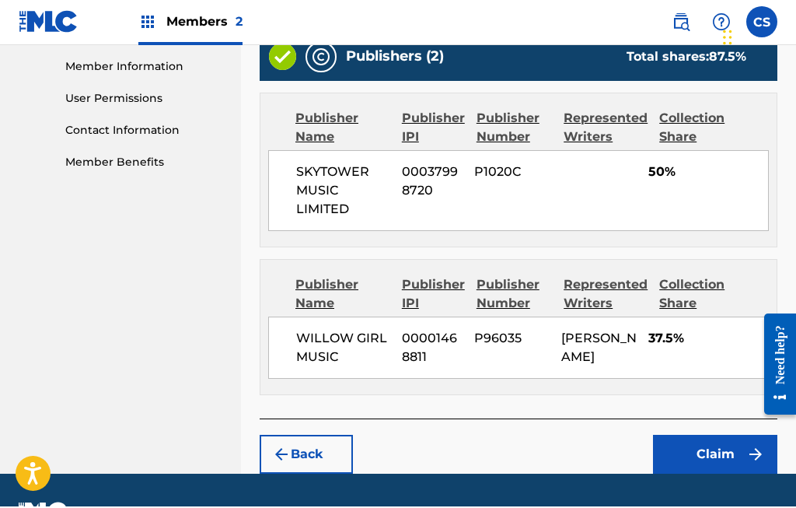
scroll to position [757, 0]
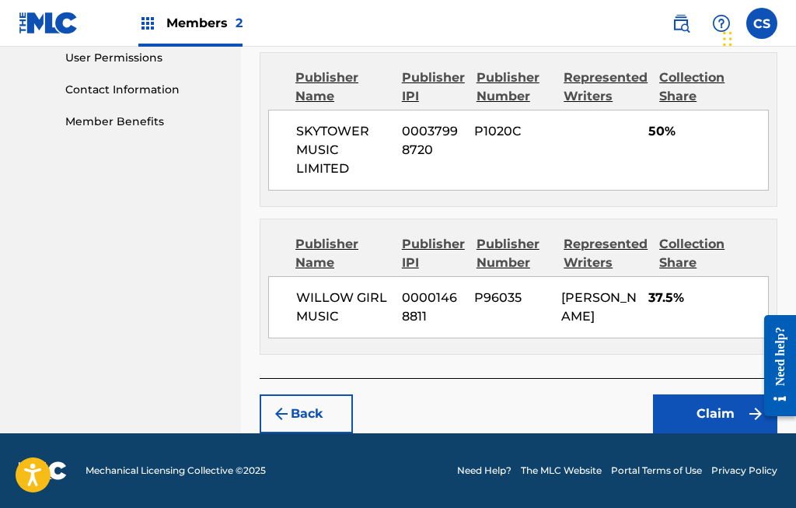
click at [716, 406] on button "Claim" at bounding box center [715, 413] width 124 height 39
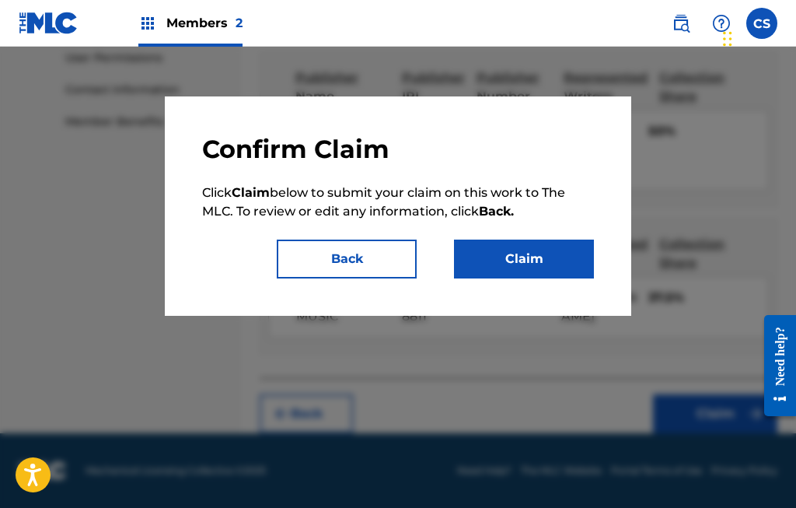
click at [546, 260] on button "Claim" at bounding box center [524, 258] width 140 height 39
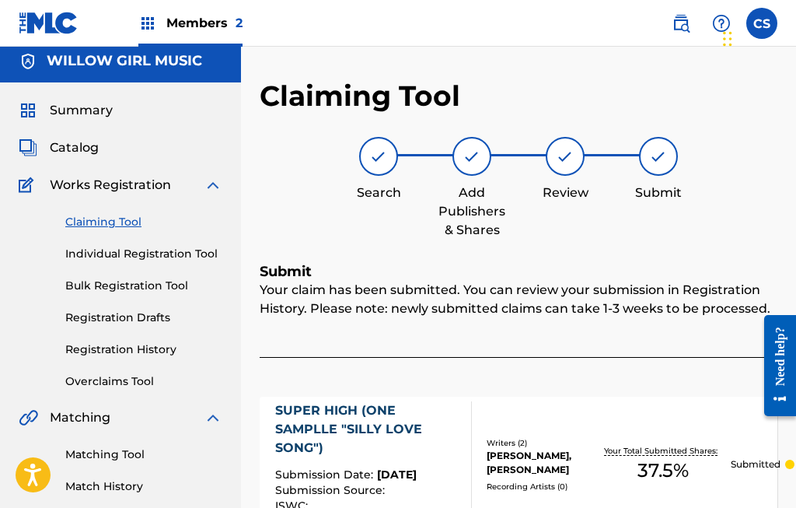
scroll to position [0, 0]
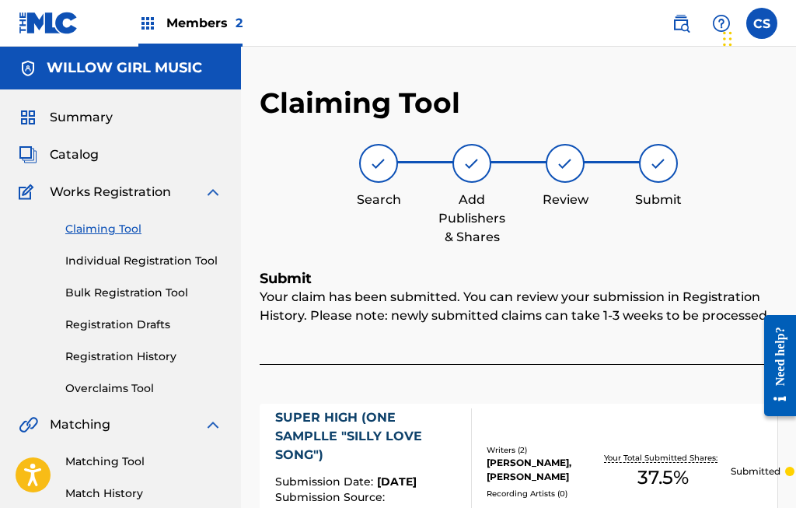
click at [128, 229] on link "Claiming Tool" at bounding box center [143, 229] width 157 height 16
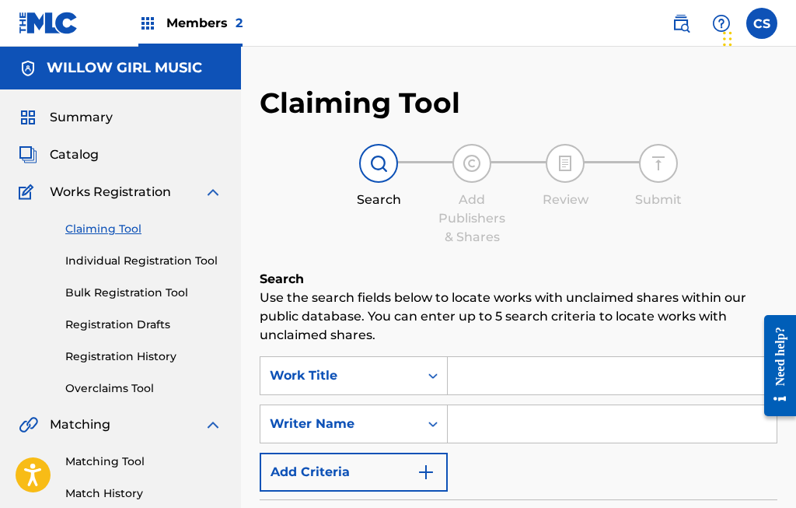
click at [511, 374] on input "Search Form" at bounding box center [612, 375] width 329 height 37
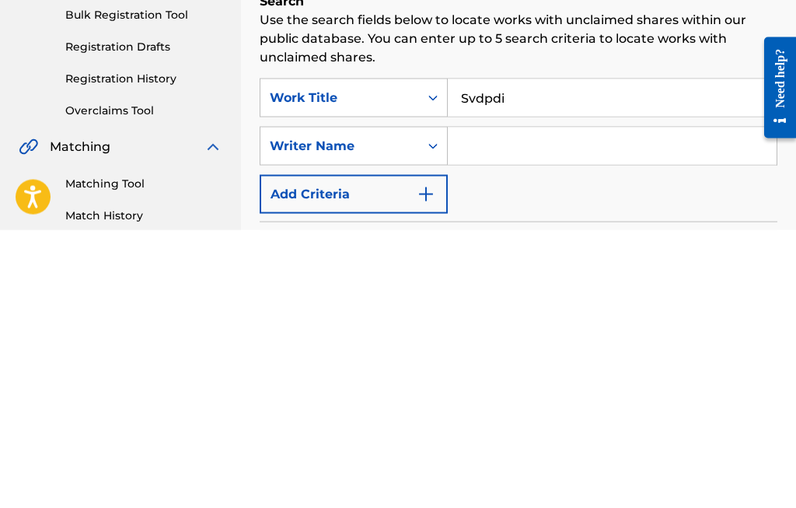
scroll to position [278, 0]
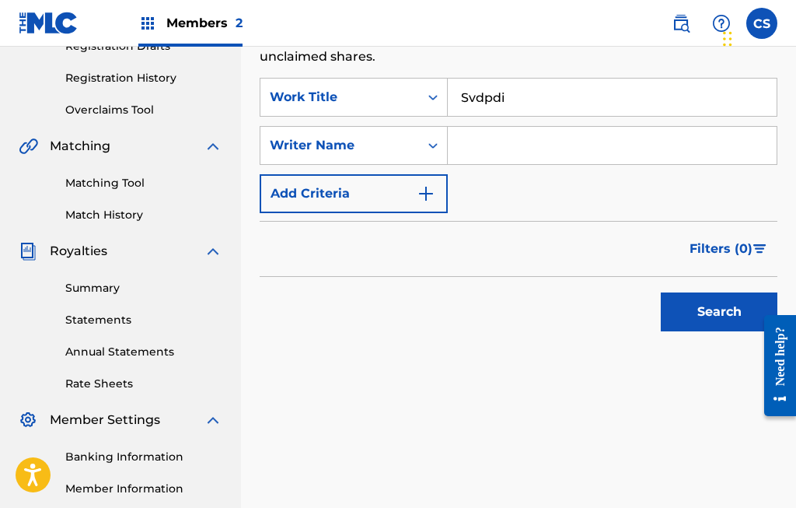
type input "Svdpdi"
click at [715, 310] on button "Search" at bounding box center [719, 311] width 117 height 39
click at [536, 101] on input "Svdpdi" at bounding box center [612, 97] width 329 height 37
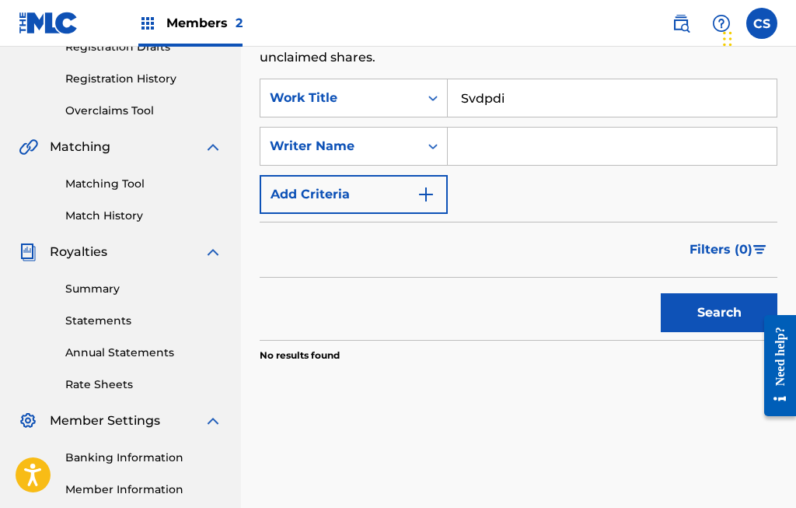
click at [654, 91] on input "Svdpdi" at bounding box center [612, 97] width 329 height 37
click at [581, 114] on input "Svdpdi" at bounding box center [612, 97] width 329 height 37
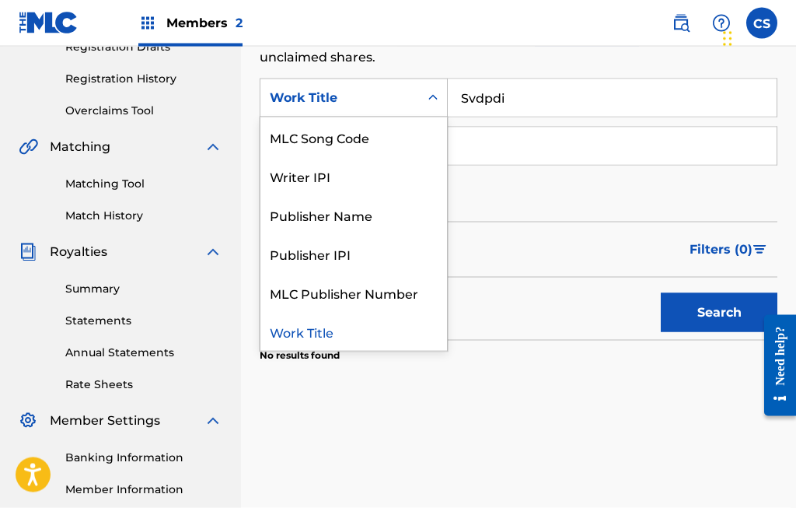
scroll to position [278, 0]
click at [398, 140] on div "MLC Song Code" at bounding box center [353, 136] width 187 height 39
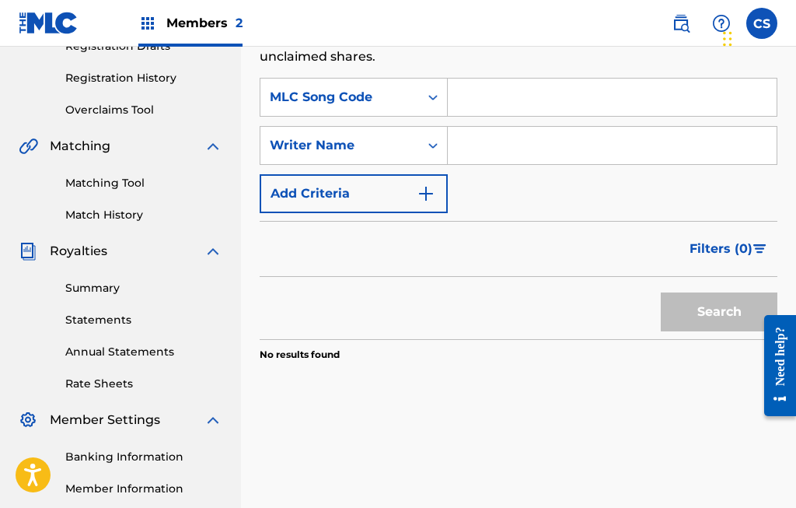
click at [511, 92] on input "Search Form" at bounding box center [612, 97] width 329 height 37
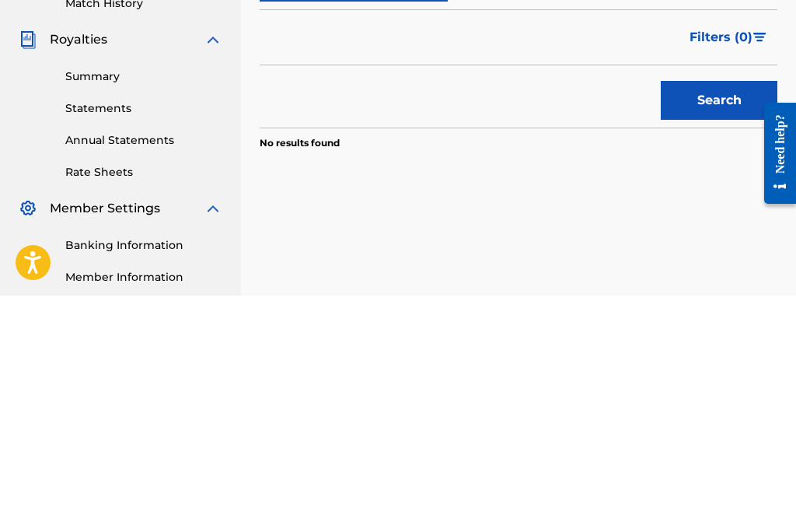
type input "Svdpdi"
click at [723, 293] on button "Search" at bounding box center [719, 312] width 117 height 39
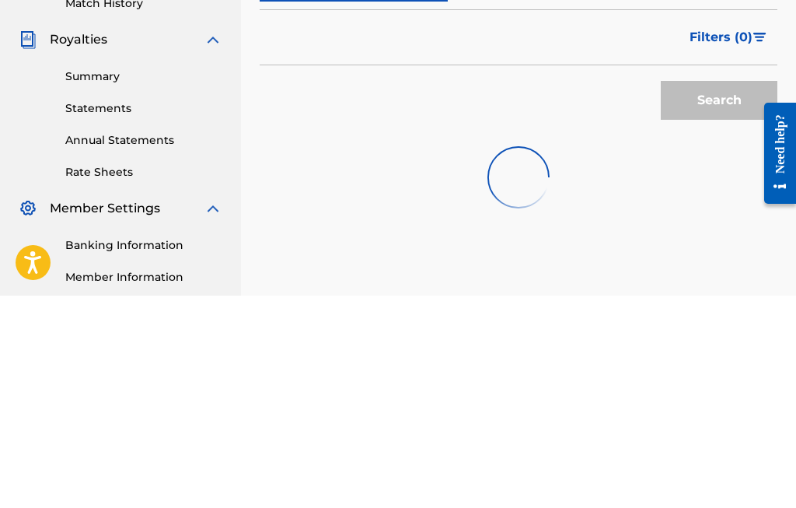
scroll to position [456, 0]
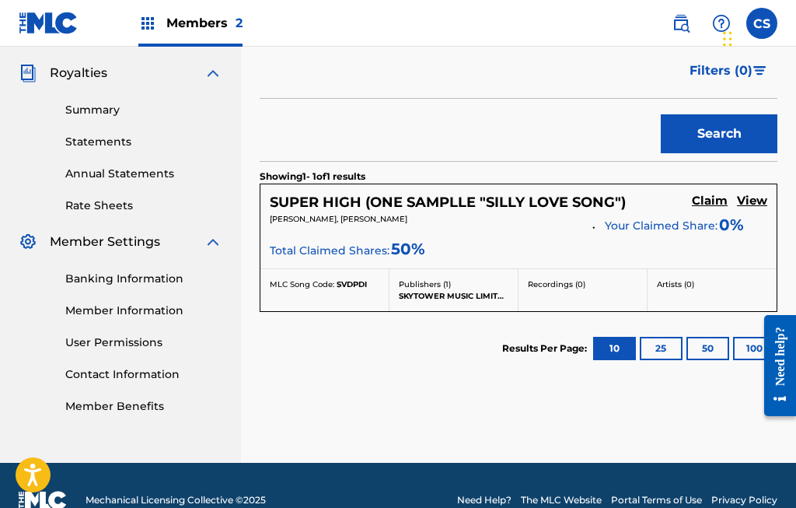
click at [710, 199] on h5 "Claim" at bounding box center [710, 201] width 36 height 15
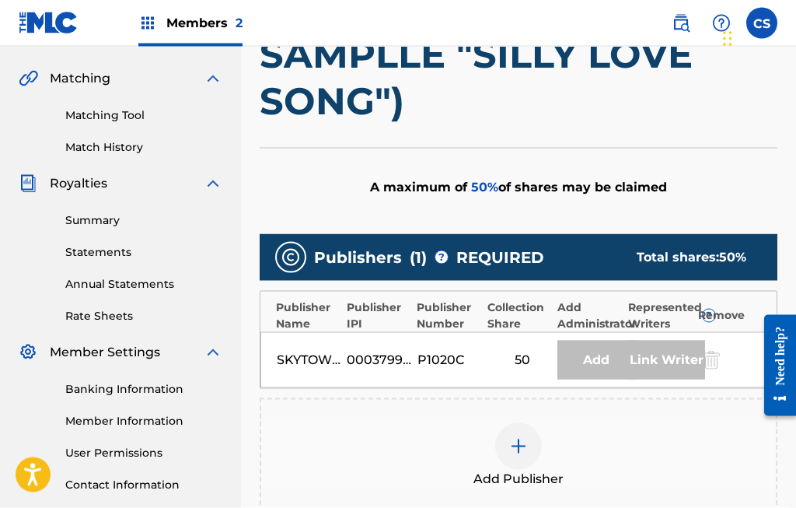
scroll to position [352, 0]
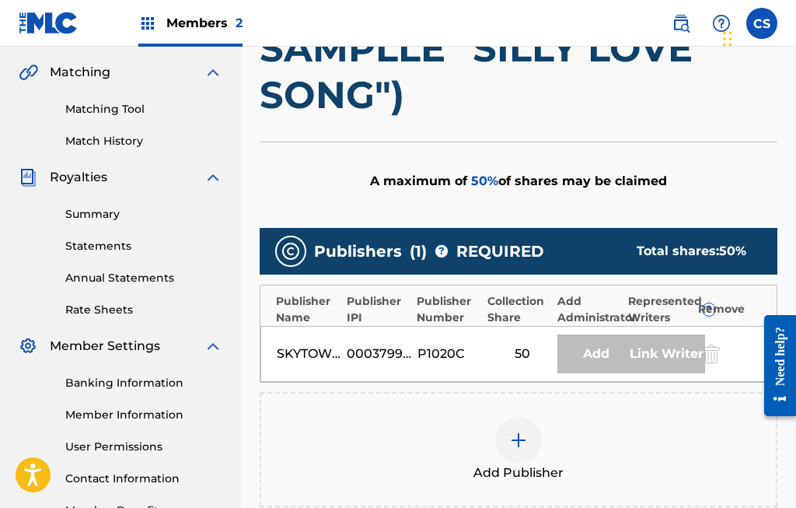
click at [721, 353] on div at bounding box center [709, 353] width 23 height 18
click at [485, 345] on div "P1020C" at bounding box center [452, 353] width 70 height 19
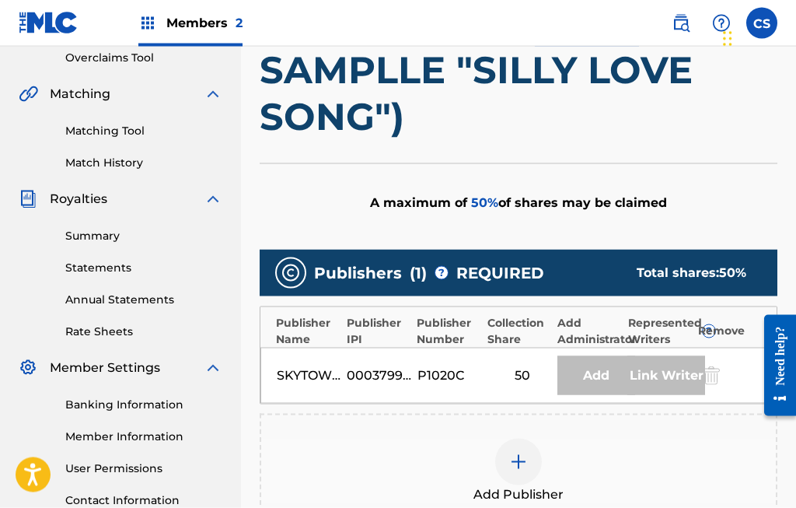
scroll to position [334, 0]
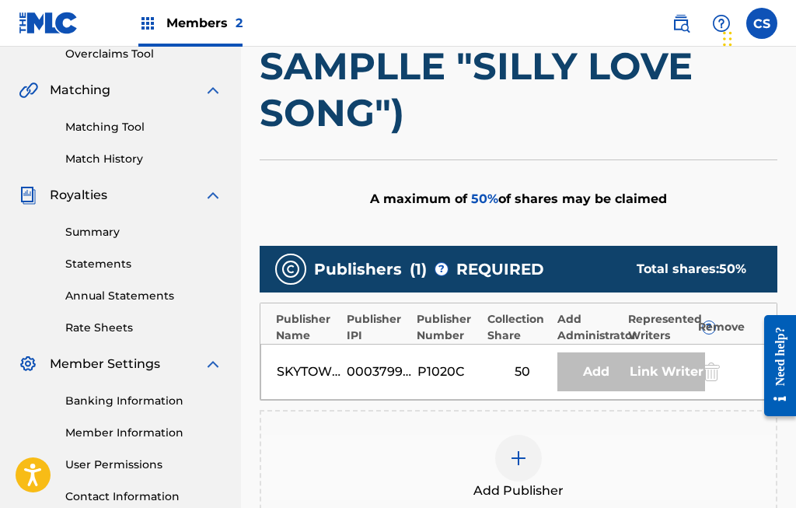
click at [675, 368] on div "Link Writer" at bounding box center [666, 371] width 78 height 39
click at [626, 361] on div "Add" at bounding box center [596, 371] width 78 height 39
click at [714, 372] on div at bounding box center [709, 371] width 23 height 18
click at [713, 372] on div at bounding box center [709, 371] width 23 height 18
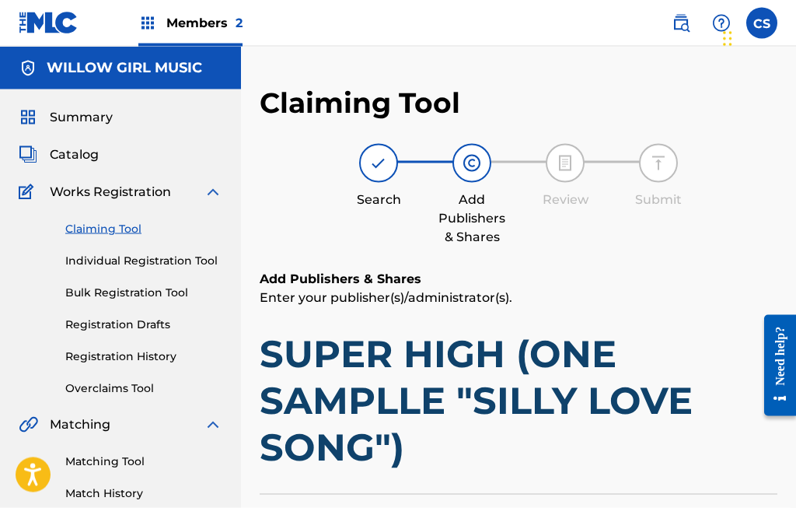
scroll to position [0, 0]
click at [108, 153] on div "Catalog" at bounding box center [121, 154] width 204 height 19
click at [88, 155] on span "Catalog" at bounding box center [74, 154] width 49 height 19
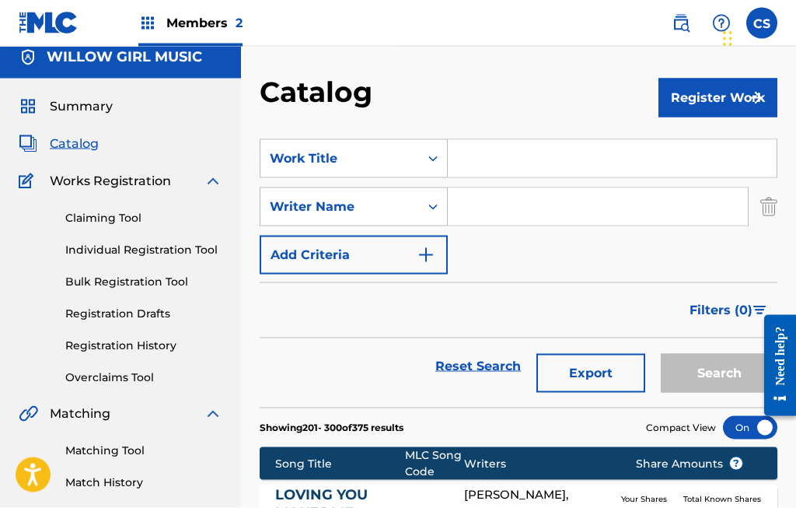
scroll to position [12, 0]
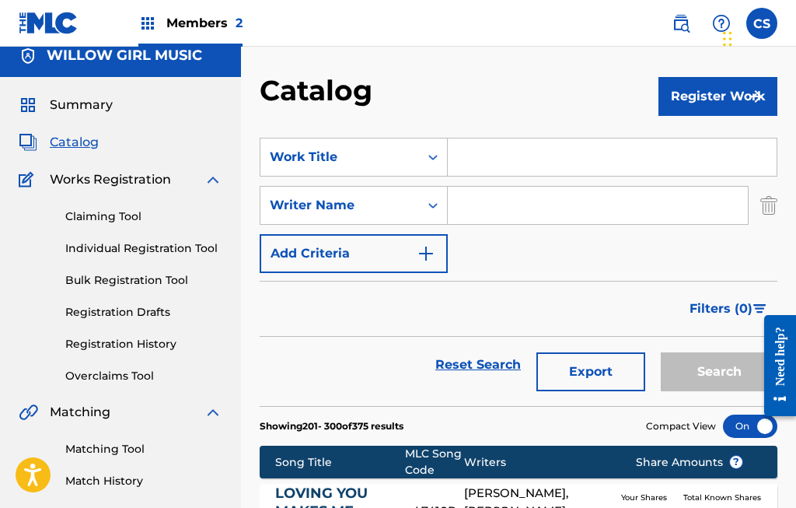
click at [501, 148] on input "Search Form" at bounding box center [612, 156] width 329 height 37
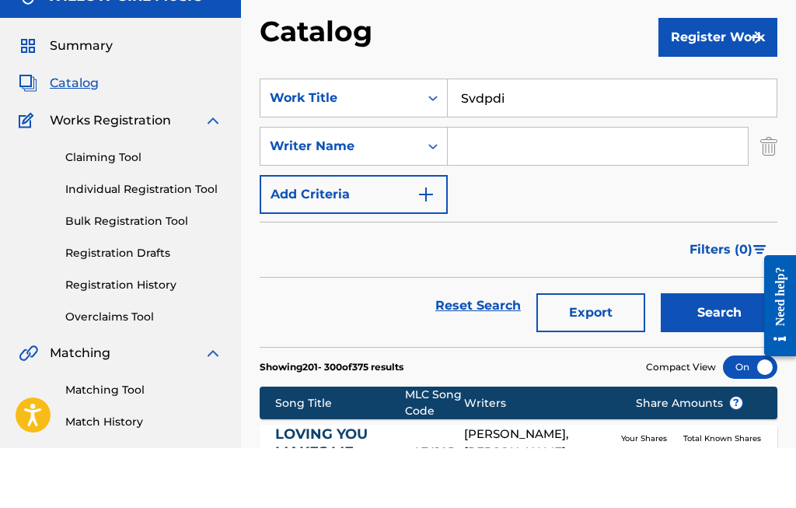
scroll to position [72, 0]
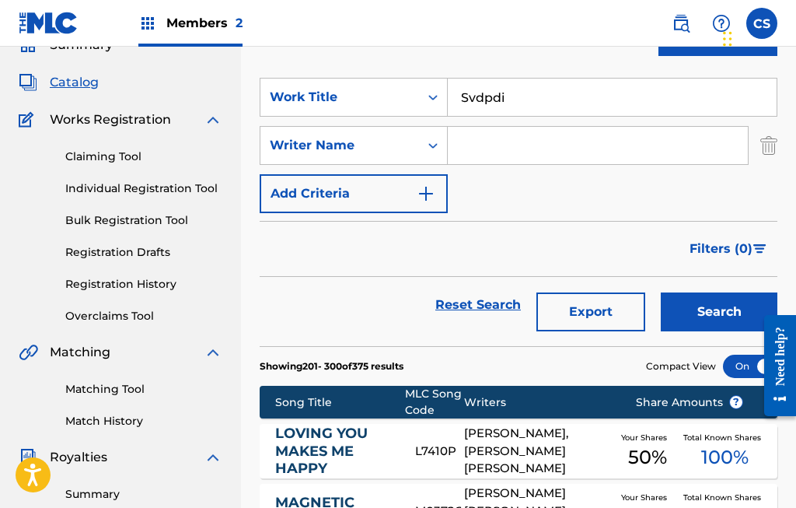
type input "Svdpdi"
click at [714, 310] on button "Search" at bounding box center [719, 311] width 117 height 39
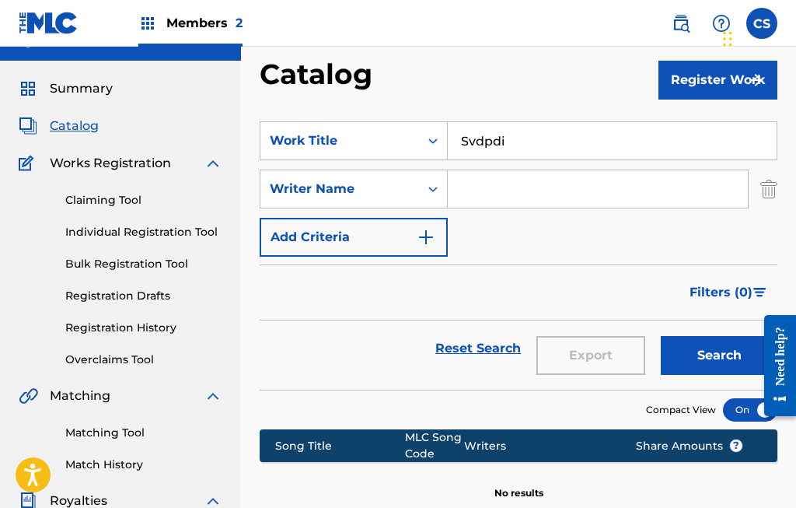
scroll to position [0, 0]
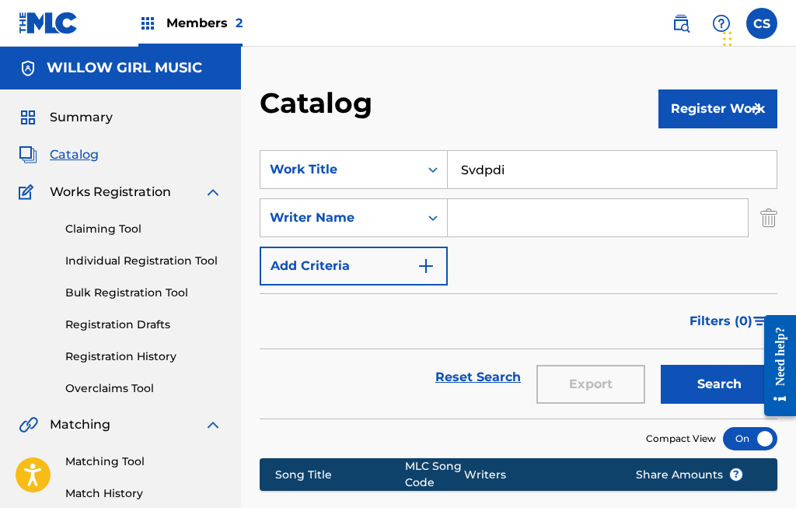
click at [653, 155] on input "Svdpdi" at bounding box center [612, 169] width 329 height 37
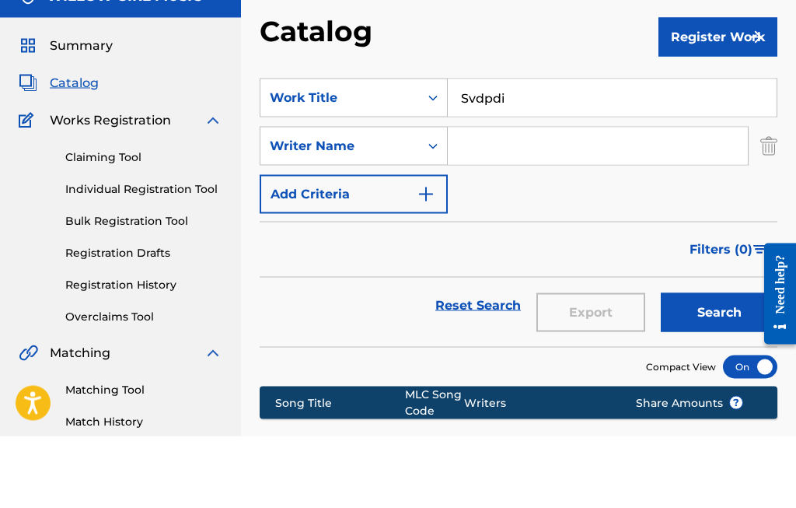
click at [654, 151] on input "Svdpdi" at bounding box center [612, 169] width 329 height 37
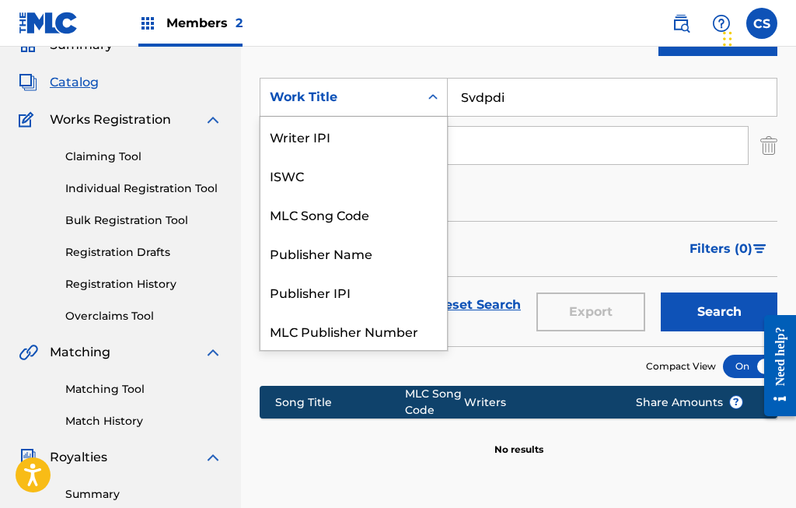
scroll to position [194, 0]
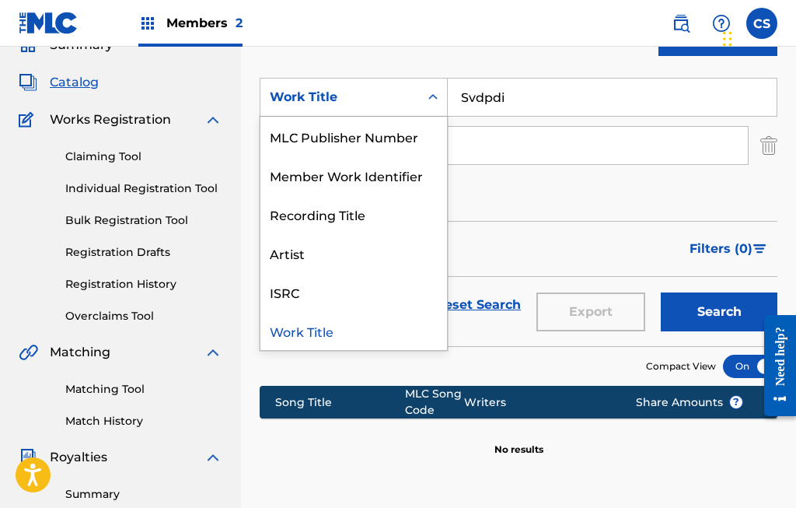
click at [578, 88] on input "Svdpdi" at bounding box center [612, 97] width 329 height 37
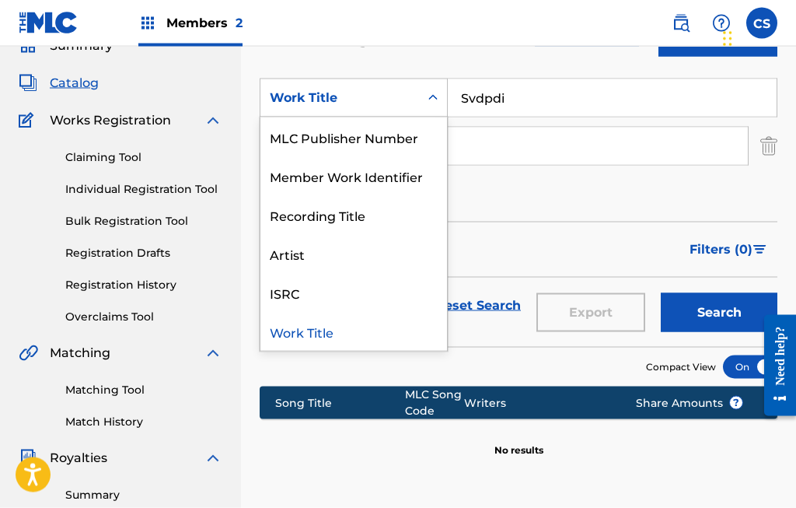
click at [361, 330] on div "Work Title" at bounding box center [353, 331] width 187 height 39
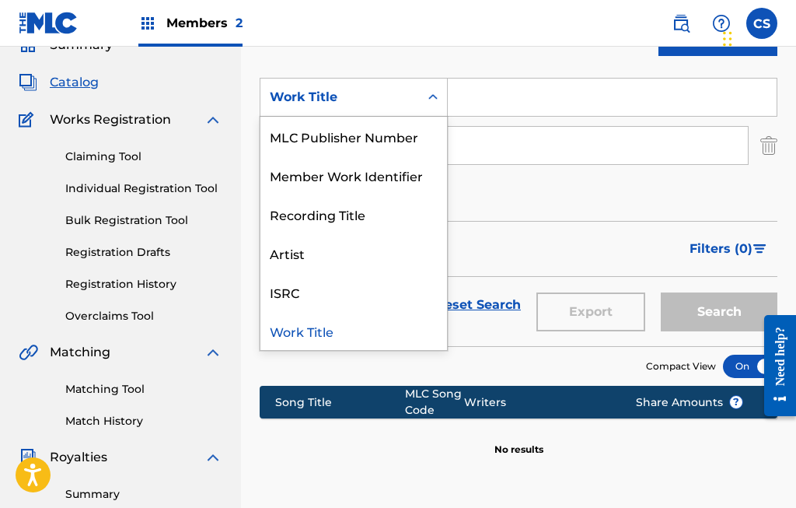
click at [327, 288] on div "ISRC" at bounding box center [353, 291] width 187 height 39
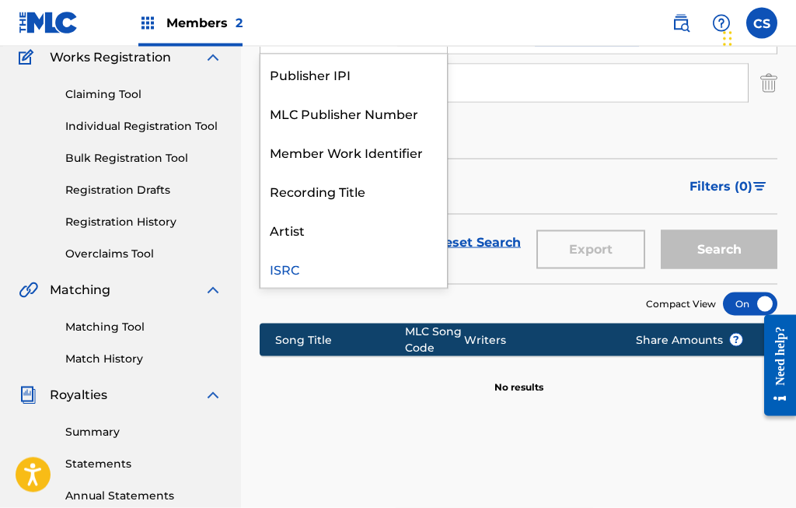
scroll to position [132, 0]
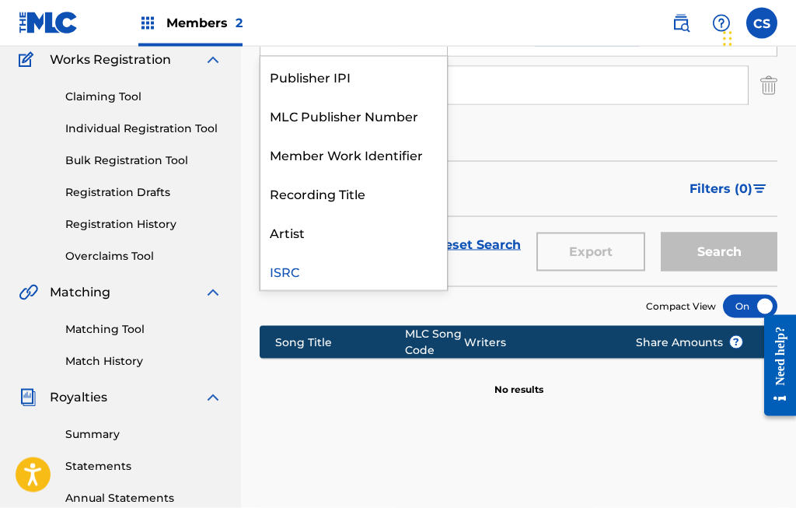
click at [380, 267] on div "ISRC" at bounding box center [353, 270] width 187 height 39
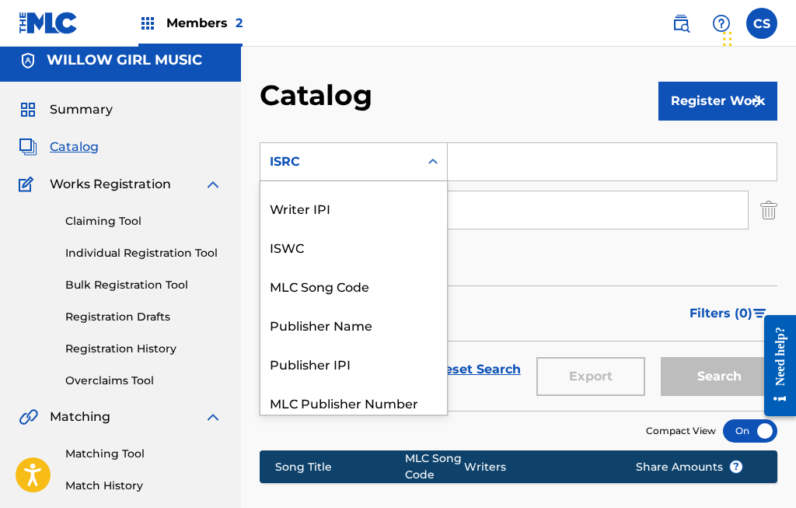
scroll to position [31, 0]
click at [380, 285] on div "MLC Song Code" at bounding box center [353, 286] width 187 height 39
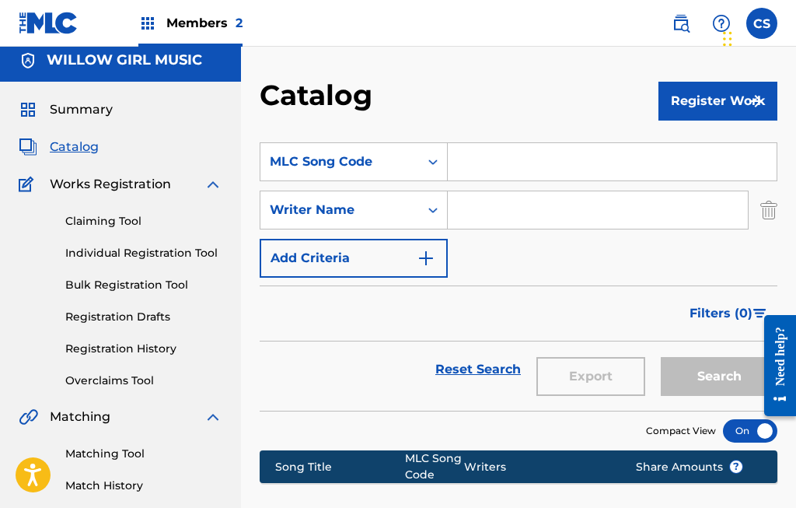
click at [488, 161] on input "Search Form" at bounding box center [612, 161] width 329 height 37
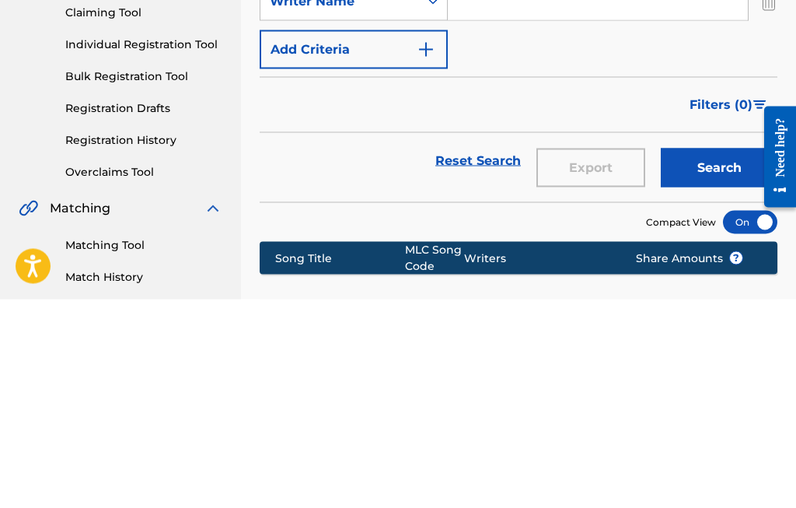
scroll to position [217, 0]
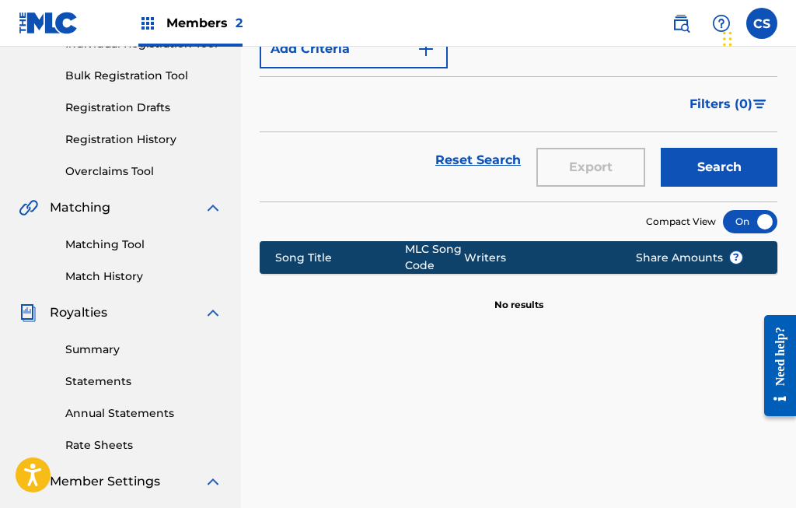
type input "Svdpdi"
click at [728, 169] on button "Search" at bounding box center [719, 167] width 117 height 39
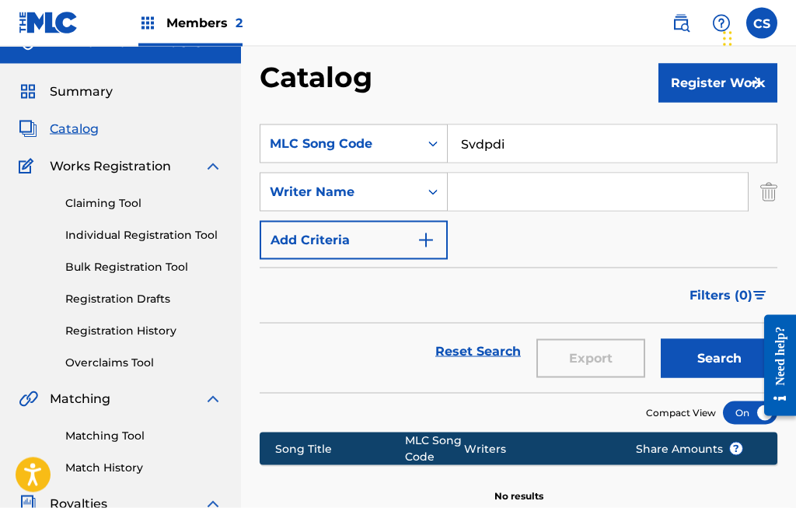
scroll to position [0, 0]
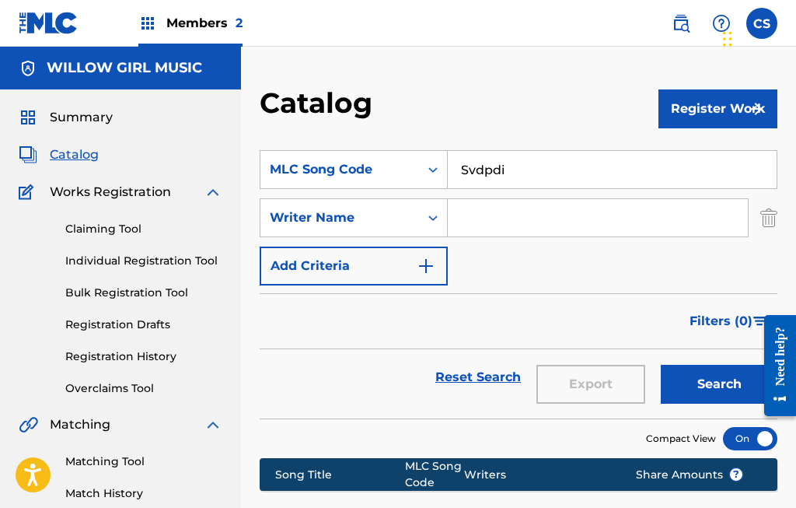
click at [533, 169] on input "Svdpdi" at bounding box center [612, 169] width 329 height 37
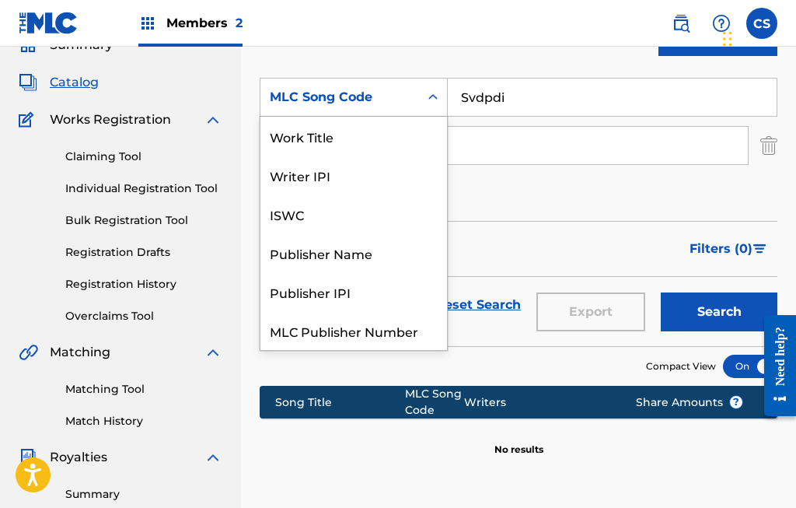
scroll to position [194, 0]
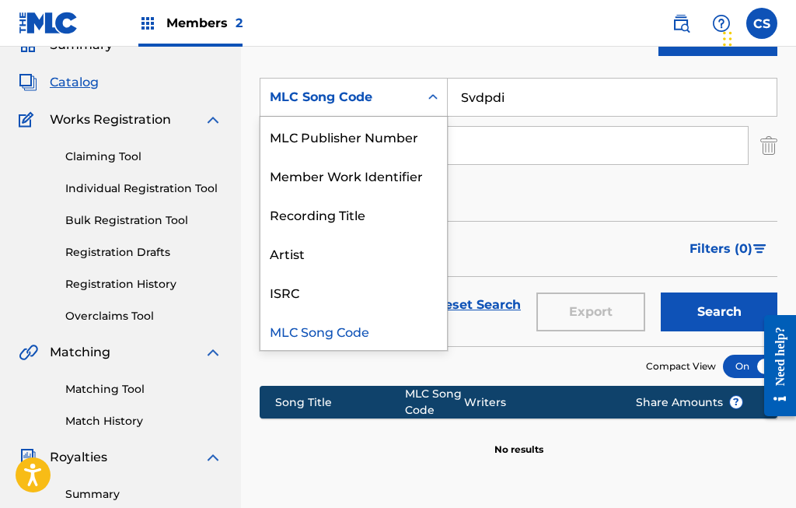
click at [376, 328] on div "MLC Song Code" at bounding box center [353, 330] width 187 height 39
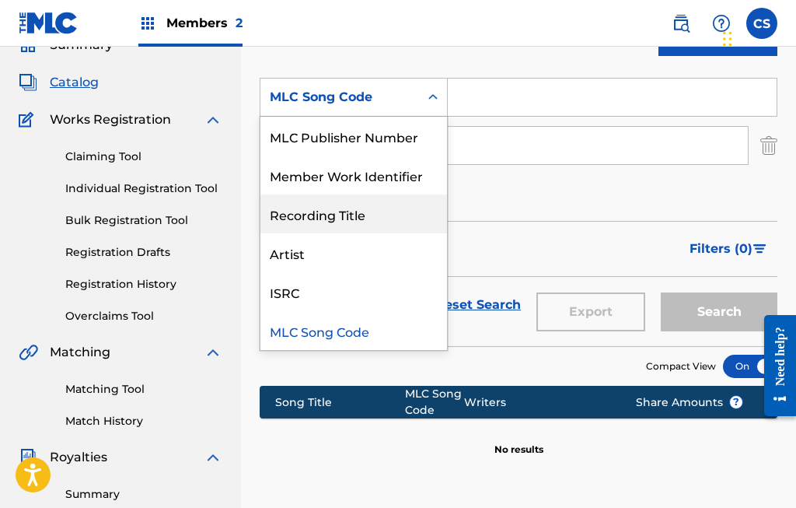
click at [380, 214] on div "Recording Title" at bounding box center [353, 213] width 187 height 39
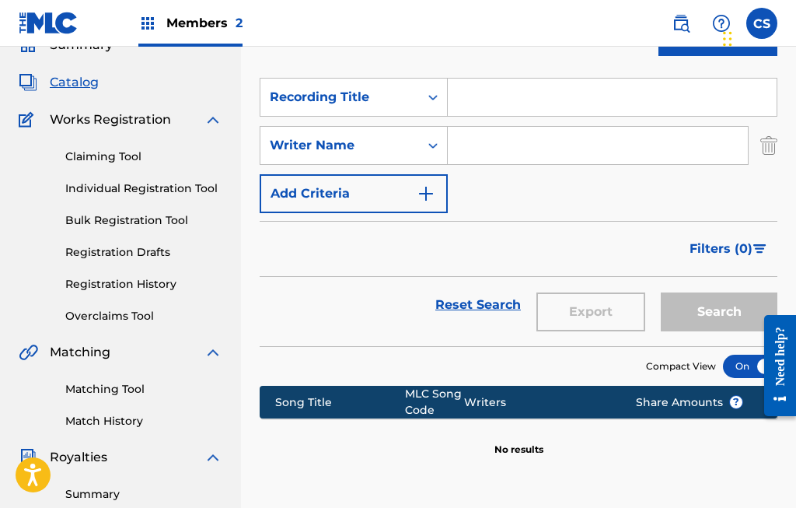
click at [497, 95] on input "Search Form" at bounding box center [612, 97] width 329 height 37
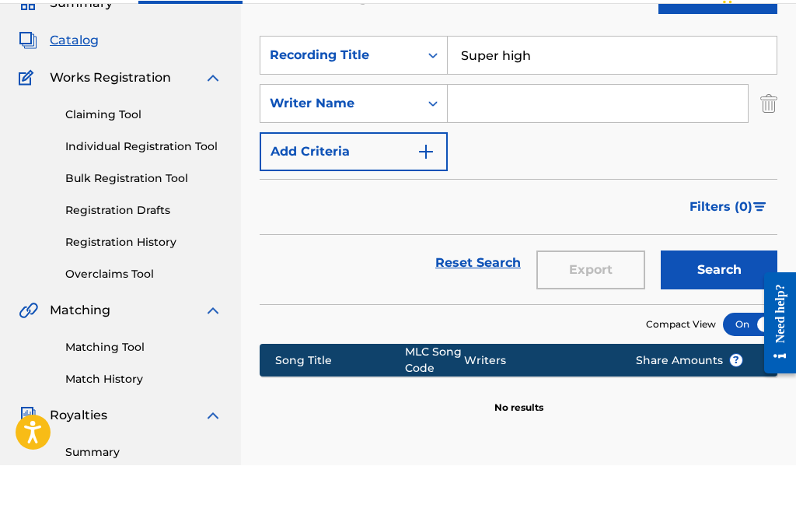
type input "Super high"
click at [522, 127] on input "Search Form" at bounding box center [598, 145] width 300 height 37
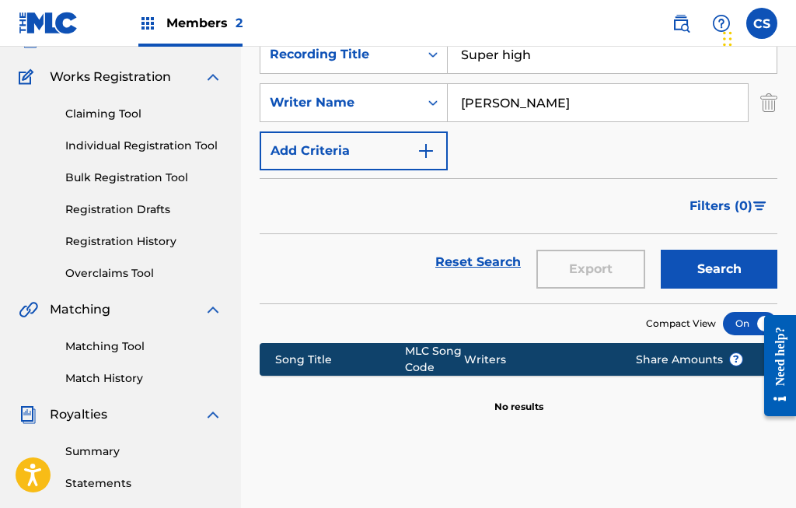
type input "[PERSON_NAME]"
click at [719, 260] on button "Search" at bounding box center [719, 269] width 117 height 39
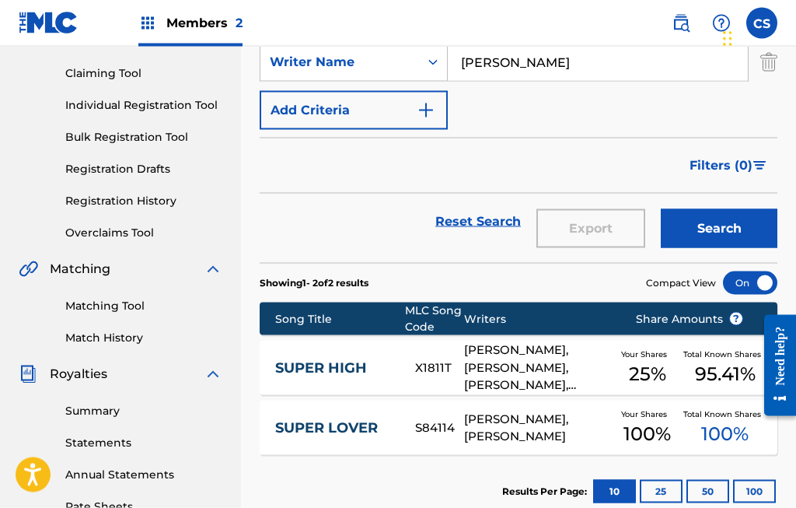
scroll to position [156, 0]
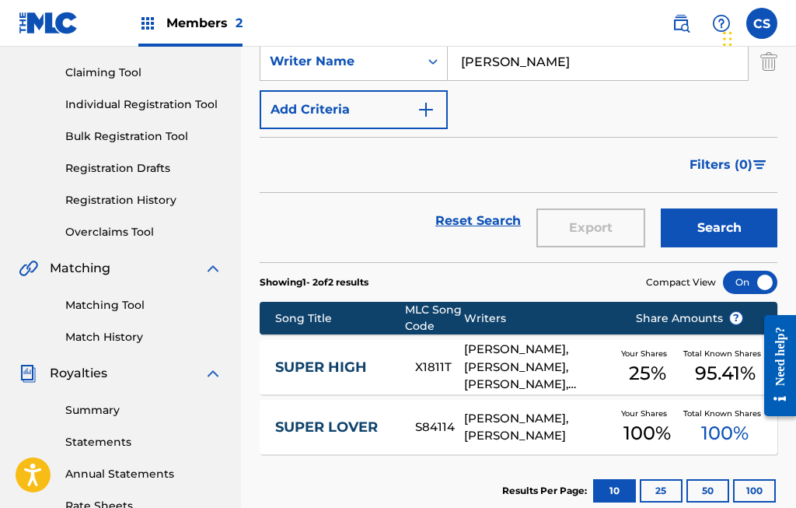
click at [764, 491] on button "100" at bounding box center [754, 490] width 43 height 23
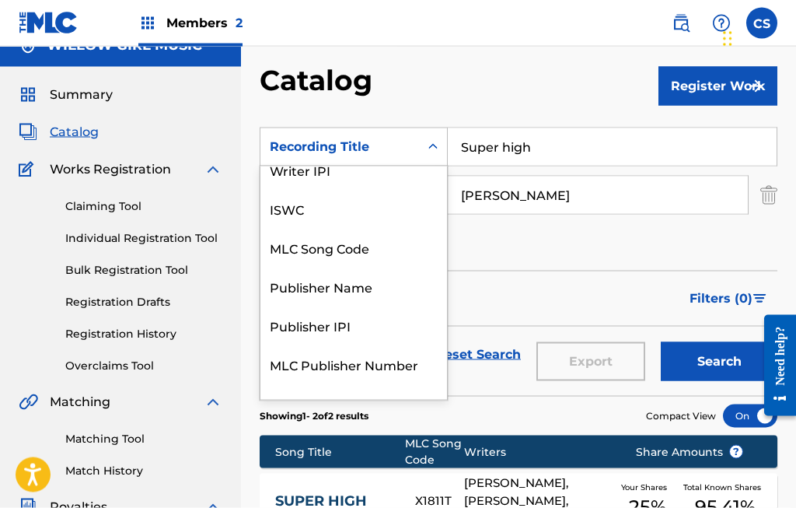
scroll to position [23, 0]
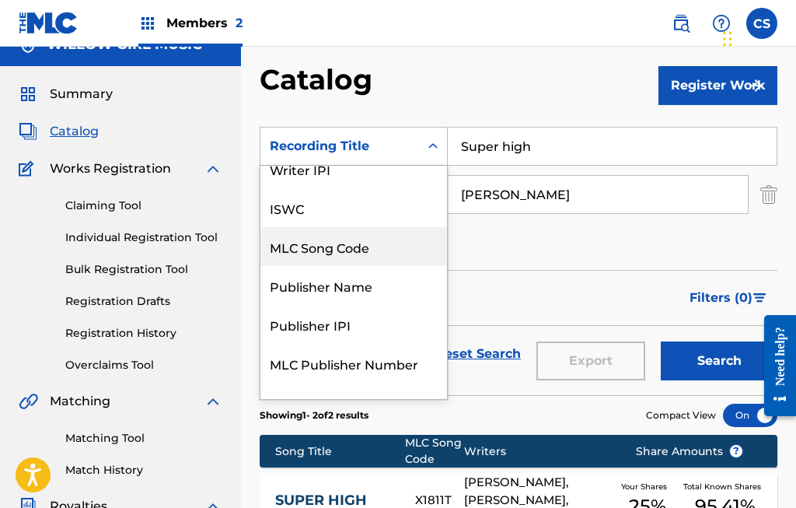
click at [380, 253] on div "MLC Song Code" at bounding box center [353, 246] width 187 height 39
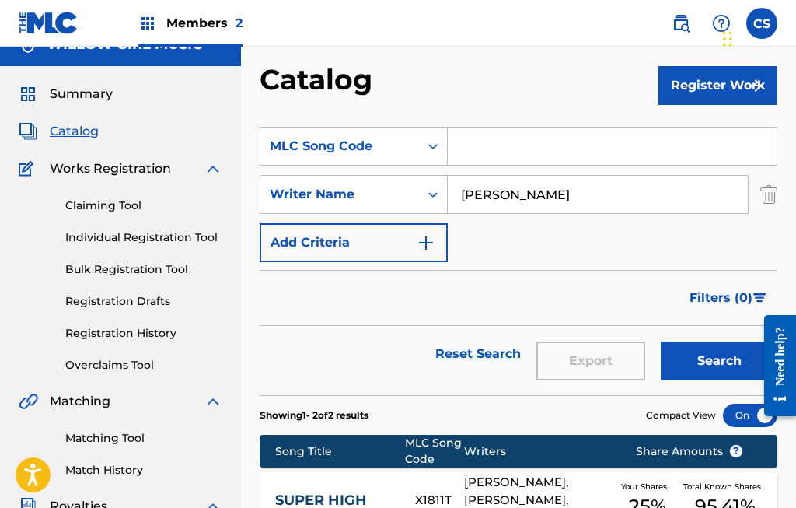
click at [516, 149] on input "Search Form" at bounding box center [612, 145] width 329 height 37
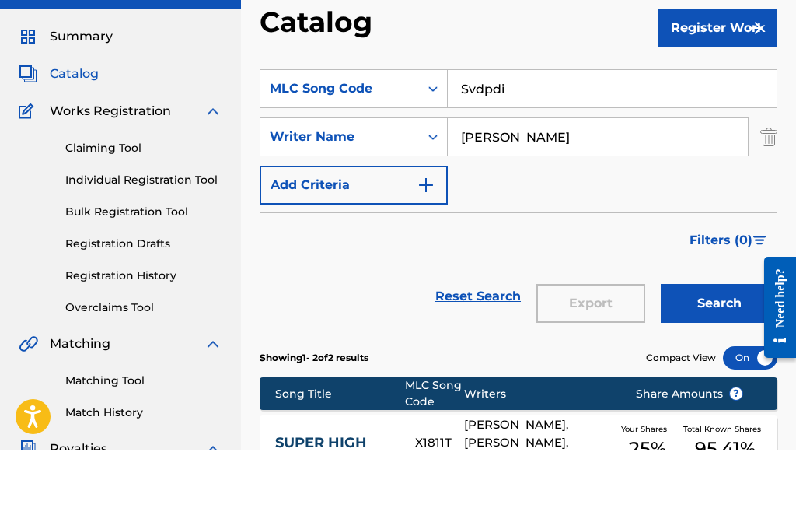
scroll to position [82, 0]
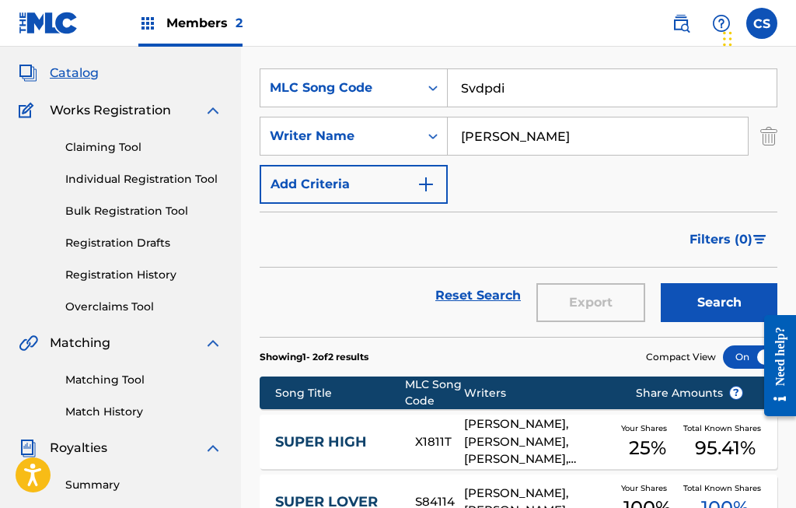
type input "Svdpdi"
click at [719, 301] on button "Search" at bounding box center [719, 302] width 117 height 39
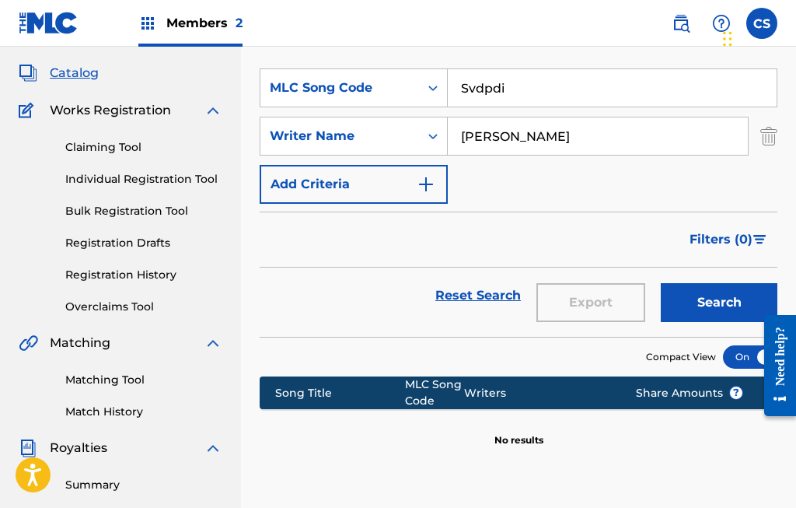
scroll to position [90, 0]
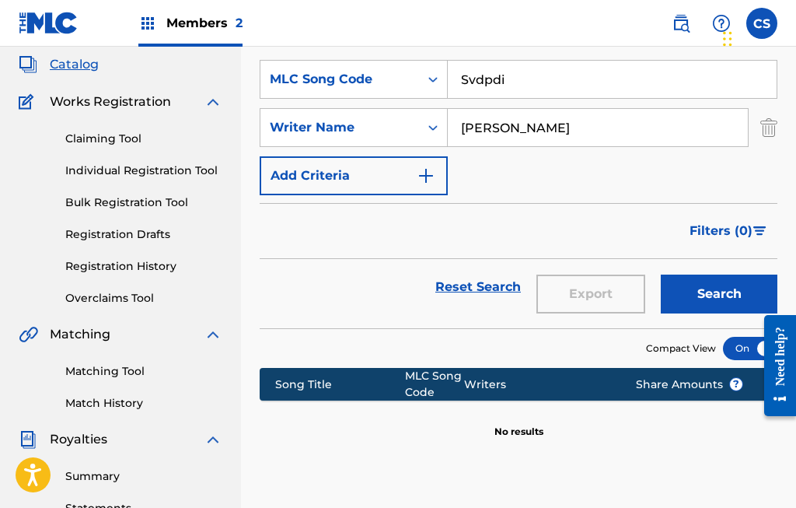
click at [715, 289] on button "Search" at bounding box center [719, 293] width 117 height 39
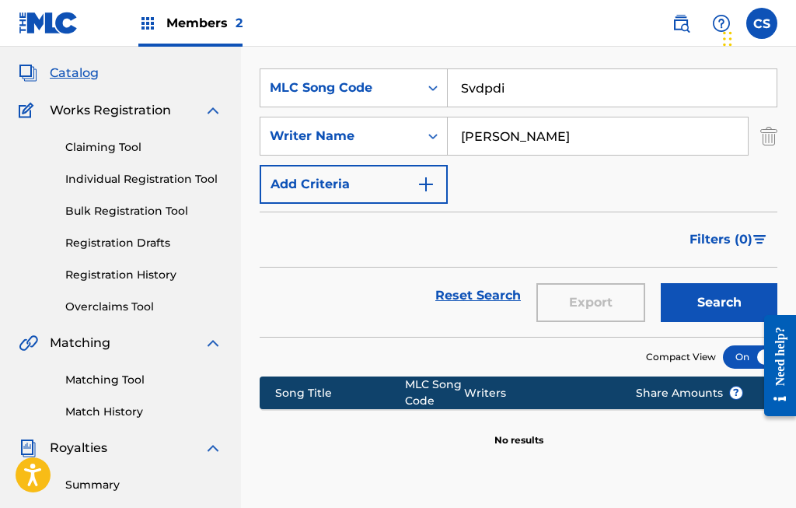
click at [93, 71] on span "Catalog" at bounding box center [74, 73] width 49 height 19
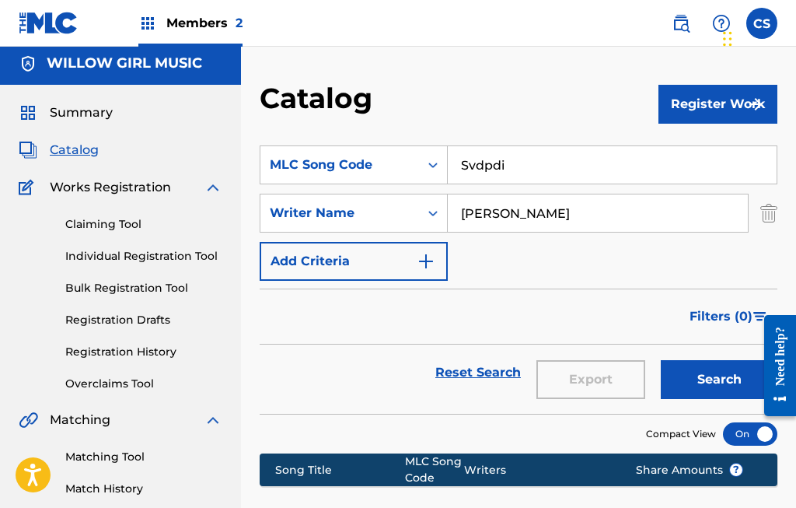
scroll to position [0, 0]
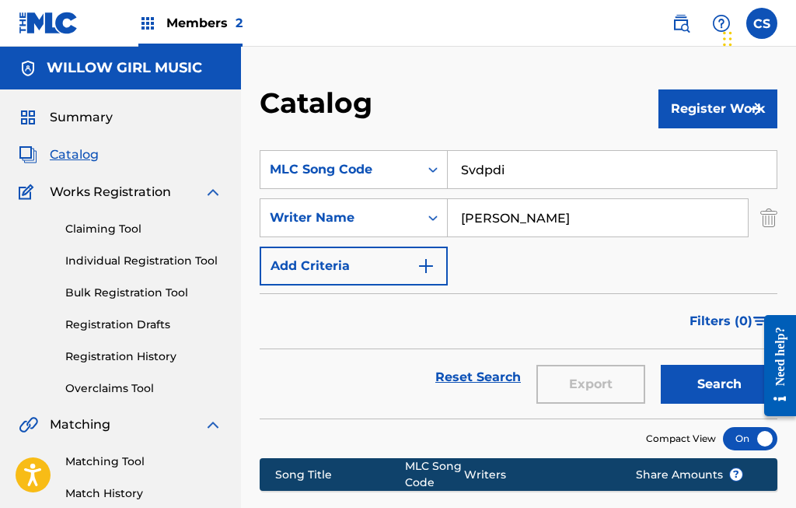
click at [132, 225] on link "Claiming Tool" at bounding box center [143, 229] width 157 height 16
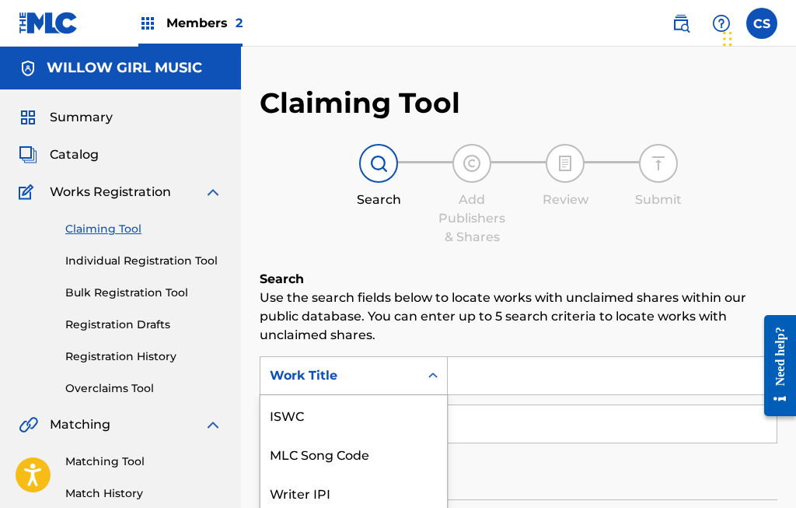
scroll to position [39, 0]
click at [367, 414] on div "MLC Song Code" at bounding box center [353, 414] width 187 height 39
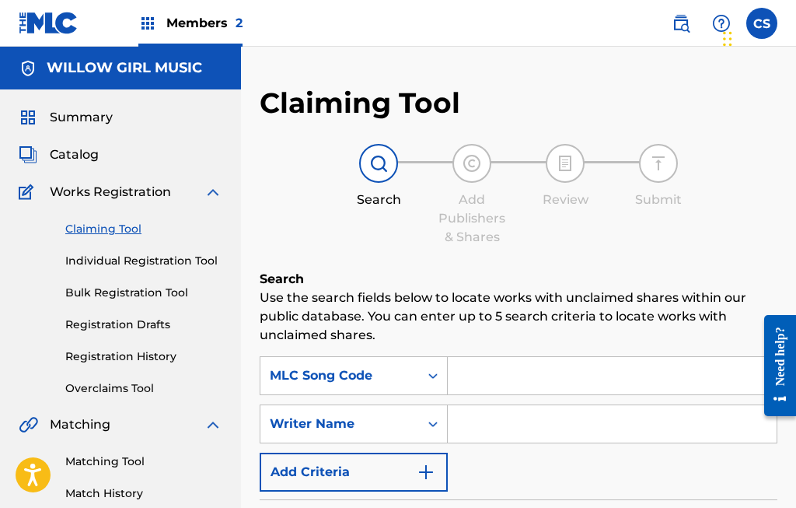
click at [503, 372] on input "Search Form" at bounding box center [612, 375] width 329 height 37
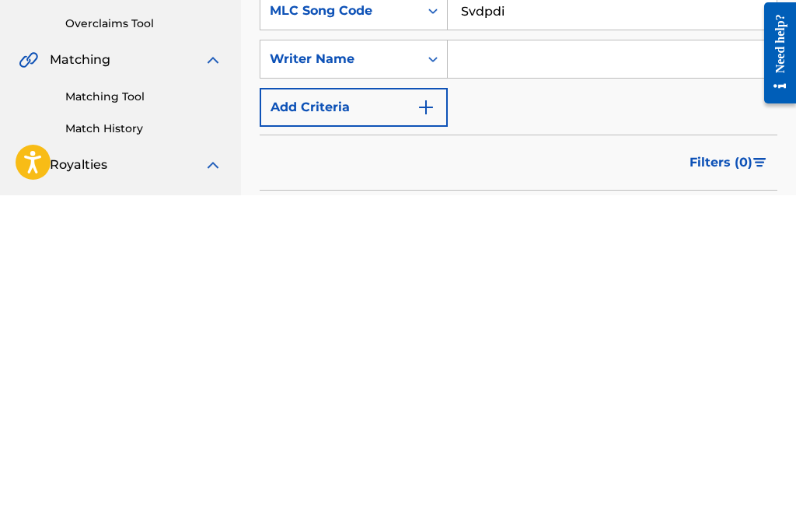
scroll to position [365, 0]
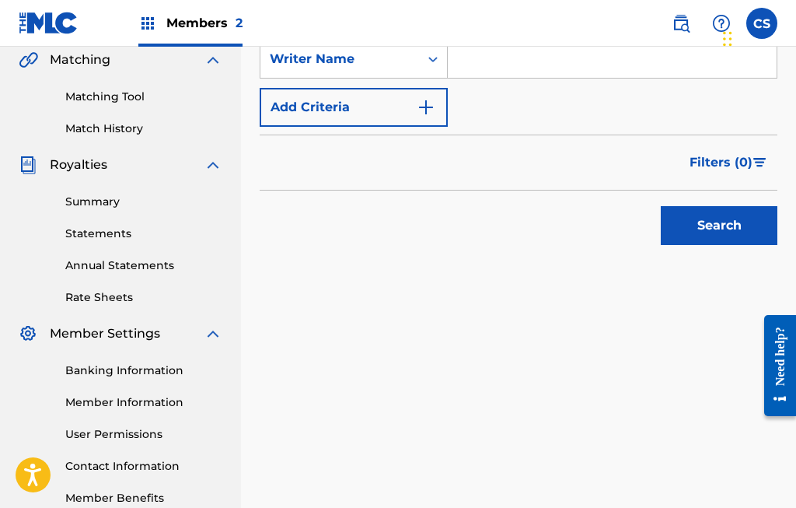
type input "Svdpdi"
click at [721, 220] on button "Search" at bounding box center [719, 225] width 117 height 39
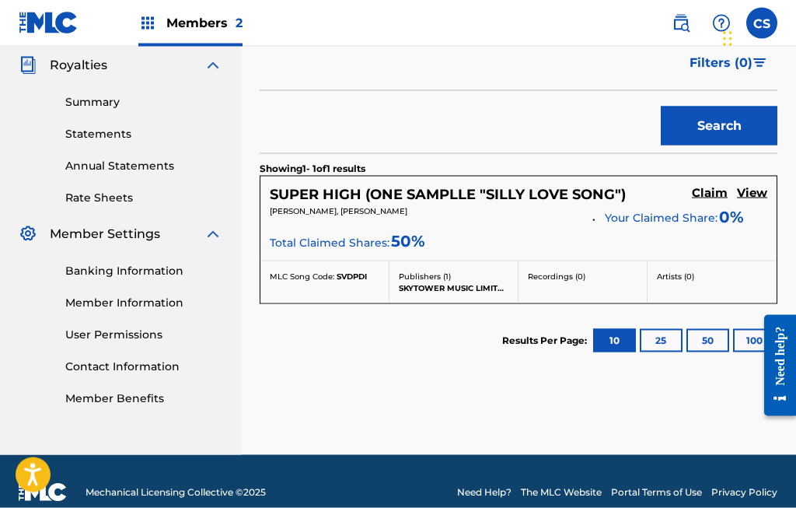
scroll to position [406, 0]
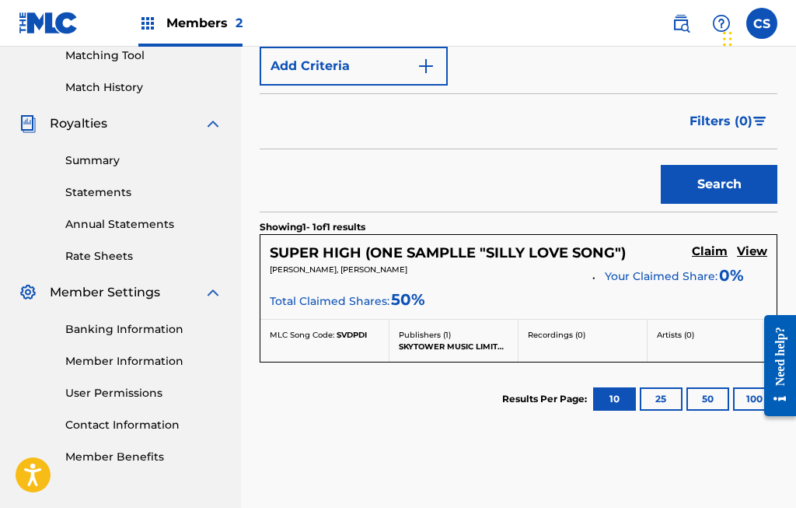
click at [710, 249] on h5 "Claim" at bounding box center [710, 251] width 36 height 15
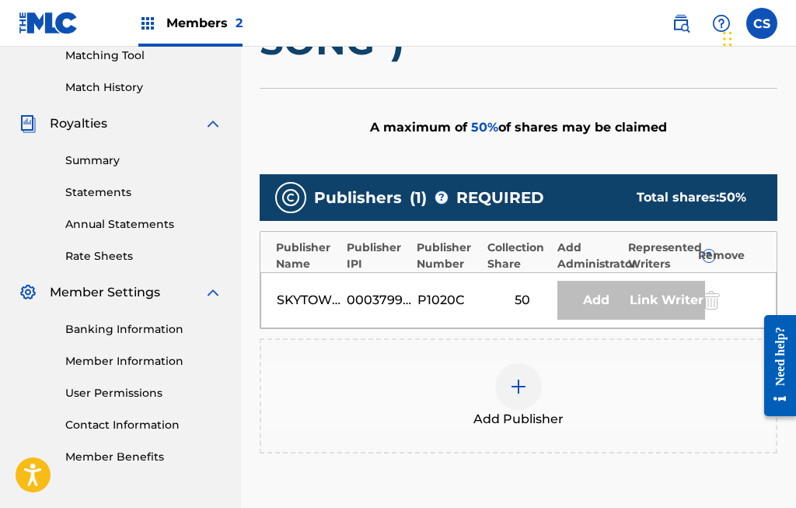
click at [529, 298] on div "50" at bounding box center [522, 300] width 70 height 19
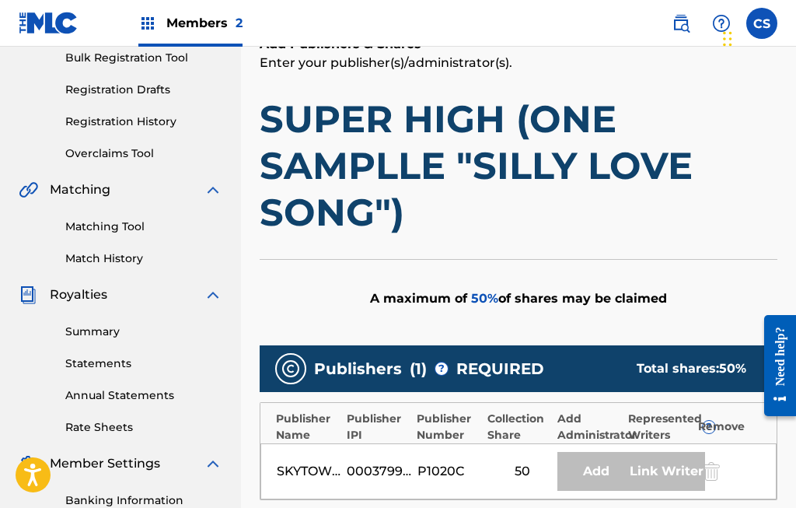
scroll to position [237, 0]
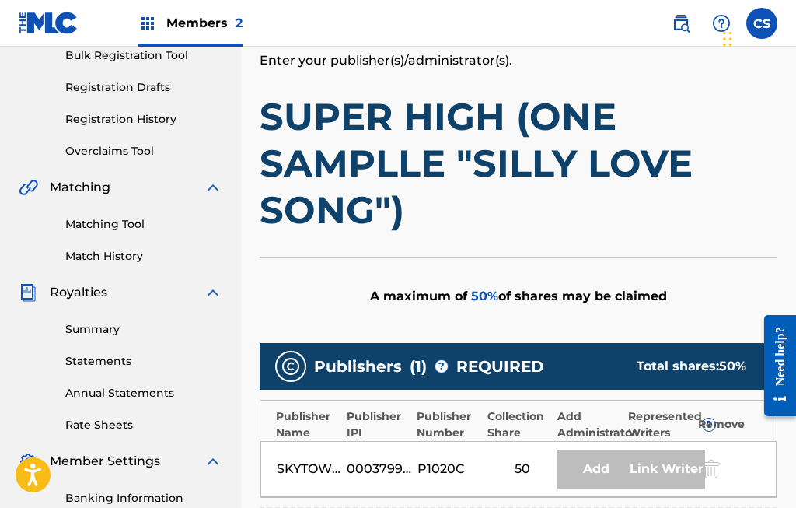
click at [727, 417] on div "Remove" at bounding box center [733, 424] width 70 height 16
click at [672, 462] on div "Link Writer" at bounding box center [666, 468] width 78 height 39
click at [478, 473] on div "P1020C" at bounding box center [452, 468] width 70 height 19
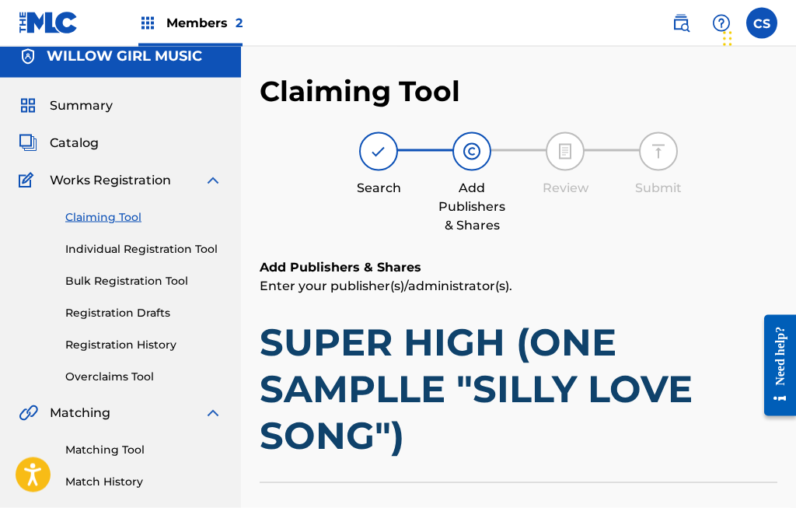
scroll to position [4, 0]
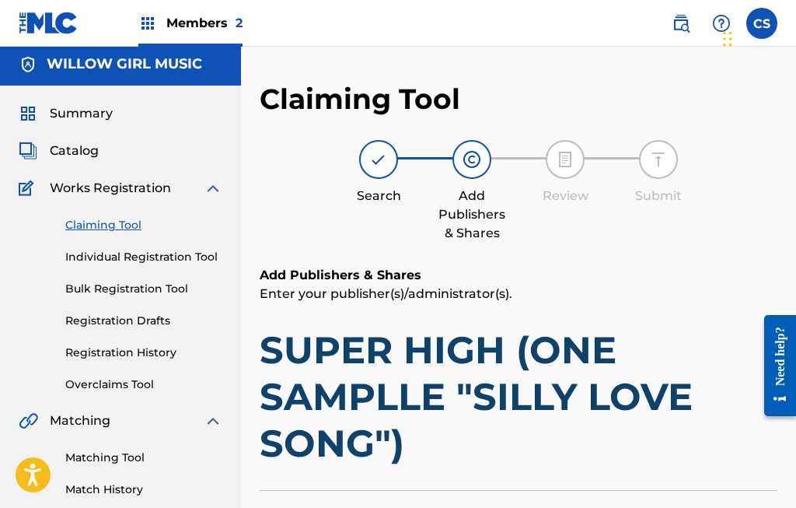
click at [215, 22] on span "Members 2" at bounding box center [204, 23] width 76 height 18
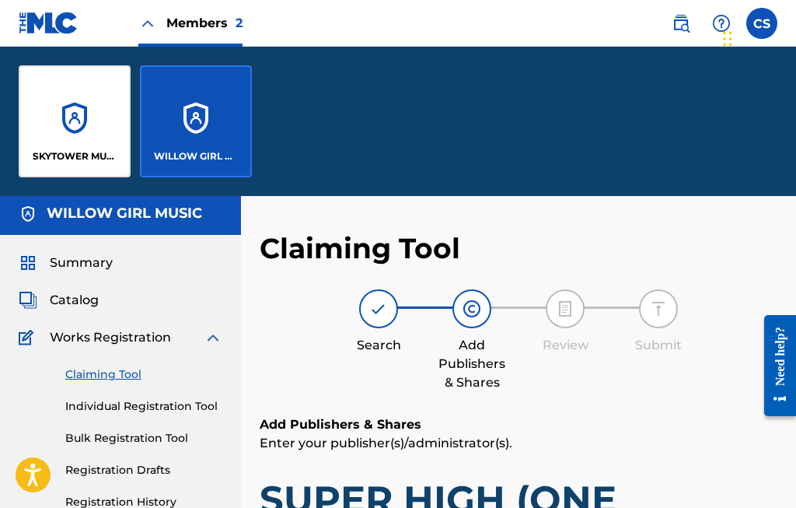
click at [96, 128] on div "SKYTOWER MUSIC LIMITED" at bounding box center [75, 121] width 112 height 112
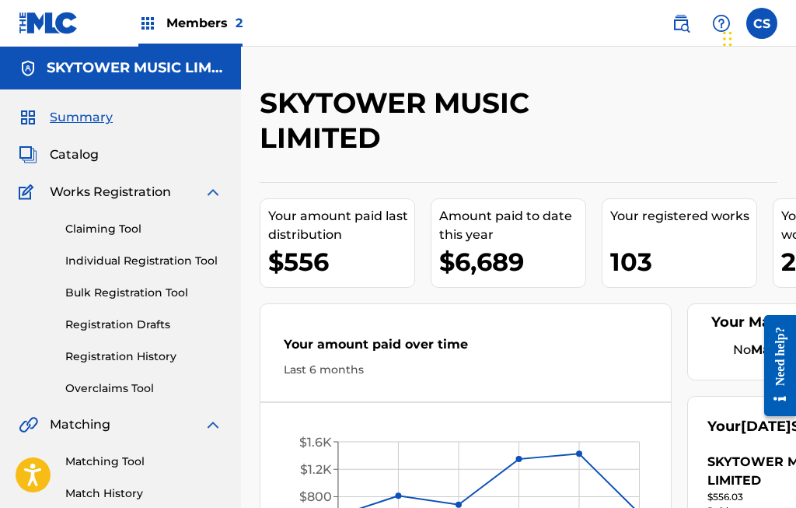
click at [193, 221] on link "Claiming Tool" at bounding box center [143, 229] width 157 height 16
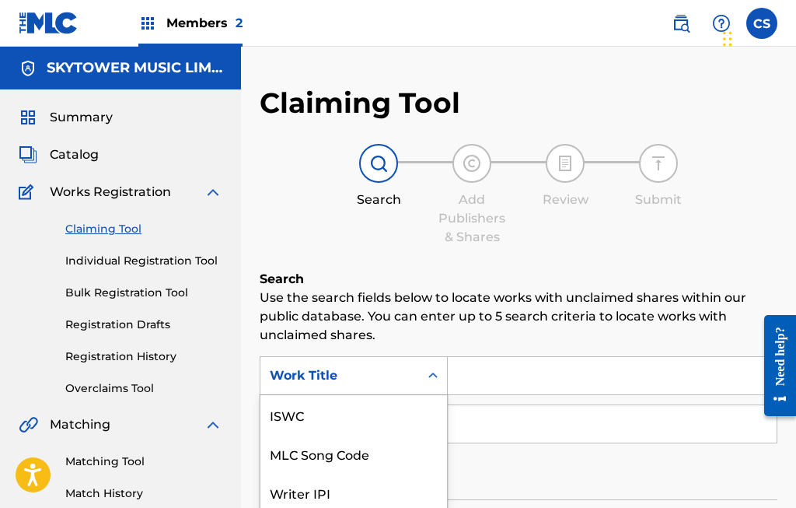
scroll to position [39, 0]
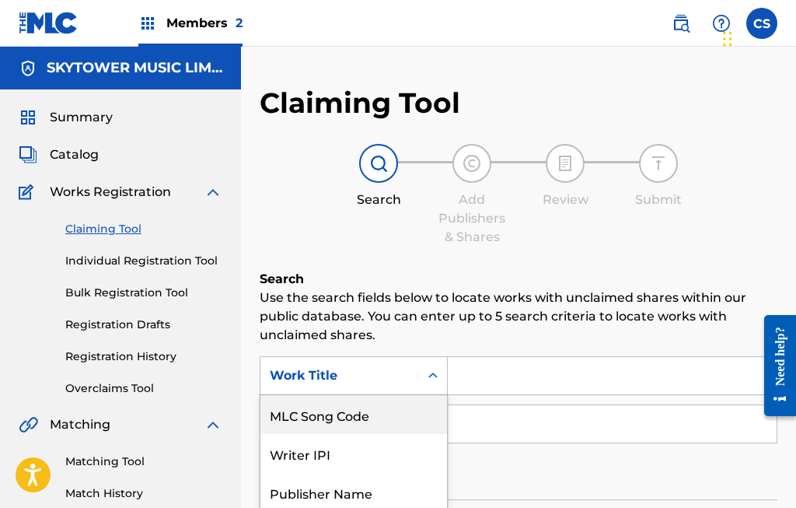
click at [400, 409] on div "MLC Song Code" at bounding box center [353, 414] width 187 height 39
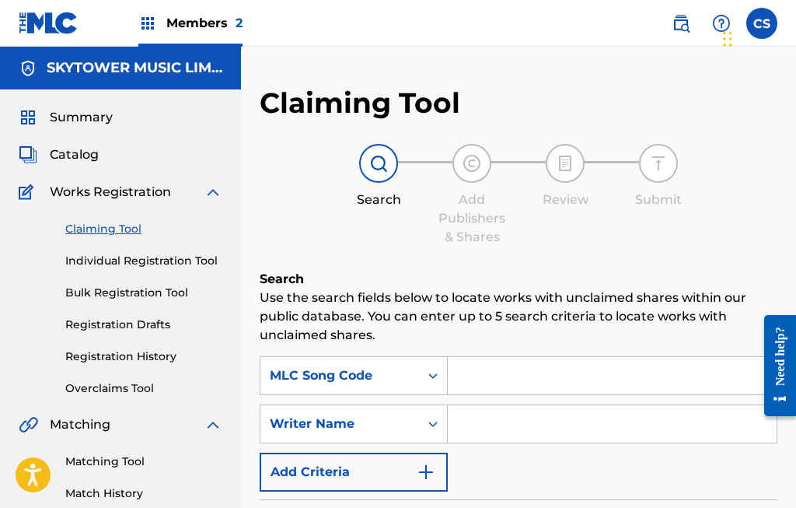
click at [504, 371] on input "Search Form" at bounding box center [612, 375] width 329 height 37
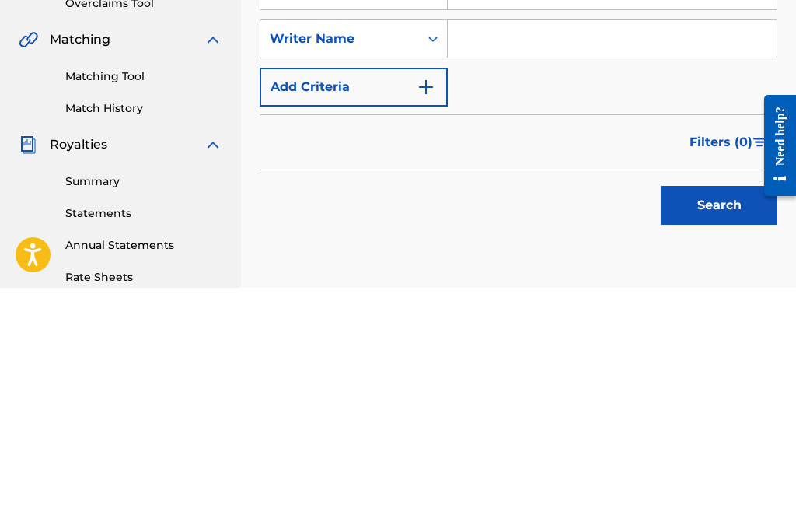
scroll to position [168, 0]
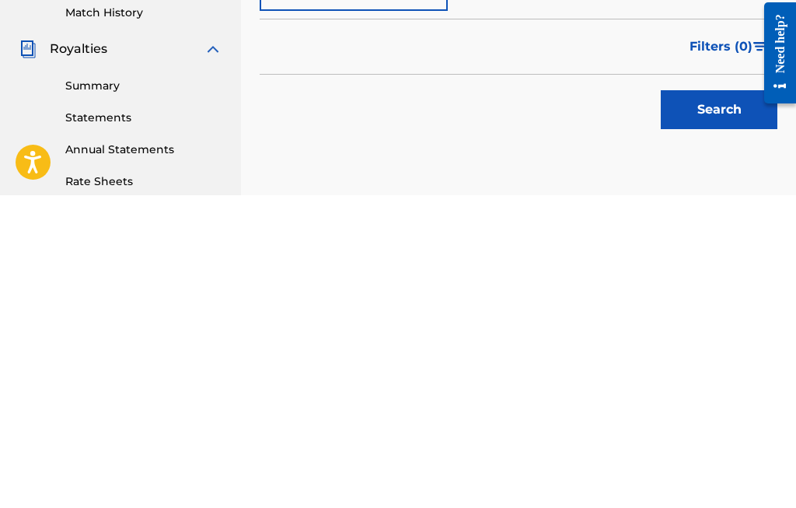
click at [722, 403] on button "Search" at bounding box center [719, 422] width 117 height 39
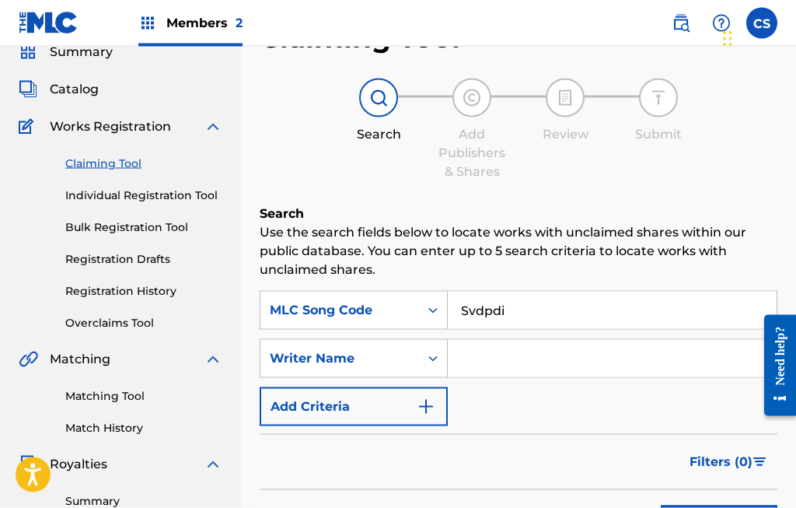
scroll to position [71, 0]
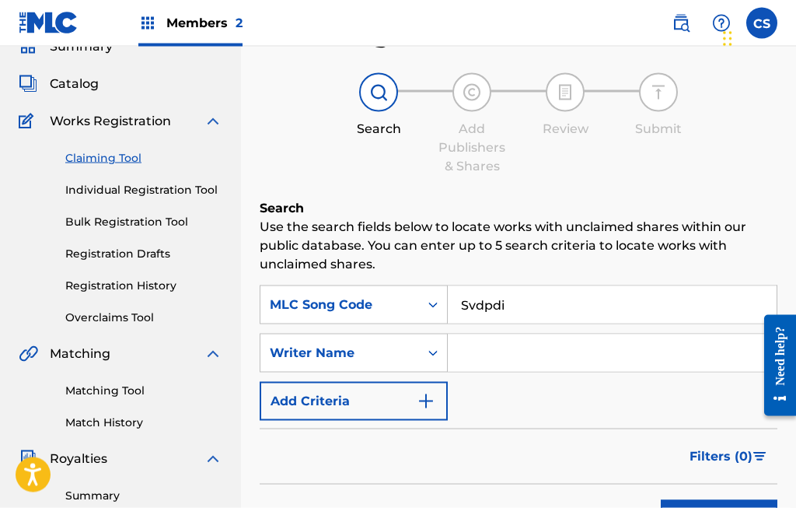
click at [551, 303] on input "Svdpdi" at bounding box center [612, 304] width 329 height 37
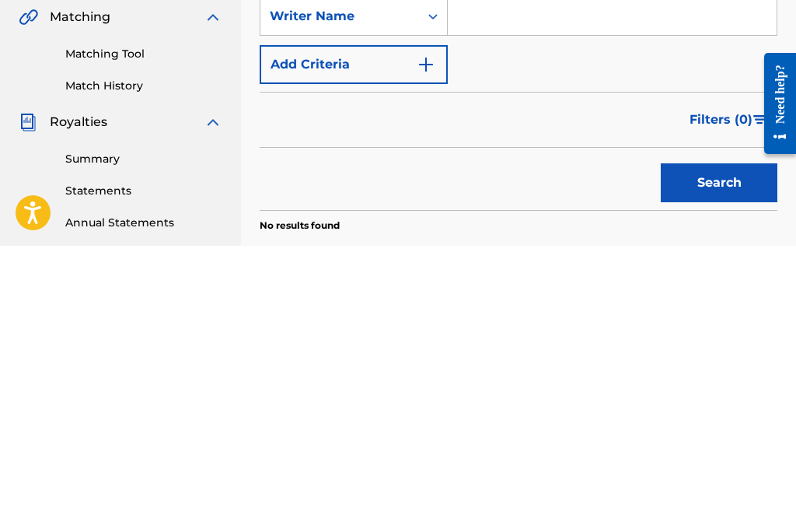
scroll to position [166, 0]
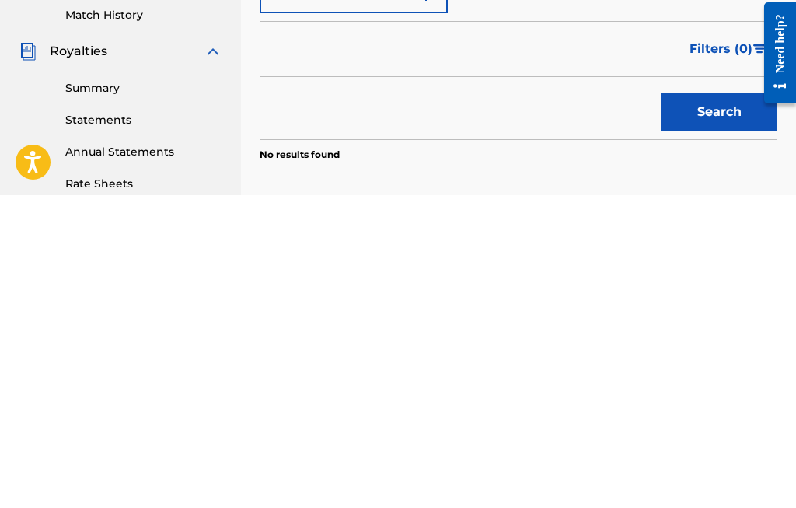
click at [724, 405] on button "Search" at bounding box center [719, 424] width 117 height 39
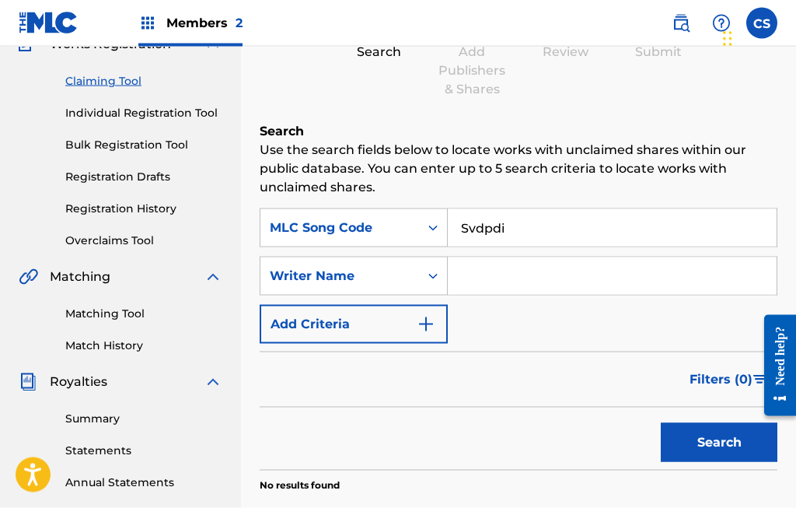
scroll to position [108, 0]
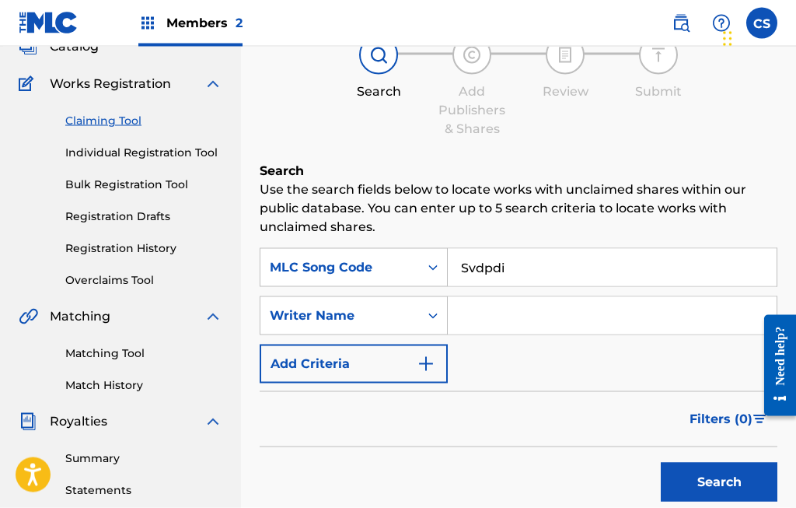
click at [552, 262] on input "Svdpdi" at bounding box center [612, 267] width 329 height 37
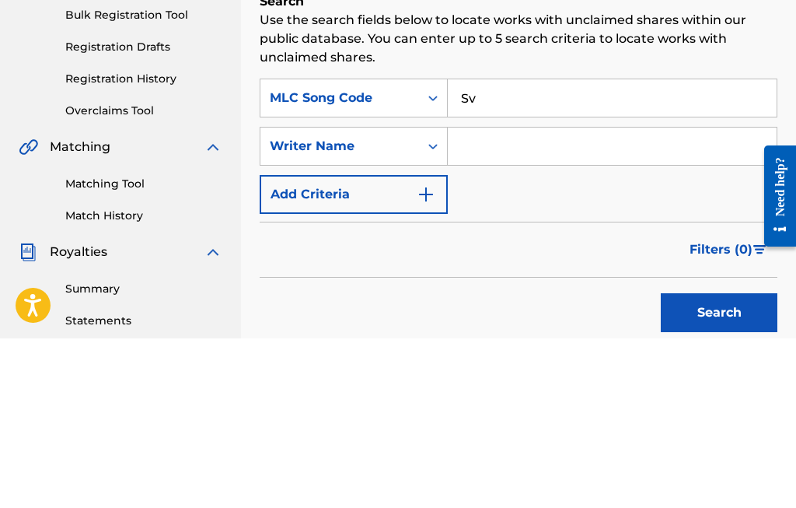
type input "S"
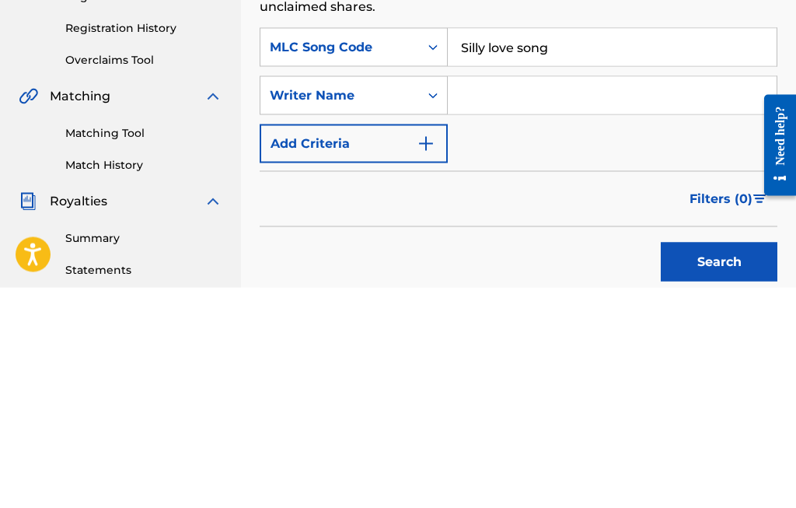
type input "Silly love song"
click at [490, 297] on input "Search Form" at bounding box center [612, 315] width 329 height 37
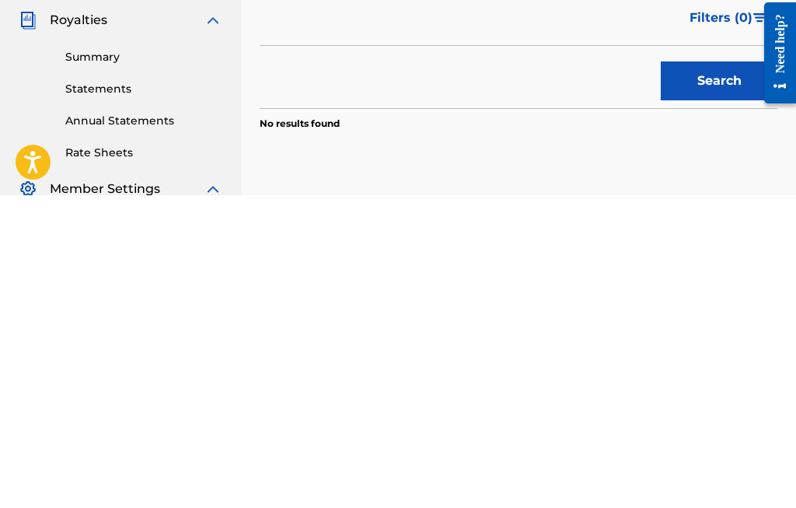
click at [724, 374] on button "Search" at bounding box center [719, 393] width 117 height 39
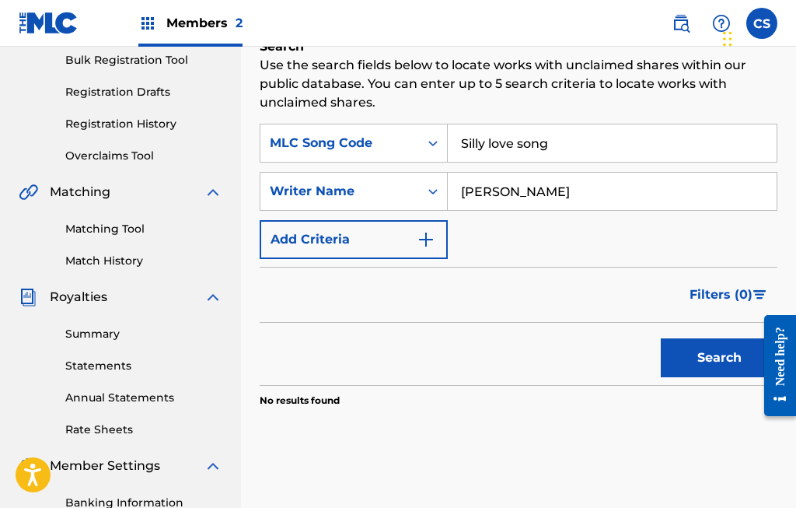
scroll to position [223, 0]
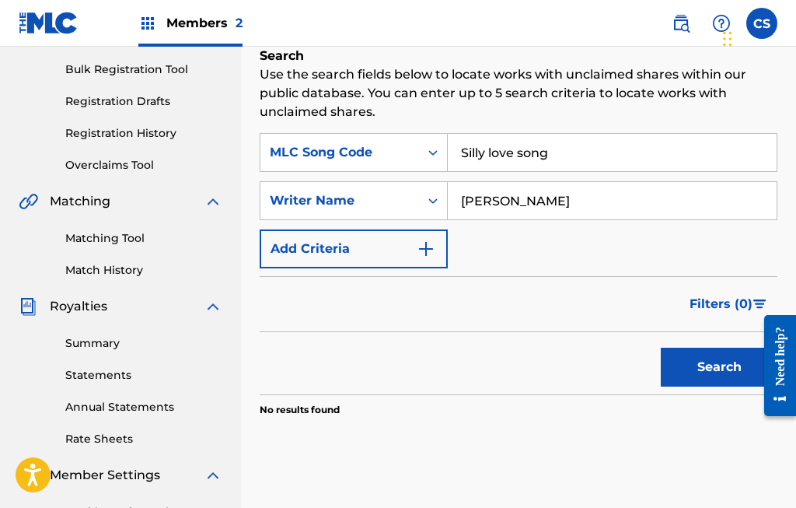
click at [713, 365] on button "Search" at bounding box center [719, 366] width 117 height 39
click at [545, 195] on input "[PERSON_NAME]" at bounding box center [612, 200] width 329 height 37
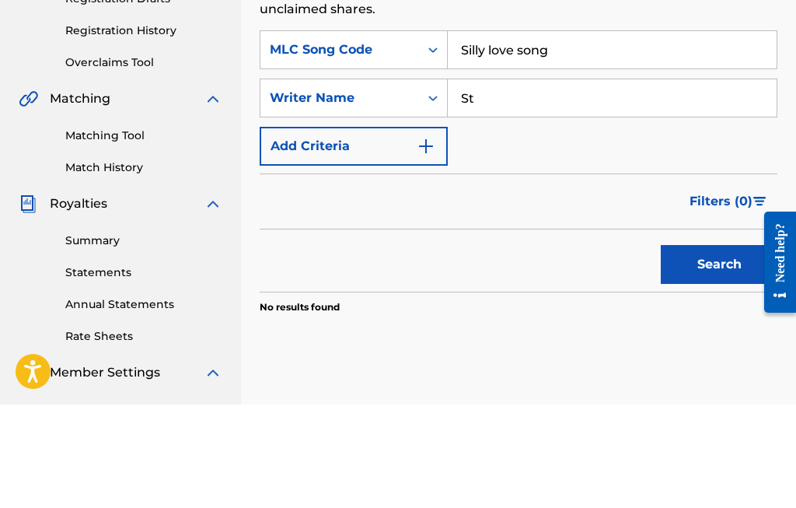
type input "S"
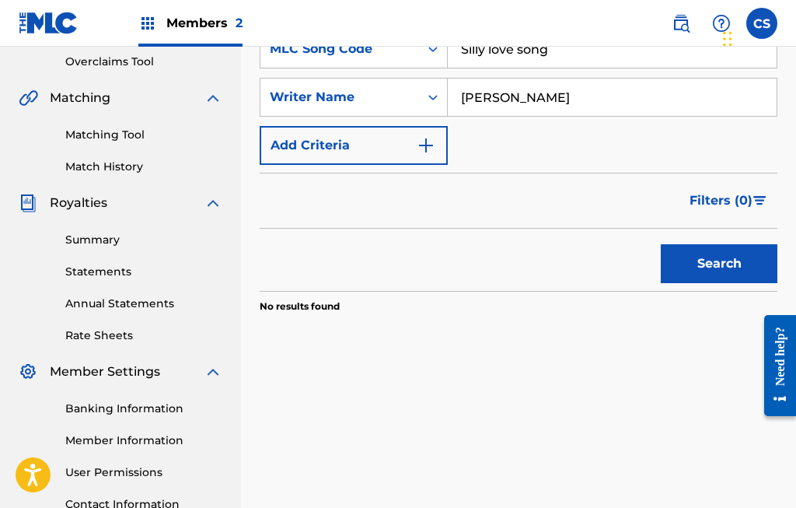
type input "[PERSON_NAME]"
click at [717, 253] on button "Search" at bounding box center [719, 263] width 117 height 39
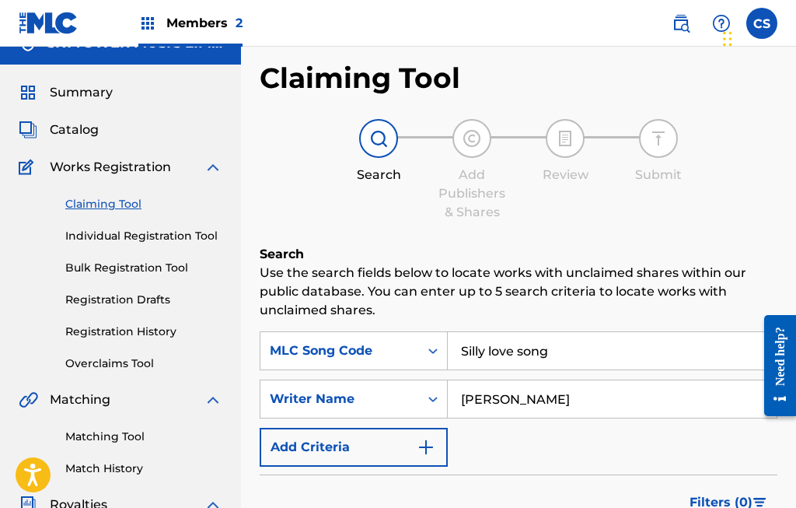
scroll to position [0, 0]
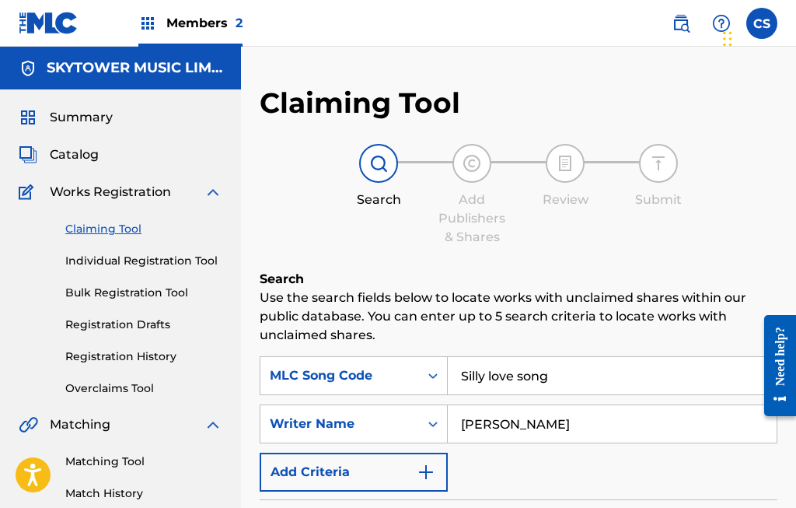
click at [131, 157] on div "Catalog" at bounding box center [121, 154] width 204 height 19
click at [95, 151] on span "Catalog" at bounding box center [74, 154] width 49 height 19
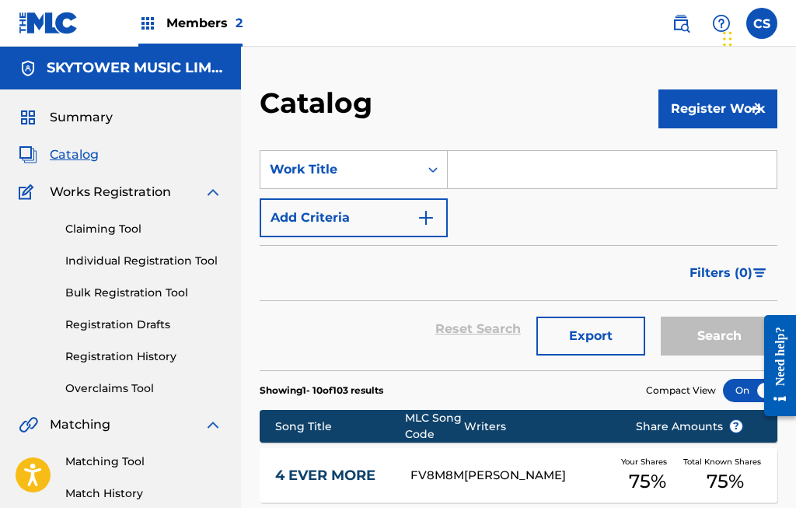
click at [491, 160] on input "Search Form" at bounding box center [612, 169] width 329 height 37
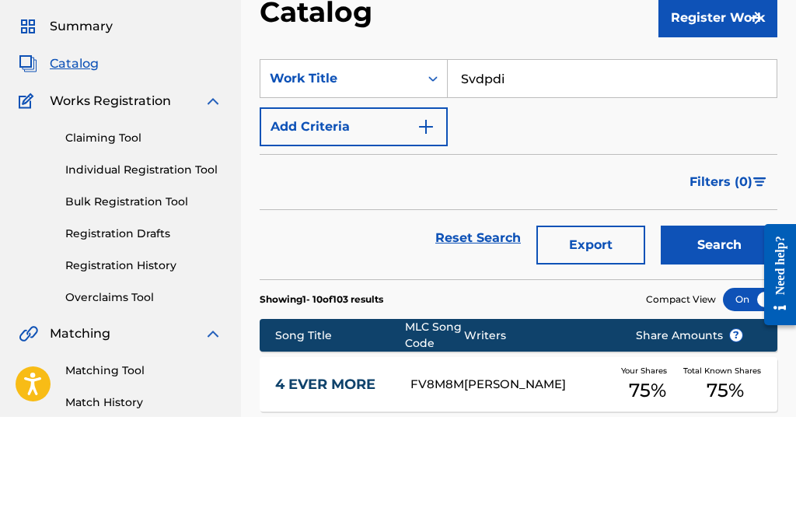
type input "Svdpdi"
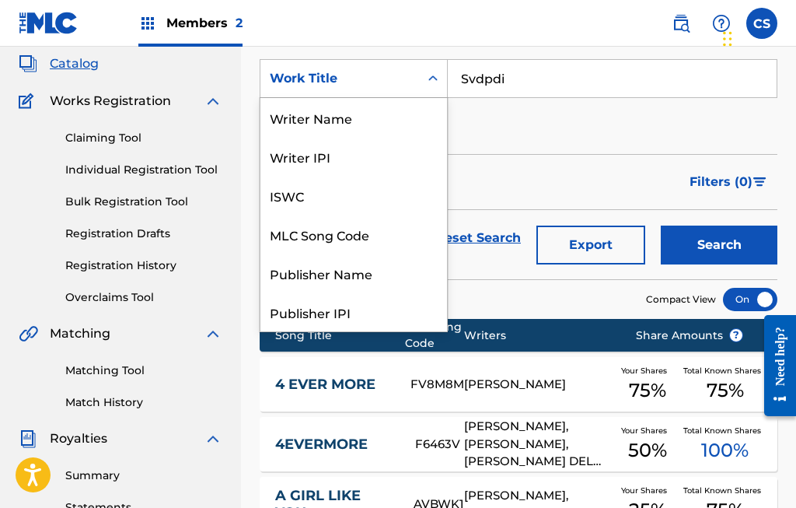
scroll to position [233, 0]
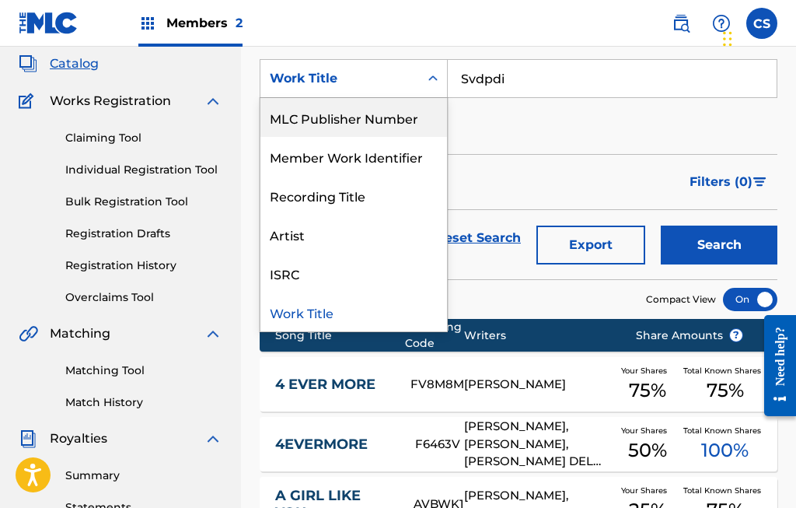
click at [407, 120] on div "MLC Publisher Number" at bounding box center [353, 117] width 187 height 39
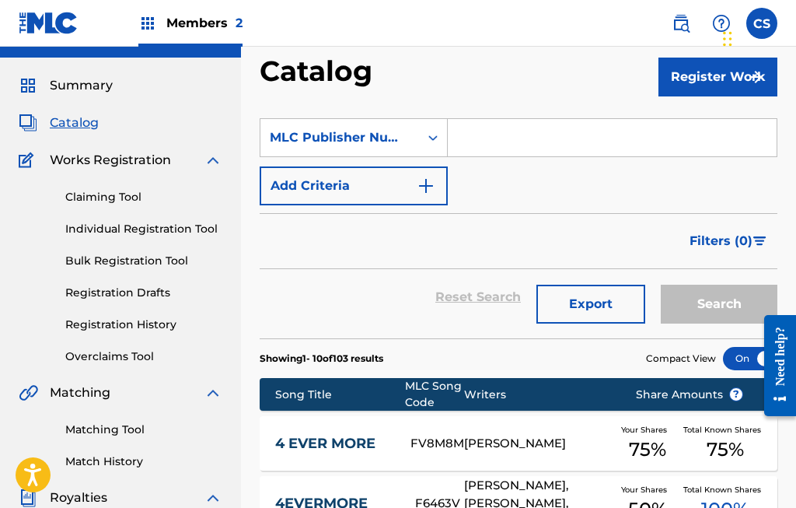
click at [426, 189] on img "Search Form" at bounding box center [426, 185] width 19 height 19
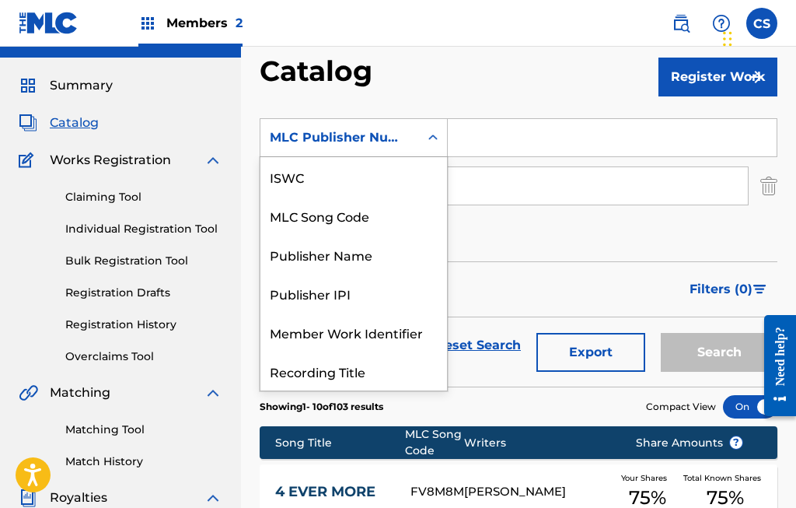
scroll to position [75, 0]
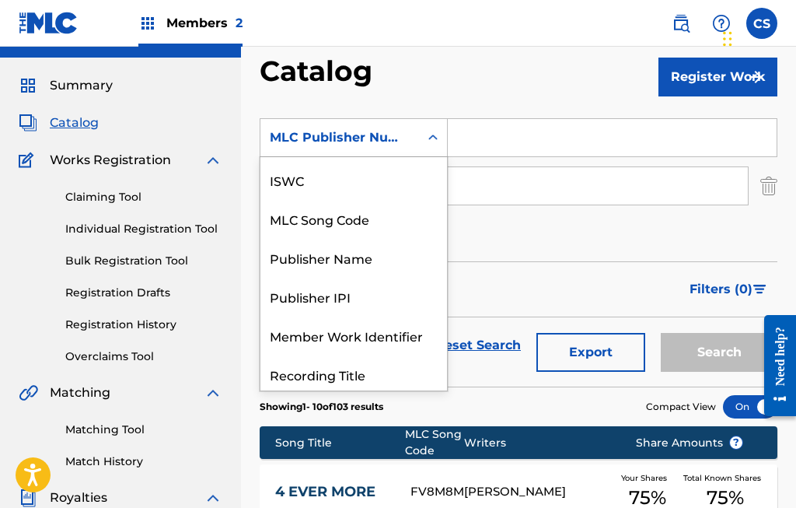
click at [382, 215] on div "MLC Song Code" at bounding box center [353, 218] width 187 height 39
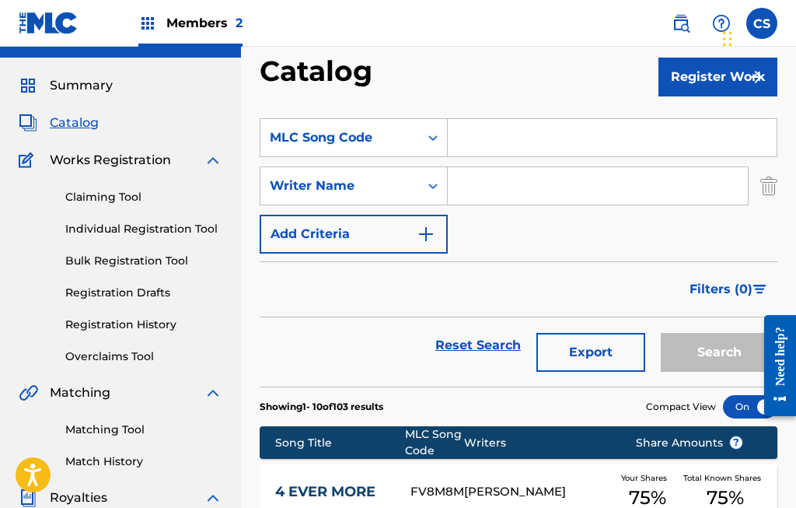
click at [476, 135] on input "Search Form" at bounding box center [612, 137] width 329 height 37
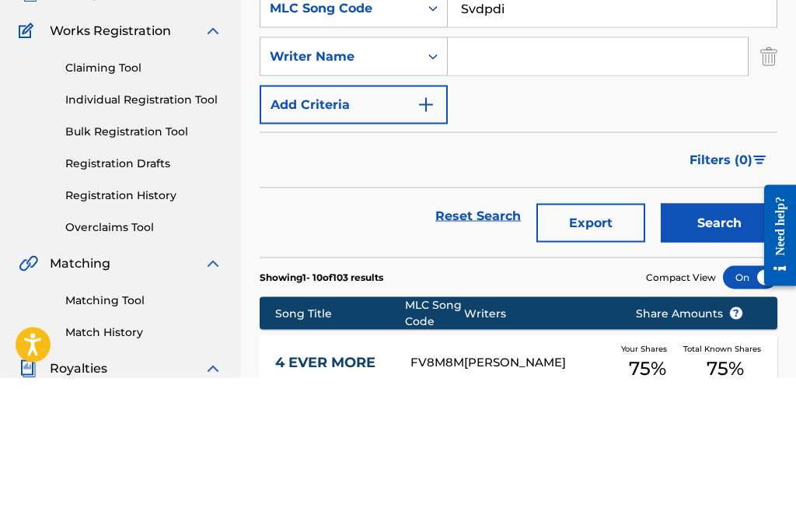
scroll to position [162, 0]
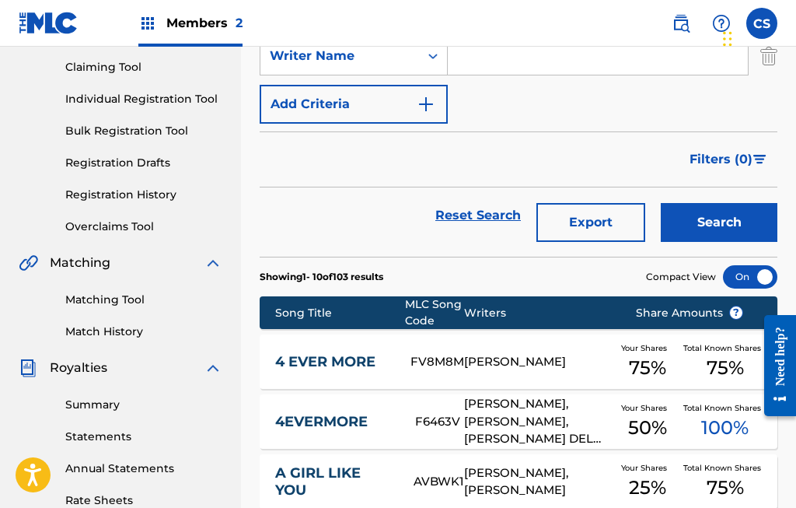
type input "Svdpdi"
click at [710, 218] on button "Search" at bounding box center [719, 222] width 117 height 39
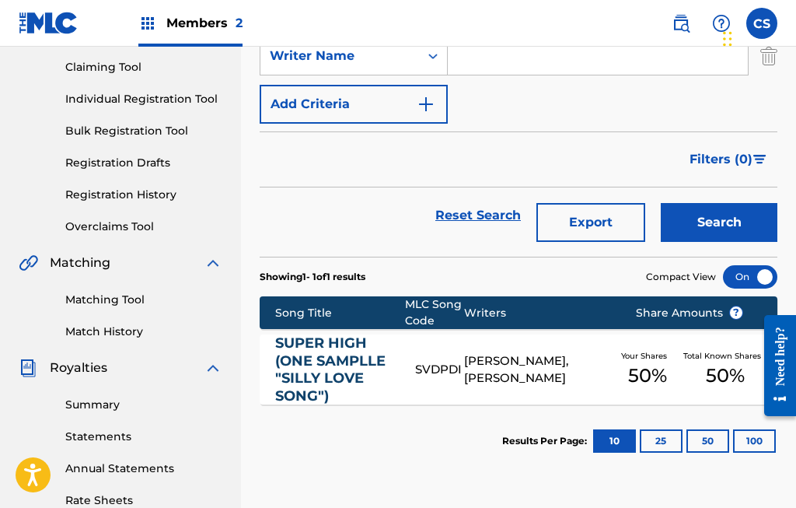
click at [512, 364] on div "[PERSON_NAME], [PERSON_NAME]" at bounding box center [538, 369] width 148 height 35
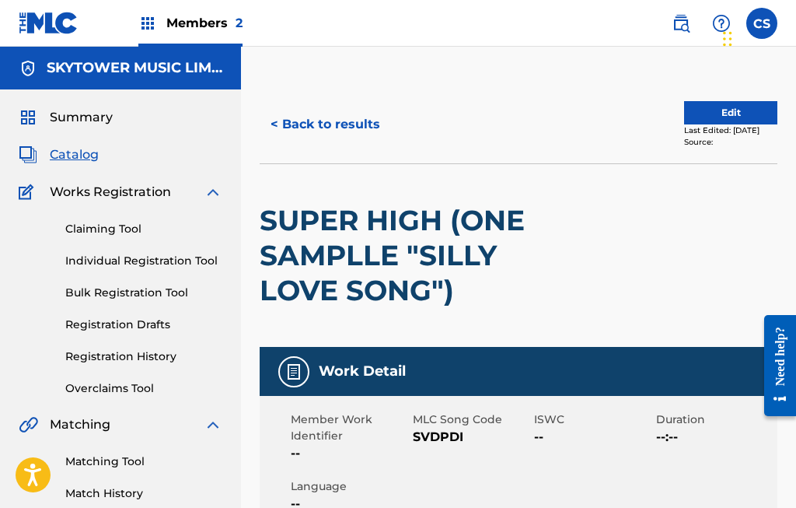
click at [701, 106] on button "Edit" at bounding box center [730, 112] width 93 height 23
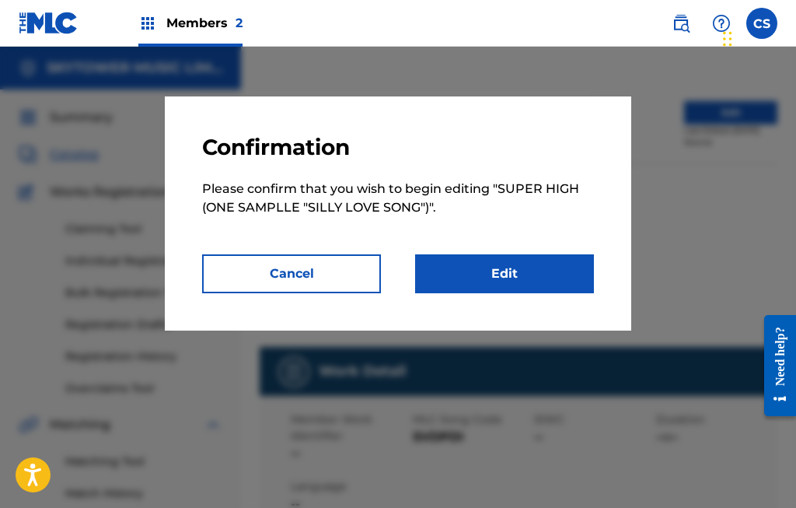
click at [511, 269] on link "Edit" at bounding box center [504, 273] width 179 height 39
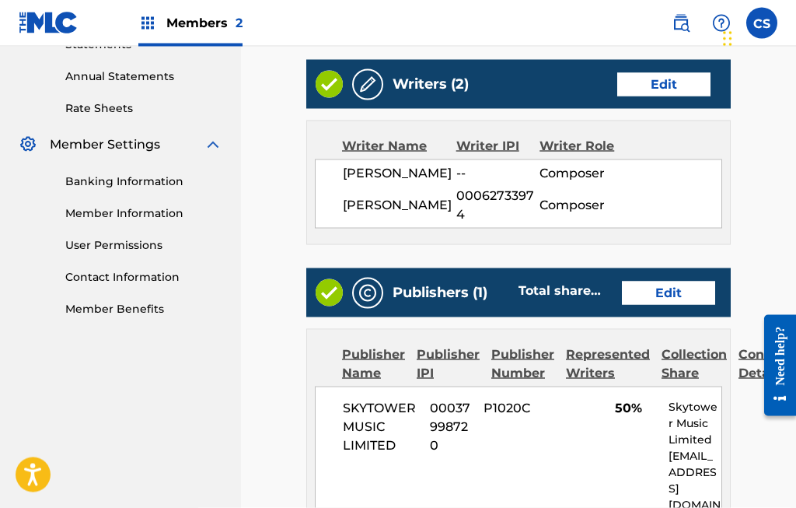
scroll to position [556, 0]
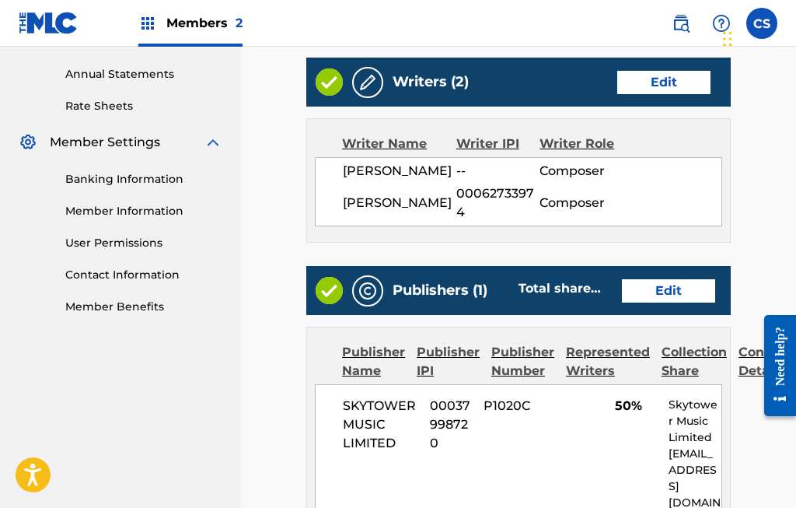
click at [675, 302] on link "Edit" at bounding box center [668, 290] width 93 height 23
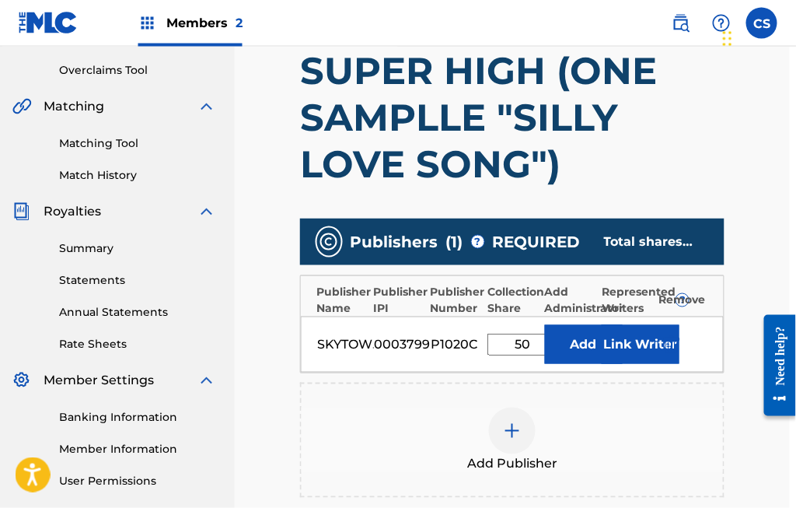
scroll to position [320, 5]
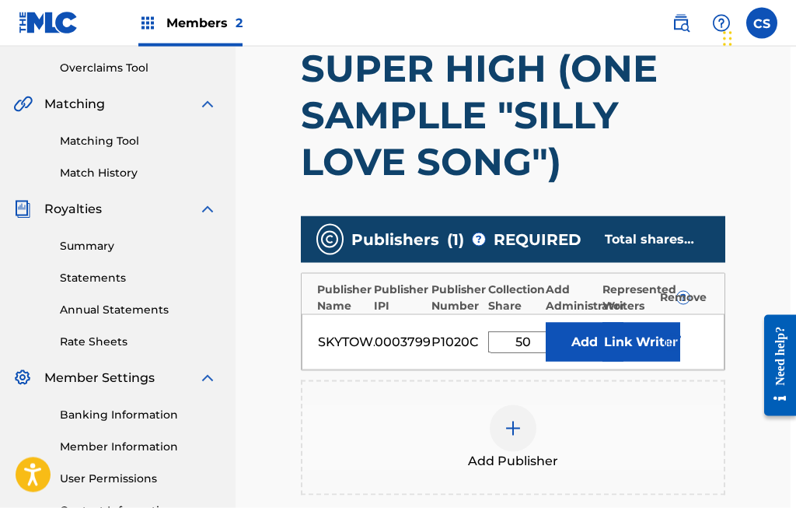
click at [531, 335] on input "50" at bounding box center [523, 342] width 70 height 22
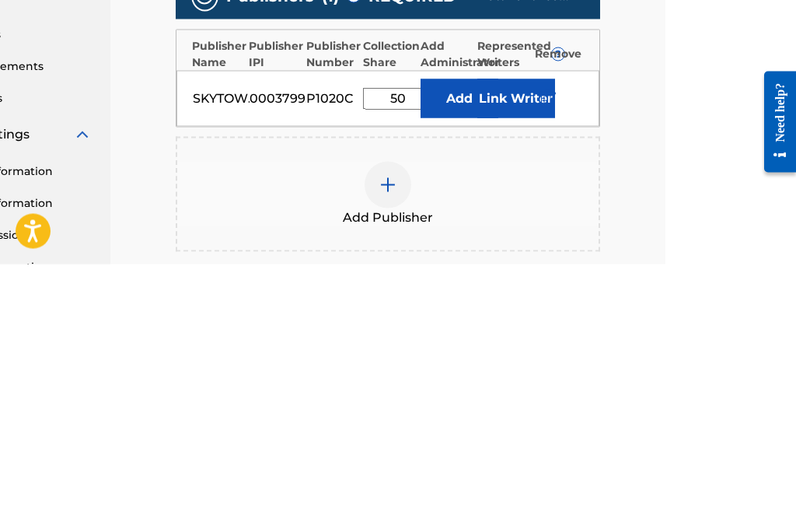
type input "5"
type input "37.5"
click at [504, 323] on button "Link Writer" at bounding box center [516, 342] width 78 height 39
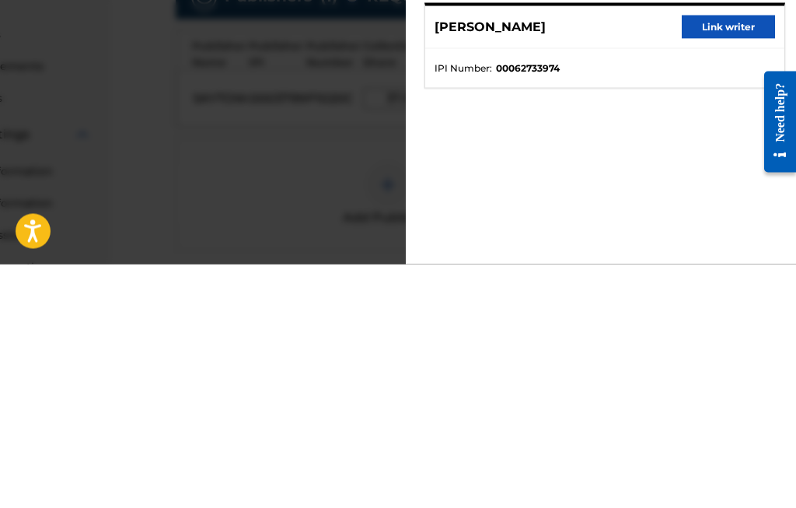
scroll to position [564, 131]
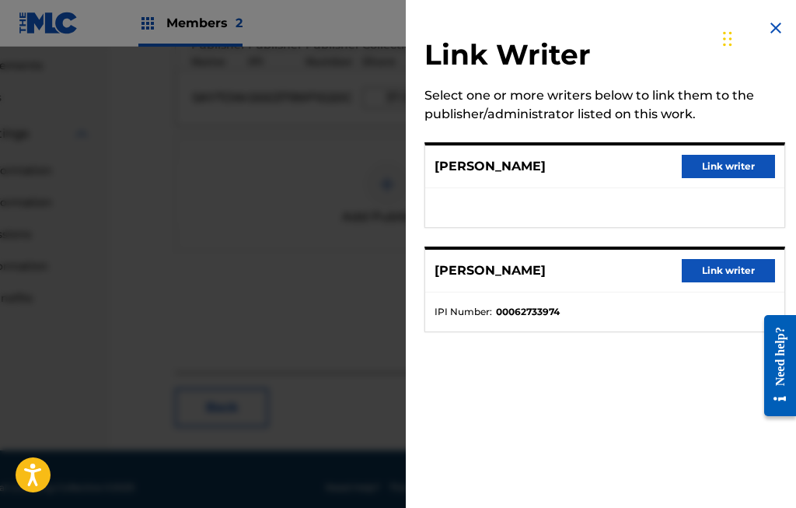
click at [721, 163] on button "Link writer" at bounding box center [728, 166] width 93 height 23
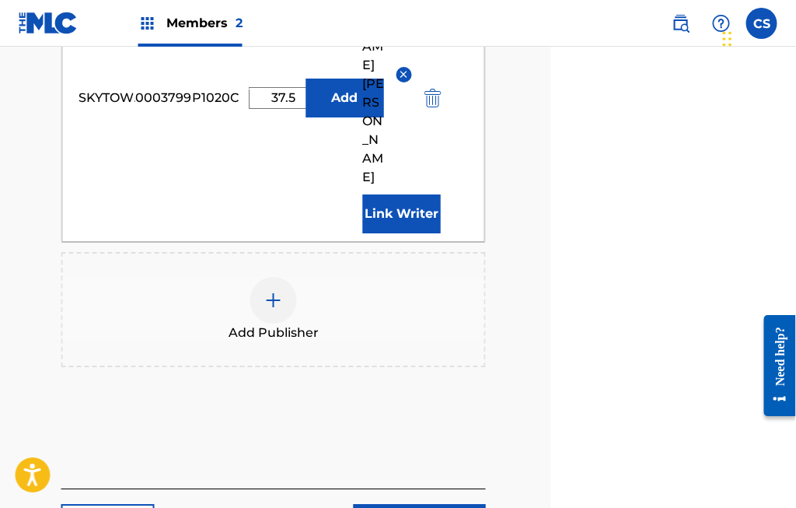
scroll to position [680, 246]
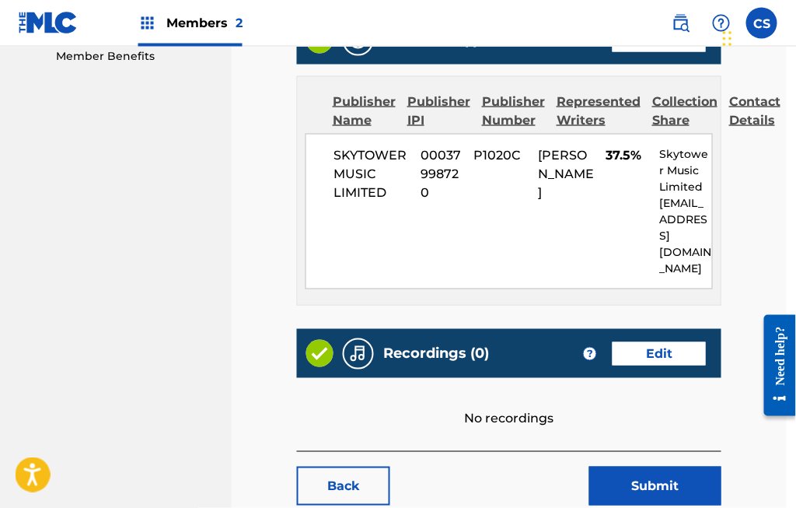
scroll to position [806, 10]
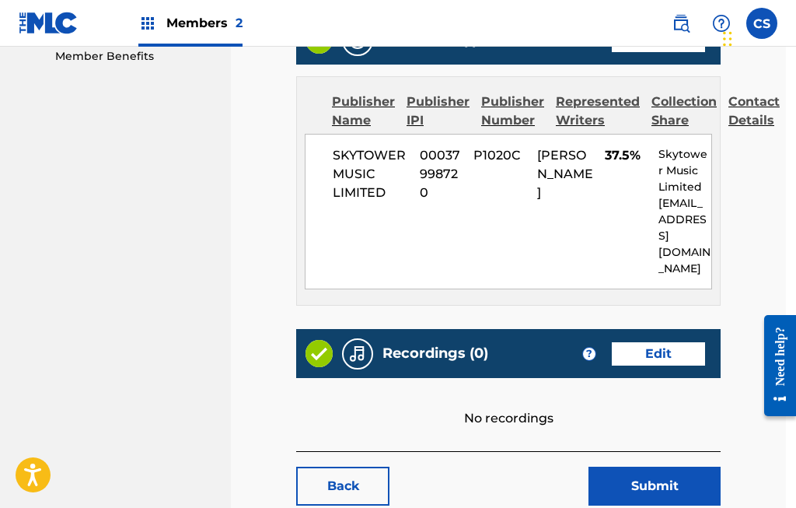
click at [654, 475] on button "Submit" at bounding box center [654, 485] width 132 height 39
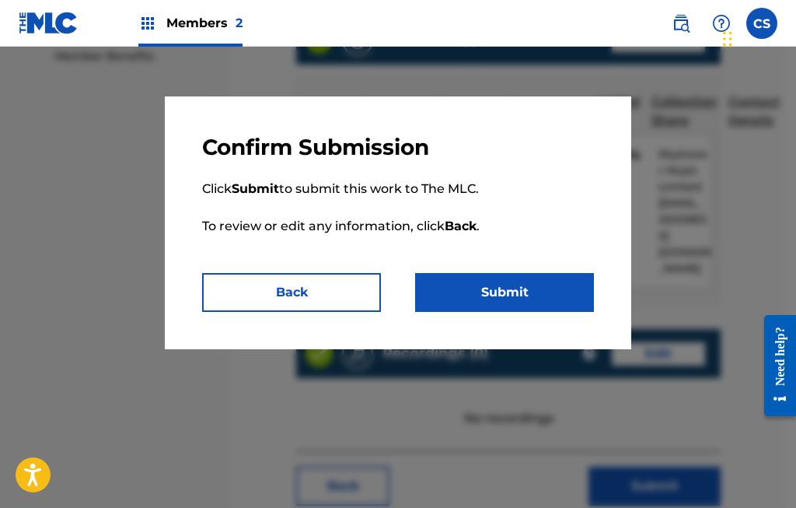
click at [532, 283] on button "Submit" at bounding box center [504, 292] width 179 height 39
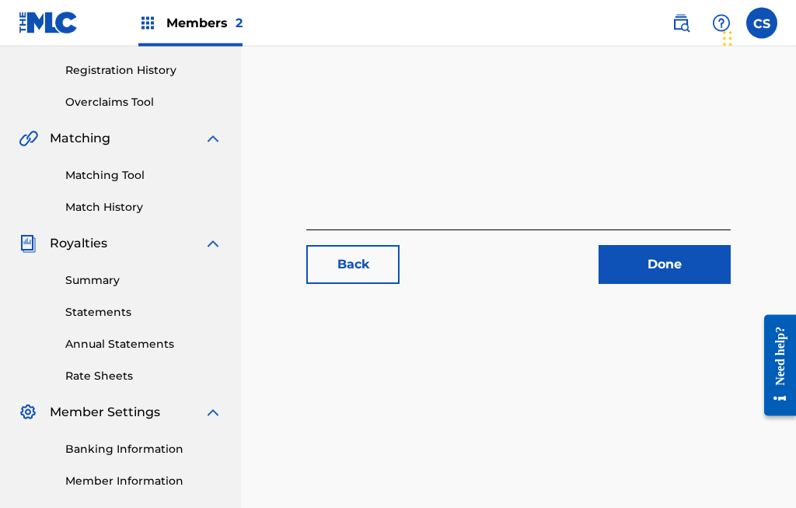
scroll to position [286, 0]
click at [678, 284] on link "Done" at bounding box center [665, 264] width 132 height 39
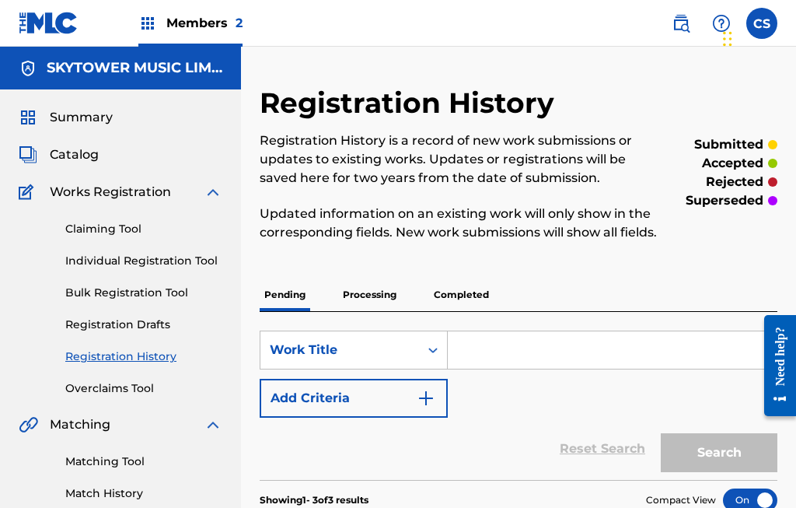
click at [134, 150] on div "Catalog" at bounding box center [121, 154] width 204 height 19
click at [91, 150] on span "Catalog" at bounding box center [74, 154] width 49 height 19
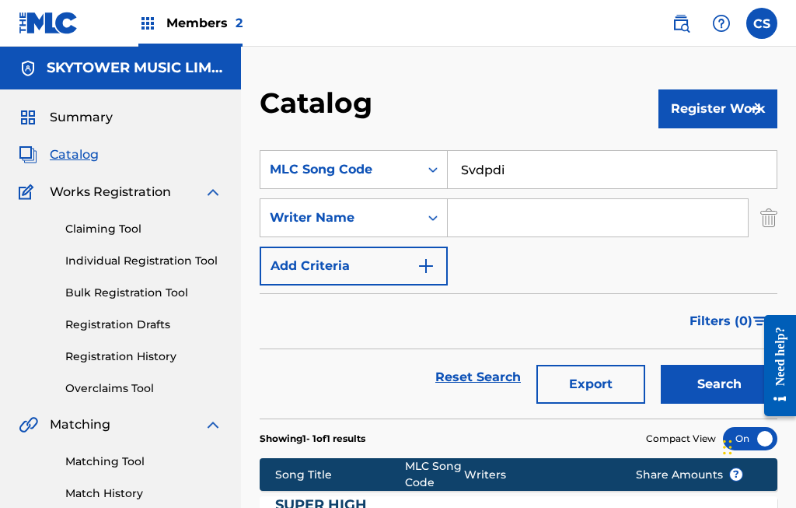
click at [417, 102] on div "Catalog" at bounding box center [459, 109] width 399 height 46
click at [412, 78] on div "Catalog Register Work SearchWithCriteria783af6e7-8eec-48e7-b375-c89cf4cecf60 ML…" at bounding box center [518, 468] width 555 height 843
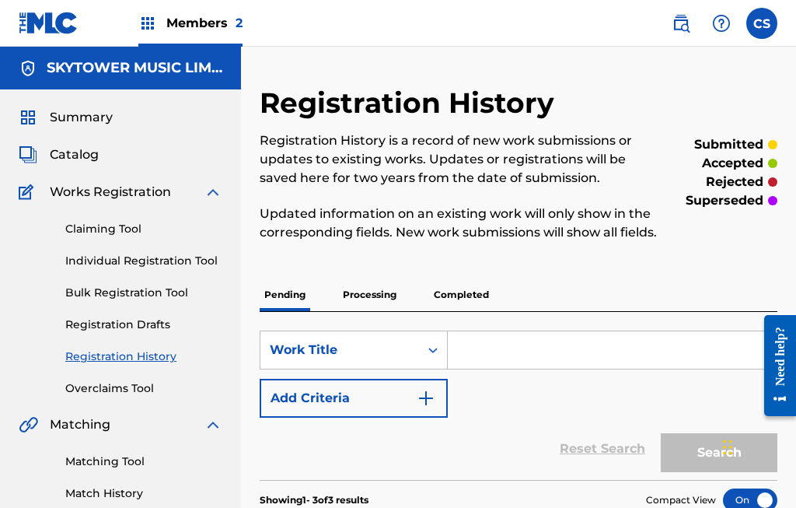
click at [143, 231] on link "Claiming Tool" at bounding box center [143, 229] width 157 height 16
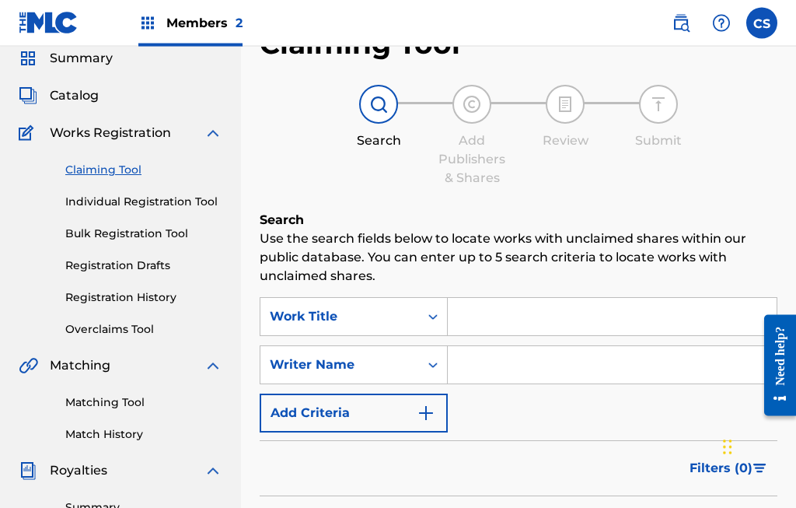
scroll to position [60, 0]
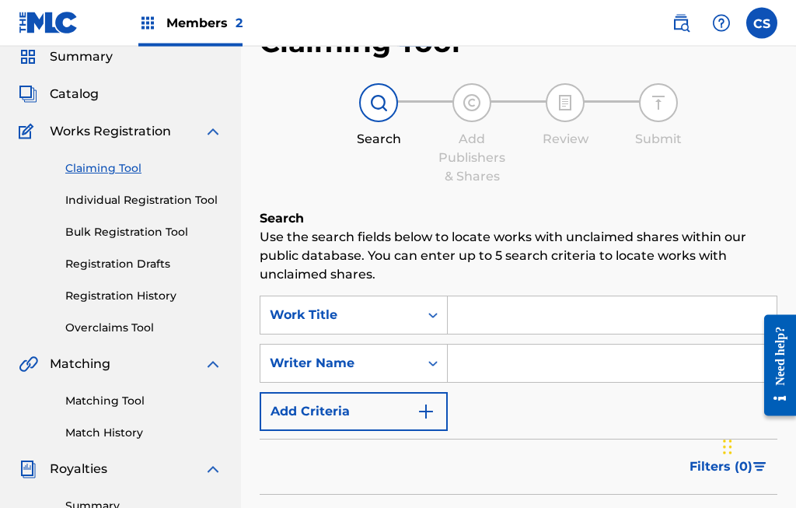
click at [480, 312] on input "Search Form" at bounding box center [612, 315] width 329 height 37
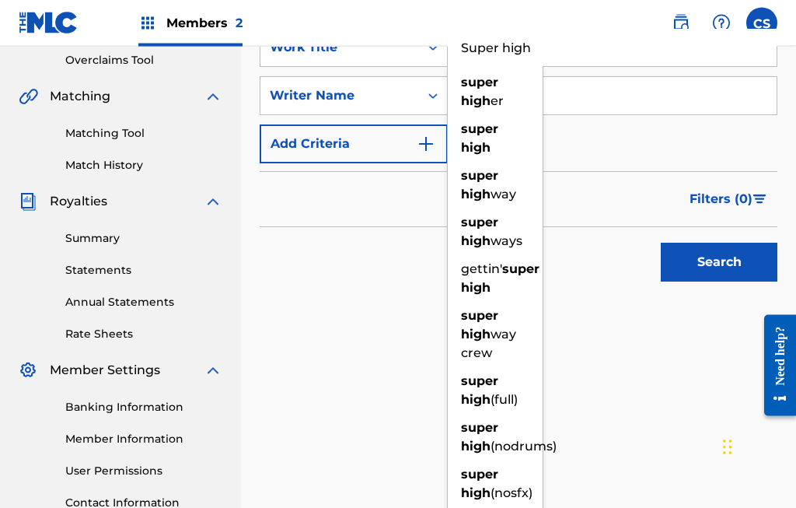
scroll to position [321, 0]
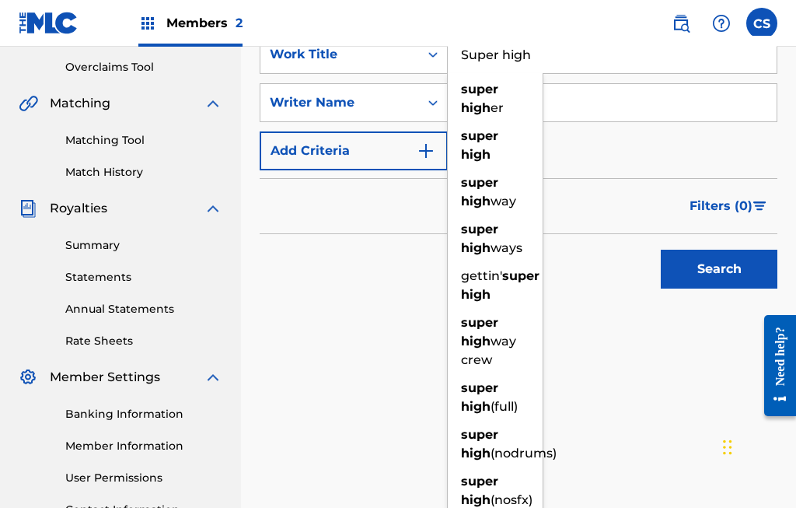
type input "Super high"
click at [720, 268] on button "Search" at bounding box center [719, 269] width 117 height 39
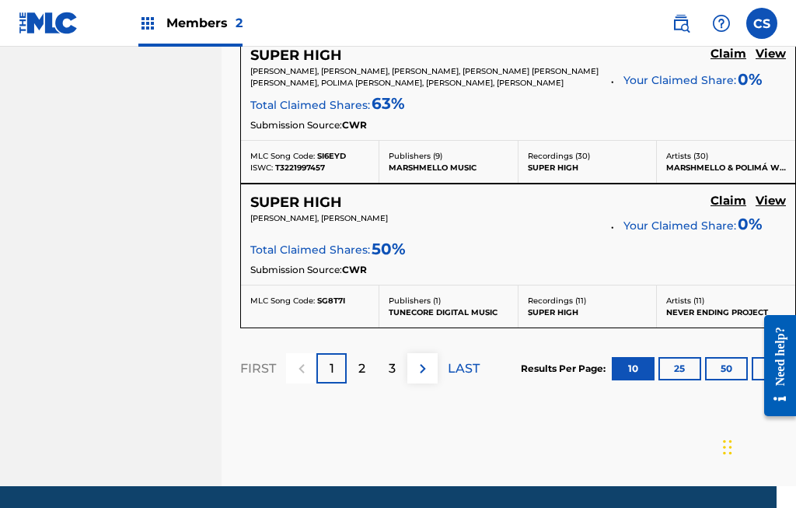
scroll to position [1727, 19]
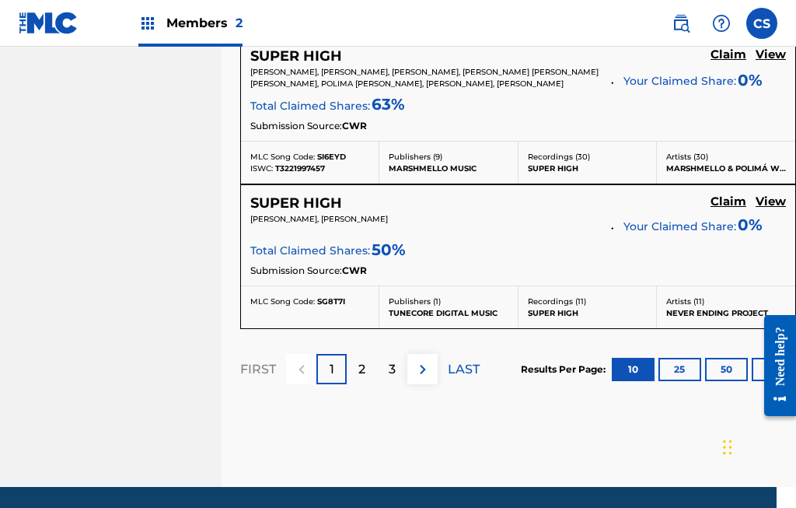
click at [760, 374] on div at bounding box center [774, 365] width 44 height 133
click at [759, 380] on div at bounding box center [774, 365] width 44 height 133
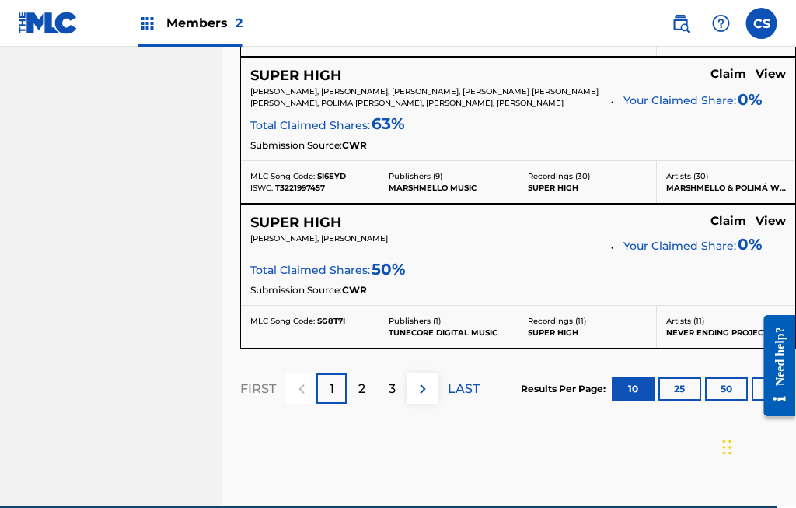
scroll to position [1707, 19]
click at [736, 398] on button "50" at bounding box center [727, 389] width 43 height 23
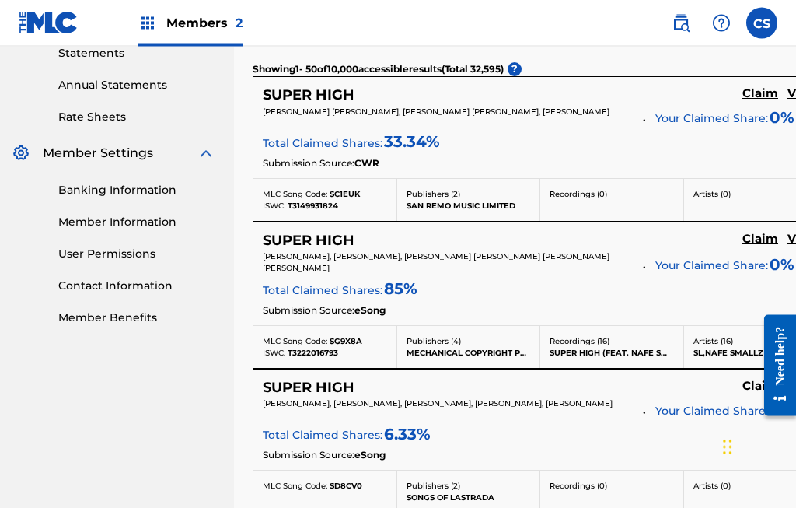
scroll to position [546, 11]
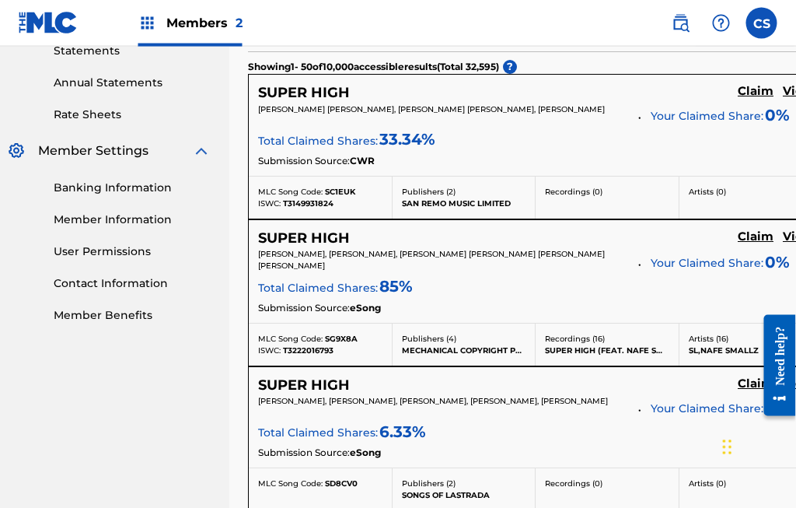
click at [655, 49] on div "Search" at bounding box center [536, 21] width 575 height 62
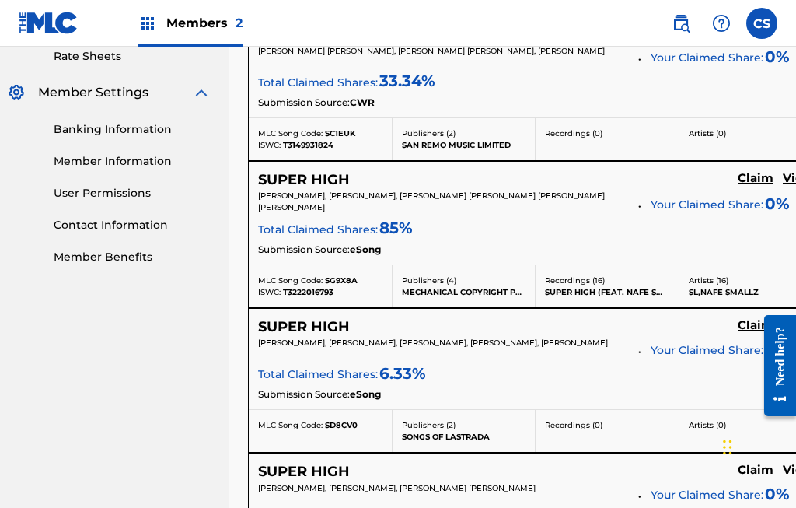
click at [784, 57] on div "[PERSON_NAME] [PERSON_NAME], [PERSON_NAME] [PERSON_NAME], [PERSON_NAME] Your Cl…" at bounding box center [535, 69] width 555 height 49
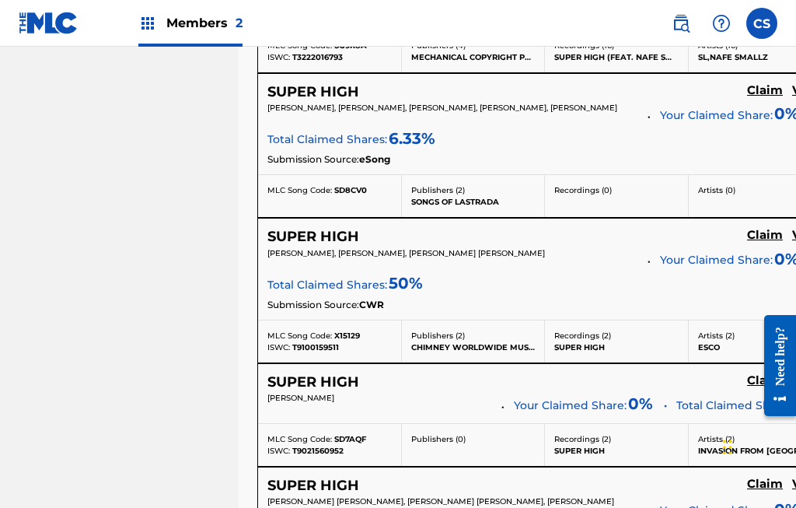
scroll to position [843, 2]
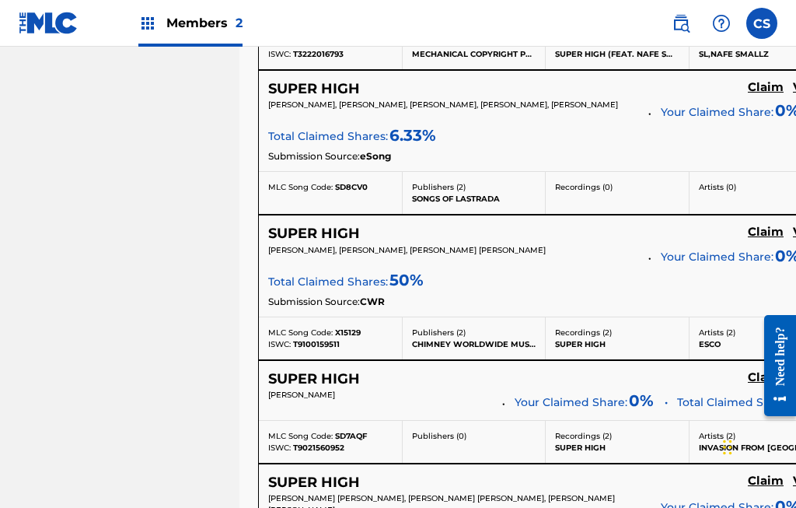
click at [707, 48] on p "SL,NAFE SMALLZ" at bounding box center [761, 54] width 125 height 12
click at [703, 59] on div "Artists ( 16 ) SL,NAFE SMALLZ" at bounding box center [761, 48] width 144 height 42
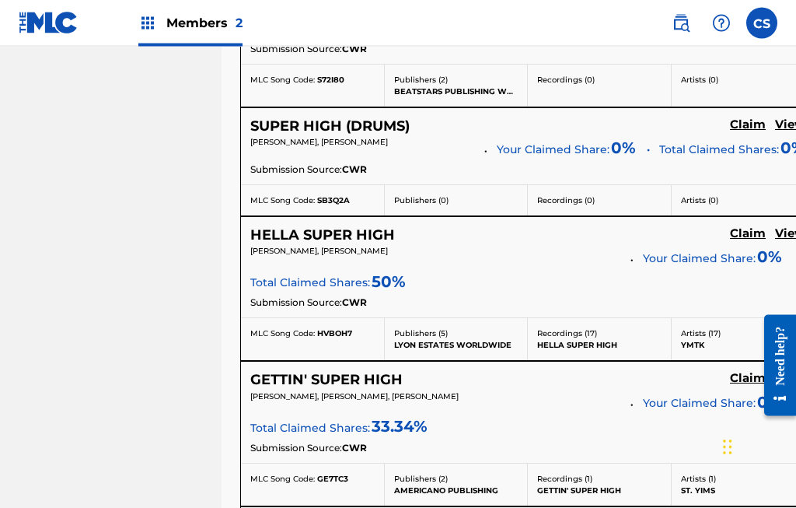
scroll to position [2046, 19]
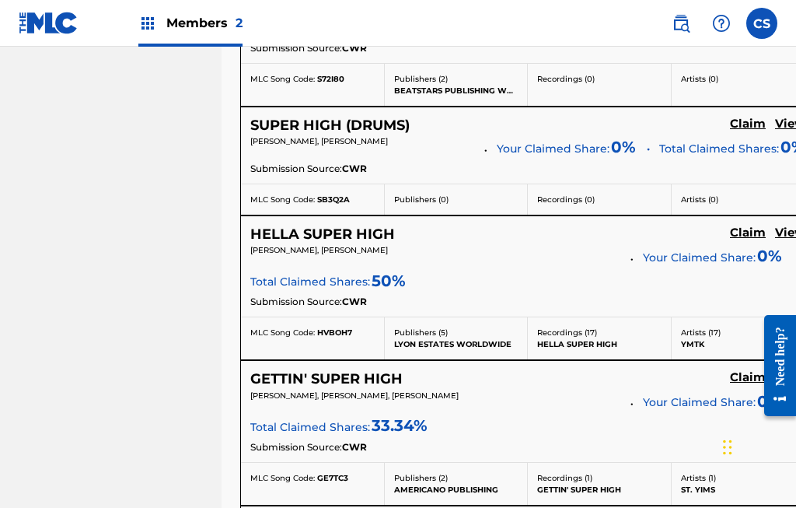
click at [693, 12] on span "Your Claimed Share:" at bounding box center [699, 3] width 113 height 16
click at [690, 40] on div "[PERSON_NAME], [PERSON_NAME], [PERSON_NAME] Your Claimed Share: 0 % Total Claim…" at bounding box center [527, 15] width 555 height 49
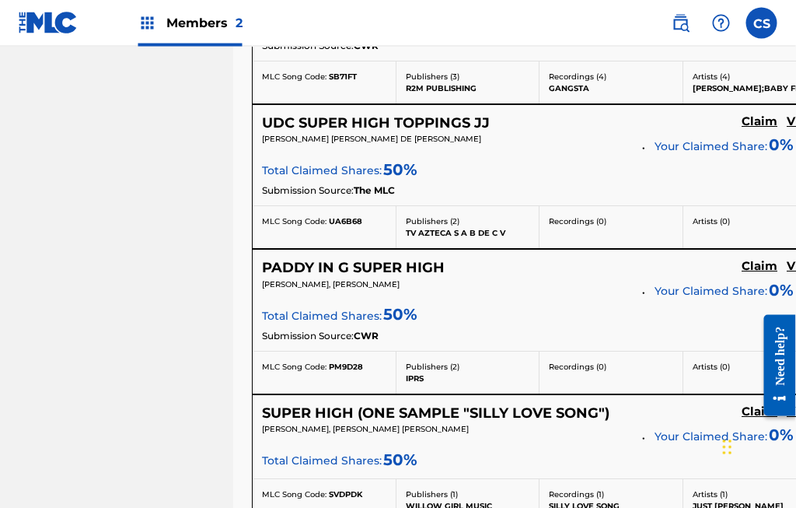
scroll to position [3246, 7]
click at [634, 24] on nav "Members 2 CS CS [PERSON_NAME] [EMAIL_ADDRESS][DOMAIN_NAME] Notification Prefere…" at bounding box center [398, 23] width 796 height 47
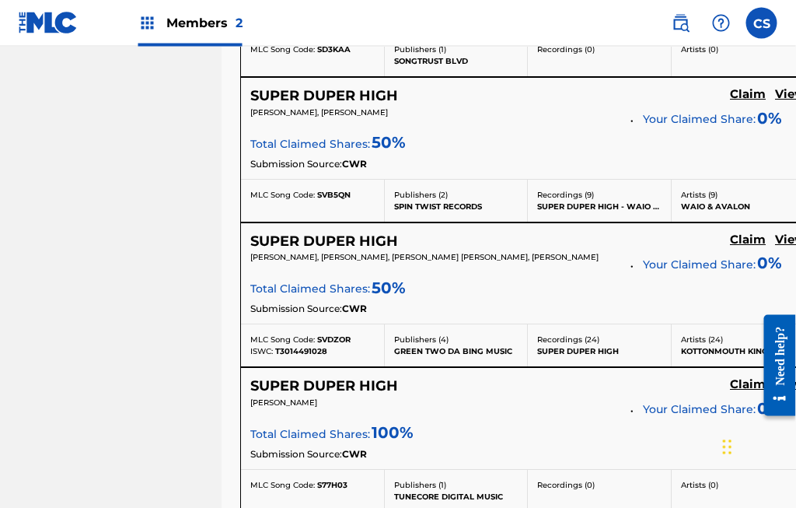
scroll to position [4270, 19]
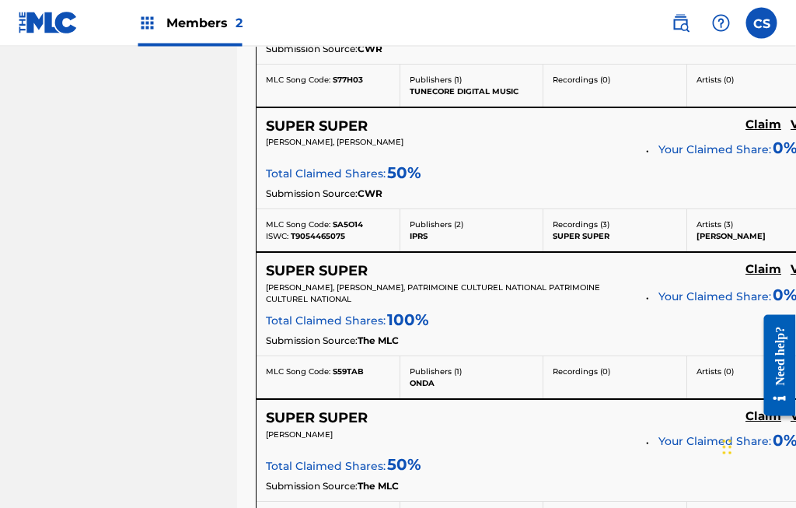
scroll to position [4675, 3]
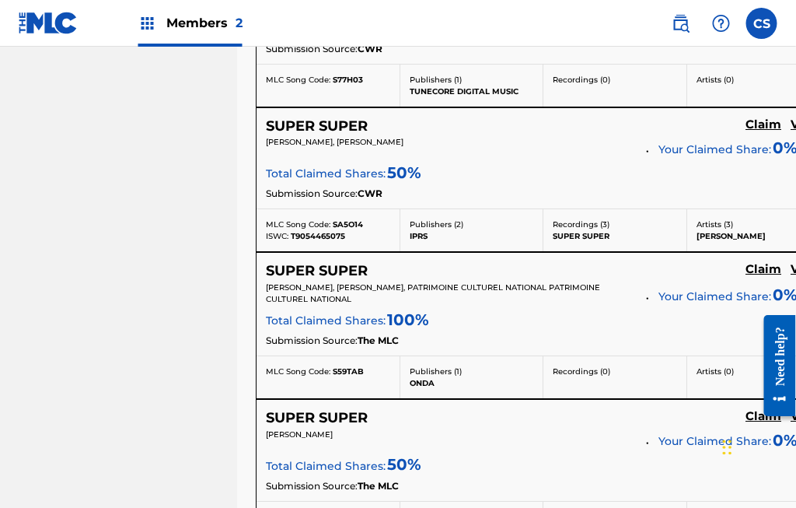
click at [778, 46] on nav "Members 2 CS CS [PERSON_NAME] [EMAIL_ADDRESS][DOMAIN_NAME] Notification Prefere…" at bounding box center [398, 23] width 796 height 47
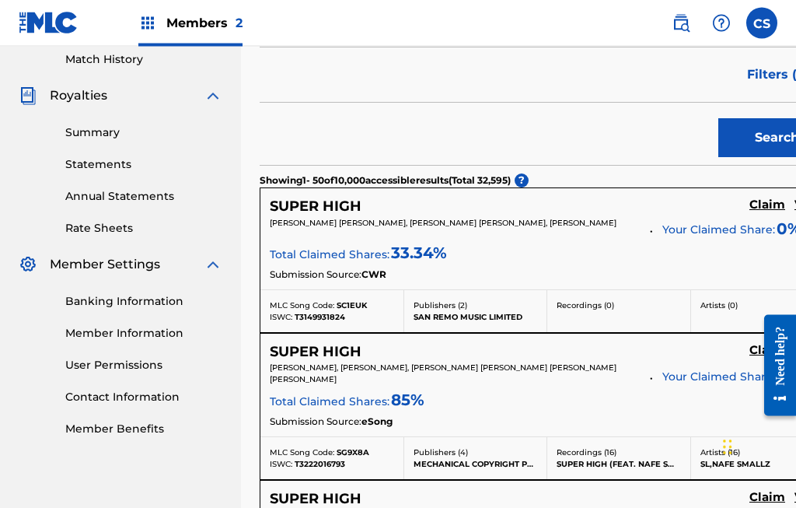
scroll to position [434, 0]
click at [623, 269] on div "Submission Source: CWR" at bounding box center [547, 275] width 555 height 17
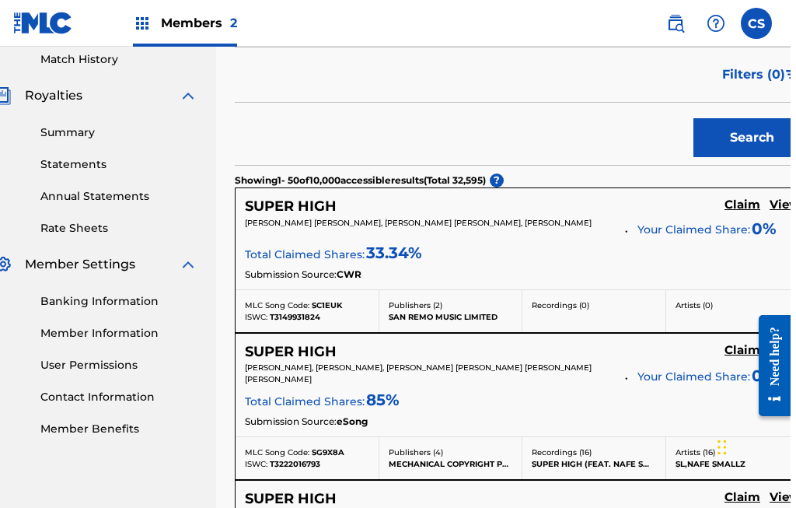
scroll to position [431, 19]
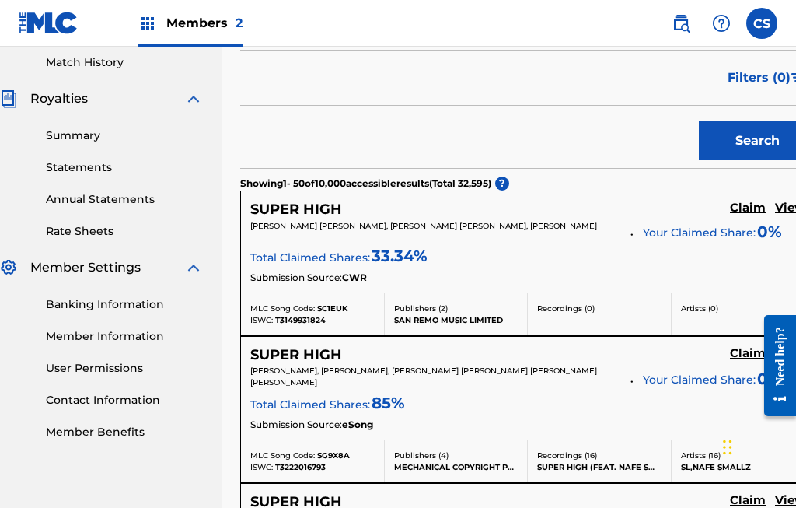
click at [775, 212] on h5 "View" at bounding box center [790, 208] width 30 height 15
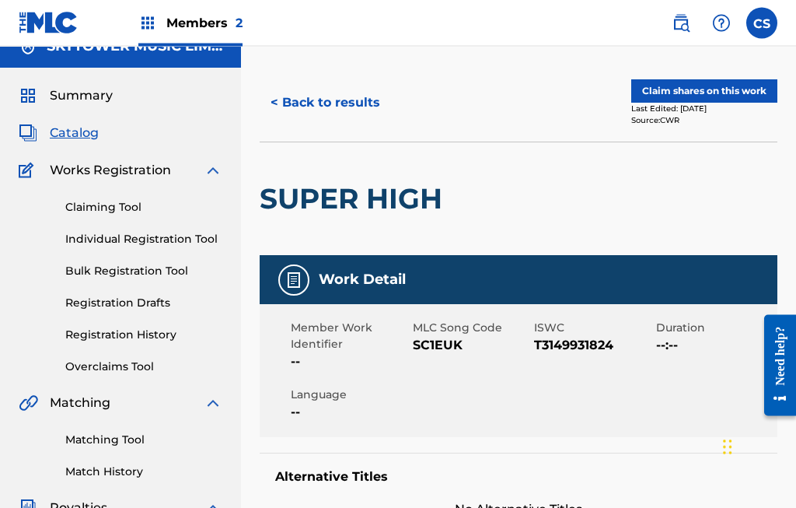
scroll to position [14, 0]
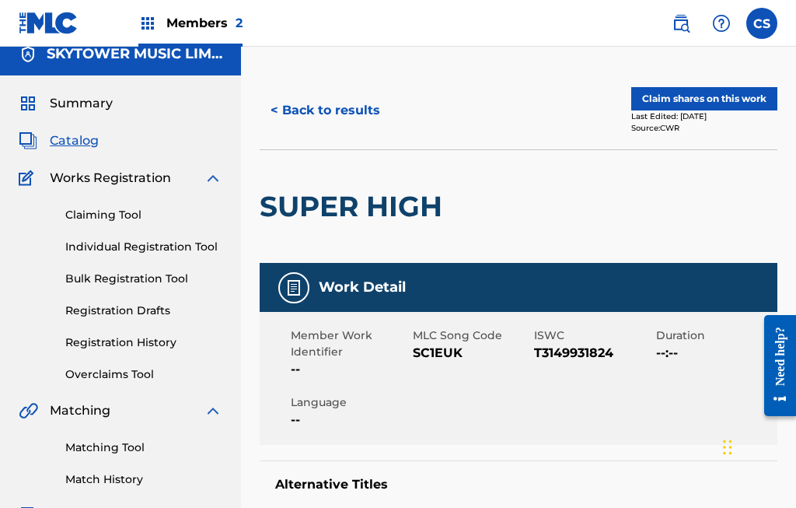
click at [703, 345] on span "--:--" at bounding box center [715, 353] width 118 height 19
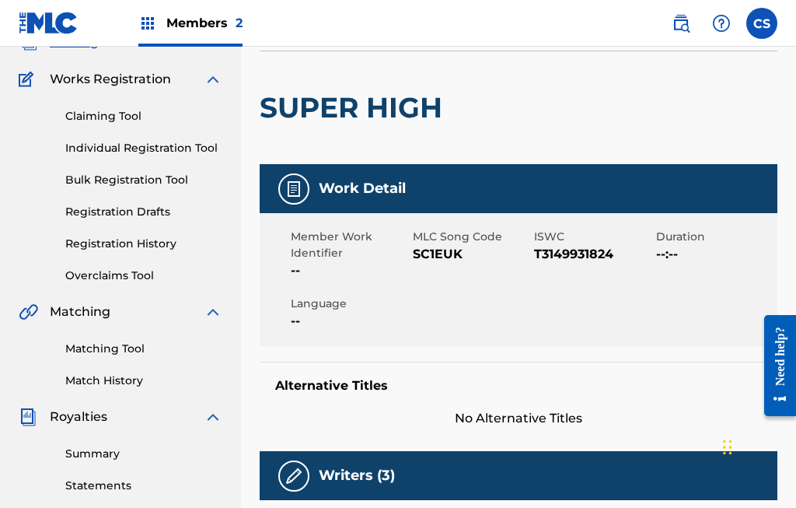
scroll to position [0, 0]
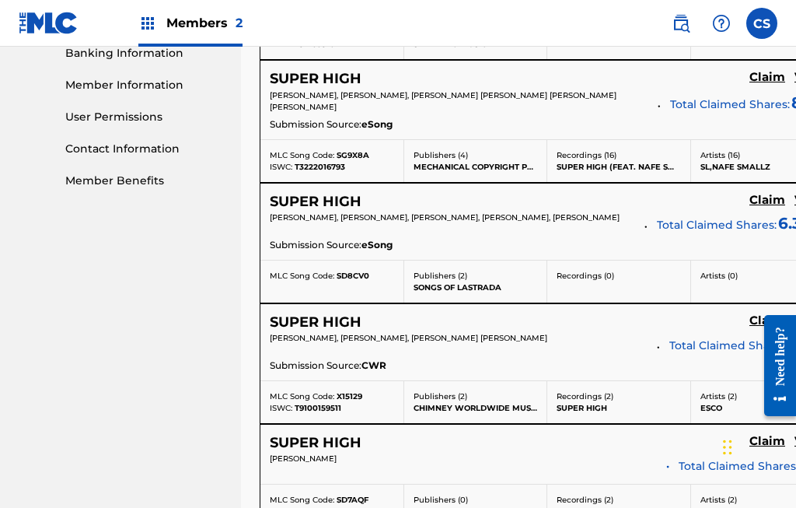
scroll to position [680, 0]
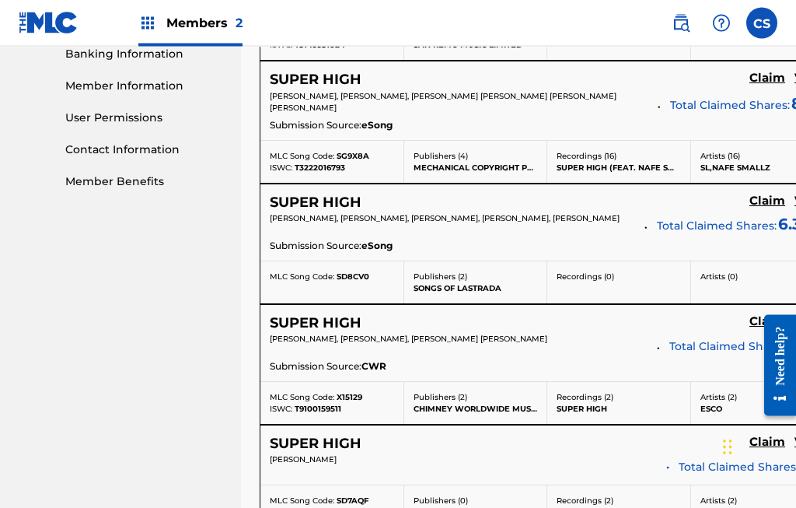
click at [599, 155] on p "Recordings ( 16 )" at bounding box center [619, 157] width 124 height 12
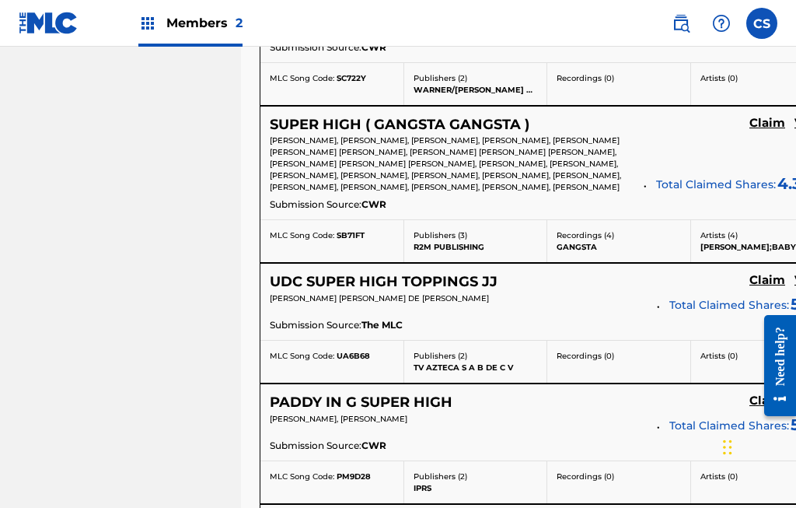
scroll to position [2768, 0]
click at [466, 242] on p "Publishers ( 3 )" at bounding box center [476, 236] width 124 height 12
click at [564, 127] on div "SUPER HIGH ( GANGSTA GANGSTA ) Claim View" at bounding box center [547, 126] width 555 height 18
click at [518, 170] on span "[PERSON_NAME], [PERSON_NAME], [PERSON_NAME], [PERSON_NAME], [PERSON_NAME] [PERS…" at bounding box center [445, 164] width 351 height 57
click at [794, 131] on h5 "View" at bounding box center [809, 124] width 30 height 15
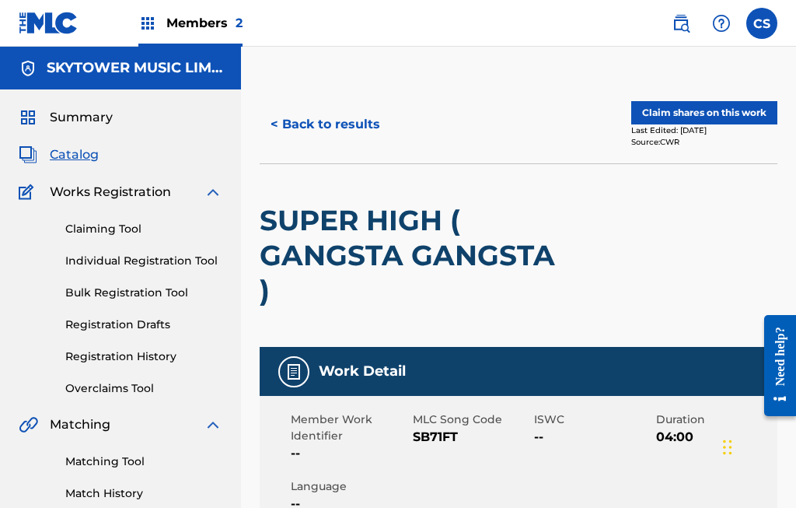
click at [344, 122] on button "< Back to results" at bounding box center [325, 124] width 131 height 39
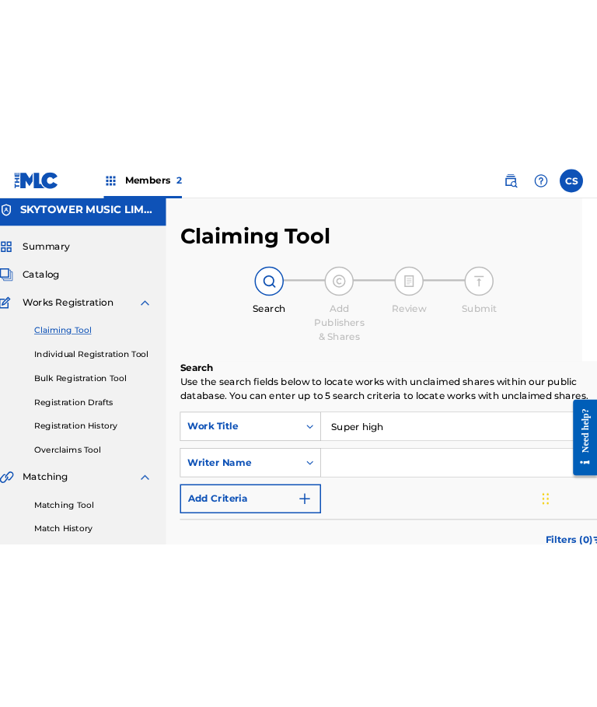
scroll to position [2795, 0]
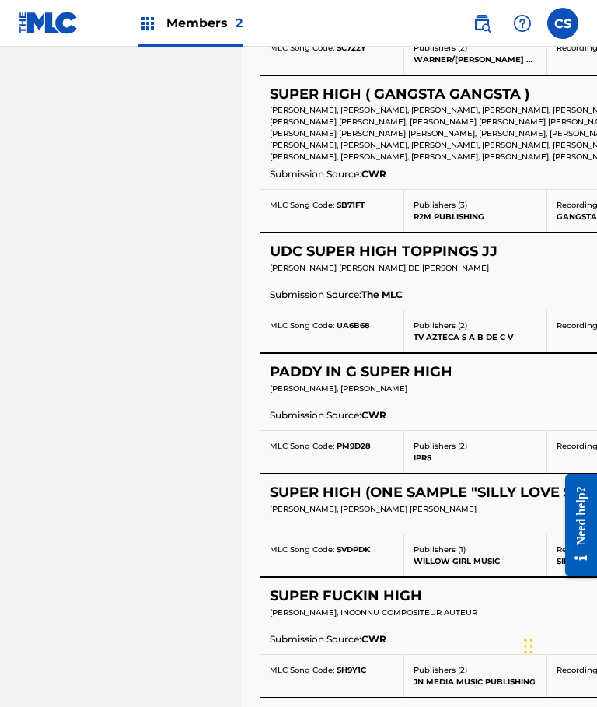
click at [5, 225] on nav "SKYTOWER MUSIC LIMITED Summary Catalog Works Registration Claiming Tool Individ…" at bounding box center [120, 605] width 241 height 6706
click at [1, 331] on nav "SKYTOWER MUSIC LIMITED Summary Catalog Works Registration Claiming Tool Individ…" at bounding box center [120, 605] width 241 height 6706
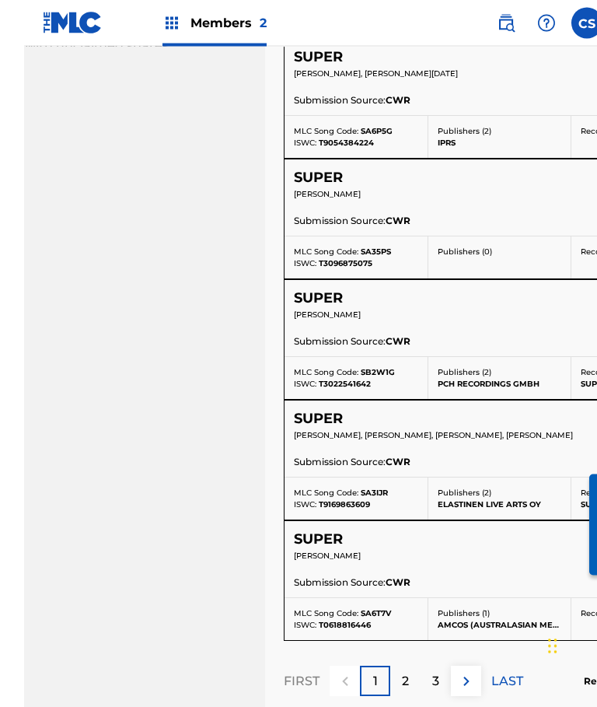
scroll to position [6070, 0]
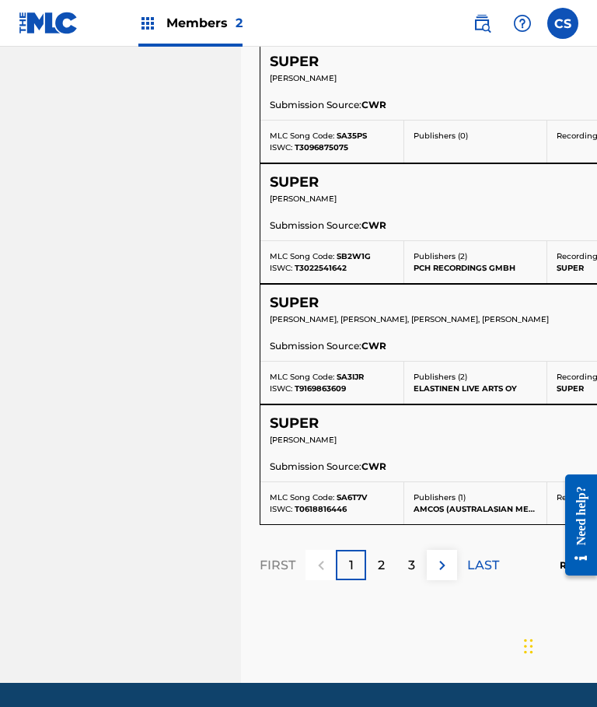
click at [385, 507] on p "2" at bounding box center [381, 565] width 7 height 19
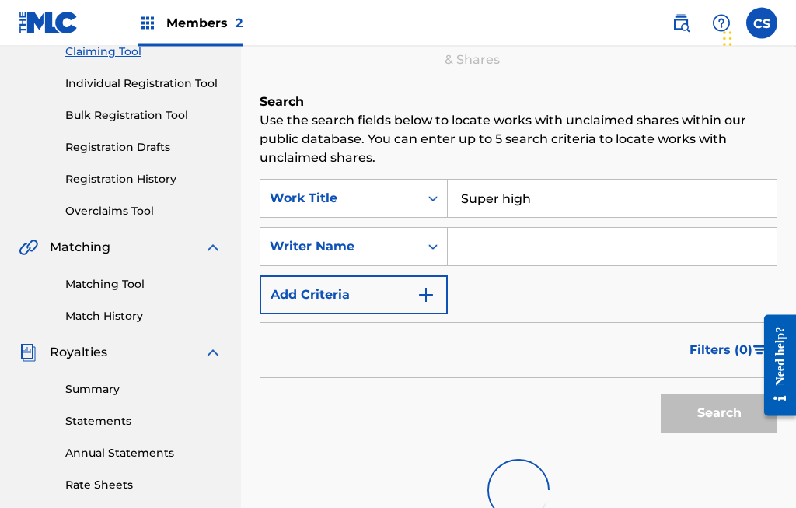
scroll to position [190, 0]
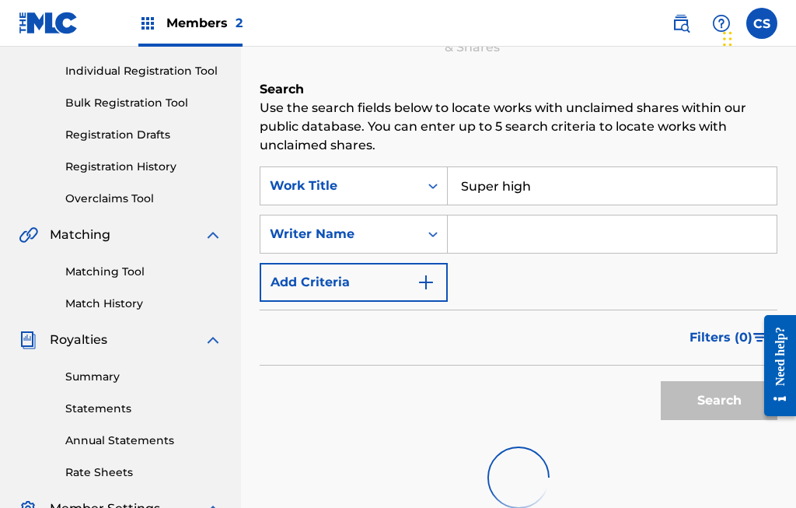
click at [689, 182] on input "Super high" at bounding box center [612, 185] width 329 height 37
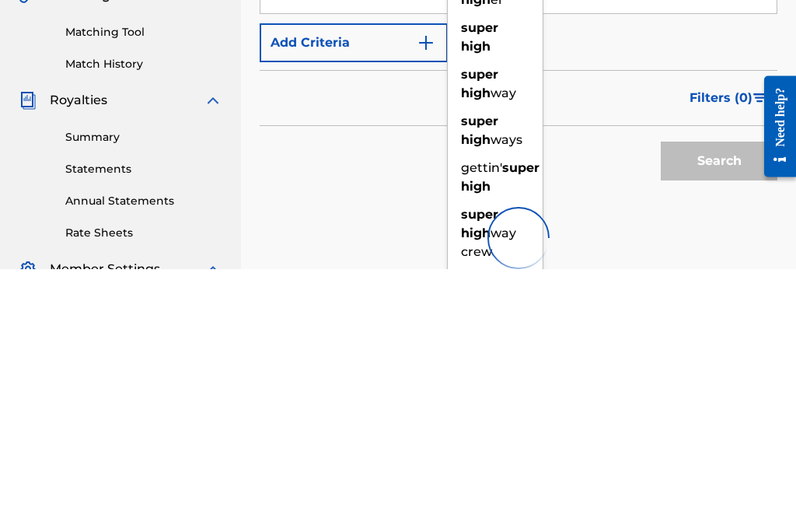
scroll to position [429, 0]
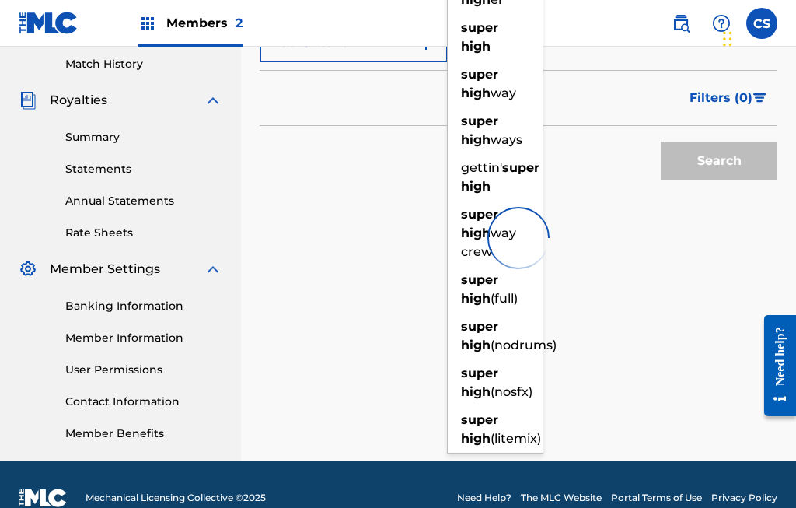
click at [737, 156] on div "Search" at bounding box center [715, 157] width 124 height 62
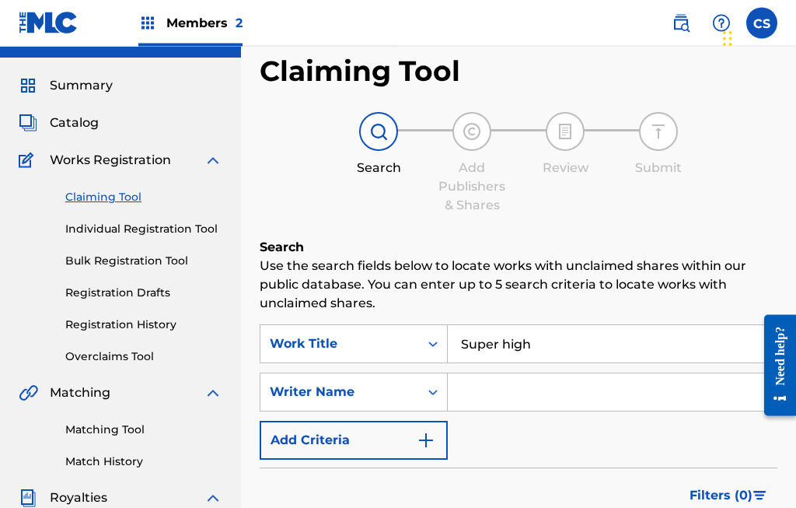
scroll to position [0, 0]
